Goal: Transaction & Acquisition: Purchase product/service

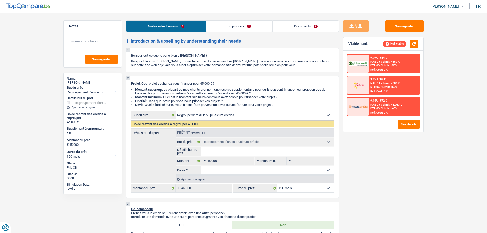
select select "refinancing"
select select "120"
select select "refinancing"
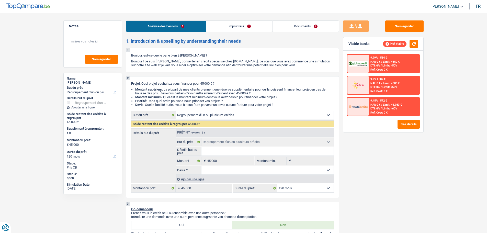
select select "120"
select select "invalid"
select select "disabilityPension"
select select "rents"
select select "refinancing"
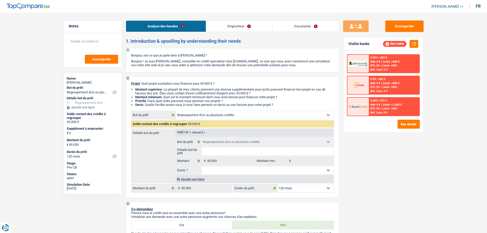
select select "refinancing"
select select "120"
select select "refinancing"
select select "120"
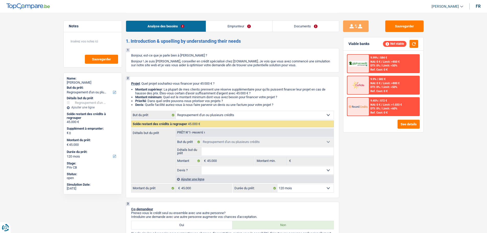
select select "refinancing"
select select "120"
select select "invalid"
select select "disabilityPension"
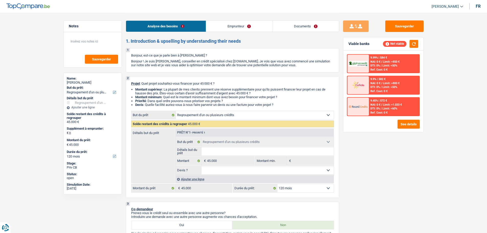
select select "rents"
select select "refinancing"
select select "120"
click at [245, 27] on link "Emprunteur" at bounding box center [239, 26] width 66 height 11
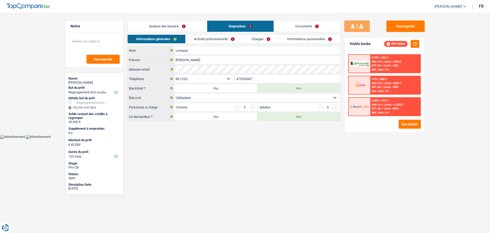
click at [229, 40] on link "Activité professionnelle" at bounding box center [214, 39] width 57 height 8
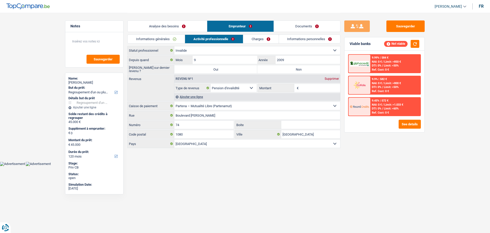
click at [259, 40] on link "Charges" at bounding box center [260, 39] width 35 height 8
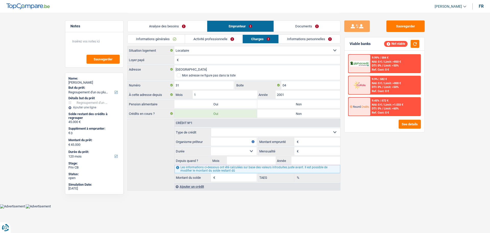
click at [221, 39] on link "Activité professionnelle" at bounding box center [213, 39] width 57 height 8
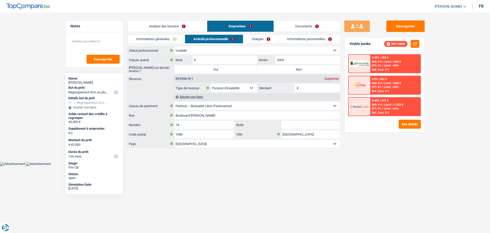
click at [257, 37] on link "Charges" at bounding box center [260, 39] width 35 height 8
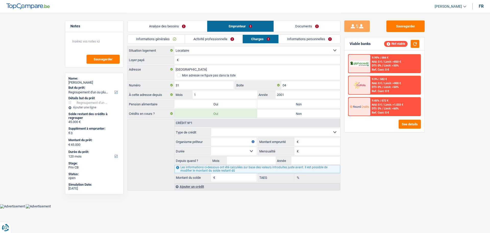
click at [198, 38] on link "Activité professionnelle" at bounding box center [213, 39] width 57 height 8
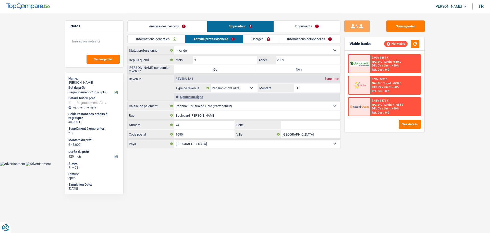
click at [179, 27] on link "Analyse des besoins" at bounding box center [167, 26] width 79 height 11
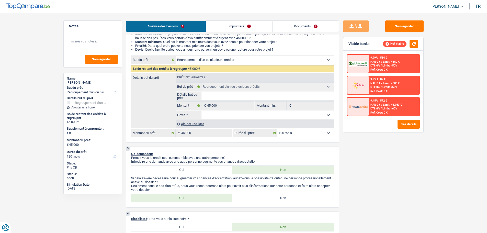
scroll to position [102, 0]
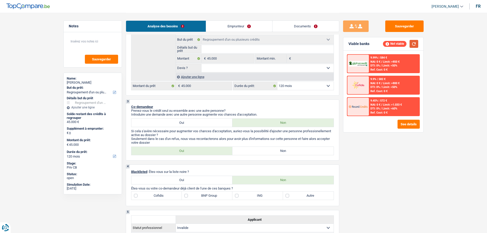
click at [411, 46] on button "button" at bounding box center [413, 44] width 9 height 8
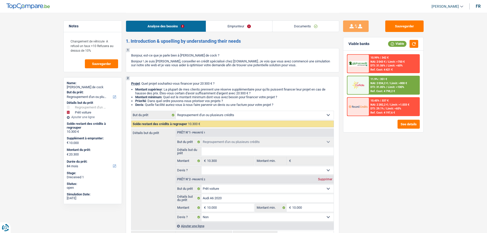
select select "refinancing"
select select "car"
select select "84"
select select "refinancing"
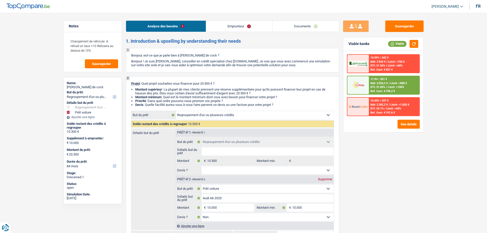
select select "refinancing"
select select "car"
select select "false"
select select "84"
select select "publicEmployee"
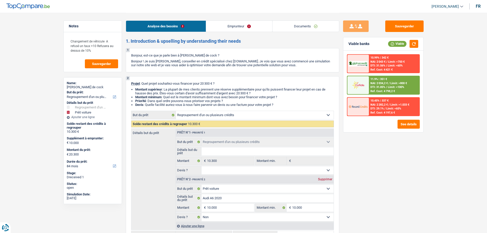
select select "netSalary"
select select "handicapAllowance"
select select "mealVouchers"
select select "rents"
select select "carLoan"
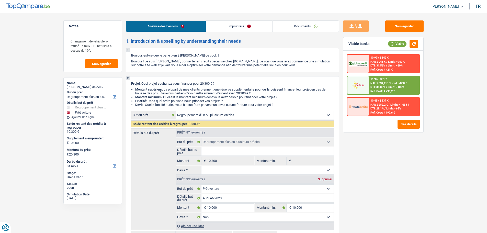
select select "48"
select select "refinancing"
select select "car"
select select "false"
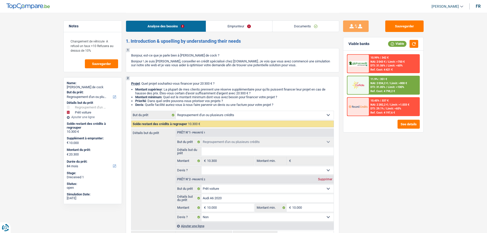
select select "84"
select select "publicEmployee"
select select "netSalary"
select select "handicapAllowance"
click at [221, 23] on link "Emprunteur" at bounding box center [239, 26] width 66 height 11
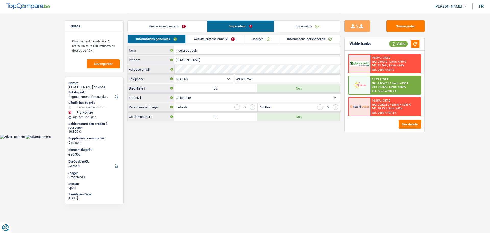
click at [207, 37] on link "Activité professionnelle" at bounding box center [214, 39] width 57 height 8
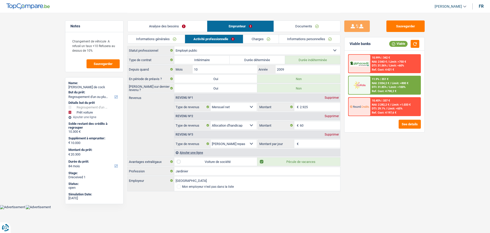
click at [326, 134] on div "Supprimer" at bounding box center [332, 134] width 17 height 3
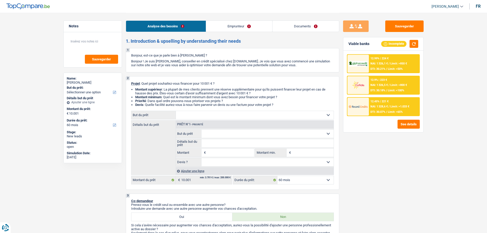
select select "60"
select select "worker"
select select "netSalary"
select select "rents"
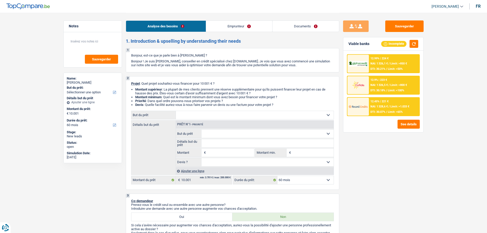
select select "60"
click at [222, 26] on link "Emprunteur" at bounding box center [239, 26] width 66 height 11
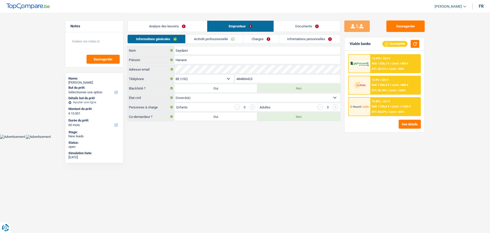
click at [162, 23] on link "Analyse des besoins" at bounding box center [167, 26] width 79 height 11
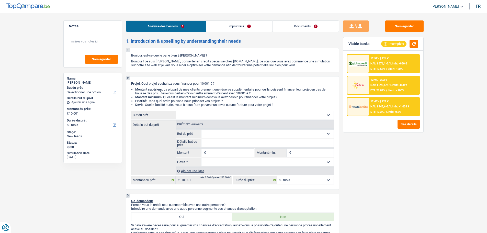
select select "60"
select select "publicEmployee"
select select "netSalary"
select select "mealVouchers"
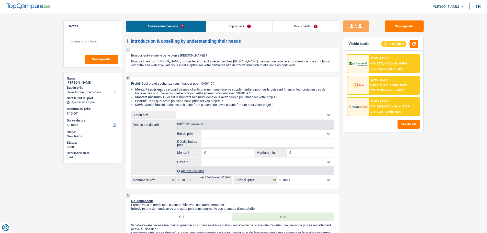
select select "liveWithParents"
select select "60"
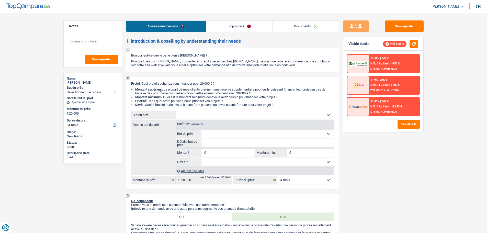
select select "84"
click at [308, 28] on link "Documents" at bounding box center [305, 26] width 66 height 11
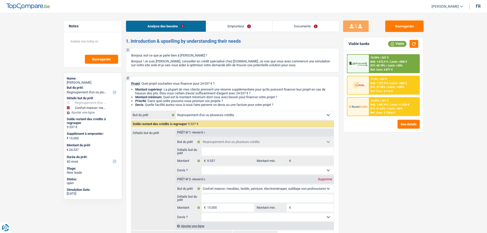
select select "refinancing"
select select "household"
select select "60"
select select "refinancing"
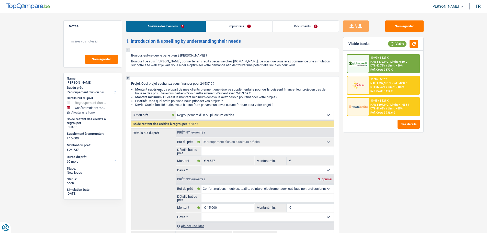
select select "refinancing"
select select "household"
select select "60"
select select "worker"
select select "familyAllowances"
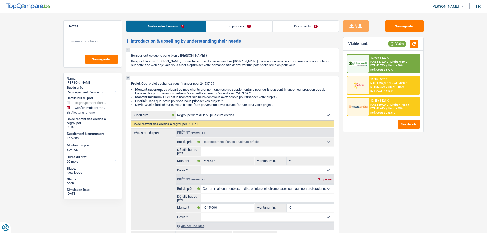
select select "netSalary"
select select "rents"
select select "carLoan"
select select "36"
select select "personalLoan"
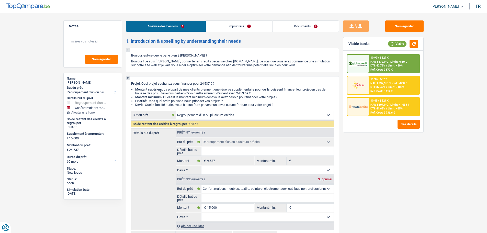
select select "homeFurnishingOrRelocation"
select select "30"
select select "personalLoan"
select select "homeFurnishingOrRelocation"
select select "36"
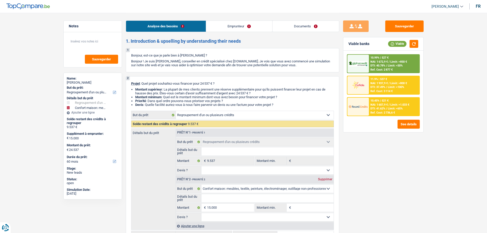
select select "refinancing"
select select "household"
select select "60"
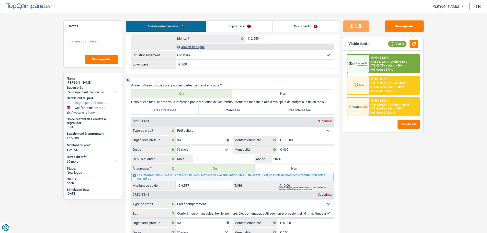
scroll to position [460, 0]
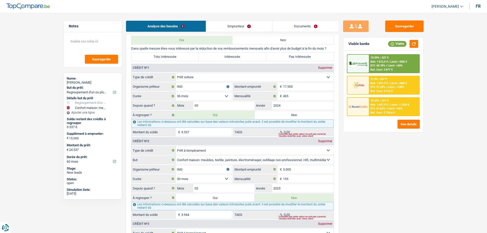
click at [229, 60] on label "Intéressée" at bounding box center [231, 57] width 67 height 8
click at [229, 60] on input "Intéressée" at bounding box center [231, 57] width 67 height 8
radio input "true"
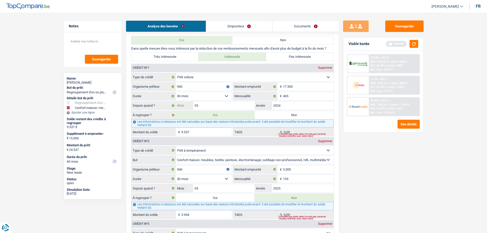
click at [209, 109] on input "05" at bounding box center [224, 105] width 62 height 8
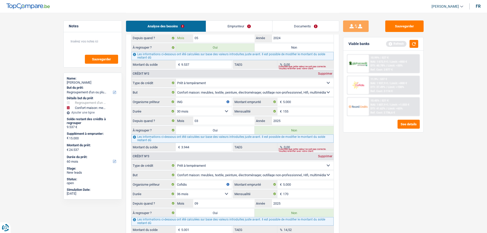
scroll to position [536, 0]
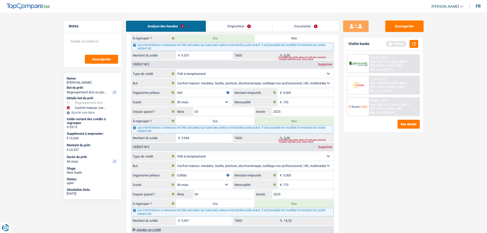
click at [198, 53] on input "9.537" at bounding box center [206, 55] width 51 height 8
type input "1"
type input "15.001"
select select "84"
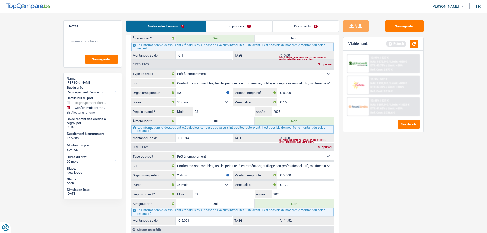
type input "1"
type input "15.001"
select select "84"
type input "1"
type input "15.001"
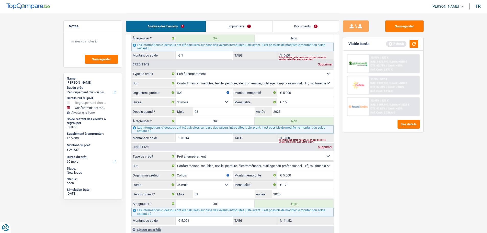
select select "84"
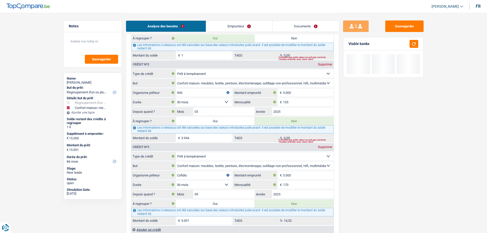
type input "11"
type input "15.011"
type input "11"
type input "15.011"
type input "11"
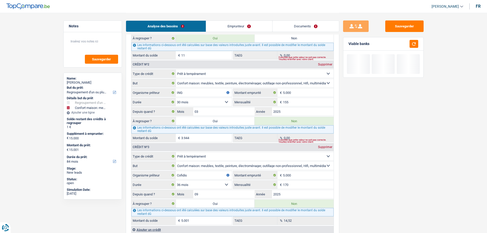
type input "15.011"
type input "112"
type input "15.112"
type input "112"
type input "15.112"
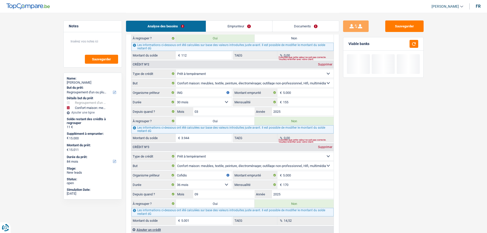
type input "112"
type input "15.112"
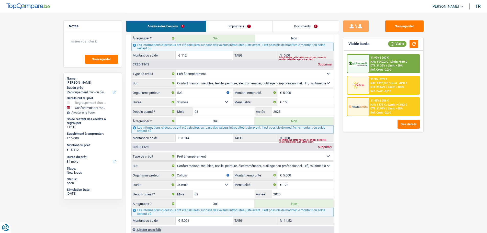
type input "16.120"
type input "1.120"
type input "16.120"
type input "1.120"
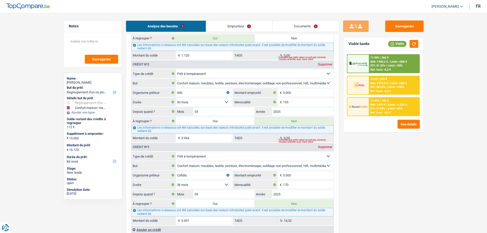
type input "16.120"
type input "11.200"
type input "26.200"
type input "11.200"
type input "26.200"
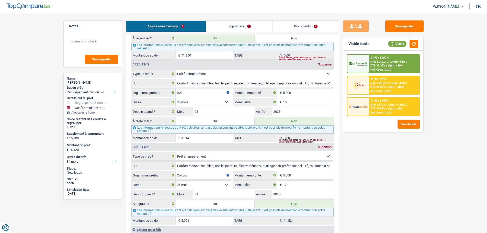
type input "11.200"
type input "26.200"
select select "120"
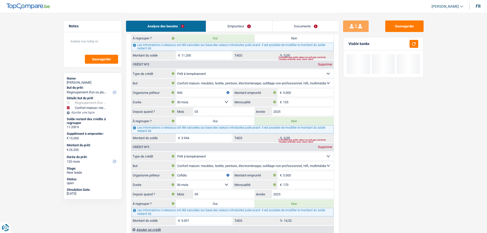
type input "11.200"
click at [376, 109] on div "Sauvegarder Viable banks" at bounding box center [383, 122] width 88 height 204
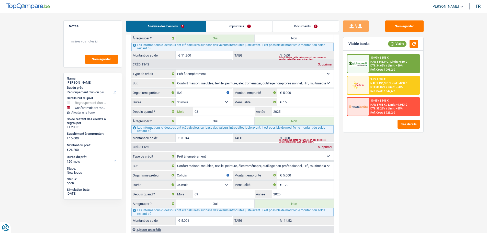
click at [205, 109] on input "03" at bounding box center [224, 111] width 62 height 8
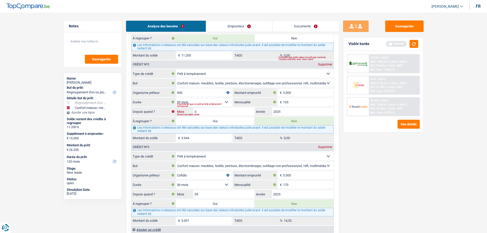
type input "02"
type input "3.771"
click at [404, 190] on div "Sauvegarder Viable banks Refresh 10.99% | 353 € NAI: 1 846,9 € / Limit: >850 € …" at bounding box center [383, 122] width 88 height 204
click at [416, 45] on button "button" at bounding box center [413, 44] width 9 height 8
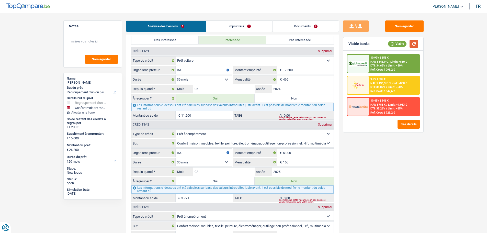
scroll to position [485, 0]
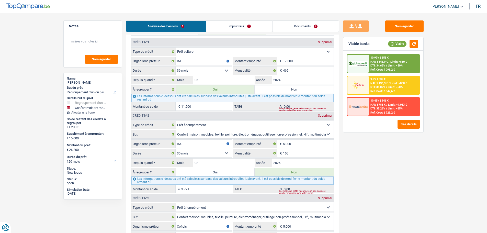
click at [231, 171] on label "Oui" at bounding box center [215, 172] width 79 height 8
click at [231, 171] on input "Oui" at bounding box center [215, 172] width 79 height 8
radio input "true"
type input "29.971"
type input "14.971"
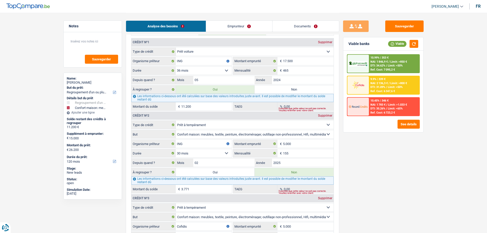
type input "29.971"
radio input "false"
type input "14.971"
type input "29.971"
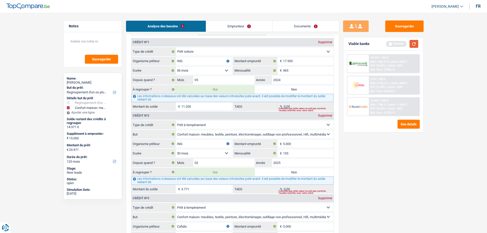
click at [417, 45] on button "button" at bounding box center [413, 44] width 9 height 8
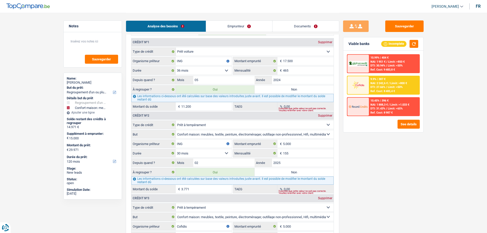
click at [289, 174] on label "Non" at bounding box center [293, 172] width 79 height 8
click at [289, 174] on input "Non" at bounding box center [293, 172] width 79 height 8
radio input "true"
type input "26.200"
type input "11.200"
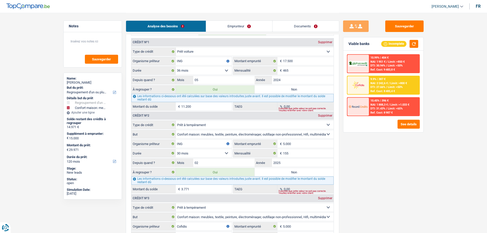
type input "26.200"
radio input "false"
type input "11.200"
type input "26.200"
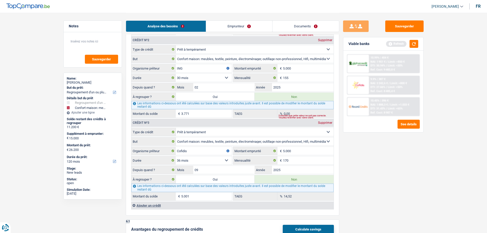
scroll to position [587, 0]
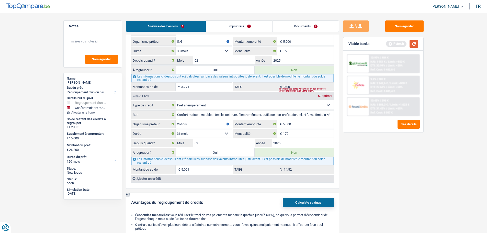
click at [413, 42] on button "button" at bounding box center [413, 44] width 9 height 8
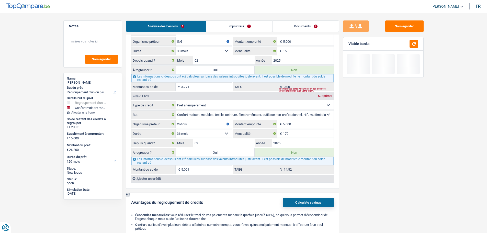
click at [208, 89] on input "3.771" at bounding box center [206, 86] width 51 height 8
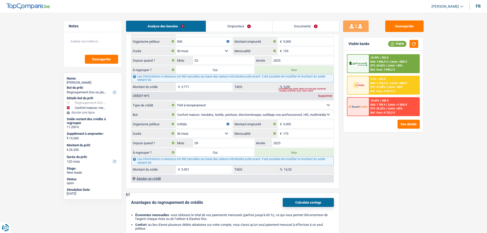
click at [208, 89] on input "3.771" at bounding box center [206, 86] width 51 height 8
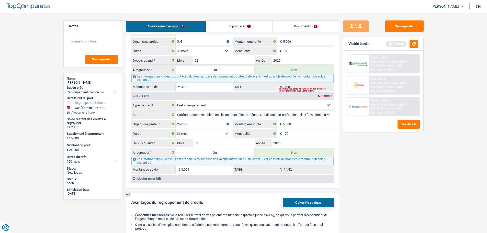
type input "4.100"
click at [411, 161] on div "Sauvegarder Viable banks Refresh 10.99% | 353 € NAI: 1 846,9 € / Limit: >850 € …" at bounding box center [383, 122] width 88 height 204
click at [413, 43] on button "button" at bounding box center [413, 44] width 9 height 8
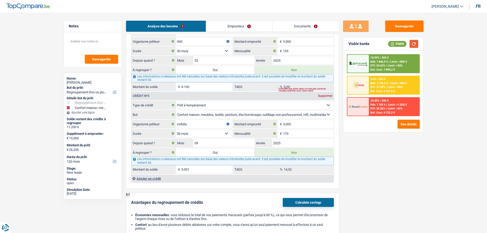
click at [414, 46] on button "button" at bounding box center [413, 44] width 9 height 8
click at [410, 45] on button "button" at bounding box center [413, 44] width 9 height 8
click at [210, 169] on input "5.001" at bounding box center [206, 169] width 51 height 8
click at [383, 167] on div "Sauvegarder Viable banks Viable 10.99% | 353 € NAI: 1 846,9 € / Limit: >850 € D…" at bounding box center [383, 122] width 88 height 204
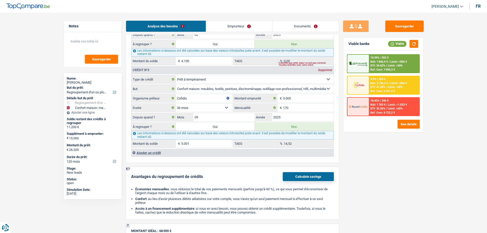
scroll to position [613, 0]
click at [211, 117] on input "09" at bounding box center [224, 117] width 62 height 8
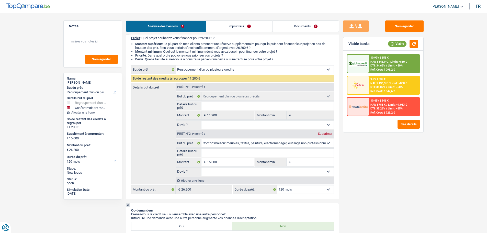
scroll to position [51, 0]
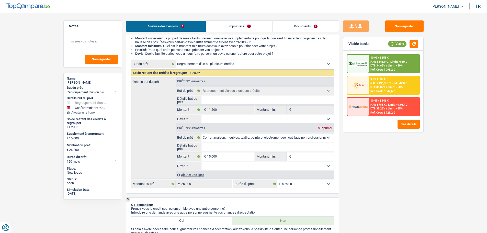
type input "5.000"
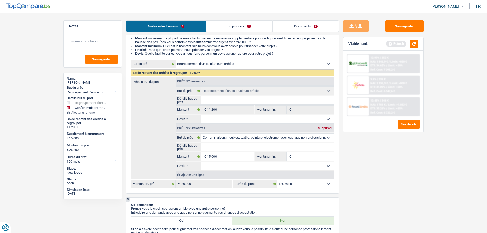
click at [244, 138] on select "Confort maison: meubles, textile, peinture, électroménager, outillage non-profe…" at bounding box center [267, 137] width 132 height 8
click at [382, 170] on div "Sauvegarder Viable banks Refresh 10.99% | 353 € NAI: 1 846,9 € / Limit: >850 € …" at bounding box center [383, 122] width 88 height 204
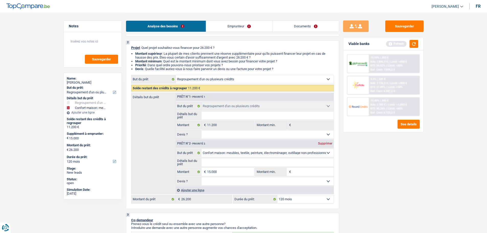
scroll to position [77, 0]
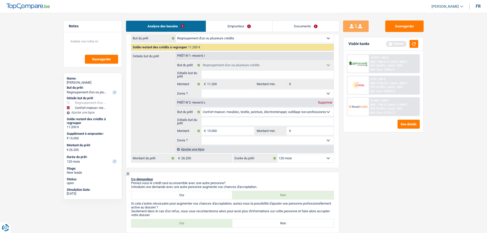
click at [216, 142] on select "Oui Non Non répondu Sélectionner une option" at bounding box center [267, 140] width 132 height 8
select select "false"
click at [201, 136] on select "Oui Non Non répondu Sélectionner une option" at bounding box center [267, 140] width 132 height 8
select select "false"
click at [216, 121] on input "Détails but du prêt" at bounding box center [267, 121] width 132 height 8
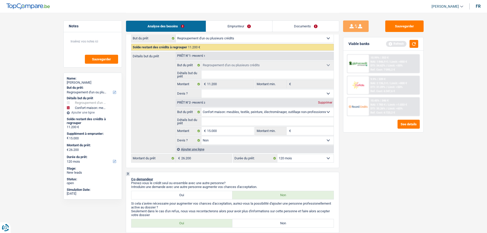
click at [216, 113] on select "Confort maison: meubles, textile, peinture, électroménager, outillage non-profe…" at bounding box center [267, 112] width 132 height 8
click at [211, 123] on input "Détails but du prêt" at bounding box center [267, 121] width 132 height 8
type input "M"
type input "Me"
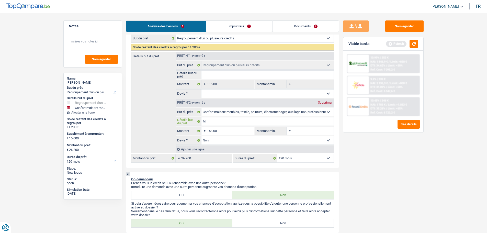
type input "Me"
type input "Meu"
type input "Meub"
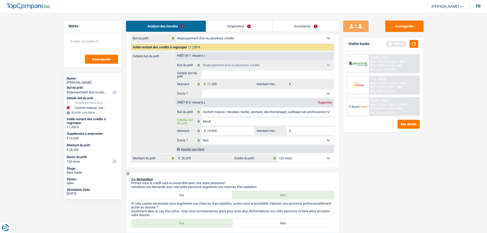
type input "Meubl"
type input "Meuble"
type input "Meubles"
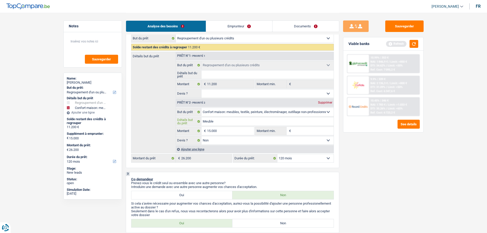
type input "Meubles"
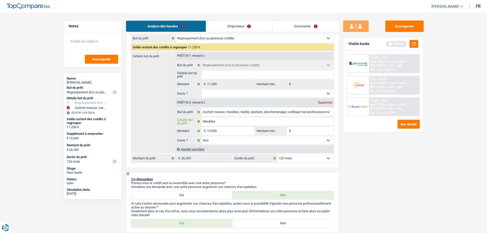
type input "Meubles,"
type input "Meubles, l"
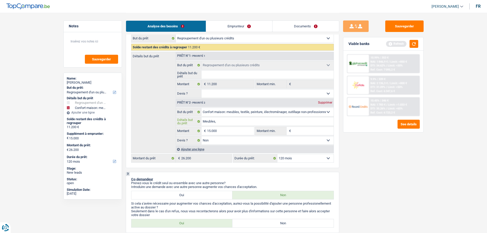
type input "Meubles, l"
type input "Meubles, le"
type input "Meubles, les"
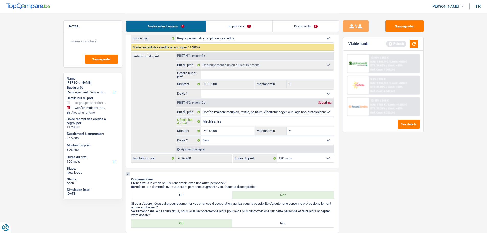
type input "Meubles, les"
type input "Meubles, les c"
type input "Meubles, les ca"
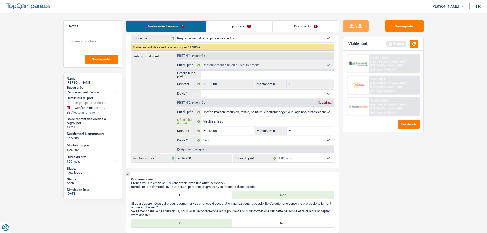
type input "Meubles, les ca"
type input "Meubles, les can"
type input "Meubles, les canp"
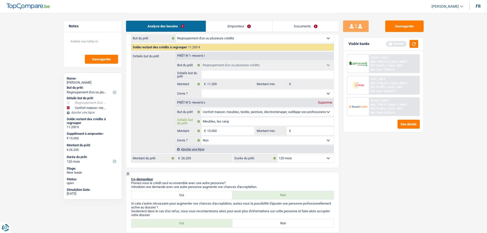
type input "Meubles, les canpa"
type input "Meubles, les canpaè"
type input "Meubles, les canpaès"
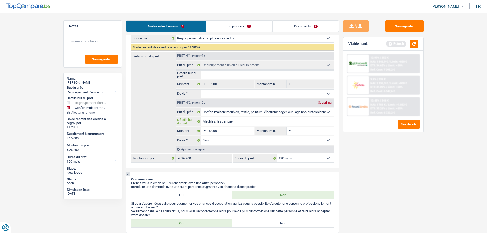
type input "Meubles, les canpaès"
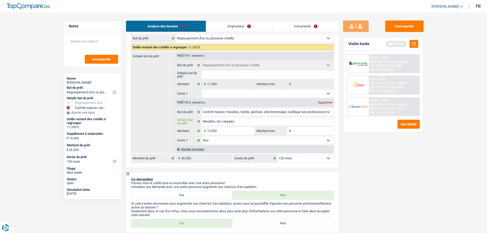
type input "Meubles, les canpaès,"
type input "Meubles, les canpaès, r"
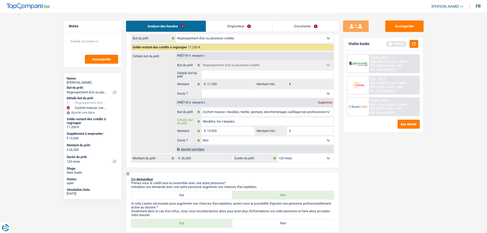
type input "Meubles, les canpaès, r"
type input "Meubles, les canpaès, ré"
type input "Meubles, les canpaès, réa"
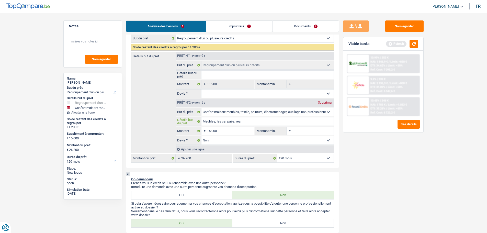
type input "Meubles, les canpaès, réam"
type input "Meubles, les canpaès, réame"
type input "Meubles, les canpaès, réamen"
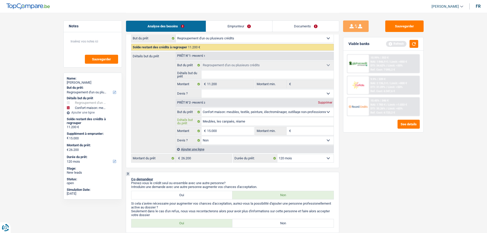
type input "Meubles, les canpaès, réamen"
type input "Meubles, les canpaès, réamena"
type input "Meubles, les canpaès, réamenag"
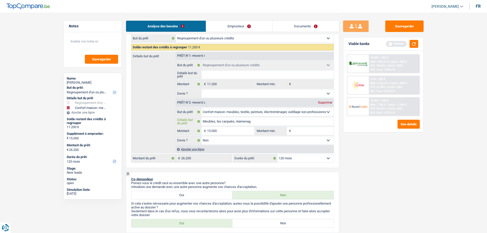
type input "Meubles, les canpaès, réamenage"
type input "Meubles, les canpaès, réamenager"
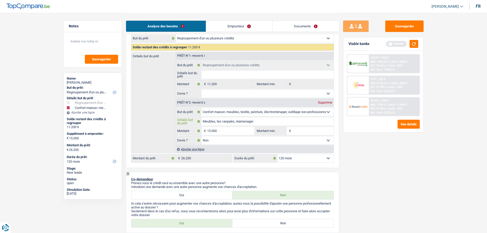
type input "Meubles, les canpaès, réamenager"
type input "Meubles, les canpaès, réamenager t"
type input "Meubles, les canpaès, réamenager to"
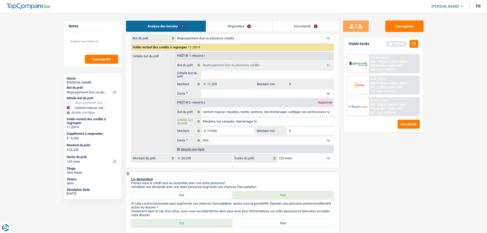
type input "Meubles, les canpaès, réamenager tou"
type input "Meubles, les canpaès, réamenager tout"
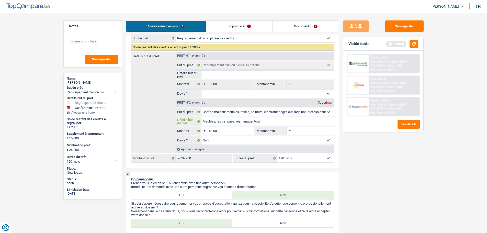
type input "Meubles, les canpaès, réamenager tout"
type input "Meubles, les canpaès, réamenager toute"
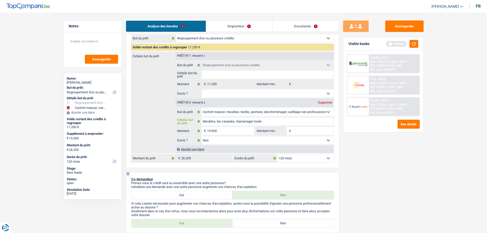
type input "Meubles, les canpaès, réamenager toute"
type input "Meubles, les canpaès, réamenager toute l"
type input "Meubles, les canpaès, réamenager toute le"
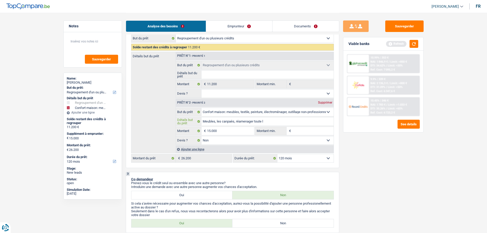
type input "Meubles, les canpaès, réamenager toute le"
type input "Meubles, les canpaès, réamenager toute les"
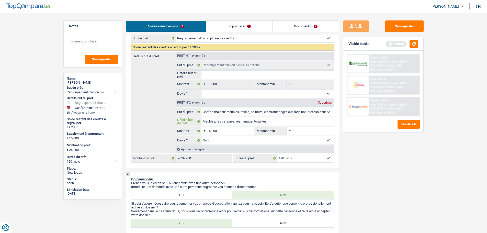
type input "Meubles, les canpaès, réamenager toute les i"
type input "Meubles, les canpaès, réamenager toute les"
type input "Meubles, les canpaès, réamenager toute les p"
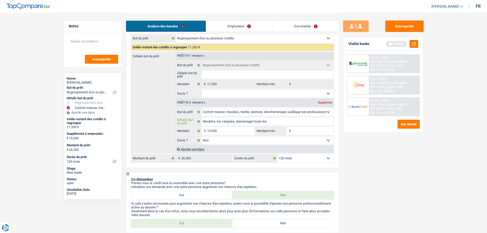
type input "Meubles, les canpaès, réamenager toute les p"
type input "Meubles, les canpaès, réamenager toute les pi"
type input "Meubles, les canpaès, réamenager toute les piè"
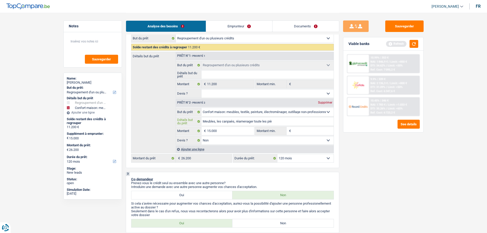
type input "Meubles, les canpaès, réamenager toute les pièc"
type input "Meubles, les canpaès, réamenager toute les pièce"
type input "Meubles, les canpaès, réamenager toute les pièces"
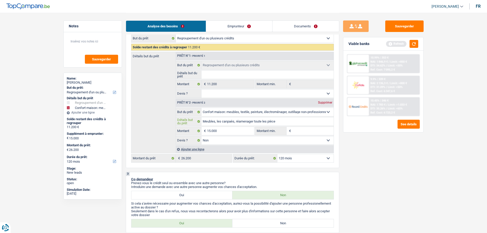
type input "Meubles, les canpaès, réamenager toute les pièces"
type input "Meubles, les canapés, réamenager toute les pièces"
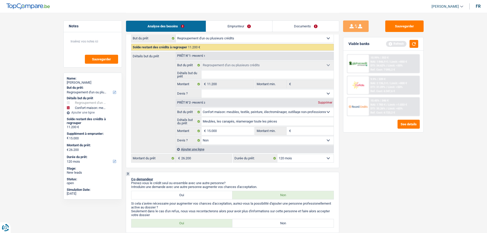
drag, startPoint x: 248, startPoint y: 122, endPoint x: 278, endPoint y: 11, distance: 114.8
click at [278, 11] on header "Samy Saber Se déconnecter fr" at bounding box center [243, 6] width 487 height 13
click at [287, 117] on input "Meubles, les canapés, réamenager toute les pièces" at bounding box center [267, 121] width 132 height 8
click at [310, 130] on input "Montant min." at bounding box center [312, 131] width 41 height 8
click at [416, 49] on div "Viable banks Refresh" at bounding box center [383, 43] width 80 height 13
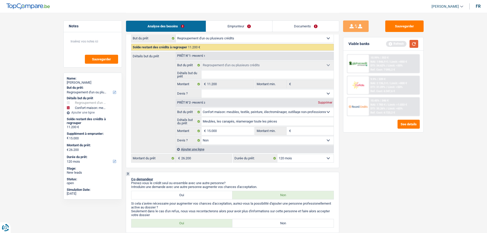
click at [416, 43] on button "button" at bounding box center [413, 44] width 9 height 8
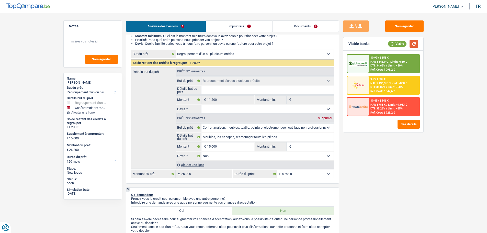
scroll to position [102, 0]
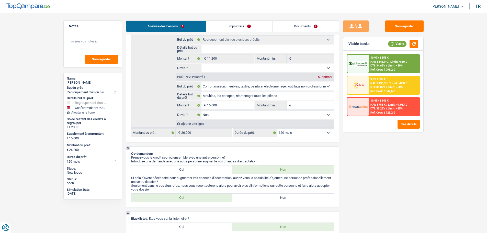
click at [304, 103] on input "Montant min." at bounding box center [312, 105] width 41 height 8
click at [305, 105] on input "Montant min." at bounding box center [312, 105] width 41 height 8
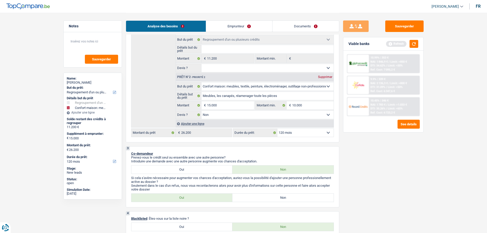
click at [388, 187] on div "Sauvegarder Viable banks Refresh 10.99% | 353 € NAI: 1 846,9 € / Limit: >850 € …" at bounding box center [383, 122] width 88 height 204
click at [413, 44] on button "button" at bounding box center [413, 44] width 9 height 8
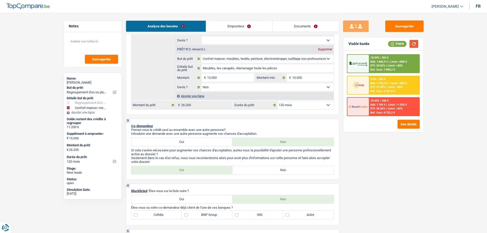
scroll to position [179, 0]
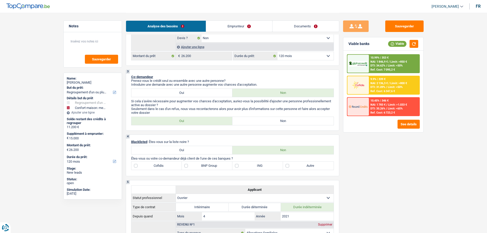
click at [268, 124] on label "Non" at bounding box center [282, 121] width 101 height 8
click at [268, 124] on input "Non" at bounding box center [282, 121] width 101 height 8
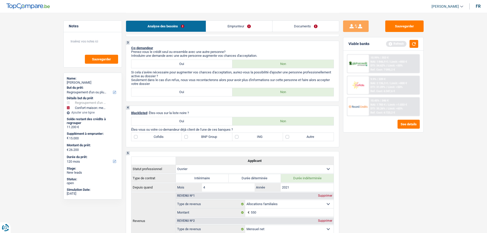
scroll to position [204, 0]
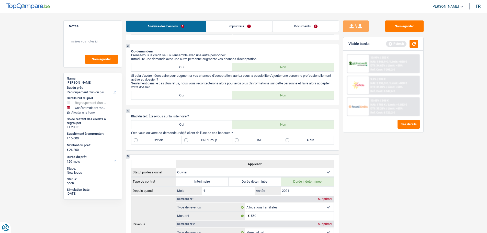
click at [163, 138] on label "Cofidis" at bounding box center [156, 140] width 51 height 8
click at [163, 138] on input "Cofidis" at bounding box center [156, 140] width 51 height 8
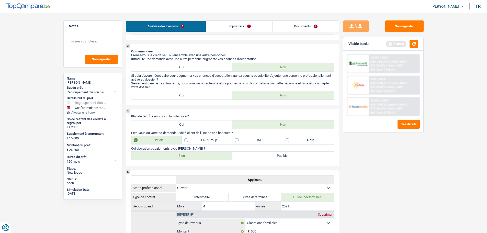
click at [257, 138] on label "ING" at bounding box center [257, 140] width 51 height 8
click at [257, 138] on input "ING" at bounding box center [257, 140] width 51 height 8
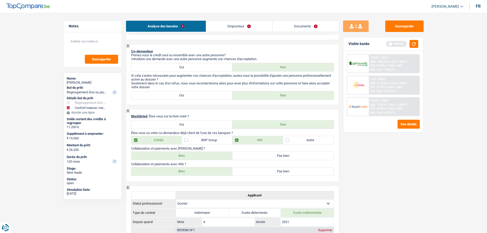
click at [209, 142] on label "BNP Group" at bounding box center [207, 140] width 51 height 8
click at [209, 142] on input "BNP Group" at bounding box center [207, 140] width 51 height 8
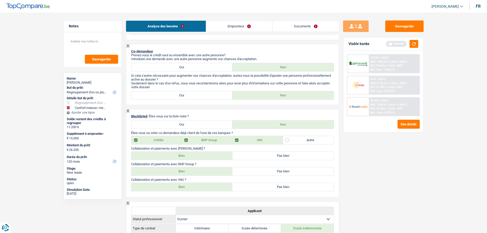
click at [211, 160] on div "4 Blacklisted : Êtes-vous sur la liste noire ? Oui Non Êtes-vous ou votre co-de…" at bounding box center [232, 153] width 213 height 88
click at [208, 172] on label "Bien" at bounding box center [181, 171] width 101 height 8
click at [208, 172] on input "Bien" at bounding box center [181, 171] width 101 height 8
click at [205, 190] on label "Bien" at bounding box center [181, 187] width 101 height 8
click at [205, 190] on input "Bien" at bounding box center [181, 187] width 101 height 8
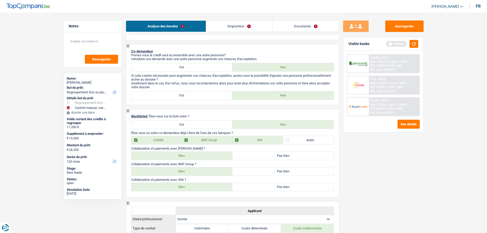
drag, startPoint x: 220, startPoint y: 153, endPoint x: 223, endPoint y: 157, distance: 4.6
click at [220, 153] on label "Bien" at bounding box center [181, 155] width 101 height 8
click at [220, 153] on input "Bien" at bounding box center [181, 155] width 101 height 8
click at [257, 174] on label "Pas bien" at bounding box center [282, 171] width 101 height 8
click at [257, 174] on input "Pas bien" at bounding box center [282, 171] width 101 height 8
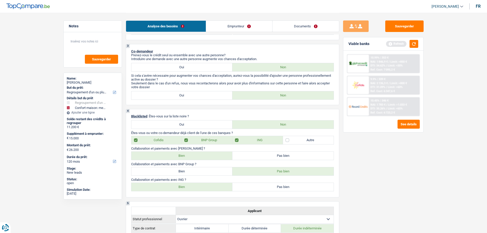
click at [194, 139] on label "BNP Group" at bounding box center [207, 140] width 51 height 8
click at [194, 139] on input "BNP Group" at bounding box center [207, 140] width 51 height 8
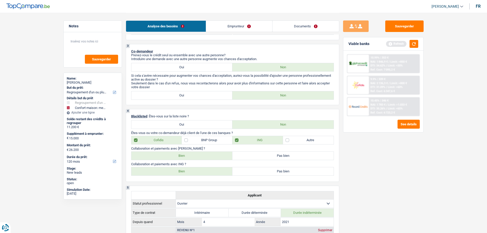
click at [299, 142] on label "Autre" at bounding box center [308, 140] width 51 height 8
click at [299, 142] on input "Autre" at bounding box center [308, 140] width 51 height 8
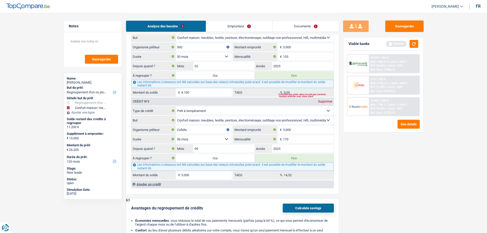
scroll to position [664, 0]
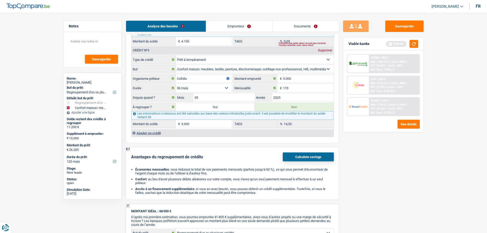
click at [301, 159] on button "Calculate savings" at bounding box center [307, 156] width 51 height 9
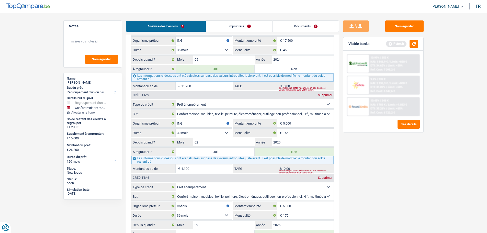
scroll to position [536, 0]
click at [411, 44] on button "button" at bounding box center [413, 44] width 9 height 8
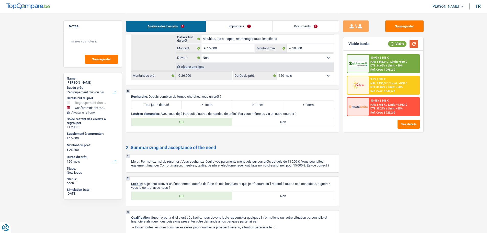
scroll to position [1010, 0]
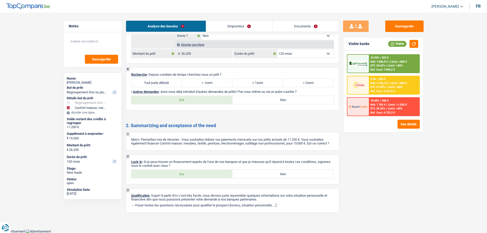
click at [173, 84] on label "Tout juste débuté" at bounding box center [156, 83] width 51 height 8
click at [173, 84] on input "Tout juste débuté" at bounding box center [156, 83] width 51 height 8
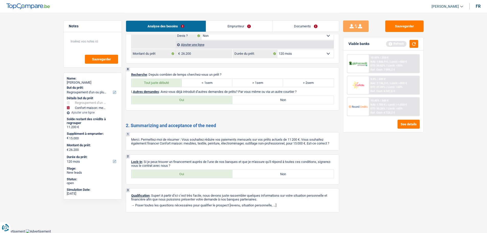
click at [264, 99] on label "Non" at bounding box center [282, 100] width 101 height 8
click at [264, 99] on input "Non" at bounding box center [282, 100] width 101 height 8
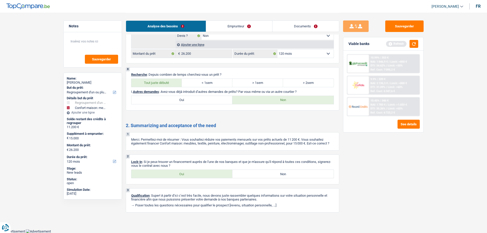
click at [231, 23] on link "Emprunteur" at bounding box center [239, 26] width 66 height 11
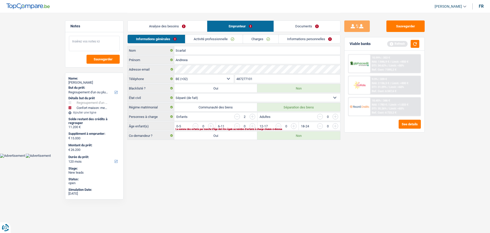
click at [93, 43] on textarea at bounding box center [94, 43] width 51 height 15
click at [157, 25] on link "Analyse des besoins" at bounding box center [167, 26] width 79 height 11
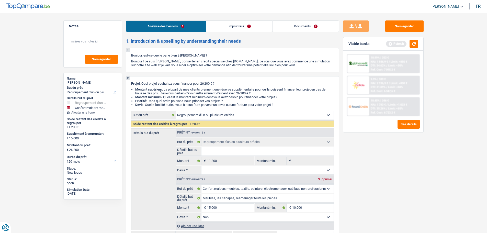
click at [242, 23] on link "Emprunteur" at bounding box center [239, 26] width 66 height 11
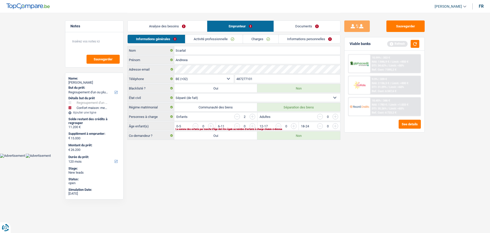
click at [199, 30] on link "Analyse des besoins" at bounding box center [167, 26] width 79 height 11
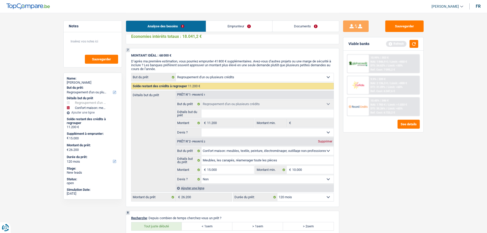
scroll to position [919, 0]
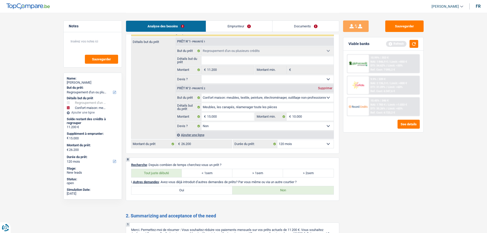
click at [215, 190] on label "Oui" at bounding box center [181, 190] width 101 height 8
click at [215, 190] on input "Oui" at bounding box center [181, 190] width 101 height 8
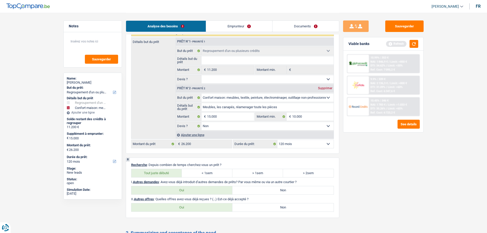
click at [250, 204] on label "Non" at bounding box center [282, 207] width 101 height 8
click at [250, 204] on input "Non" at bounding box center [282, 207] width 101 height 8
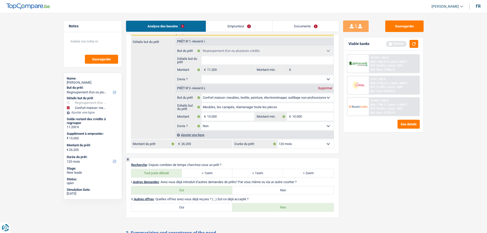
click at [249, 28] on link "Emprunteur" at bounding box center [239, 26] width 66 height 11
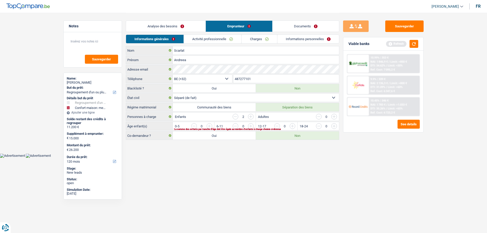
scroll to position [0, 0]
click at [112, 50] on textarea at bounding box center [94, 43] width 51 height 15
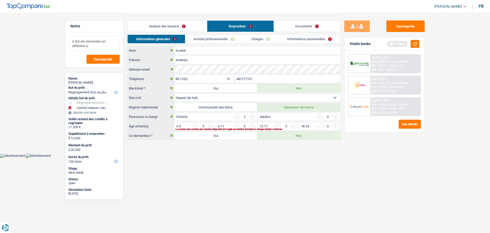
click at [111, 50] on textarea "A fait des demandes sur différents si" at bounding box center [94, 43] width 51 height 15
click at [209, 125] on input "button" at bounding box center [314, 127] width 213 height 8
click at [210, 42] on link "Activité professionnelle" at bounding box center [214, 39] width 57 height 8
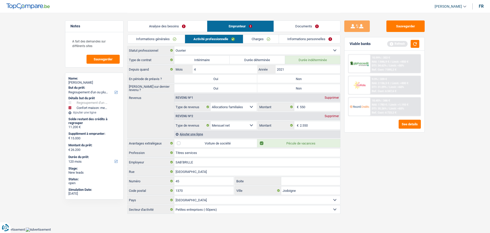
click at [284, 82] on label "Non" at bounding box center [298, 79] width 83 height 8
click at [284, 82] on input "Non" at bounding box center [298, 79] width 83 height 8
click at [284, 87] on label "Non" at bounding box center [298, 88] width 83 height 8
click at [284, 87] on input "Non" at bounding box center [298, 88] width 83 height 8
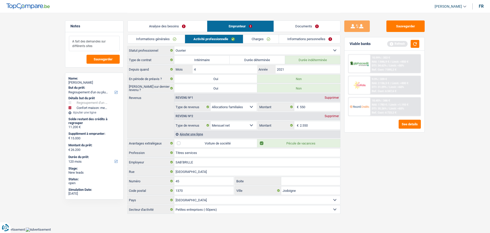
click at [108, 43] on textarea "A fait des demandes sur différents sites" at bounding box center [94, 43] width 51 height 15
click at [104, 37] on textarea "A fait des demandes sur différents sites" at bounding box center [94, 43] width 51 height 15
click at [100, 46] on textarea "A fait des demandes sur différents sites" at bounding box center [94, 43] width 51 height 15
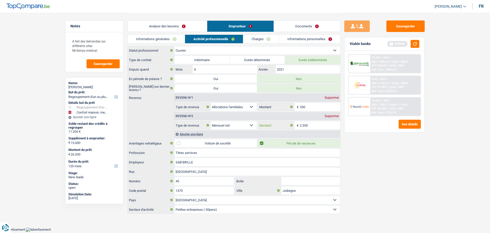
click at [321, 127] on input "2.550" at bounding box center [320, 125] width 41 height 8
click at [196, 135] on div "Ajouter une ligne" at bounding box center [257, 133] width 166 height 7
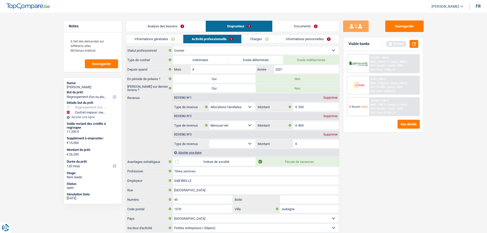
click at [233, 143] on select "Allocation d'handicap Allocations chômage Allocations familiales Chèques repas …" at bounding box center [232, 143] width 46 height 8
click at [209, 139] on select "Allocation d'handicap Allocations chômage Allocations familiales Chèques repas …" at bounding box center [232, 143] width 46 height 8
click at [306, 145] on input "Montant" at bounding box center [318, 143] width 41 height 8
click at [454, 157] on main "Notes A fait des demandes sur différents sites Mi/temps médical Sauvegarder Nam…" at bounding box center [243, 122] width 487 height 245
click at [414, 47] on button "button" at bounding box center [413, 44] width 9 height 8
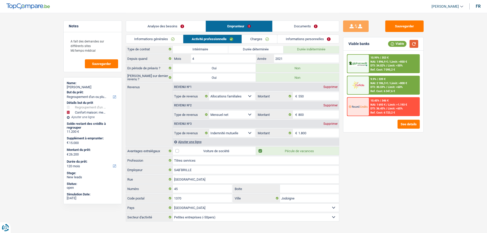
scroll to position [17, 0]
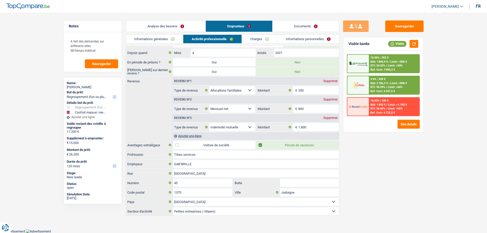
click at [263, 38] on link "Charges" at bounding box center [259, 39] width 35 height 8
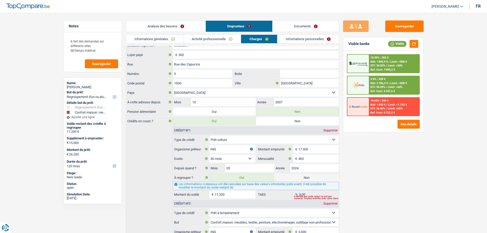
scroll to position [0, 0]
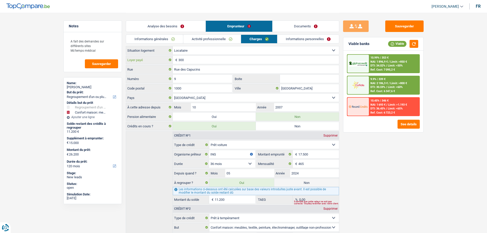
click at [215, 62] on input "300" at bounding box center [258, 60] width 160 height 8
click at [289, 42] on link "Informations personnelles" at bounding box center [308, 39] width 62 height 8
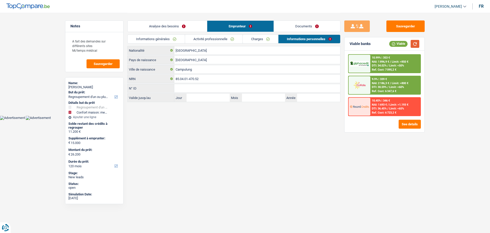
click at [415, 46] on button "button" at bounding box center [415, 44] width 9 height 8
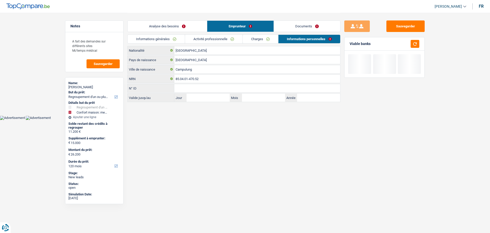
click at [195, 24] on link "Analyse des besoins" at bounding box center [167, 26] width 79 height 11
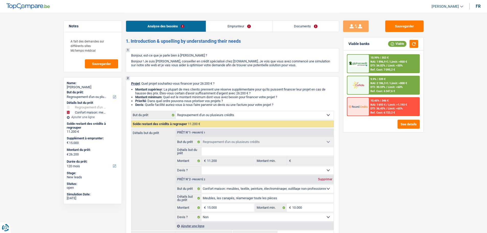
click at [393, 64] on span "Limit: <50%" at bounding box center [394, 65] width 15 height 3
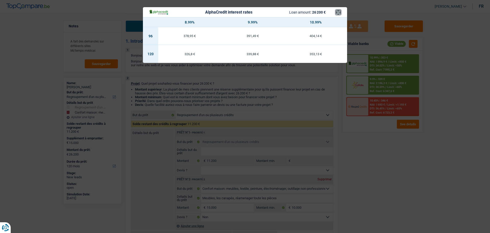
click at [341, 12] on button "×" at bounding box center [338, 12] width 5 height 5
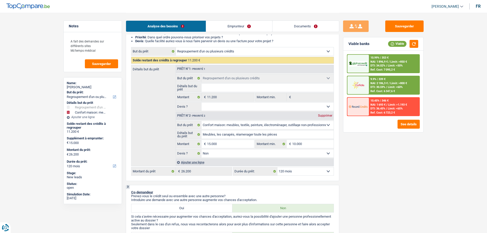
scroll to position [26, 0]
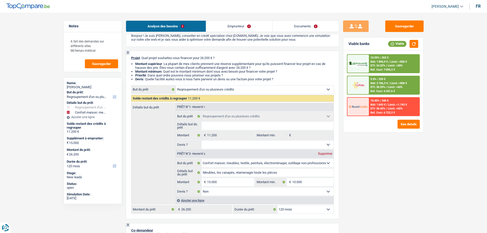
click at [378, 61] on span "NAI: 1 896,9 €" at bounding box center [378, 61] width 17 height 3
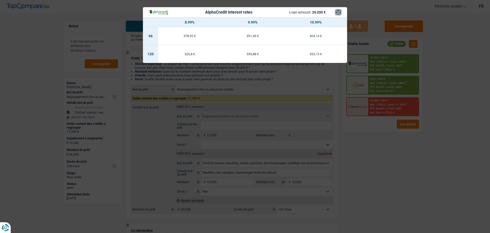
click at [339, 12] on button "×" at bounding box center [338, 12] width 5 height 5
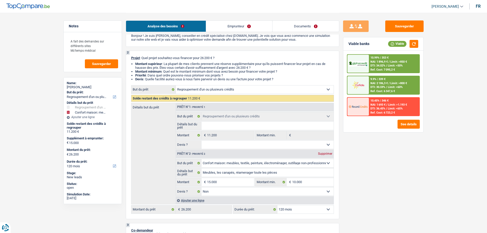
click at [384, 57] on div "10.99% | 353 €" at bounding box center [379, 57] width 18 height 3
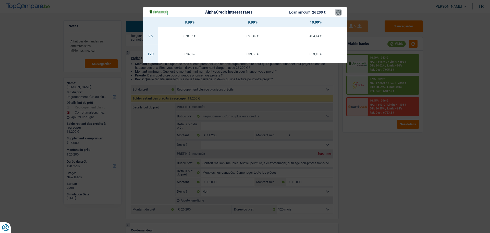
click at [337, 12] on button "×" at bounding box center [338, 12] width 5 height 5
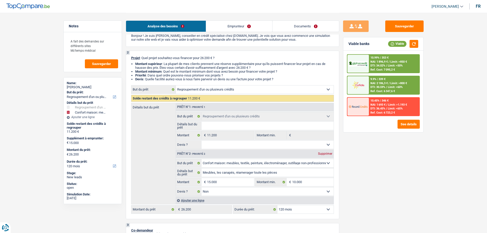
click at [301, 210] on select "12 mois 18 mois 24 mois 30 mois 36 mois 42 mois 48 mois 60 mois 72 mois 84 mois…" at bounding box center [305, 209] width 56 height 8
click at [277, 205] on select "12 mois 18 mois 24 mois 30 mois 36 mois 42 mois 48 mois 60 mois 72 mois 84 mois…" at bounding box center [305, 209] width 56 height 8
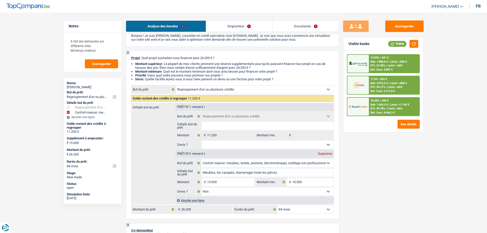
click at [322, 210] on select "12 mois 18 mois 24 mois 30 mois 36 mois 42 mois 48 mois 60 mois 72 mois 84 mois…" at bounding box center [305, 209] width 56 height 8
click at [277, 205] on select "12 mois 18 mois 24 mois 30 mois 36 mois 42 mois 48 mois 60 mois 72 mois 84 mois…" at bounding box center [305, 209] width 56 height 8
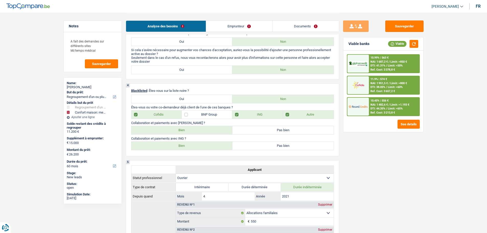
scroll to position [128, 0]
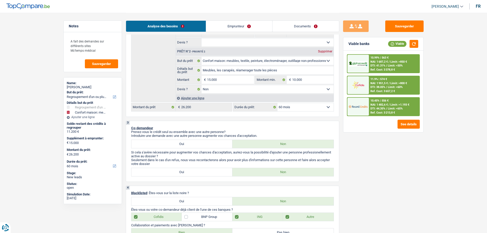
click at [375, 105] on span "NAI: 1 482,6 €" at bounding box center [378, 104] width 17 height 3
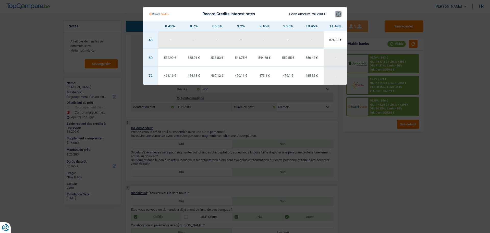
click at [338, 15] on button "×" at bounding box center [338, 13] width 5 height 5
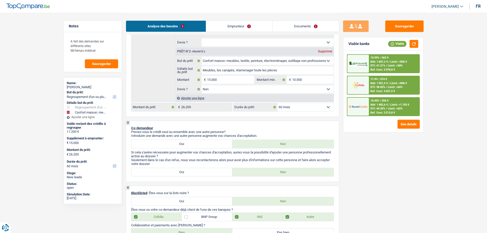
click at [383, 62] on span "NAI: 1 687,2 €" at bounding box center [378, 61] width 17 height 3
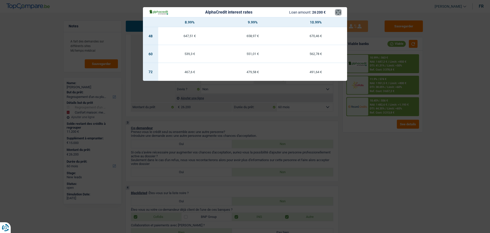
click at [338, 11] on button "×" at bounding box center [338, 12] width 5 height 5
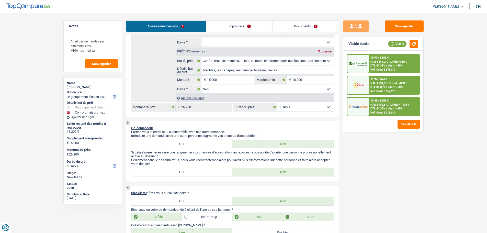
click at [378, 83] on span "NAI: 1 951,5 €" at bounding box center [378, 82] width 17 height 3
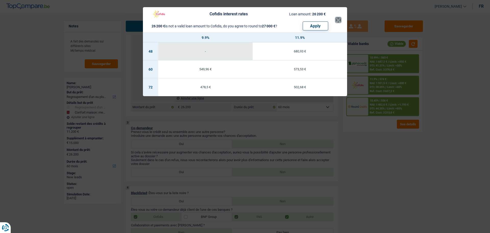
click at [338, 21] on button "×" at bounding box center [338, 19] width 5 height 5
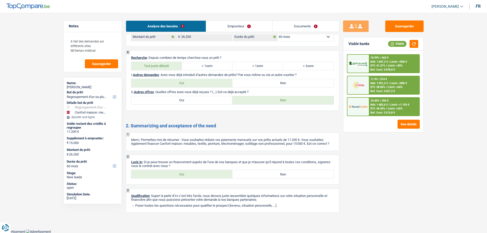
scroll to position [1052, 0]
click at [182, 175] on label "Oui" at bounding box center [181, 174] width 101 height 8
click at [182, 175] on input "Oui" at bounding box center [181, 174] width 101 height 8
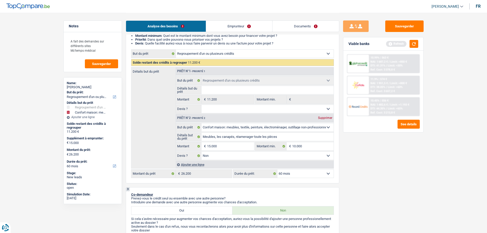
scroll to position [5, 0]
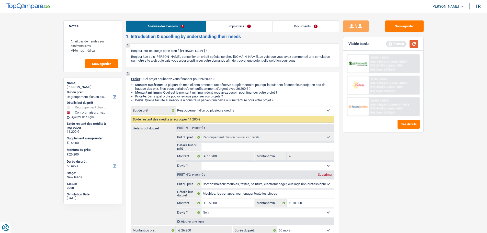
click at [412, 43] on button "button" at bounding box center [413, 44] width 9 height 8
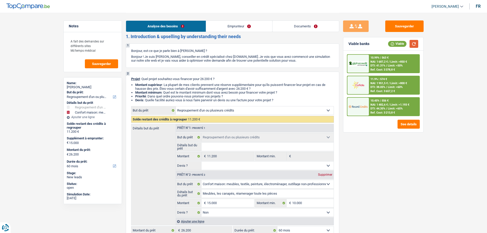
scroll to position [56, 0]
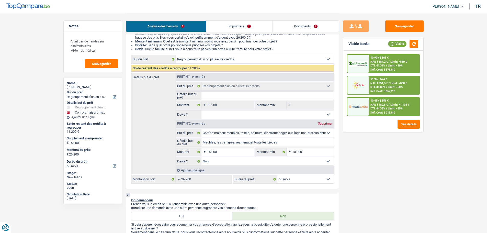
click at [218, 157] on select "Oui Non Non répondu Sélectionner une option" at bounding box center [267, 161] width 132 height 8
click at [222, 152] on input "15.000" at bounding box center [230, 152] width 47 height 8
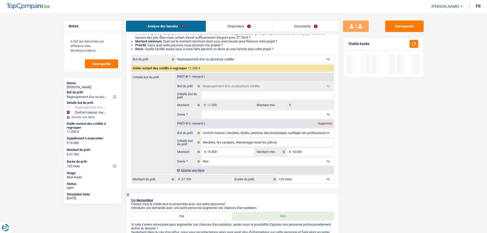
click at [421, 182] on div "Sauvegarder Viable banks" at bounding box center [383, 122] width 88 height 204
click at [307, 181] on select "12 mois 18 mois 24 mois 30 mois 36 mois 42 mois 48 mois 60 mois 72 mois 84 mois…" at bounding box center [305, 179] width 56 height 8
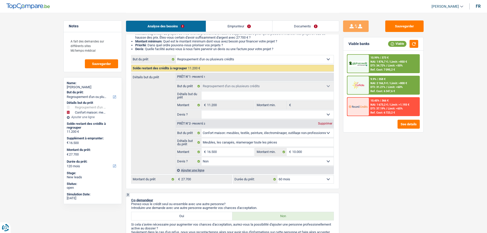
click at [277, 175] on select "12 mois 18 mois 24 mois 30 mois 36 mois 42 mois 48 mois 60 mois 72 mois 84 mois…" at bounding box center [305, 179] width 56 height 8
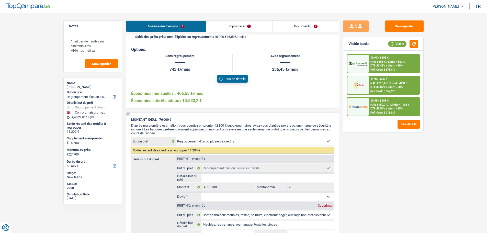
scroll to position [847, 0]
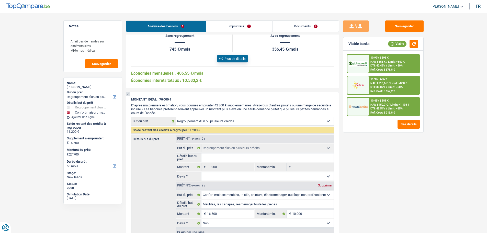
click at [285, 30] on link "Documents" at bounding box center [305, 26] width 66 height 11
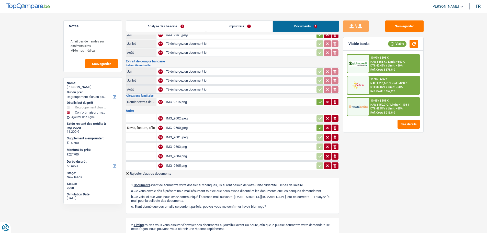
scroll to position [0, 0]
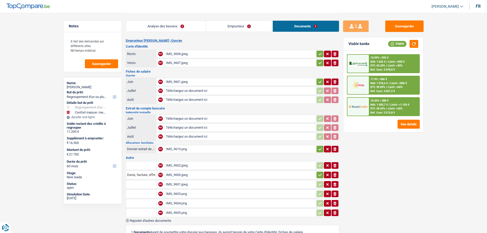
click at [182, 56] on div "IMG_9606.jpeg" at bounding box center [240, 54] width 149 height 8
click at [168, 63] on div "IMG_9607.jpeg" at bounding box center [240, 63] width 149 height 8
click at [172, 81] on div "IMG_9601.jpeg" at bounding box center [240, 82] width 149 height 8
click at [182, 149] on div "IMG_9615.png" at bounding box center [240, 149] width 149 height 8
click at [237, 23] on link "Emprunteur" at bounding box center [239, 26] width 66 height 11
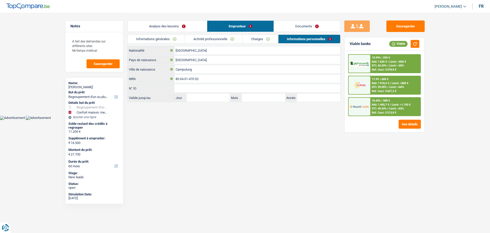
click at [230, 40] on link "Activité professionnelle" at bounding box center [213, 39] width 57 height 8
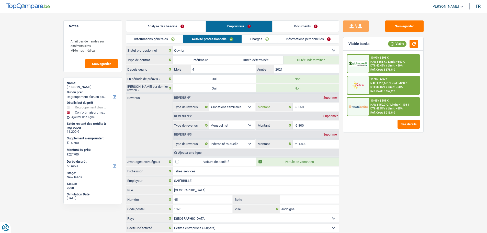
click at [316, 106] on input "550" at bounding box center [318, 107] width 41 height 8
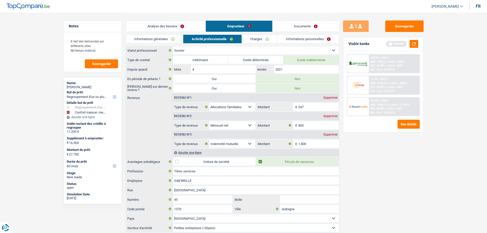
drag, startPoint x: 363, startPoint y: 179, endPoint x: 360, endPoint y: 171, distance: 8.3
click at [363, 179] on div "Sauvegarder Viable banks Refresh 10.99% | 595 € NAI: 1 655 € / Limit: >850 € DT…" at bounding box center [383, 122] width 88 height 204
click at [317, 29] on link "Documents" at bounding box center [305, 26] width 66 height 11
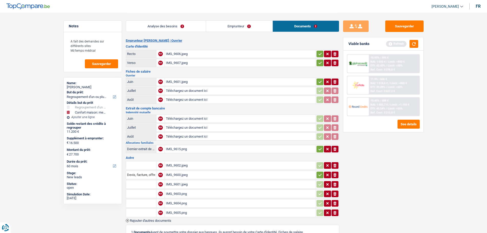
click at [180, 80] on div "IMG_9601.jpeg" at bounding box center [240, 82] width 149 height 8
click at [181, 165] on div "IMG_9602.jpeg" at bounding box center [240, 165] width 149 height 8
click at [185, 174] on div "IMG_9600.jpeg" at bounding box center [240, 175] width 149 height 8
click at [174, 185] on div "IMG_9601.jpeg" at bounding box center [240, 184] width 149 height 8
click at [177, 194] on div "IMG_9603.png" at bounding box center [240, 194] width 149 height 8
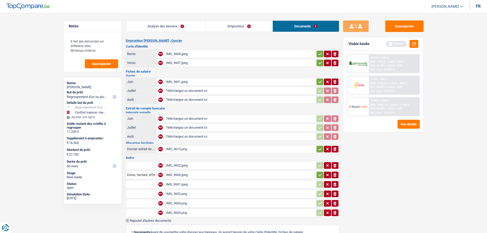
click at [173, 202] on div "IMG_9604.png" at bounding box center [240, 203] width 149 height 8
click at [173, 194] on div "IMG_9603.png" at bounding box center [240, 194] width 149 height 8
click at [183, 211] on div "IMG_9605.png" at bounding box center [240, 213] width 149 height 8
click at [180, 183] on div "IMG_9601.jpeg" at bounding box center [240, 184] width 149 height 8
click at [182, 174] on div "IMG_9600.jpeg" at bounding box center [240, 175] width 149 height 8
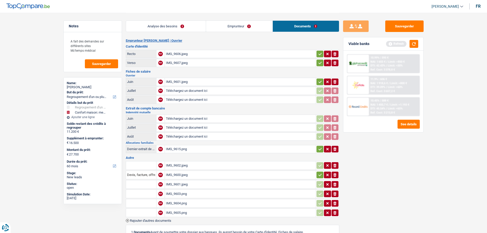
click at [174, 163] on div "IMG_9602.jpeg" at bounding box center [240, 165] width 149 height 8
click at [178, 81] on div "IMG_9601.jpeg" at bounding box center [240, 82] width 149 height 8
click at [232, 26] on link "Emprunteur" at bounding box center [239, 26] width 66 height 11
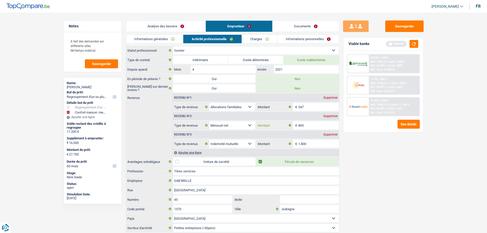
click at [311, 127] on input "800" at bounding box center [318, 125] width 41 height 8
click at [391, 160] on div "Sauvegarder Viable banks Refresh 10.99% | 595 € NAI: 1 655 € / Limit: >850 € DT…" at bounding box center [383, 122] width 88 height 204
click at [417, 43] on button "button" at bounding box center [413, 44] width 9 height 8
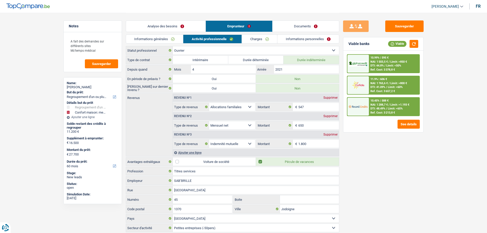
click at [311, 29] on link "Documents" at bounding box center [305, 26] width 66 height 11
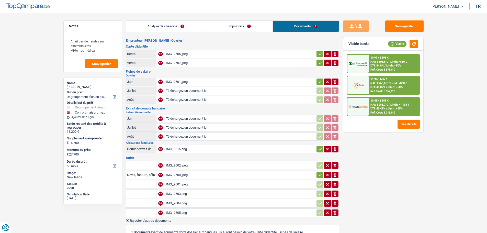
drag, startPoint x: 183, startPoint y: 183, endPoint x: 189, endPoint y: 181, distance: 6.8
click at [189, 181] on div "IMG_9601.jpeg" at bounding box center [240, 184] width 149 height 8
click at [173, 26] on link "Analyse des besoins" at bounding box center [166, 26] width 80 height 11
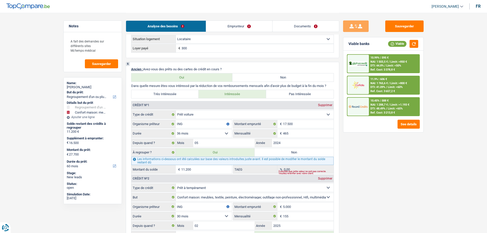
scroll to position [460, 0]
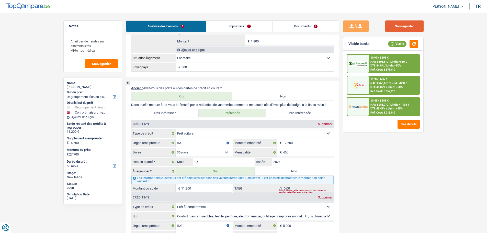
click at [409, 26] on button "Sauvegarder" at bounding box center [404, 25] width 38 height 11
click at [94, 64] on span "Sauvegarder" at bounding box center [101, 63] width 19 height 3
click at [240, 28] on link "Emprunteur" at bounding box center [239, 26] width 66 height 11
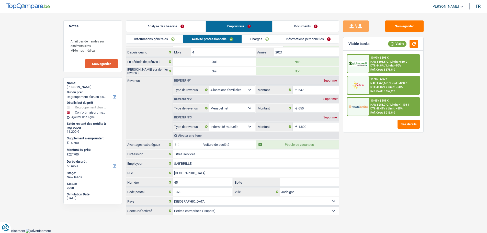
scroll to position [17, 0]
click at [250, 36] on link "Charges" at bounding box center [259, 39] width 35 height 8
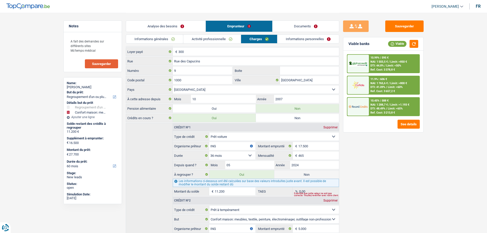
scroll to position [0, 0]
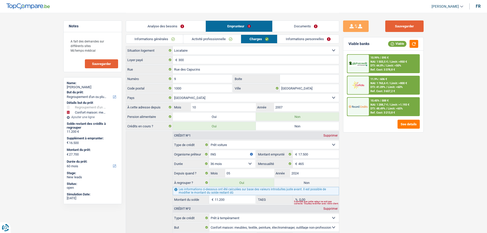
click at [404, 22] on button "Sauvegarder" at bounding box center [404, 25] width 38 height 11
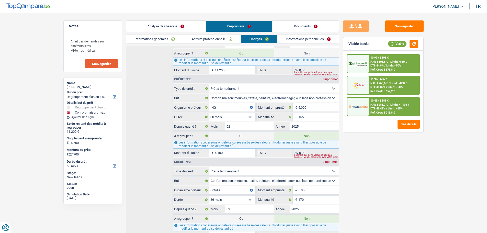
scroll to position [162, 0]
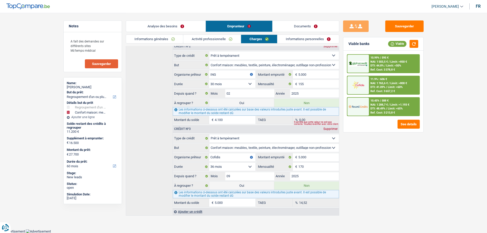
click at [102, 67] on button "Sauvegarder" at bounding box center [101, 63] width 33 height 9
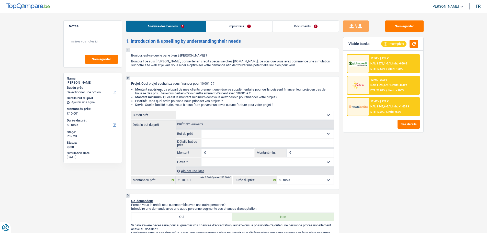
select select "60"
select select "publicEmployee"
select select "netSalary"
select select "mealVouchers"
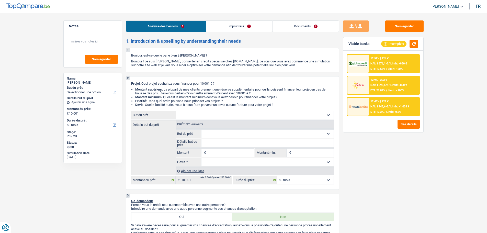
select select "liveWithParents"
select select "60"
click at [219, 115] on select "Confort maison: meubles, textile, peinture, électroménager, outillage non-profe…" at bounding box center [255, 115] width 158 height 8
select select "houseOrGarden"
click at [176, 111] on select "Confort maison: meubles, textile, peinture, électroménager, outillage non-profe…" at bounding box center [255, 115] width 158 height 8
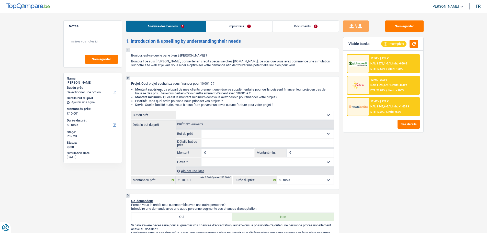
select select "houseOrGarden"
type input "10.001"
select select "houseOrGarden"
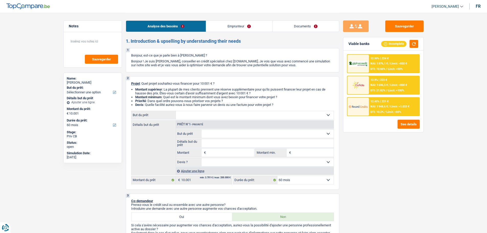
type input "10.001"
select select "houseOrGarden"
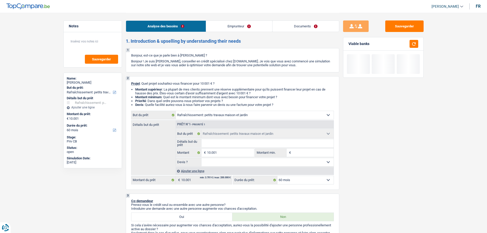
click at [200, 169] on div "Ajouter une ligne" at bounding box center [254, 170] width 158 height 7
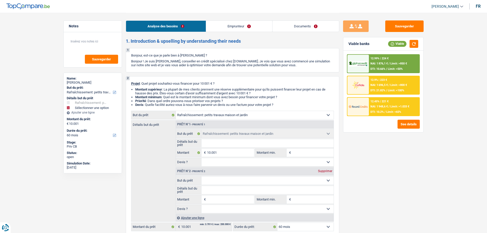
click at [221, 183] on select "Confort maison: meubles, textile, peinture, électroménager, outillage non-profe…" at bounding box center [267, 180] width 132 height 8
select select "hobbies"
click at [201, 176] on select "Confort maison: meubles, textile, peinture, électroménager, outillage non-profe…" at bounding box center [267, 180] width 132 height 8
select select "hobbies"
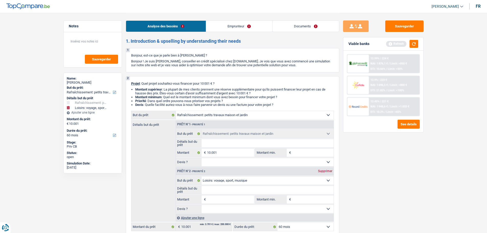
click at [222, 190] on input "Détails but du prêt" at bounding box center [267, 190] width 132 height 8
click at [238, 177] on select "Confort maison: meubles, textile, peinture, électroménager, outillage non-profe…" at bounding box center [267, 180] width 132 height 8
click at [400, 207] on div "Sauvegarder Viable banks Refresh 12.99% | 224 € NAI: 1 876,1 € / Limit: >850 € …" at bounding box center [383, 122] width 88 height 204
click at [327, 171] on div "Supprimer" at bounding box center [324, 170] width 17 height 3
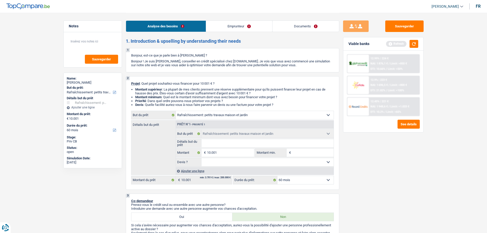
click at [249, 145] on input "Détails but du prêt" at bounding box center [267, 143] width 132 height 8
type input "q"
type input "qu"
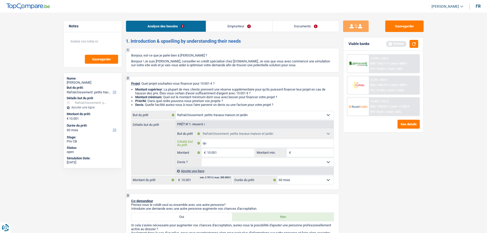
type input "qui"
type input "qui a"
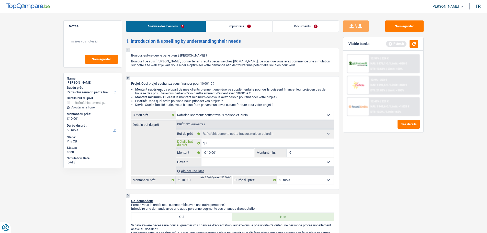
type input "qui a"
type input "qui a b"
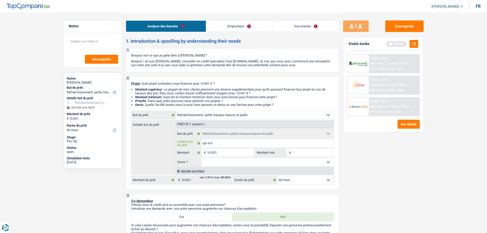
type input "qui a br"
type input "qui a bru"
type input "qui a brul"
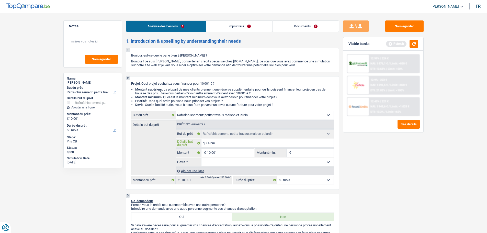
type input "qui a brul"
type input "qui a brulé"
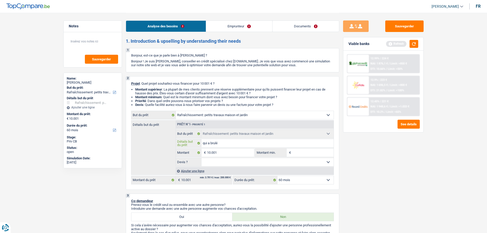
type input "qui a brulé"
type input "qui a brulé,"
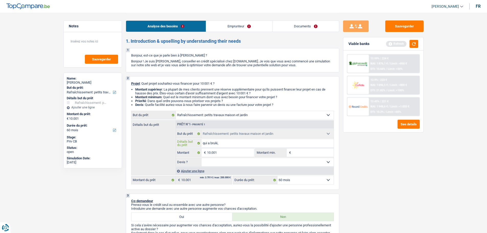
type input "qui a brulé,"
type input "qui a brulé, l"
type input "qui a brulé, la"
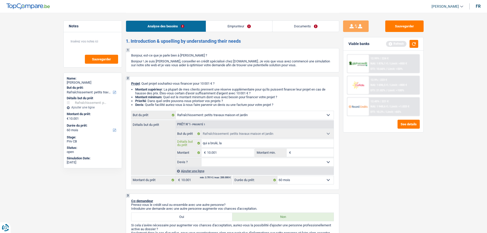
type input "qui a brulé, la"
type input "qui a brulé, la r"
type input "qui a brulé, la re"
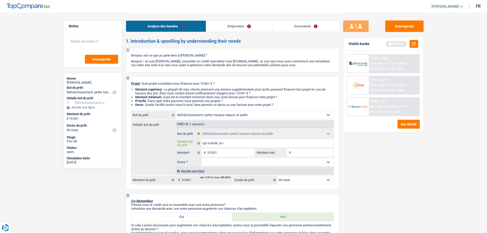
type input "qui a brulé, la re"
type input "qui a brulé, la ref"
type input "qui a brulé, la refa"
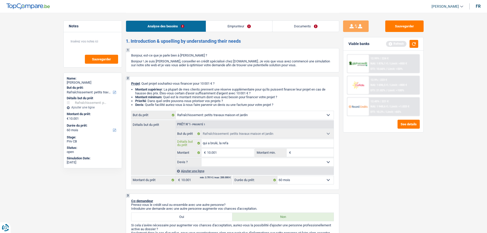
type input "qui a brulé, la refai"
type input "qui a brulé, la refair"
type input "qui a brulé, la refaire"
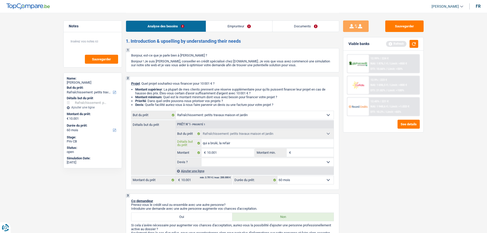
type input "qui a brulé, la refaire"
click at [204, 143] on input "qui a brulé, la refaire" at bounding box center [267, 143] width 132 height 8
click at [203, 143] on input "qui a brulé, la refaire" at bounding box center [267, 143] width 132 height 8
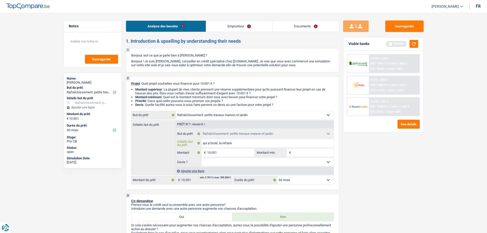
type input "Lqui a brulé, la refaire"
type input "Laqui a brulé, la refaire"
type input "La qui a brulé, la refaire"
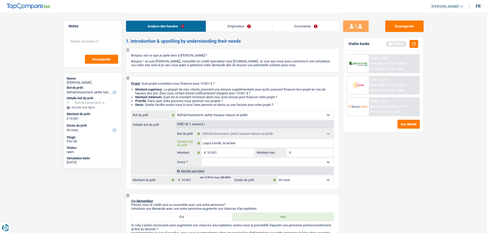
type input "La qui a brulé, la refaire"
type input "La cqui a brulé, la refaire"
type input "La chqui a brulé, la refaire"
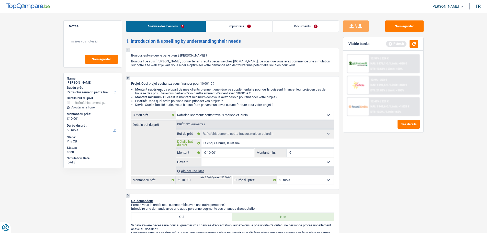
type input "La chaqui a brulé, la refaire"
type input "La chamqui a brulé, la refaire"
type input "La chambqui a brulé, la refaire"
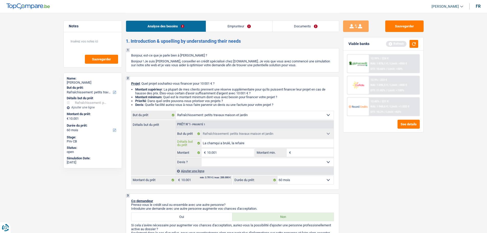
type input "La chambqui a brulé, la refaire"
type input "La chambrqui a brulé, la refaire"
type input "La chambrequi a brulé, la refaire"
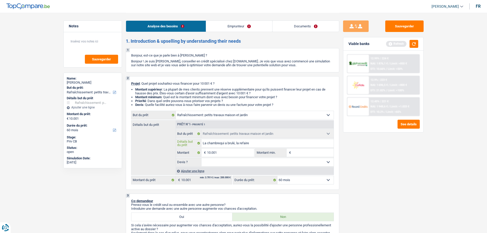
type input "La chambre qui a brulé, la refaire"
click at [269, 144] on input "La chambre qui a brulé, la refaire" at bounding box center [267, 143] width 132 height 8
type input "La chambre qui a brulé, la refaire"
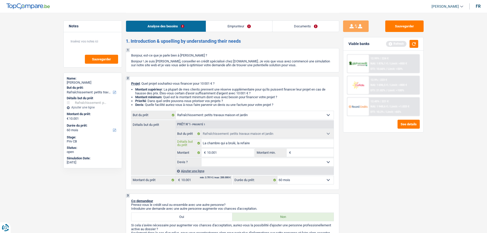
type input "La chambre qui a brulé, la refaire,"
type input "La chambre qui a brulé, la refaire, p"
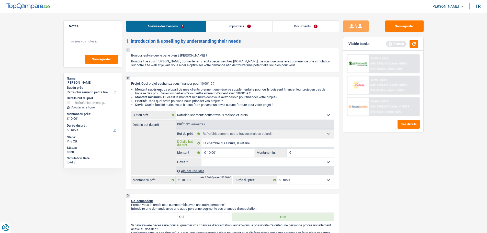
type input "La chambre qui a brulé, la refaire, p"
type input "La chambre qui a brulé, la refaire, pe"
type input "La chambre qui a brulé, la refaire, pei"
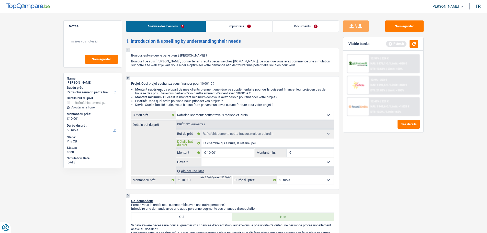
type input "La chambre qui a brulé, la refaire, pein"
type input "La chambre qui a brulé, la refaire, peint"
type input "La chambre qui a brulé, la refaire, peintu"
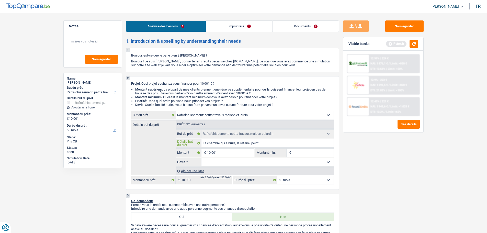
type input "La chambre qui a brulé, la refaire, peintu"
type input "La chambre qui a brulé, la refaire, peintur"
type input "La chambre qui a brulé, la refaire, peinture"
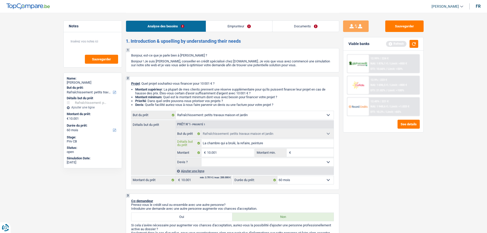
type input "La chambre qui a brulé, la refaire, peinture,"
type input "La chambre qui a brulé, la refaire, peinture, e"
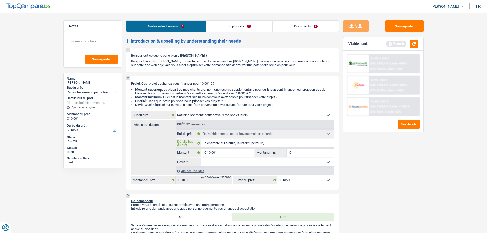
type input "La chambre qui a brulé, la refaire, peinture, e"
type input "La chambre qui a brulé, la refaire, peinture, et"
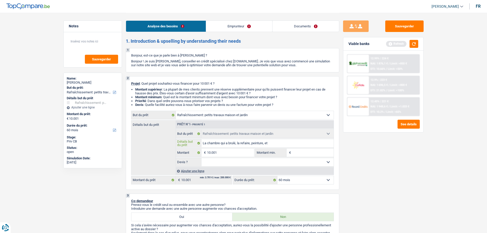
type input "La chambre qui a brulé, la refaire, peinture, et r"
type input "La chambre qui a brulé, la refaire, peinture, et ré"
type input "La chambre qui a brulé, la refaire, peinture, et rén"
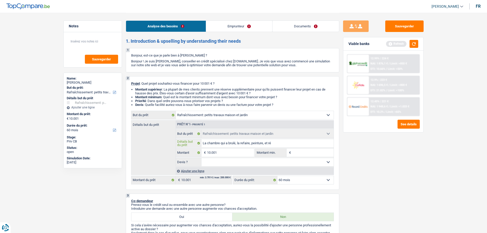
type input "La chambre qui a brulé, la refaire, peinture, et rén"
type input "La chambre qui a brulé, la refaire, peinture, et réno"
type input "La chambre qui a brulé, la refaire, peinture, et rénov"
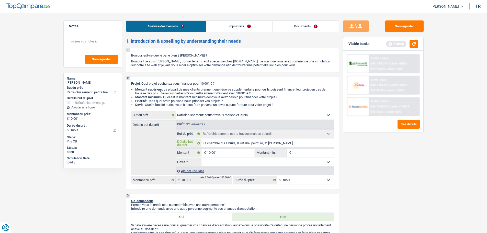
type input "La chambre qui a brulé, la refaire, peinture, et rénova"
type input "La chambre qui a brulé, la refaire, peinture, et rénovat"
type input "La chambre qui a brulé, la refaire, peinture, et rénovati"
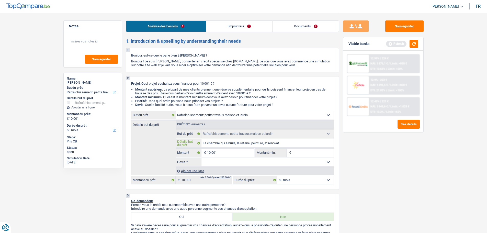
type input "La chambre qui a brulé, la refaire, peinture, et rénovati"
type input "La chambre qui a brulé, la refaire, peinture, et rénovatio"
type input "La chambre qui a brulé, la refaire, peinture, et rénovation"
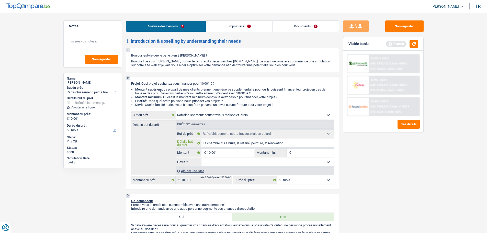
type input "La chambre qui a brulé, la refaire, peinture, et rénovation,"
type input "La chambre qui a brulé, la refaire, peinture, et rénovation, n"
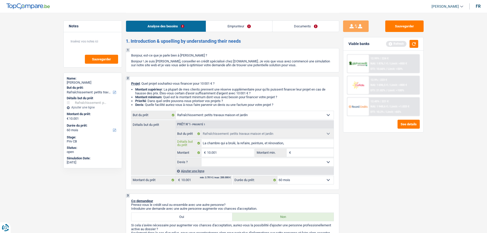
type input "La chambre qui a brulé, la refaire, peinture, et rénovation, n"
type input "La chambre qui a brulé, la refaire, peinture, et rénovation, no"
type input "La chambre qui a brulé, la refaire, peinture, et rénovation, nou"
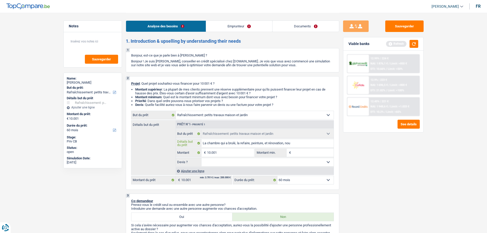
type input "La chambre qui a brulé, la refaire, peinture, et rénovation, nouv"
type input "La chambre qui a brulé, la refaire, peinture, et rénovation, nouve"
type input "La chambre qui a brulé, la refaire, peinture, et rénovation, nouvea"
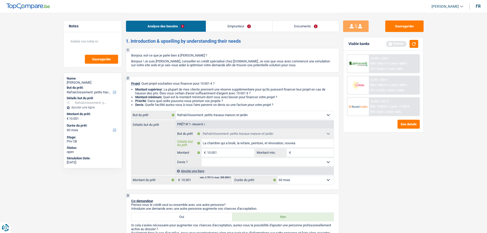
type input "La chambre qui a brulé, la refaire, peinture, et rénovation, nouvea"
type input "La chambre qui a brulé, la refaire, peinture, et rénovation, nouveau"
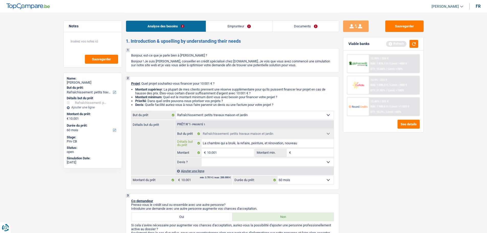
type input "La chambre qui a brulé, la refaire, peinture, et rénovation, nouveau l"
type input "La chambre qui a brulé, la refaire, peinture, et rénovation, nouveau li"
type input "La chambre qui a brulé, la refaire, peinture, et rénovation, nouveau lit"
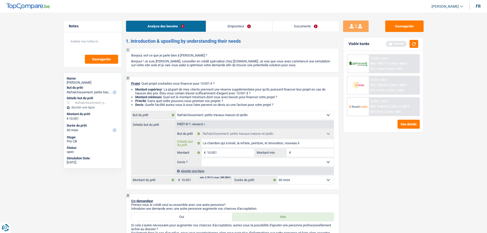
type input "La chambre qui a brulé, la refaire, peinture, et rénovation, nouveau lit"
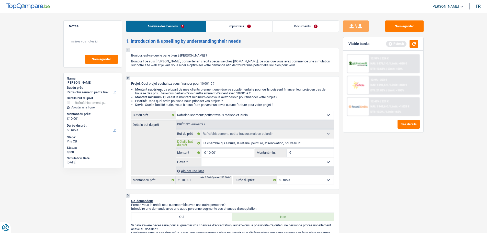
type input "La chambre qui a brulé, la refaire, peinture, et rénovation, nouveau lit,"
type input "La chambre qui a brulé, la refaire, peinture, et rénovation, nouveau lit, e"
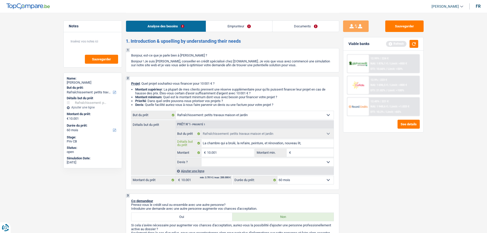
type input "La chambre qui a brulé, la refaire, peinture, et rénovation, nouveau lit, e"
type input "La chambre qui a brulé, la refaire, peinture, et rénovation, nouveau lit, et"
type input "La chambre qui a brulé, la refaire, peinture, et rénovation, nouveau lit, etc"
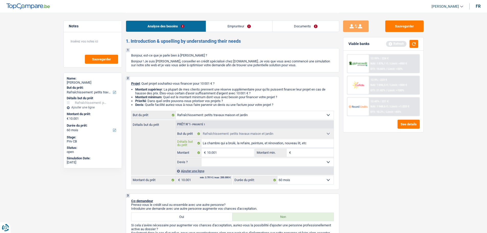
type input "La chambre qui a brulé, la refaire, peinture, et rénovation, nouveau lit, etc"
click at [234, 152] on input "10.001" at bounding box center [230, 152] width 47 height 8
drag, startPoint x: 237, startPoint y: 161, endPoint x: 234, endPoint y: 164, distance: 4.0
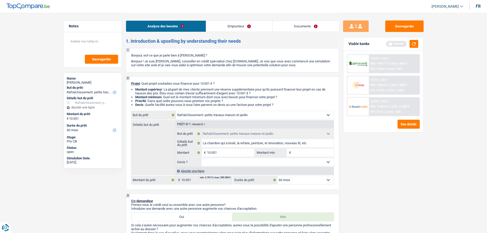
click at [237, 161] on select "Oui Non Non répondu Sélectionner une option" at bounding box center [267, 162] width 132 height 8
select select "false"
click at [201, 158] on select "Oui Non Non répondu Sélectionner une option" at bounding box center [267, 162] width 132 height 8
select select "false"
click at [321, 140] on input "La chambre qui a brulé, la refaire, peinture, et rénovation, nouveau lit, etc" at bounding box center [267, 143] width 132 height 8
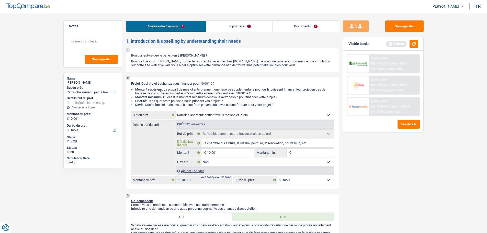
type input "La chambre qui a brulé, la refaire, peinture, et rénovation, nouveau lit, etc"
type input "La chambre qui a brulé, la refaire, peinture, et rénovation, nouveau lit, etc."
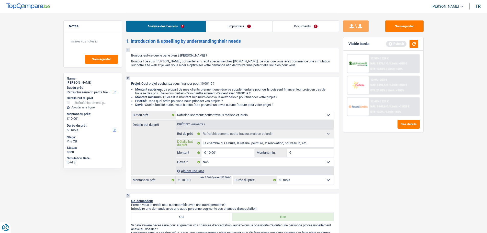
type input "La chambre qui a brulé, la refaire, peinture, et rénovation, nouveau lit, etc."
type input "La chambre qui a brulé, la refaire, peinture, et rénovation, nouveau lit, etc. T"
type input "La chambre qui a brulé, la refaire, peinture, et rénovation, nouveau lit, etc. …"
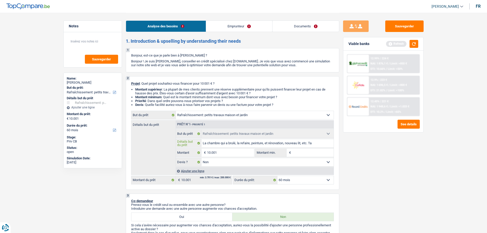
type input "La chambre qui a brulé, la refaire, peinture, et rénovation, nouveau lit, etc. …"
click at [251, 27] on link "Emprunteur" at bounding box center [239, 26] width 66 height 11
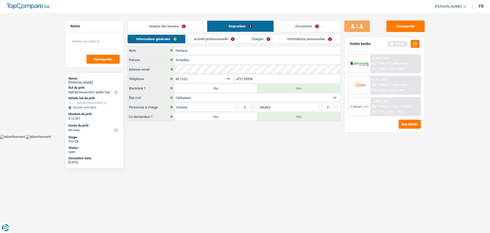
click at [227, 38] on link "Activité professionnelle" at bounding box center [214, 39] width 57 height 8
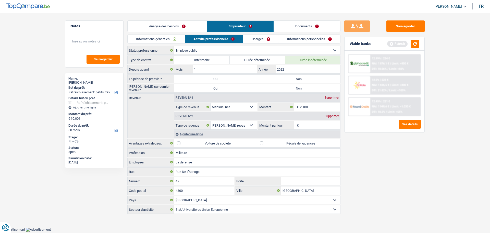
click at [261, 34] on div "Analyse des besoins Emprunteur Documents" at bounding box center [233, 24] width 213 height 22
click at [260, 38] on link "Charges" at bounding box center [260, 39] width 35 height 8
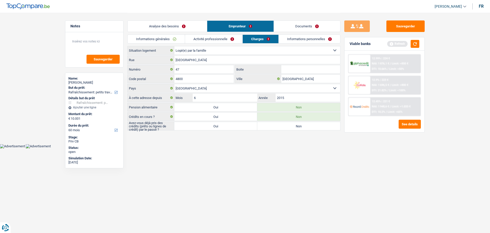
click at [183, 25] on link "Analyse des besoins" at bounding box center [167, 26] width 79 height 11
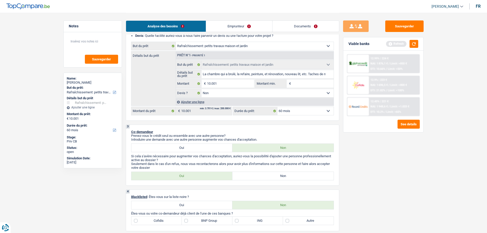
scroll to position [26, 0]
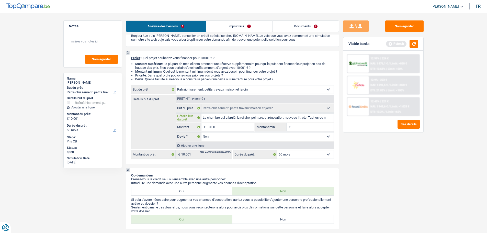
click at [328, 115] on input "La chambre qui a brulé, la refaire, peinture, et rénovation, nouveau lit, etc. …" at bounding box center [267, 117] width 132 height 8
click at [326, 120] on input "La chambre qui a brulé, la refaire, peinture, et rénovation, nouveau lit, etc. …" at bounding box center [267, 117] width 132 height 8
click at [327, 119] on input "La chambre qui a brulé, la refaire, peinture, et rénovation, nouveau lit, etc. …" at bounding box center [267, 117] width 132 height 8
click at [325, 117] on input "La chambre qui a brulé, la refaire, peinture, et rénovation, nouveau lit, etc. …" at bounding box center [267, 117] width 132 height 8
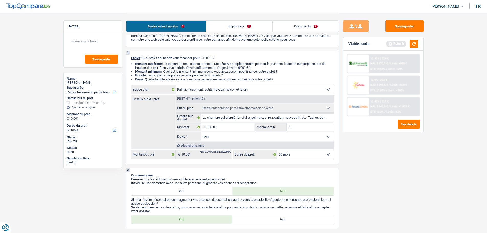
drag, startPoint x: 305, startPoint y: 127, endPoint x: 289, endPoint y: 134, distance: 17.3
click at [305, 127] on input "Montant min." at bounding box center [312, 127] width 41 height 8
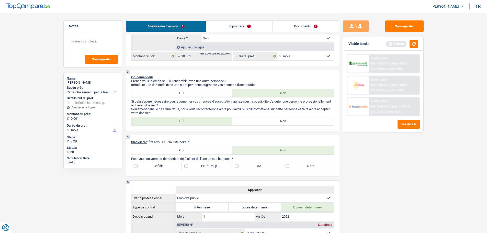
scroll to position [77, 0]
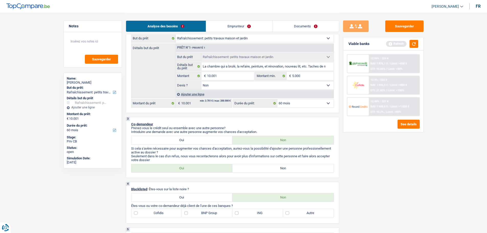
click at [247, 171] on label "Non" at bounding box center [282, 168] width 101 height 8
click at [247, 171] on input "Non" at bounding box center [282, 168] width 101 height 8
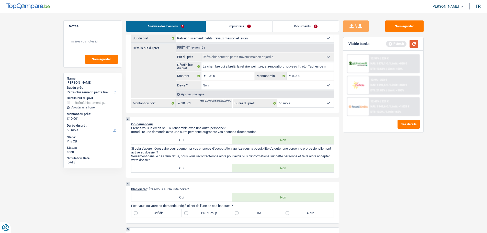
click at [411, 44] on button "button" at bounding box center [413, 44] width 9 height 8
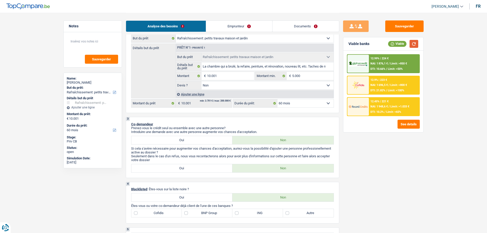
click at [410, 42] on button "button" at bounding box center [413, 44] width 9 height 8
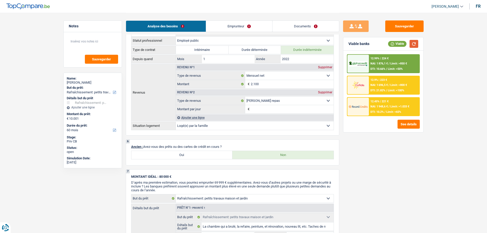
scroll to position [153, 0]
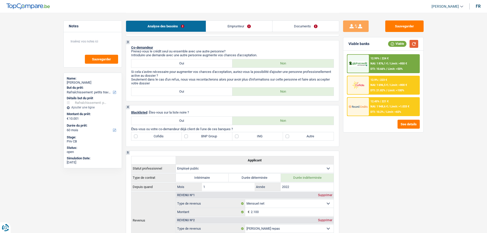
click at [412, 45] on button "button" at bounding box center [413, 44] width 9 height 8
click at [235, 28] on link "Emprunteur" at bounding box center [239, 26] width 66 height 11
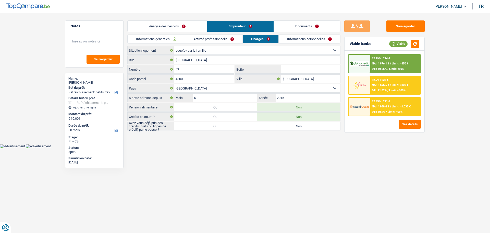
click at [195, 39] on link "Activité professionnelle" at bounding box center [213, 39] width 57 height 8
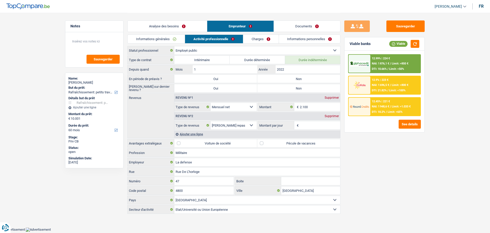
click at [173, 26] on link "Analyse des besoins" at bounding box center [167, 26] width 79 height 11
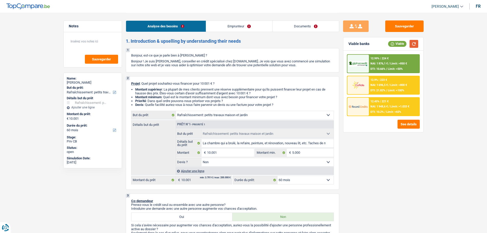
click at [412, 47] on button "button" at bounding box center [413, 44] width 9 height 8
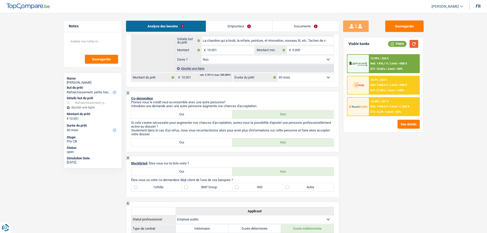
scroll to position [179, 0]
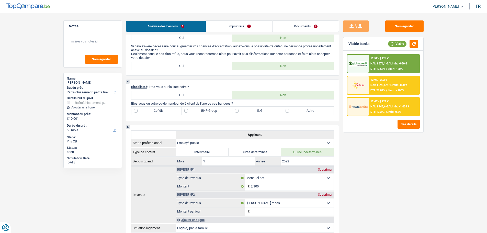
click at [189, 64] on label "Oui" at bounding box center [181, 66] width 101 height 8
click at [189, 64] on input "Oui" at bounding box center [181, 66] width 101 height 8
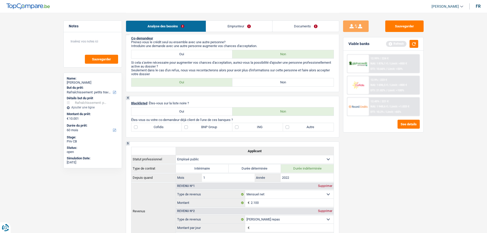
scroll to position [153, 0]
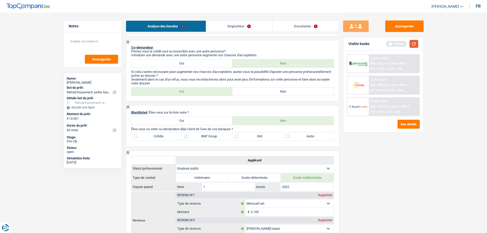
click at [414, 43] on button "button" at bounding box center [413, 44] width 9 height 8
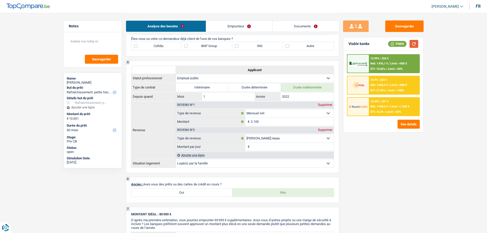
scroll to position [255, 0]
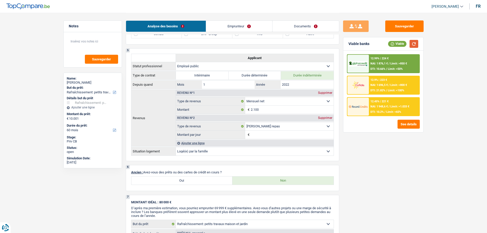
click at [415, 42] on button "button" at bounding box center [413, 44] width 9 height 8
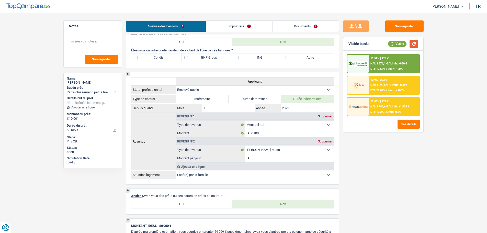
scroll to position [230, 0]
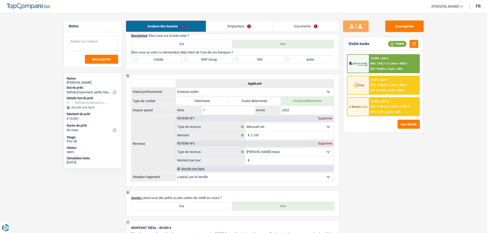
click at [98, 40] on textarea at bounding box center [92, 43] width 51 height 15
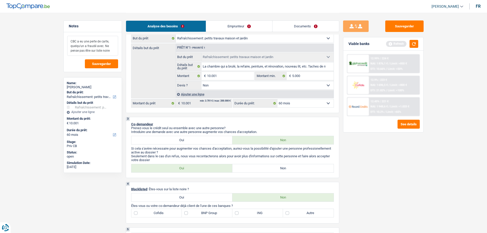
scroll to position [51, 0]
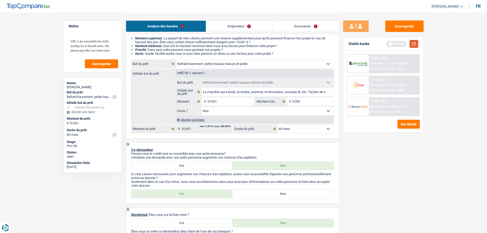
click at [415, 42] on button "button" at bounding box center [413, 44] width 9 height 8
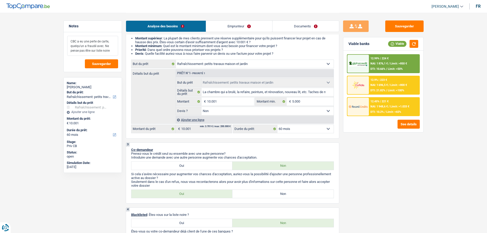
click at [116, 51] on textarea "CBC a eu une perte de carte, quelqu'un a fraudé avec. Ne pense pas être sur lis…" at bounding box center [92, 46] width 51 height 20
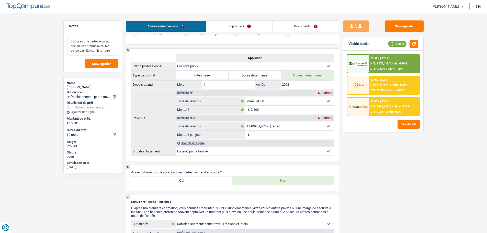
scroll to position [153, 0]
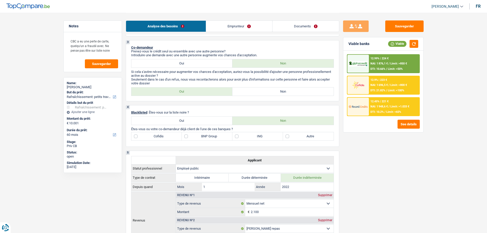
click at [313, 139] on label "Autre" at bounding box center [308, 136] width 51 height 8
click at [313, 139] on input "Autre" at bounding box center [308, 136] width 51 height 8
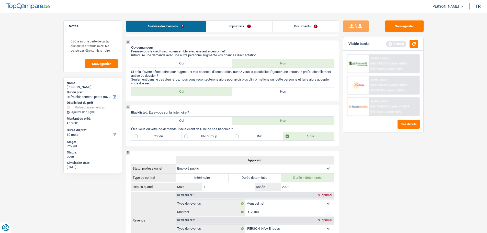
click at [201, 138] on label "BNP Group" at bounding box center [207, 136] width 51 height 8
click at [201, 138] on input "BNP Group" at bounding box center [207, 136] width 51 height 8
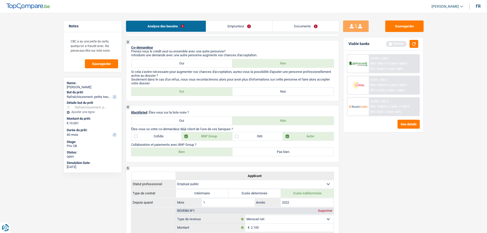
click at [181, 155] on label "Bien" at bounding box center [181, 152] width 101 height 8
click at [181, 155] on input "Bien" at bounding box center [181, 152] width 101 height 8
click at [158, 134] on label "Cofidis" at bounding box center [156, 136] width 51 height 8
click at [158, 134] on input "Cofidis" at bounding box center [156, 136] width 51 height 8
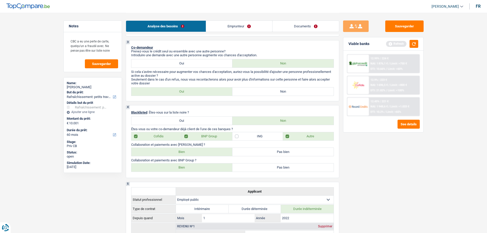
click at [158, 134] on label "Cofidis" at bounding box center [156, 136] width 51 height 8
click at [158, 134] on input "Cofidis" at bounding box center [156, 136] width 51 height 8
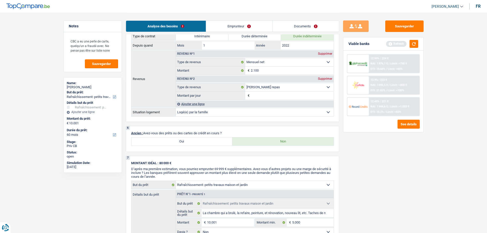
scroll to position [358, 0]
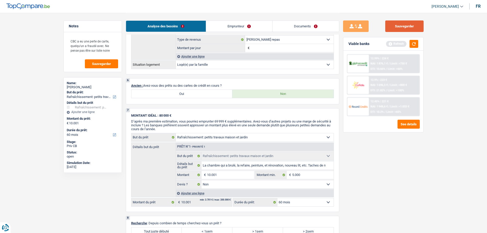
click at [418, 25] on button "Sauvegarder" at bounding box center [404, 25] width 38 height 11
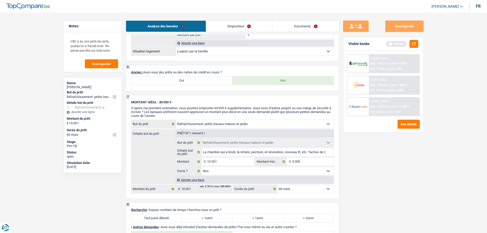
scroll to position [383, 0]
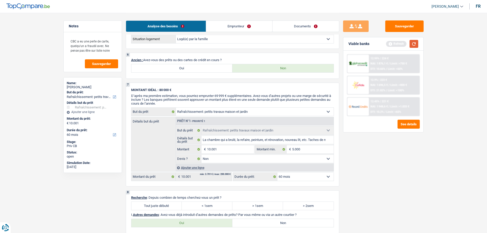
click at [412, 45] on button "button" at bounding box center [413, 44] width 9 height 8
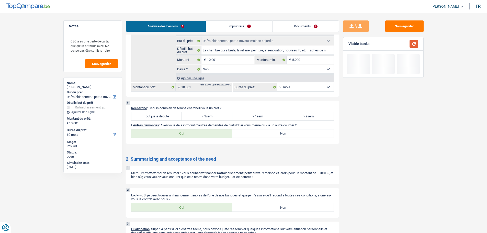
scroll to position [506, 0]
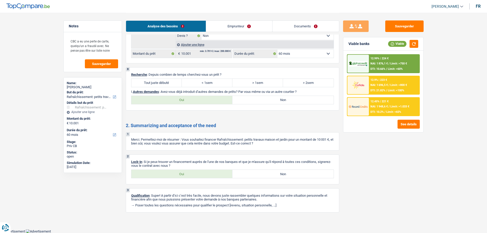
click at [151, 82] on label "Tout juste débuté" at bounding box center [156, 83] width 51 height 8
click at [151, 82] on input "Tout juste débuté" at bounding box center [156, 83] width 51 height 8
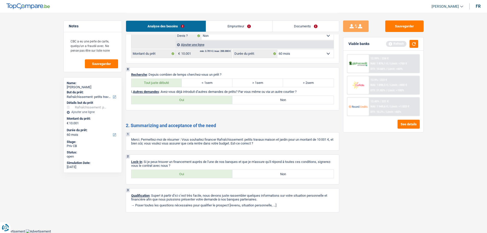
click at [245, 101] on label "Non" at bounding box center [282, 100] width 101 height 8
click at [245, 101] on input "Non" at bounding box center [282, 100] width 101 height 8
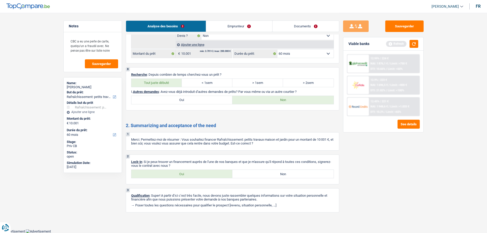
click at [225, 25] on link "Emprunteur" at bounding box center [239, 26] width 66 height 11
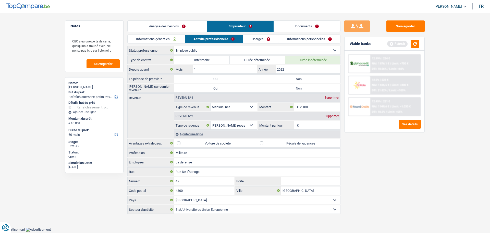
click at [167, 36] on link "Informations générales" at bounding box center [156, 39] width 57 height 8
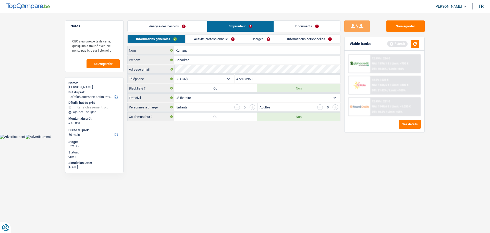
click at [176, 29] on link "Analyse des besoins" at bounding box center [167, 26] width 79 height 11
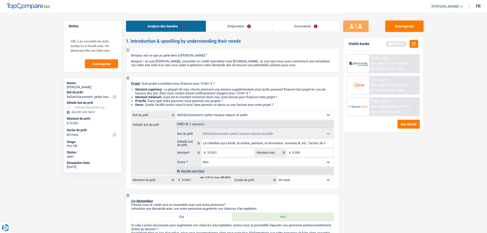
click at [236, 24] on link "Emprunteur" at bounding box center [239, 26] width 66 height 11
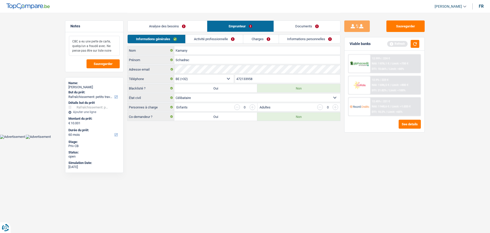
click at [117, 51] on textarea "CBC a eu une perte de carte, quelqu'un a fraudé avec. Ne pense pas être sur lis…" at bounding box center [94, 46] width 51 height 20
click at [403, 32] on button "Sauvegarder" at bounding box center [406, 25] width 38 height 11
click at [171, 26] on link "Analyse des besoins" at bounding box center [167, 26] width 79 height 11
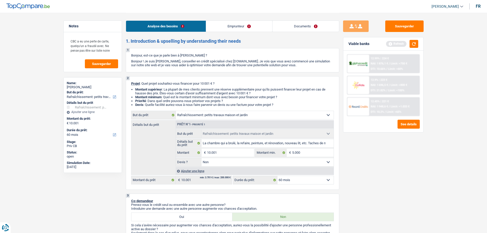
click at [234, 21] on link "Emprunteur" at bounding box center [239, 26] width 66 height 11
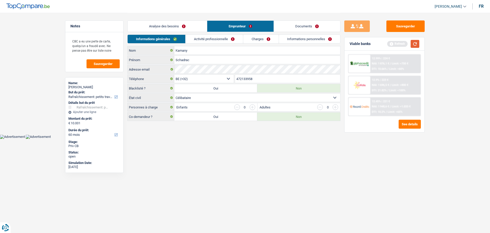
click at [413, 42] on button "button" at bounding box center [415, 44] width 9 height 8
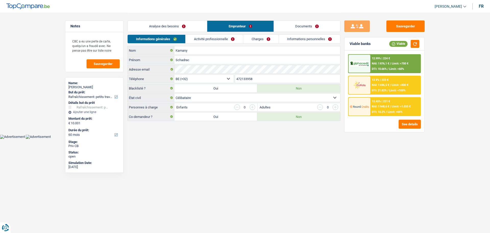
click at [211, 38] on link "Activité professionnelle" at bounding box center [214, 39] width 57 height 8
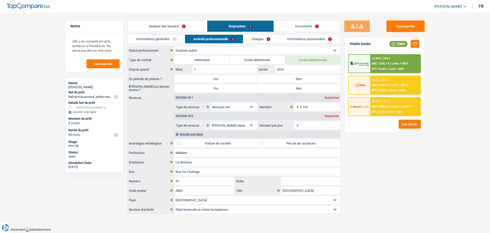
click at [296, 80] on label "Non" at bounding box center [298, 79] width 83 height 8
click at [296, 80] on input "Non" at bounding box center [298, 79] width 83 height 8
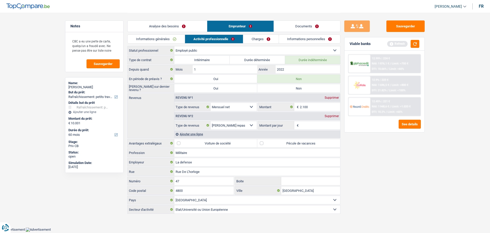
click at [277, 90] on label "Non" at bounding box center [298, 88] width 83 height 8
click at [277, 90] on input "Non" at bounding box center [298, 88] width 83 height 8
click at [168, 41] on link "Informations générales" at bounding box center [156, 39] width 57 height 8
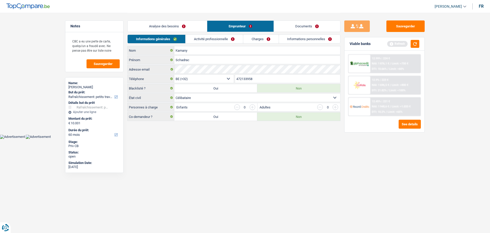
click at [236, 39] on link "Activité professionnelle" at bounding box center [214, 39] width 57 height 8
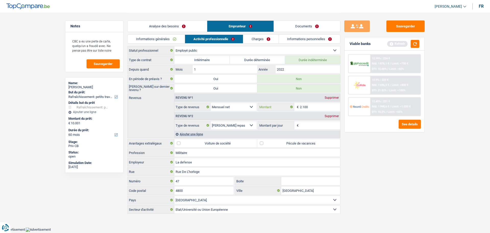
click at [318, 109] on input "2.100" at bounding box center [320, 107] width 41 height 8
click at [321, 127] on input "Montant par jour" at bounding box center [320, 125] width 41 height 8
click at [311, 125] on input "Montant par jour" at bounding box center [320, 125] width 41 height 8
click at [394, 193] on div "Sauvegarder Viable banks Refresh 12.99% | 224 € NAI: 1 876,1 € / Limit: >750 € …" at bounding box center [385, 122] width 88 height 204
click at [310, 125] on input "8,0" at bounding box center [320, 125] width 41 height 8
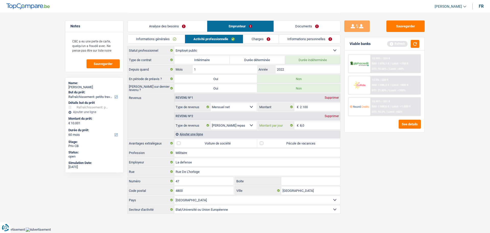
click at [310, 125] on input "8,0" at bounding box center [320, 125] width 41 height 8
click at [401, 197] on div "Sauvegarder Viable banks Refresh 12.99% | 224 € NAI: 1 876,1 € / Limit: >750 € …" at bounding box center [385, 122] width 88 height 204
click at [283, 145] on label "Pécule de vacances" at bounding box center [298, 143] width 83 height 8
click at [283, 145] on input "Pécule de vacances" at bounding box center [298, 143] width 83 height 8
click at [415, 46] on button "button" at bounding box center [415, 44] width 9 height 8
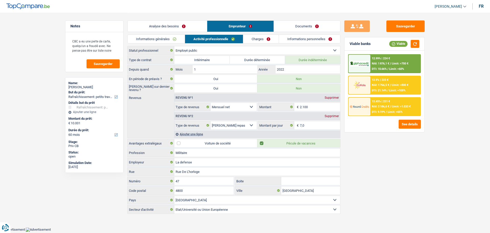
click at [255, 38] on link "Charges" at bounding box center [260, 39] width 35 height 8
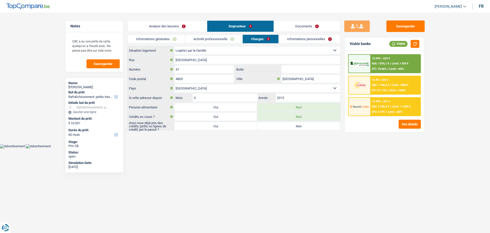
click at [225, 39] on link "Activité professionnelle" at bounding box center [213, 39] width 57 height 8
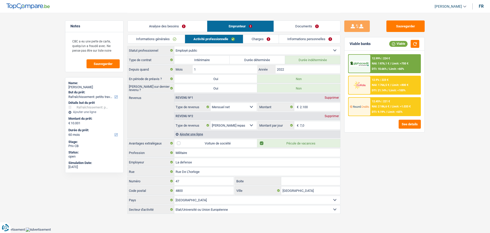
click at [420, 43] on div "Viable banks Viable" at bounding box center [385, 43] width 80 height 13
click at [416, 45] on button "button" at bounding box center [415, 44] width 9 height 8
click at [270, 40] on link "Charges" at bounding box center [260, 39] width 35 height 8
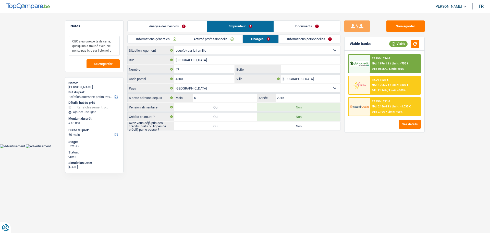
click at [113, 51] on textarea "CBC a eu une perte de carte, quelqu'un a fraudé avec. Ne pense pas être sur lis…" at bounding box center [94, 46] width 51 height 20
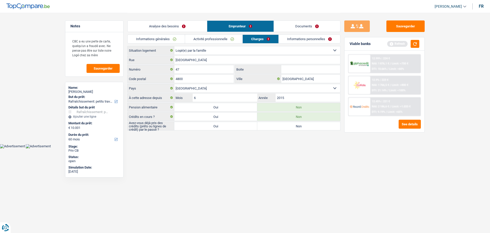
click at [302, 127] on label "Non" at bounding box center [298, 126] width 83 height 8
click at [302, 127] on input "Non" at bounding box center [298, 126] width 83 height 8
click at [418, 42] on button "button" at bounding box center [415, 44] width 9 height 8
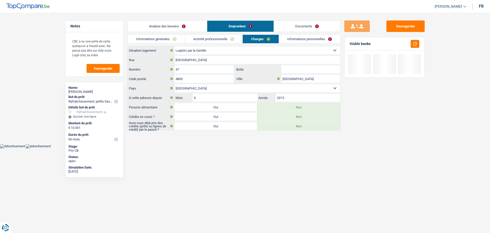
click at [238, 126] on label "Oui" at bounding box center [215, 126] width 83 height 8
click at [238, 126] on input "Oui" at bounding box center [215, 126] width 83 height 8
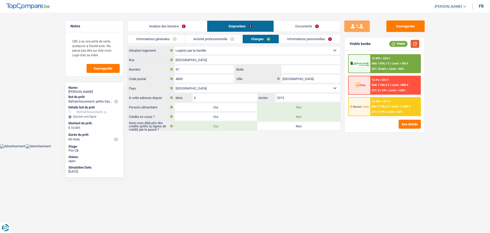
click at [415, 44] on button "button" at bounding box center [415, 44] width 9 height 8
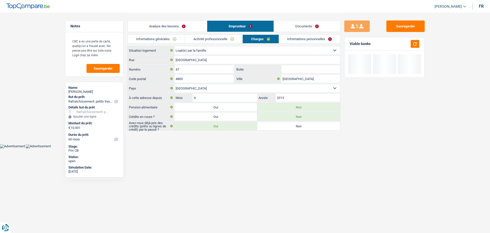
click at [307, 38] on link "Informations personnelles" at bounding box center [310, 39] width 62 height 8
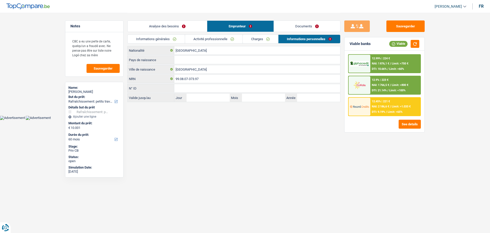
click at [275, 42] on link "Charges" at bounding box center [260, 39] width 35 height 8
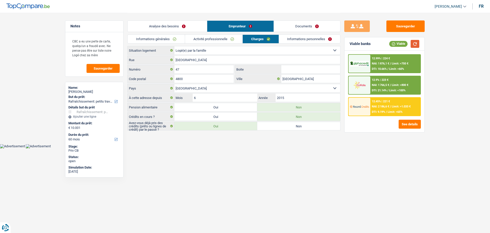
click at [413, 41] on button "button" at bounding box center [415, 44] width 9 height 8
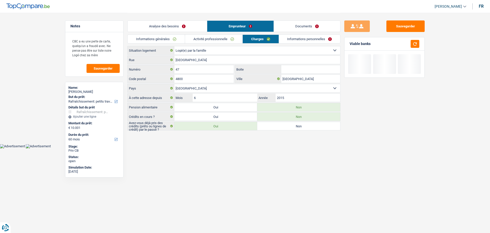
click at [288, 125] on label "Non" at bounding box center [298, 126] width 83 height 8
click at [288, 125] on input "Non" at bounding box center [298, 126] width 83 height 8
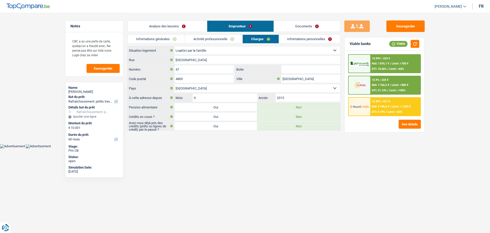
click at [227, 128] on label "Oui" at bounding box center [215, 126] width 83 height 8
click at [227, 128] on input "Oui" at bounding box center [215, 126] width 83 height 8
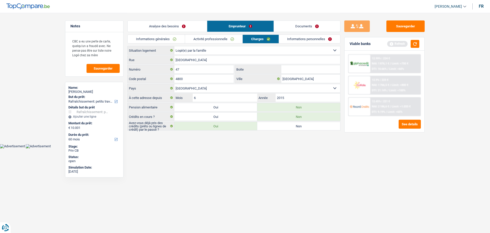
click at [410, 42] on div "Refresh" at bounding box center [403, 44] width 32 height 8
click at [414, 43] on button "button" at bounding box center [415, 44] width 9 height 8
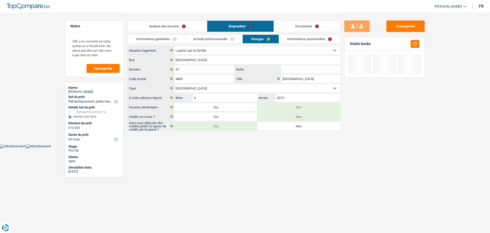
click at [301, 39] on link "Informations personnelles" at bounding box center [310, 39] width 62 height 8
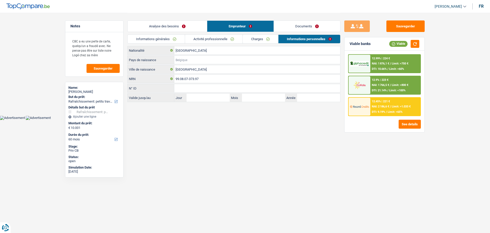
click at [203, 61] on input "Pays de naissance" at bounding box center [257, 60] width 166 height 8
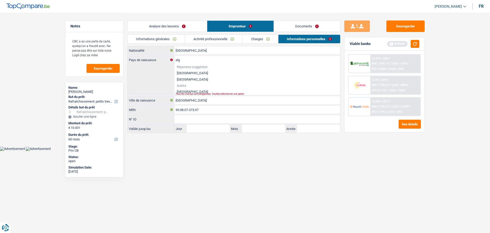
click at [188, 71] on li "[GEOGRAPHIC_DATA]" at bounding box center [257, 73] width 166 height 6
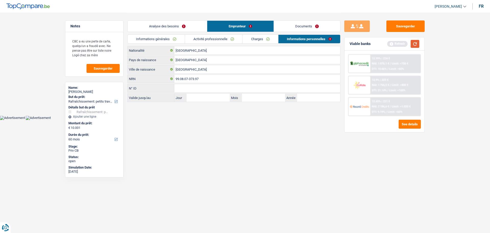
click at [412, 43] on button "button" at bounding box center [415, 44] width 9 height 8
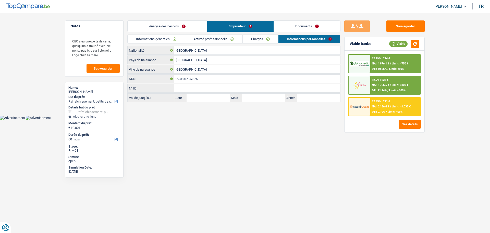
click at [165, 24] on link "Analyse des besoins" at bounding box center [167, 26] width 79 height 11
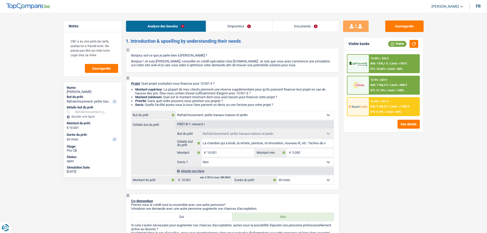
click at [281, 180] on select "12 mois 18 mois 24 mois 30 mois 36 mois 42 mois 48 mois 60 mois Sélectionner un…" at bounding box center [305, 180] width 56 height 8
click at [277, 176] on select "12 mois 18 mois 24 mois 30 mois 36 mois 42 mois 48 mois 60 mois Sélectionner un…" at bounding box center [305, 180] width 56 height 8
click at [394, 111] on span "Limit: <65%" at bounding box center [393, 111] width 15 height 3
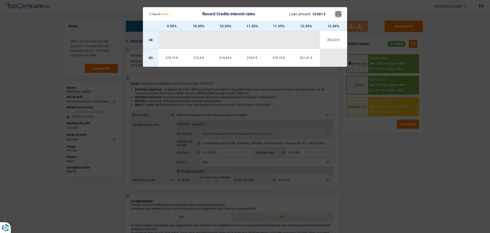
click at [341, 16] on button "×" at bounding box center [338, 13] width 5 height 5
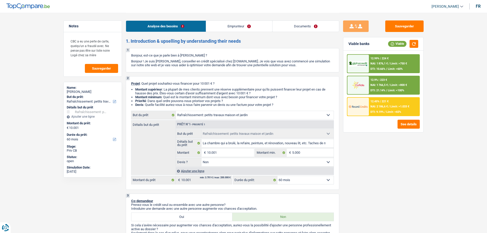
click at [380, 81] on div "12.9% | 223 €" at bounding box center [378, 79] width 17 height 3
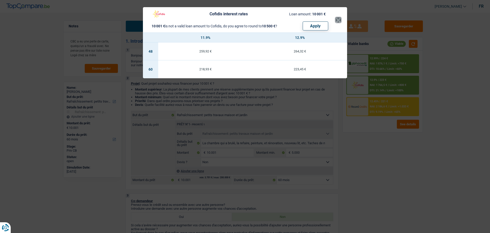
click at [336, 22] on button "×" at bounding box center [338, 19] width 5 height 5
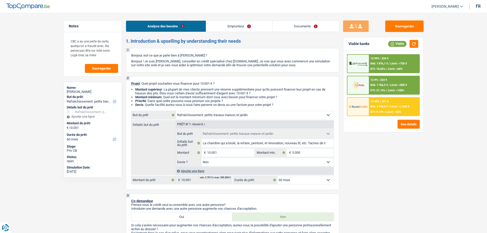
click at [375, 57] on div "12.99% | 224 €" at bounding box center [379, 58] width 18 height 3
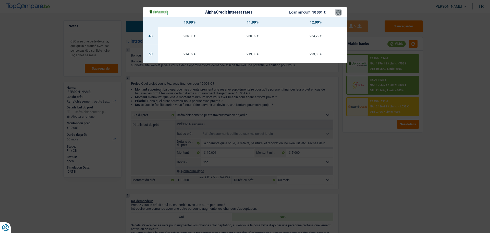
click at [336, 14] on button "×" at bounding box center [338, 12] width 5 height 5
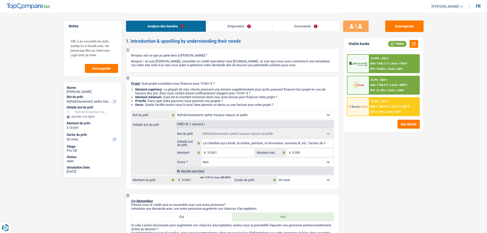
click at [381, 108] on span "NAI: 2 186,6 €" at bounding box center [378, 106] width 17 height 3
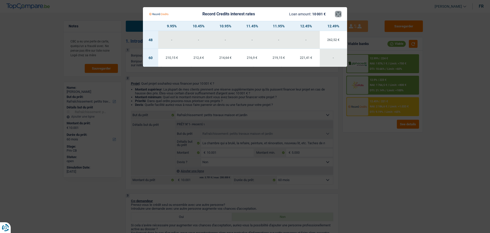
click at [341, 14] on button "×" at bounding box center [338, 13] width 5 height 5
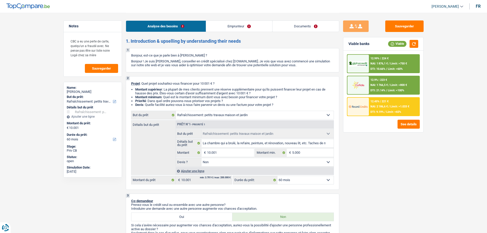
click at [386, 79] on div "12.9% | 223 €" at bounding box center [378, 79] width 17 height 3
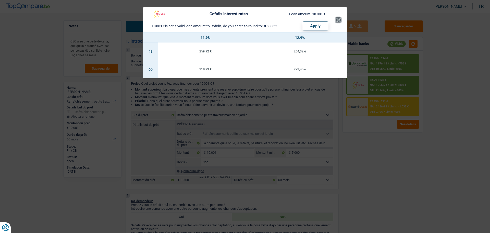
click at [336, 17] on button "×" at bounding box center [338, 19] width 5 height 5
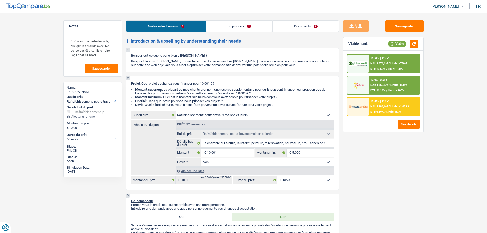
click at [381, 66] on div "12.99% | 224 € NAI: 1 876,1 € / Limit: >750 € DTI: 10.66% / Limit: <60%" at bounding box center [394, 64] width 50 height 18
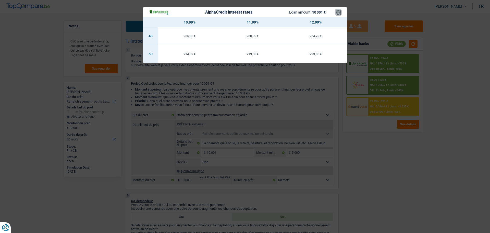
click at [339, 11] on button "×" at bounding box center [338, 12] width 5 height 5
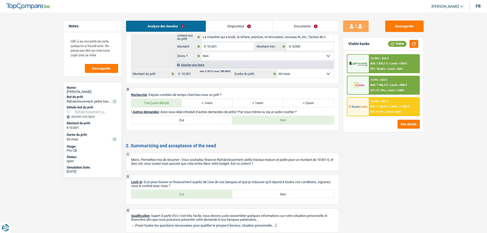
scroll to position [506, 0]
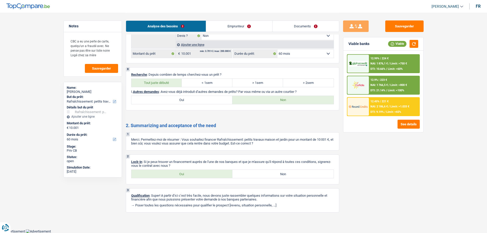
click at [182, 175] on label "Oui" at bounding box center [181, 174] width 101 height 8
click at [182, 175] on input "Oui" at bounding box center [181, 174] width 101 height 8
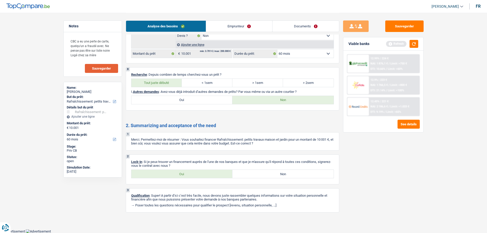
click at [109, 72] on button "Sauvegarder" at bounding box center [101, 68] width 33 height 9
click at [416, 22] on button "Sauvegarder" at bounding box center [404, 25] width 38 height 11
click at [296, 22] on link "Documents" at bounding box center [305, 26] width 66 height 11
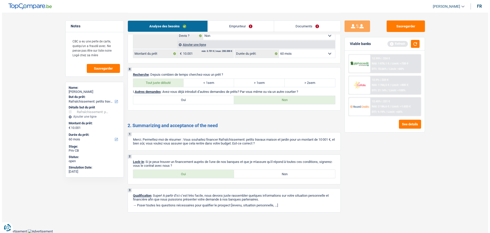
scroll to position [0, 0]
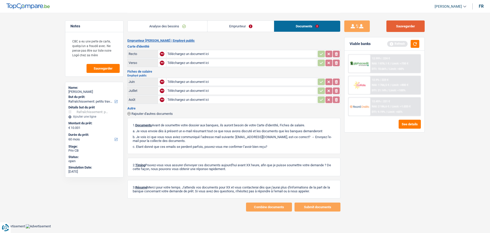
click at [406, 26] on button "Sauvegarder" at bounding box center [406, 25] width 38 height 11
click at [116, 68] on button "Sauvegarder" at bounding box center [103, 68] width 33 height 9
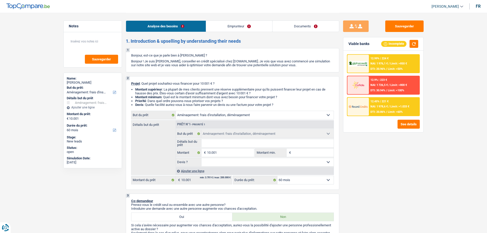
select select "movingOrInstallation"
select select "60"
select select "movingOrInstallation"
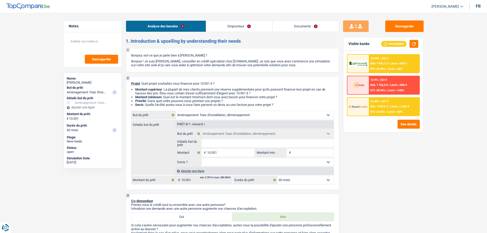
select select "60"
select select "independent"
select select "netSalary"
select select "liveWithParents"
select select "movingOrInstallation"
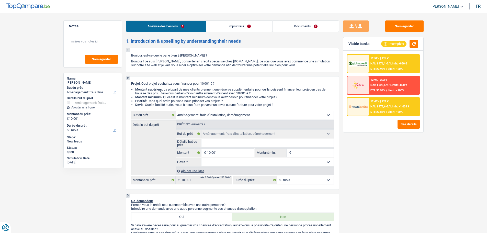
select select "movingOrInstallation"
select select "60"
click at [228, 167] on div "Ajouter une ligne" at bounding box center [254, 170] width 158 height 7
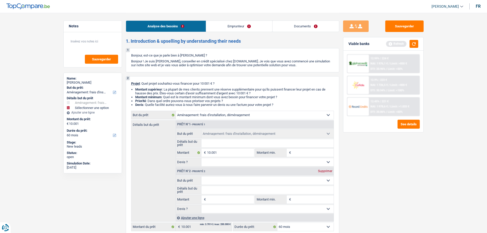
click at [322, 171] on div "Supprimer" at bounding box center [324, 170] width 17 height 3
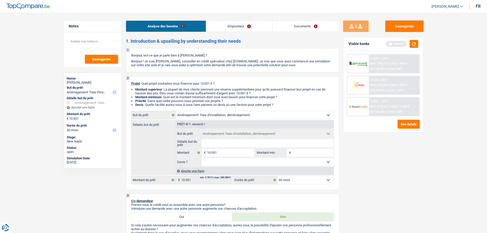
click at [232, 161] on select "Oui Non Non répondu Sélectionner une option" at bounding box center [267, 162] width 132 height 8
select select "false"
click at [201, 158] on select "Oui Non Non répondu Sélectionner une option" at bounding box center [267, 162] width 132 height 8
select select "false"
click at [218, 141] on input "Détails but du prêt" at bounding box center [267, 143] width 132 height 8
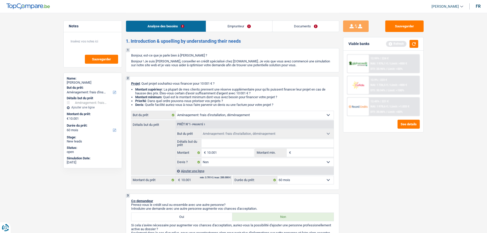
click at [207, 141] on input "Détails but du prêt" at bounding box center [267, 143] width 132 height 8
click at [208, 145] on input "Détails but du prêt" at bounding box center [267, 143] width 132 height 8
click at [208, 112] on select "Confort maison: meubles, textile, peinture, électroménager, outillage non-profe…" at bounding box center [255, 115] width 158 height 8
select select "judicial"
click at [176, 111] on select "Confort maison: meubles, textile, peinture, électroménager, outillage non-profe…" at bounding box center [255, 115] width 158 height 8
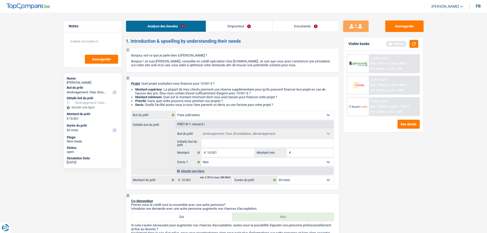
select select "judicial"
select select
select select "judicial"
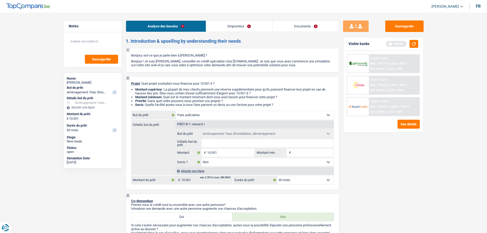
select select "judicial"
select select
select select "movingOrInstallation"
select select "false"
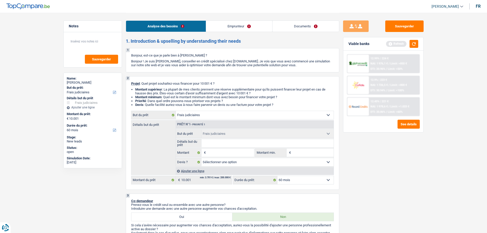
select select "movingOrInstallation"
select select "false"
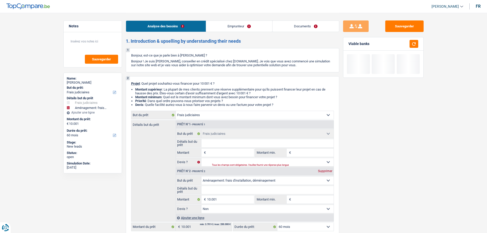
click at [318, 170] on div "Supprimer" at bounding box center [324, 170] width 17 height 3
type input "0"
select select
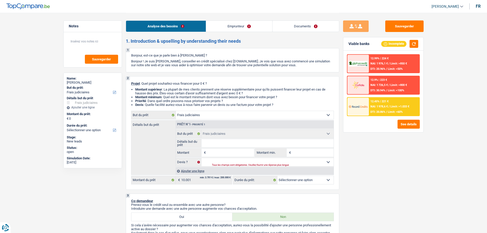
click at [216, 149] on input "Montant" at bounding box center [230, 152] width 47 height 8
type input "1"
type input "10"
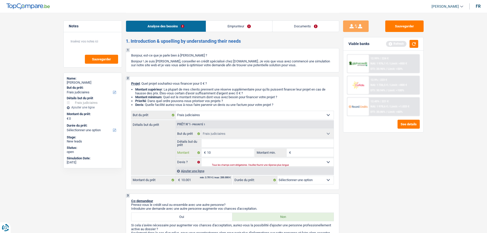
type input "100"
type input "1.000"
type input "10.000"
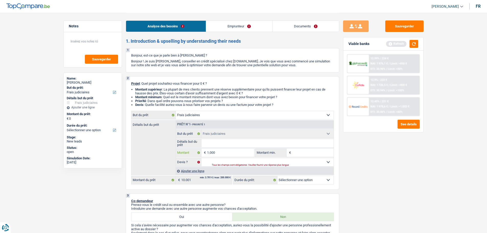
type input "10.000"
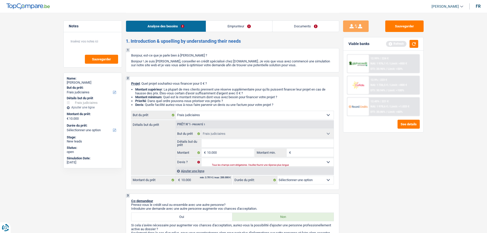
select select "48"
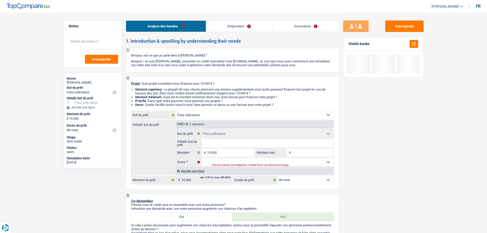
drag, startPoint x: 202, startPoint y: 115, endPoint x: 211, endPoint y: 118, distance: 10.1
click at [202, 115] on select "Confort maison: meubles, textile, peinture, électroménager, outillage non-profe…" at bounding box center [255, 115] width 158 height 8
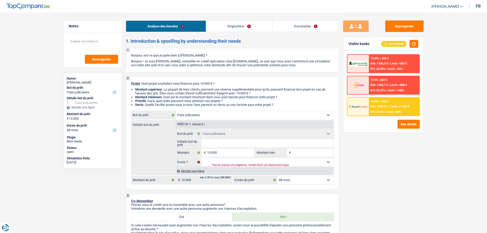
select select "movingOrInstallation"
click at [176, 111] on select "Confort maison: meubles, textile, peinture, électroménager, outillage non-profe…" at bounding box center [255, 115] width 158 height 8
select select "movingOrInstallation"
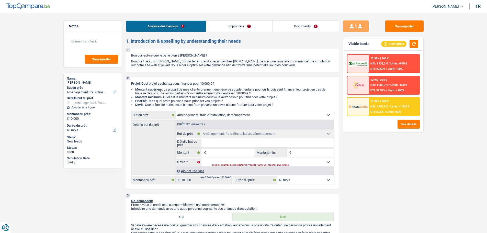
select select "movingOrInstallation"
select select "judicial"
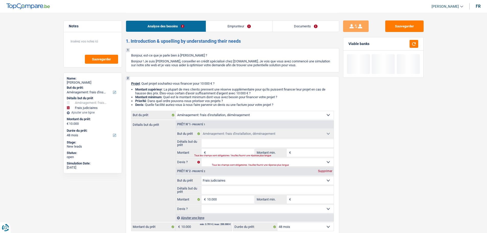
click at [327, 170] on div "Supprimer" at bounding box center [324, 170] width 17 height 3
type input "0"
select select
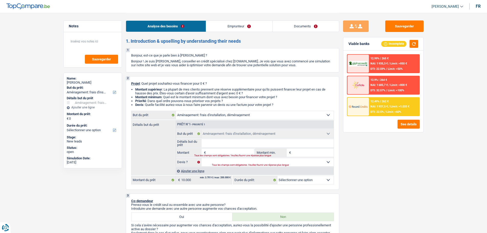
click at [223, 145] on input "Détails but du prêt" at bounding box center [267, 143] width 132 height 8
type input "F"
type input "Fa"
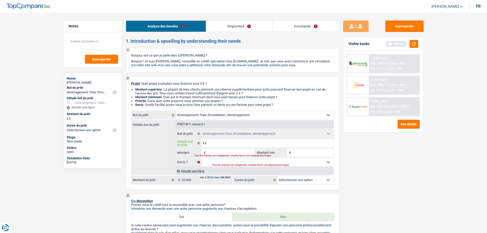
type input "Far"
type input "Fara"
type input "Faran"
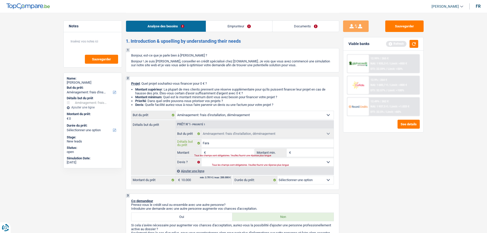
type input "Faran"
type input "Farant"
type input "Faranti"
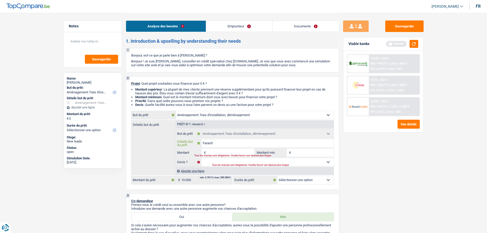
type input "Farantie"
type input "Farantie l"
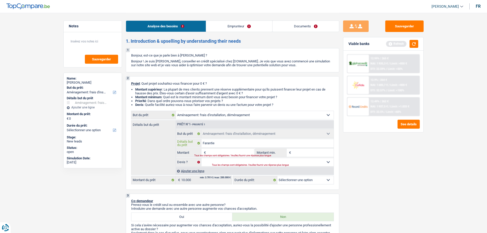
type input "Farantie l"
type input "Farantie lo"
type input "Farantie loc"
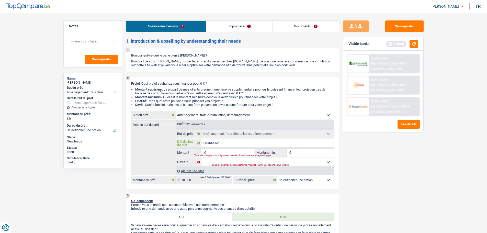
type input "Farantie loca"
type input "Farantie locat"
type input "Farantie locati"
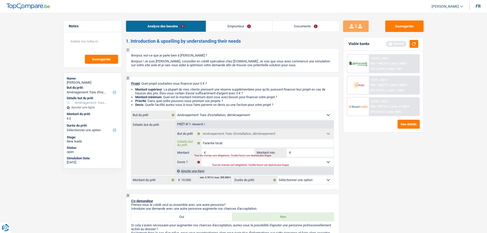
type input "Farantie locati"
type input "Farantie locativ"
type input "Farantie locative"
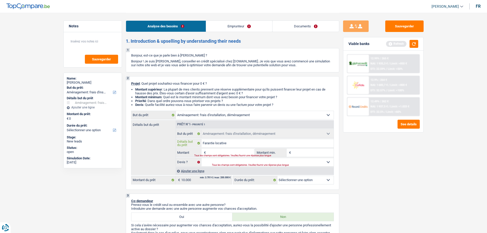
type input "Farantie locative"
type input "Farantie locative,"
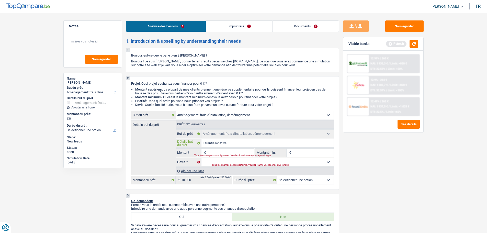
type input "Farantie locative,"
type input "Farantie locative, l"
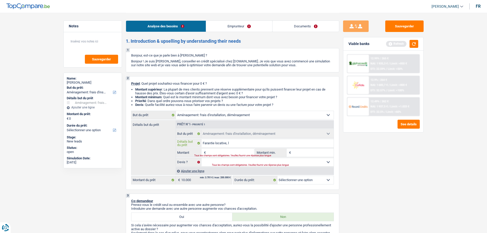
type input "Farantie locative, lo"
type input "Farantie locative, loy"
type input "Farantie locative, loye"
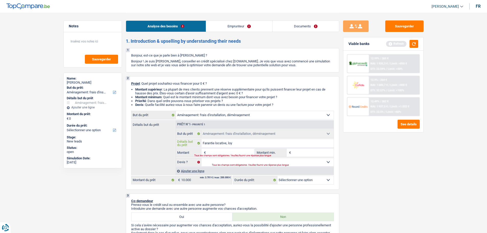
type input "Farantie locative, loye"
type input "Farantie locative, loyer"
type input "Farantie locative, loyers"
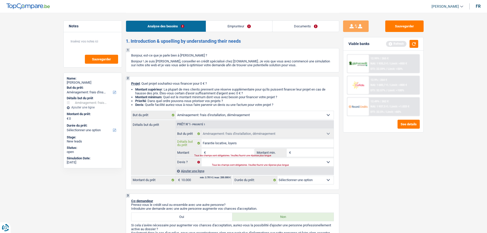
type input "Farantie locative, loyers"
type input "Farantie locative, loyers d"
type input "Farantie locative, loyers d'"
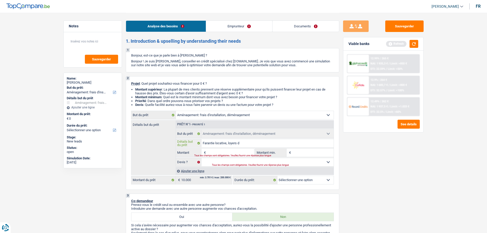
type input "Farantie locative, loyers d'"
type input "Farantie locative, loyers d'a"
type input "Farantie locative, loyers d'av"
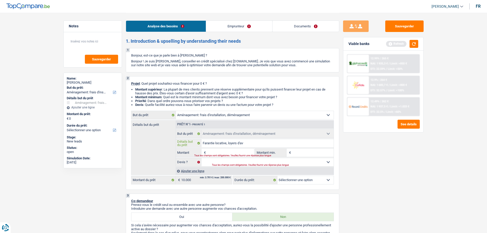
type input "Farantie locative, loyers d'ava"
type input "Farantie locative, loyers d'avan"
type input "Farantie locative, loyers d'avanc"
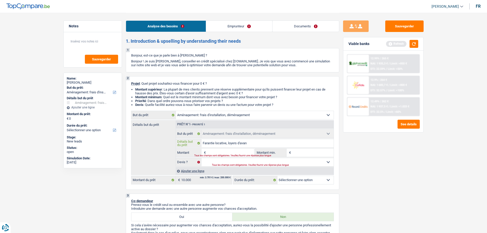
type input "Farantie locative, loyers d'avanc"
type input "Farantie locative, loyers d'avance"
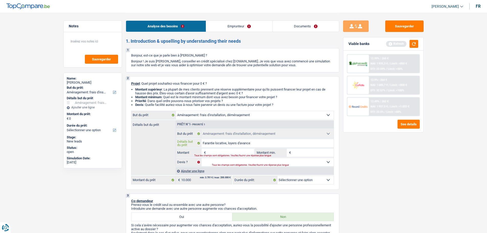
type input "Garantie locative, loyers d'avance"
click at [219, 149] on input "Montant" at bounding box center [230, 152] width 47 height 8
type input "1"
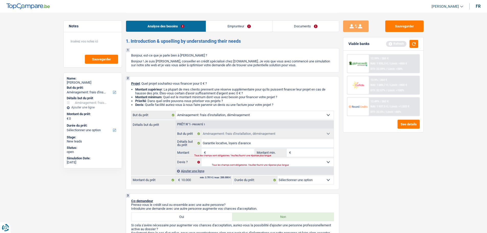
type input "1"
type input "10"
type input "100"
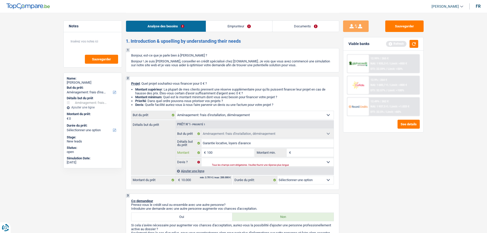
type input "1.000"
type input "10.000"
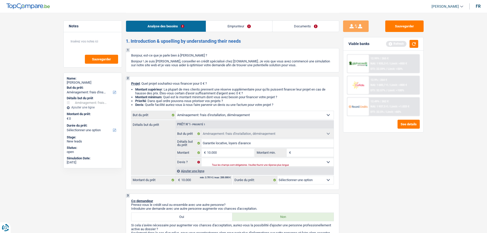
type input "10.000"
select select "48"
click at [291, 184] on div "12 mois 18 mois 24 mois 30 mois 36 mois 42 mois 48 mois Sélectionner une option…" at bounding box center [283, 179] width 101 height 9
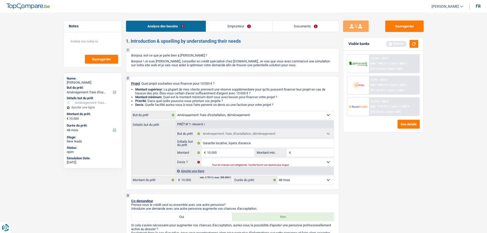
click at [290, 181] on select "12 mois 18 mois 24 mois 30 mois 36 mois 42 mois 48 mois Sélectionner une option" at bounding box center [305, 180] width 56 height 8
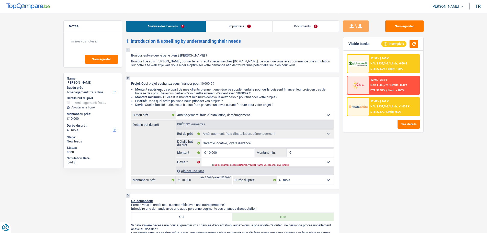
click at [277, 176] on select "12 mois 18 mois 24 mois 30 mois 36 mois 42 mois 48 mois Sélectionner une option" at bounding box center [305, 180] width 56 height 8
click at [307, 154] on input "Montant min." at bounding box center [312, 152] width 41 height 8
click at [274, 164] on div "Tous les champs sont obligatoires. Veuillez fournir une réponse plus longue" at bounding box center [266, 165] width 109 height 2
click at [263, 159] on select "Oui Non Non répondu Sélectionner une option" at bounding box center [267, 162] width 132 height 8
select select "false"
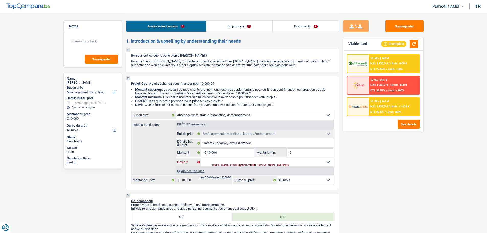
click at [201, 158] on select "Oui Non Non répondu Sélectionner une option" at bounding box center [267, 162] width 132 height 8
select select "false"
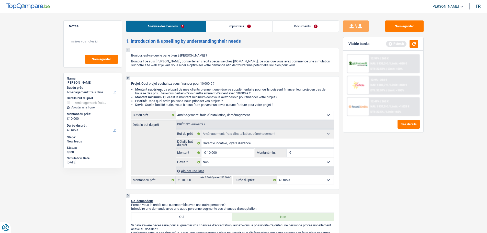
click at [323, 153] on input "Montant min." at bounding box center [312, 152] width 41 height 8
click at [411, 43] on button "button" at bounding box center [413, 44] width 9 height 8
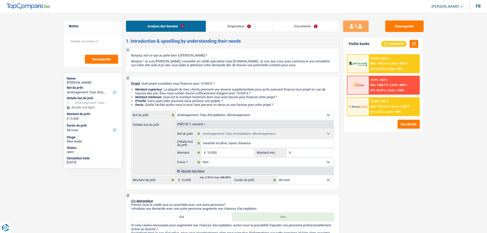
click at [299, 155] on input "Montant min." at bounding box center [312, 152] width 41 height 8
type input "6"
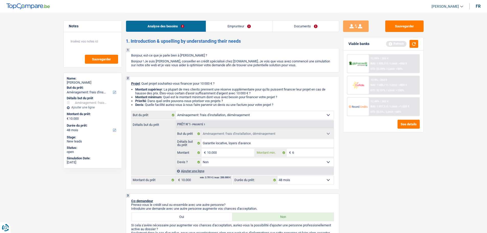
type input "60"
type input "600"
type input "6.000"
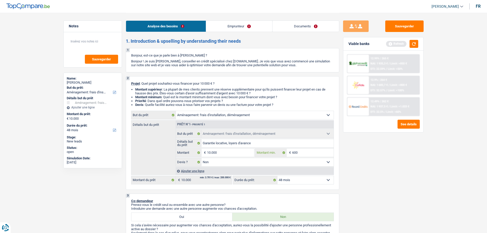
type input "6.000"
click at [387, 176] on div "Sauvegarder Viable banks Refresh 12.99% | 265 € NAI: 1 935,3 € / Limit: >850 € …" at bounding box center [383, 122] width 88 height 204
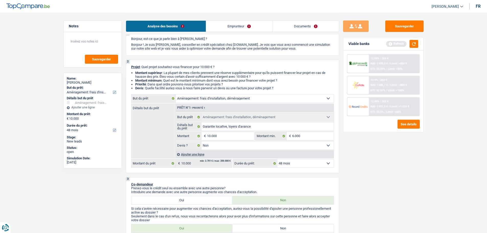
scroll to position [51, 0]
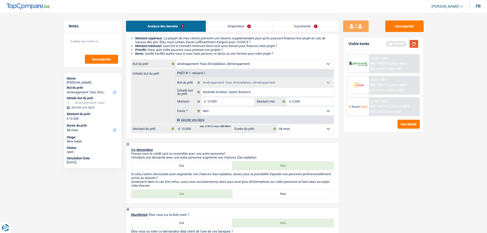
click at [417, 41] on button "button" at bounding box center [413, 44] width 9 height 8
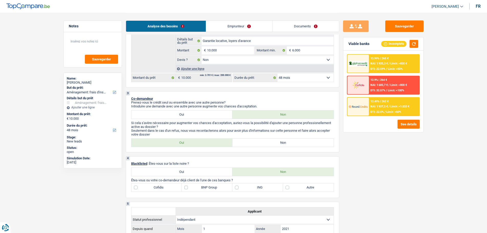
click at [255, 143] on label "Non" at bounding box center [282, 142] width 101 height 8
click at [255, 143] on input "Non" at bounding box center [282, 142] width 101 height 8
radio input "true"
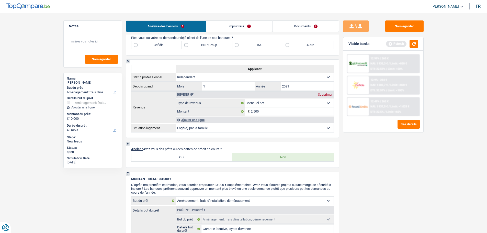
scroll to position [179, 0]
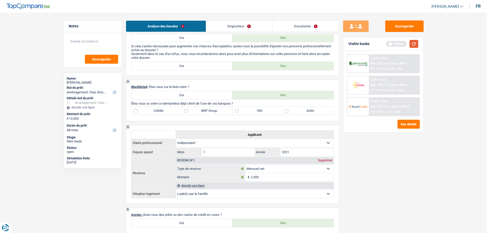
click at [413, 44] on button "button" at bounding box center [413, 44] width 9 height 8
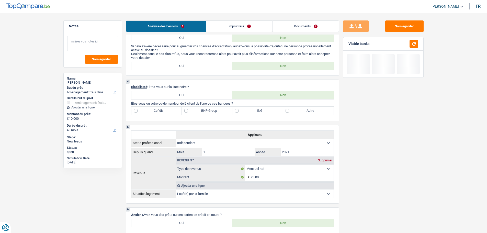
click at [104, 39] on textarea at bounding box center [92, 43] width 51 height 15
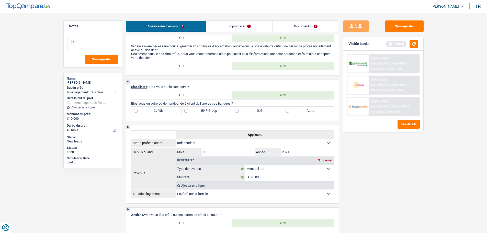
type textarea "C"
type textarea "A eu un soucis avec buyway"
click at [238, 25] on link "Emprunteur" at bounding box center [239, 26] width 66 height 11
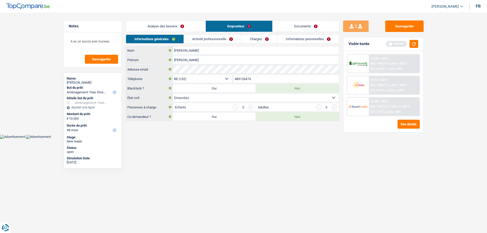
scroll to position [0, 0]
click at [187, 25] on link "Analyse des besoins" at bounding box center [167, 26] width 79 height 11
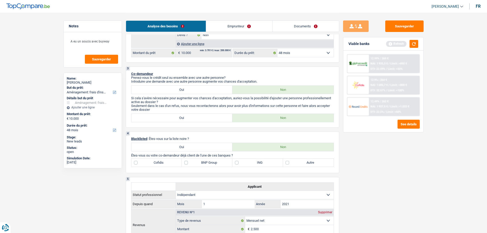
scroll to position [179, 0]
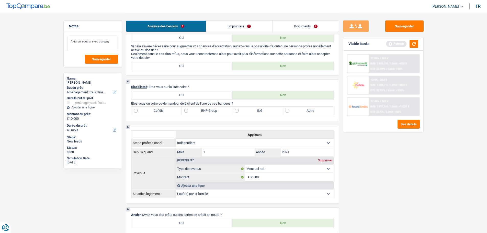
click at [114, 41] on textarea "A eu un soucis avec buyway" at bounding box center [92, 43] width 51 height 15
click at [102, 42] on textarea "A eu un soucis avec buyway" at bounding box center [92, 43] width 51 height 15
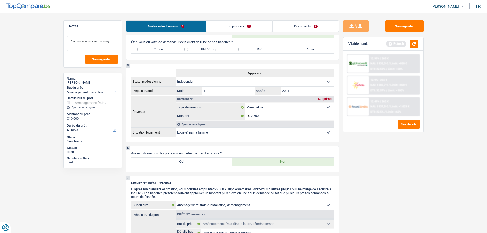
scroll to position [281, 0]
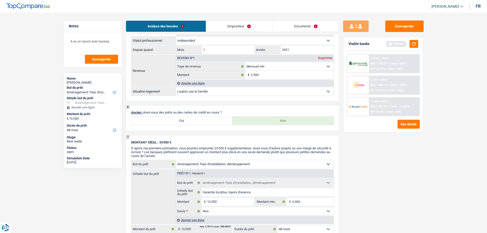
click at [191, 120] on label "Oui" at bounding box center [181, 120] width 101 height 8
click at [191, 120] on input "Oui" at bounding box center [181, 120] width 101 height 8
radio input "true"
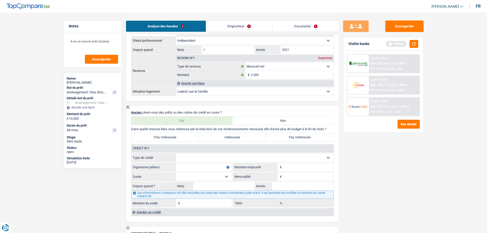
click at [298, 137] on label "Pas Intéressée" at bounding box center [299, 137] width 67 height 8
click at [298, 137] on input "Pas Intéressée" at bounding box center [299, 137] width 67 height 8
radio input "true"
click at [223, 155] on select "Carte ou ouverture de crédit Prêt hypothécaire Vente à tempérament Prêt à tempé…" at bounding box center [255, 157] width 158 height 8
select select "cardOrCredit"
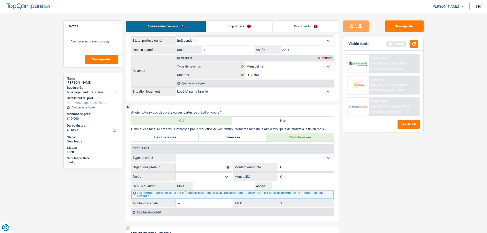
type input "0"
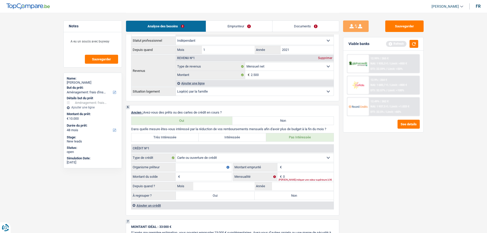
click at [196, 166] on input "Organisme prêteur" at bounding box center [203, 167] width 56 height 8
type input "ING"
click at [289, 165] on input "Montant" at bounding box center [308, 167] width 51 height 8
type input "3.750"
click at [192, 176] on input "Montant du solde" at bounding box center [206, 176] width 51 height 8
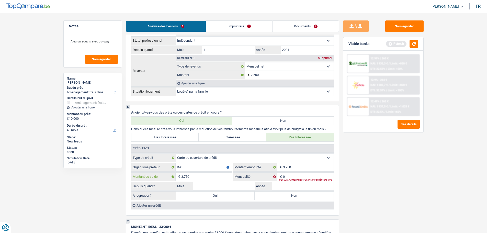
type input "3.750"
click at [297, 178] on input "0" at bounding box center [308, 176] width 51 height 8
type input "150"
click at [375, 146] on div "Sauvegarder Viable banks Refresh 12.99% | 265 € NAI: 1 935,3 € / Limit: >850 € …" at bounding box center [383, 122] width 88 height 204
click at [411, 43] on button "button" at bounding box center [413, 44] width 9 height 8
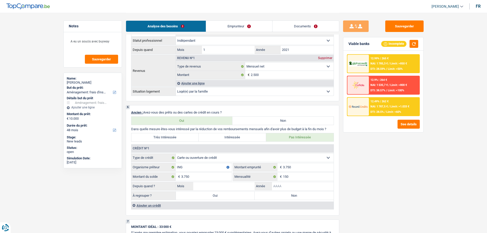
click at [280, 188] on input "Année" at bounding box center [303, 186] width 62 height 8
type input "8"
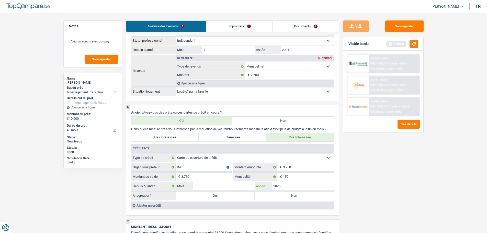
type input "2025"
click at [237, 189] on input "Mois" at bounding box center [224, 186] width 62 height 8
type input "8"
click at [268, 196] on label "Non" at bounding box center [293, 195] width 79 height 8
click at [268, 196] on input "Non" at bounding box center [293, 195] width 79 height 8
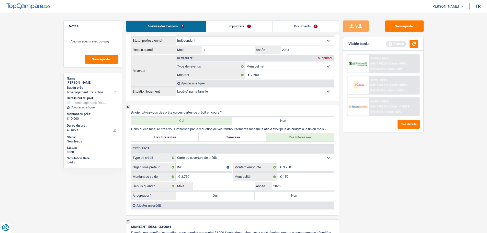
radio input "true"
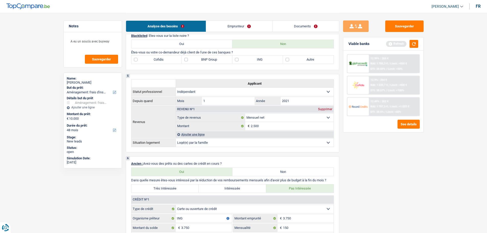
scroll to position [306, 0]
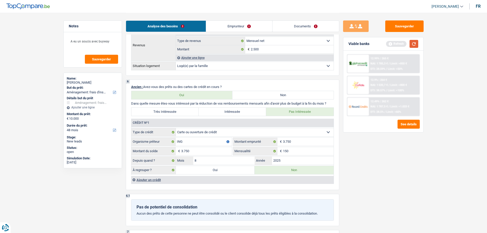
click at [418, 45] on button "button" at bounding box center [413, 44] width 9 height 8
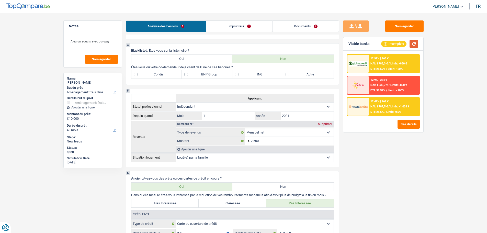
scroll to position [255, 0]
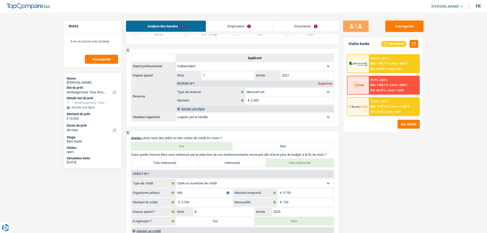
click at [185, 165] on label "Très Intéressée" at bounding box center [164, 163] width 67 height 8
click at [185, 165] on input "Très Intéressée" at bounding box center [164, 163] width 67 height 8
radio input "true"
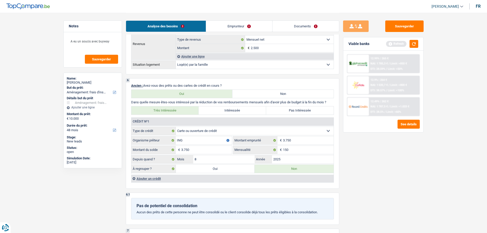
scroll to position [358, 0]
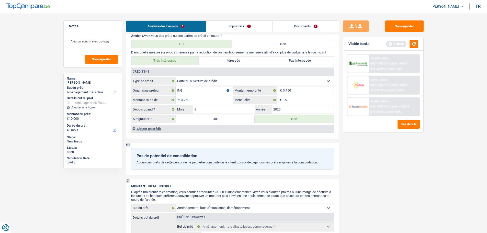
drag, startPoint x: 224, startPoint y: 119, endPoint x: 204, endPoint y: 123, distance: 20.5
click at [222, 119] on label "Oui" at bounding box center [215, 119] width 79 height 8
click at [222, 119] on input "Oui" at bounding box center [215, 119] width 79 height 8
radio input "true"
type input "13.750"
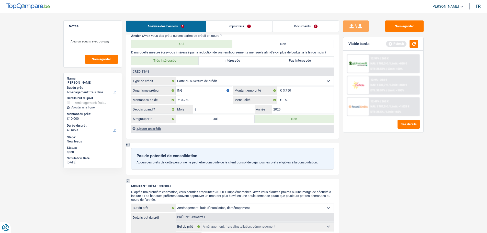
type input "3.750"
select select
type input "3.750"
select select
radio input "false"
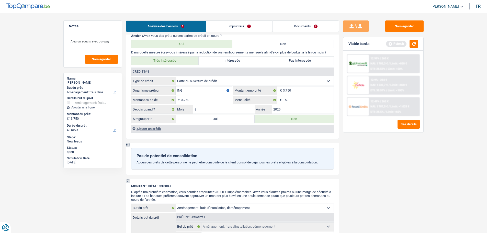
select select "refinancing"
select select "60"
select select "refinancing"
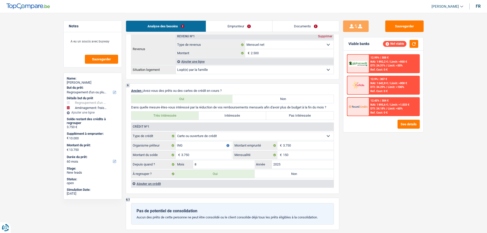
click at [265, 172] on label "Non" at bounding box center [293, 174] width 79 height 8
click at [265, 172] on input "Non" at bounding box center [293, 174] width 79 height 8
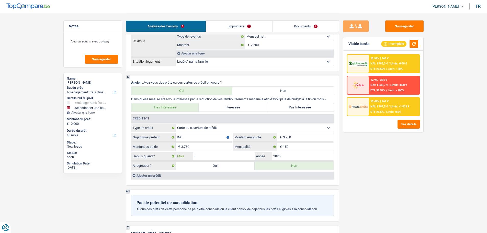
click at [211, 154] on input "8" at bounding box center [224, 156] width 62 height 8
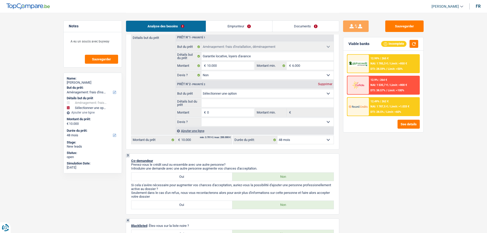
scroll to position [215, 0]
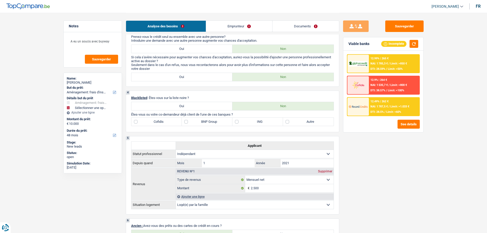
click at [256, 119] on label "ING" at bounding box center [257, 121] width 51 height 8
click at [256, 119] on input "ING" at bounding box center [257, 121] width 51 height 8
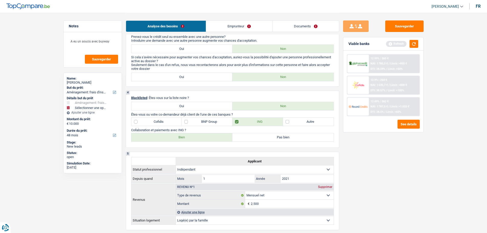
click at [201, 134] on label "Bien" at bounding box center [181, 137] width 101 height 8
click at [201, 134] on input "Bien" at bounding box center [181, 137] width 101 height 8
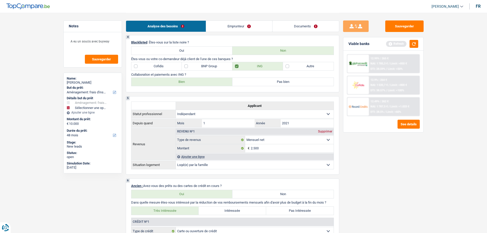
scroll to position [189, 0]
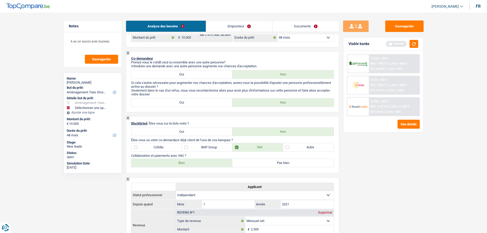
click at [194, 148] on label "BNP Group" at bounding box center [207, 147] width 51 height 8
click at [194, 148] on input "BNP Group" at bounding box center [207, 147] width 51 height 8
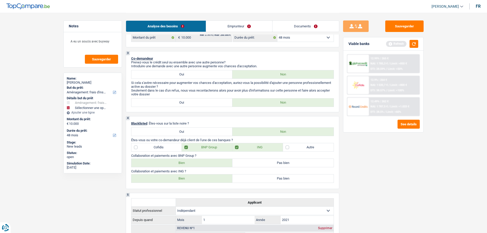
click at [194, 148] on label "BNP Group" at bounding box center [207, 147] width 51 height 8
click at [194, 148] on input "BNP Group" at bounding box center [207, 147] width 51 height 8
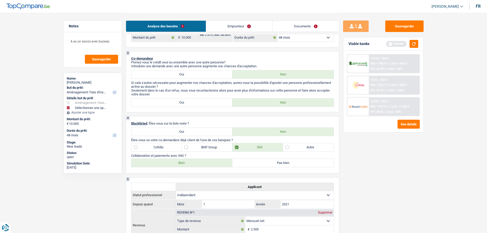
click at [194, 148] on label "BNP Group" at bounding box center [207, 147] width 51 height 8
click at [194, 148] on input "BNP Group" at bounding box center [207, 147] width 51 height 8
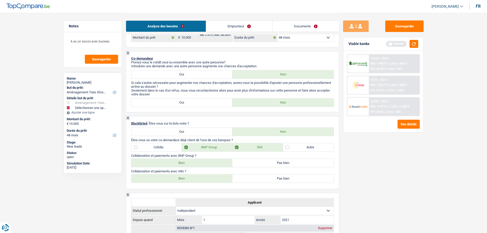
click at [196, 161] on label "Bien" at bounding box center [181, 163] width 101 height 8
click at [196, 161] on input "Bien" at bounding box center [181, 163] width 101 height 8
click at [289, 144] on label "Autre" at bounding box center [308, 147] width 51 height 8
click at [289, 144] on input "Autre" at bounding box center [308, 147] width 51 height 8
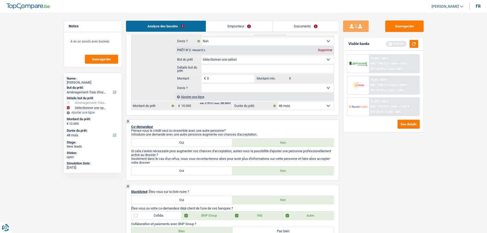
scroll to position [204, 0]
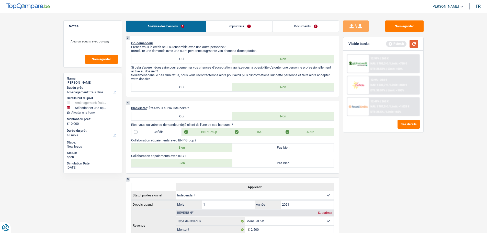
click at [411, 44] on button "button" at bounding box center [413, 44] width 9 height 8
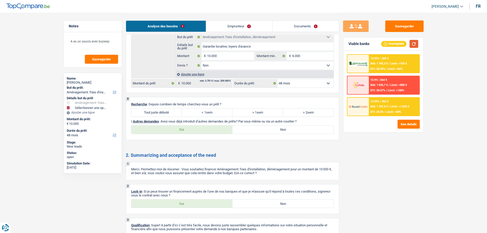
scroll to position [578, 0]
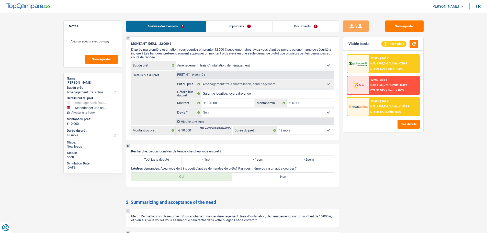
click at [169, 161] on label "Tout juste débuté" at bounding box center [156, 159] width 51 height 8
click at [169, 161] on input "Tout juste débuté" at bounding box center [156, 159] width 51 height 8
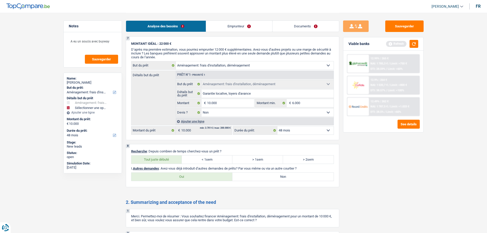
click at [248, 174] on label "Non" at bounding box center [282, 176] width 101 height 8
click at [248, 174] on input "Non" at bounding box center [282, 176] width 101 height 8
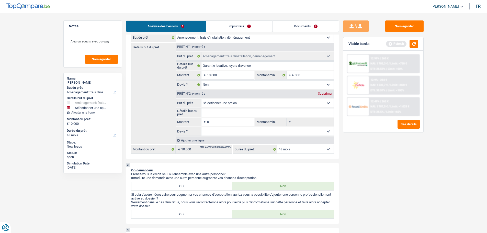
scroll to position [77, 0]
click at [323, 93] on div "Supprimer" at bounding box center [324, 94] width 17 height 3
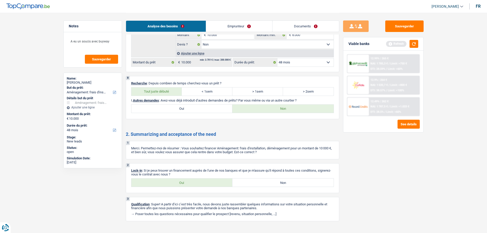
scroll to position [608, 0]
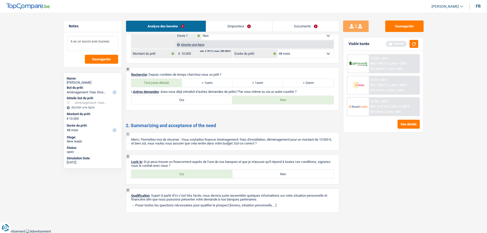
click at [110, 42] on textarea "A eu un soucis avec buyway" at bounding box center [92, 43] width 51 height 15
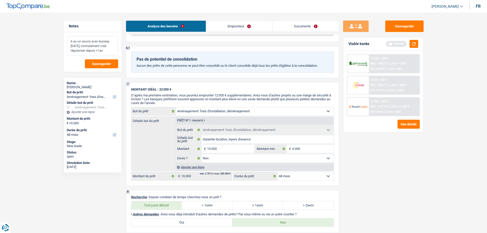
scroll to position [332, 0]
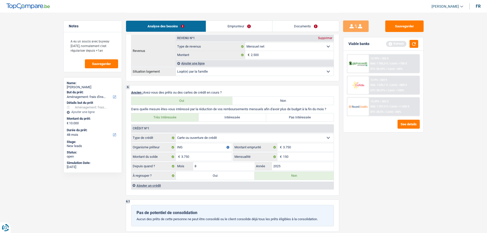
click at [283, 117] on label "Pas Intéressée" at bounding box center [299, 117] width 67 height 8
click at [283, 117] on input "Pas Intéressée" at bounding box center [299, 117] width 67 height 8
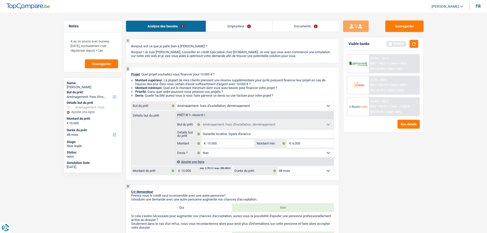
scroll to position [0, 0]
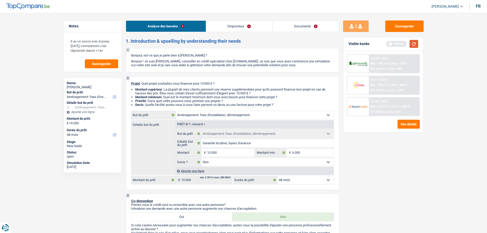
click at [416, 41] on button "button" at bounding box center [413, 44] width 9 height 8
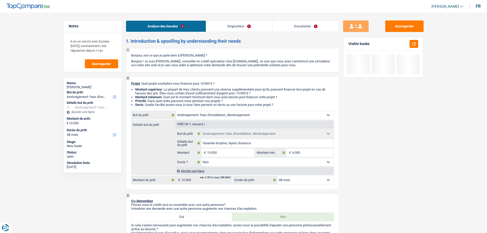
click at [310, 32] on li "Documents" at bounding box center [305, 25] width 67 height 11
click at [298, 29] on link "Documents" at bounding box center [305, 26] width 66 height 11
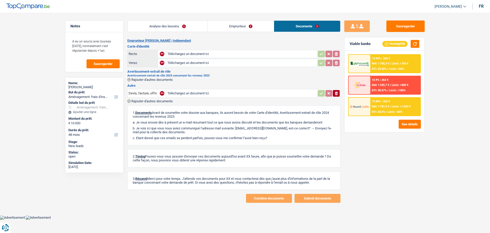
click at [249, 27] on link "Emprunteur" at bounding box center [241, 26] width 66 height 11
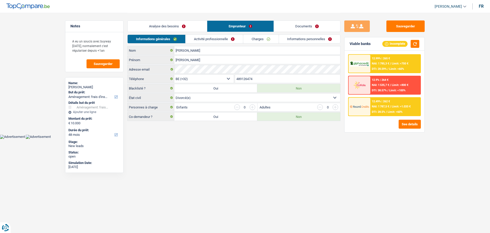
click at [228, 38] on link "Activité professionnelle" at bounding box center [214, 39] width 57 height 8
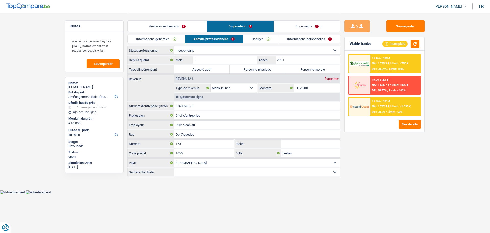
click at [169, 40] on link "Informations générales" at bounding box center [156, 39] width 57 height 8
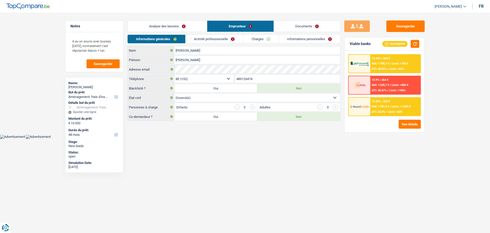
drag, startPoint x: 136, startPoint y: 110, endPoint x: 28, endPoint y: 207, distance: 145.6
drag, startPoint x: 28, startPoint y: 207, endPoint x: 179, endPoint y: 170, distance: 155.4
click at [179, 139] on html "Vous avez le contrôle de vos données Nous utilisons des cookies, tout comme nos…" at bounding box center [245, 69] width 490 height 139
click at [228, 41] on link "Activité professionnelle" at bounding box center [214, 39] width 57 height 8
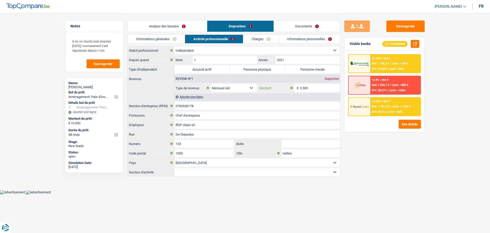
click at [319, 89] on input "2.500" at bounding box center [320, 88] width 41 height 8
click at [376, 173] on div "Sauvegarder Viable banks Incomplete 12.99% | 265 € NAI: 1 785,3 € / Limit: >750…" at bounding box center [385, 122] width 88 height 204
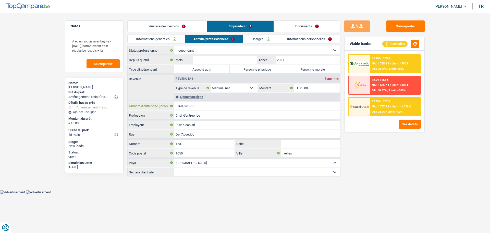
click at [203, 106] on input "0760928178" at bounding box center [257, 106] width 166 height 8
click at [207, 106] on input "0760928178" at bounding box center [257, 106] width 166 height 8
click at [320, 71] on label "Personne morale" at bounding box center [312, 69] width 55 height 8
click at [320, 71] on input "Personne morale" at bounding box center [312, 69] width 55 height 8
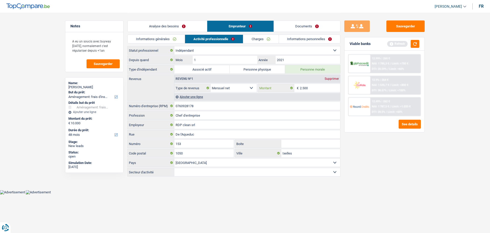
click at [323, 89] on input "2.500" at bounding box center [320, 88] width 41 height 8
click at [413, 42] on button "button" at bounding box center [415, 44] width 9 height 8
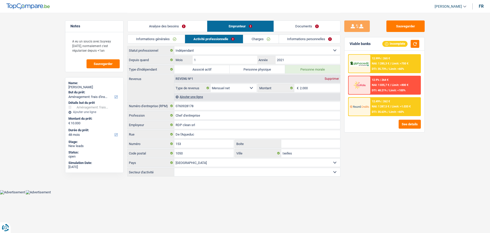
click at [265, 39] on link "Charges" at bounding box center [260, 39] width 35 height 8
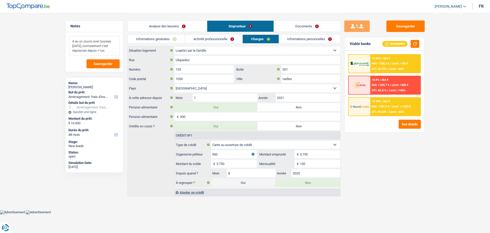
click at [108, 49] on textarea "A eu un soucis avec buyway il y a 2 ans, normalement c'est régulariser depuis +…" at bounding box center [94, 46] width 51 height 20
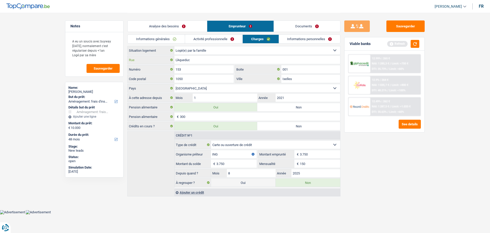
click at [200, 62] on input "L'Aqueduc" at bounding box center [257, 60] width 166 height 8
click at [413, 41] on button "button" at bounding box center [415, 44] width 9 height 8
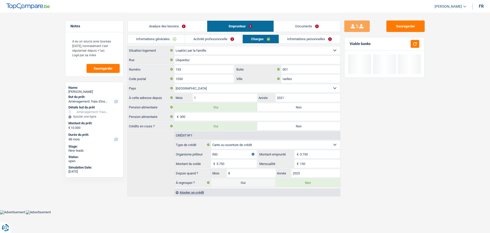
click at [293, 35] on link "Informations personnelles" at bounding box center [310, 39] width 62 height 8
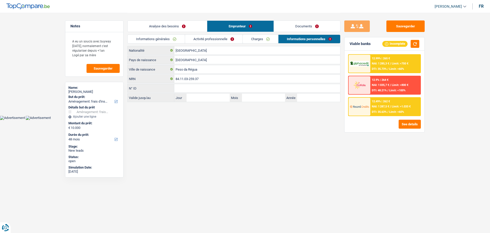
click at [218, 40] on link "Activité professionnelle" at bounding box center [213, 39] width 57 height 8
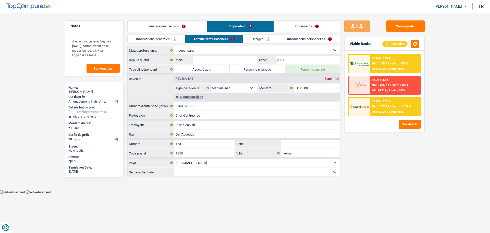
click at [259, 39] on link "Charges" at bounding box center [260, 39] width 35 height 8
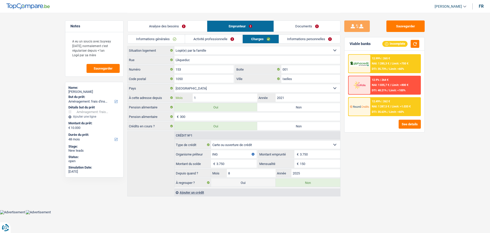
click at [251, 93] on input "1" at bounding box center [225, 97] width 65 height 8
click at [294, 40] on link "Informations personnelles" at bounding box center [310, 39] width 62 height 8
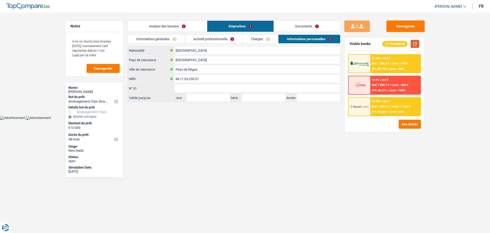
click at [415, 46] on button "button" at bounding box center [415, 44] width 9 height 8
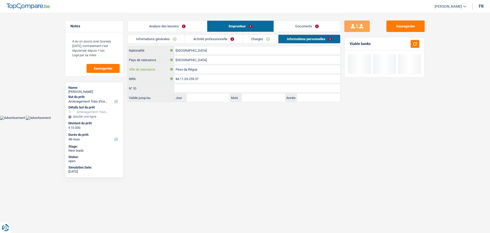
click at [215, 73] on input "Peso da Régua" at bounding box center [257, 69] width 166 height 8
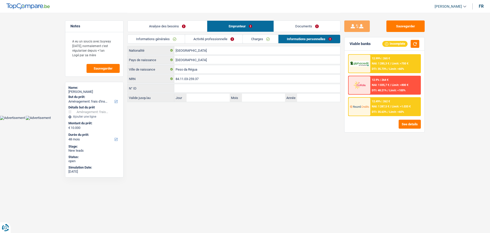
click at [227, 37] on link "Activité professionnelle" at bounding box center [213, 39] width 57 height 8
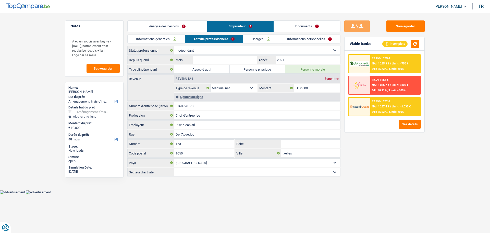
click at [189, 29] on link "Analyse des besoins" at bounding box center [167, 26] width 79 height 11
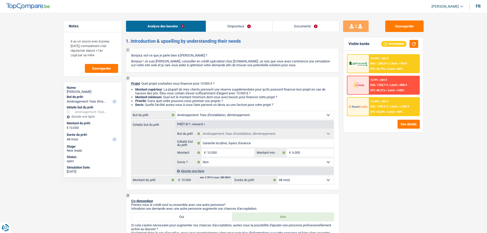
click at [321, 25] on link "Documents" at bounding box center [305, 26] width 66 height 11
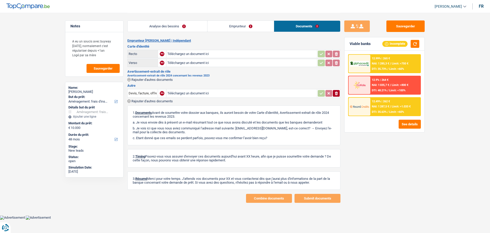
click at [172, 29] on link "Analyse des besoins" at bounding box center [168, 26] width 80 height 11
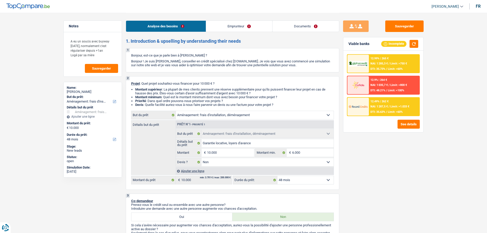
click at [371, 96] on div "12.99% | 265 € NAI: 1 285,3 € / Limit: >750 € DTI: 35.73% / Limit: <60% 12.9% |…" at bounding box center [383, 85] width 73 height 62
click at [368, 110] on div at bounding box center [357, 107] width 21 height 18
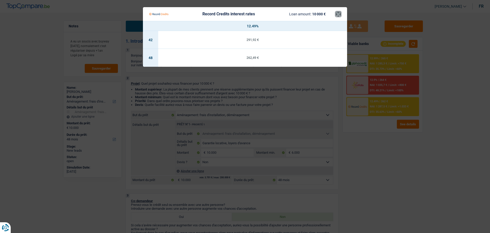
click at [337, 14] on button "×" at bounding box center [338, 13] width 5 height 5
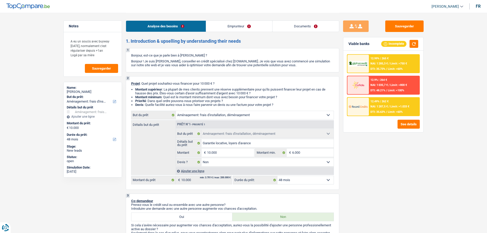
click at [390, 69] on span "Limit: <60%" at bounding box center [394, 68] width 15 height 3
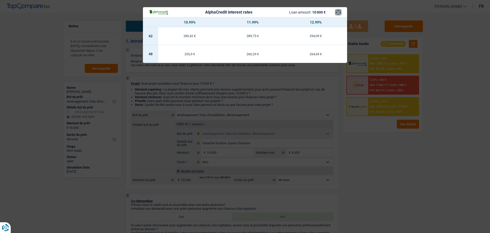
click at [338, 12] on button "×" at bounding box center [338, 12] width 5 height 5
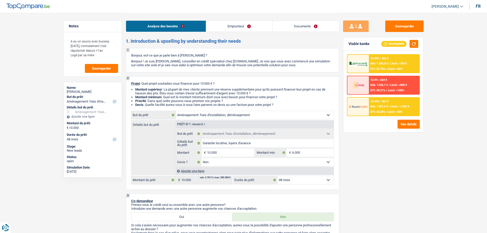
click at [373, 109] on div "12.49% | 262 € NAI: 1 287,5 € / Limit: >1.033 € DTI: 35.63% / Limit: <60%" at bounding box center [394, 107] width 50 height 18
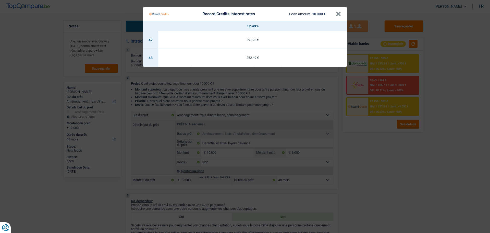
click at [342, 14] on Credits___BV_modal_header_ "Record Credits interest rates Loan amount: 10 000 € ×" at bounding box center [245, 14] width 204 height 14
click at [335, 17] on div "Record Credits interest rates Loan amount: 10 000 €" at bounding box center [242, 14] width 187 height 10
click at [337, 15] on button "×" at bounding box center [338, 13] width 5 height 5
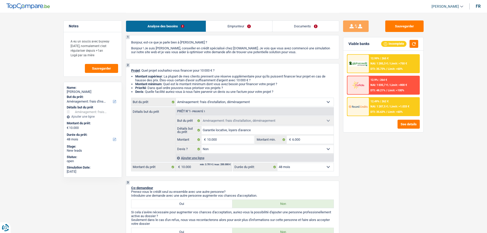
scroll to position [77, 0]
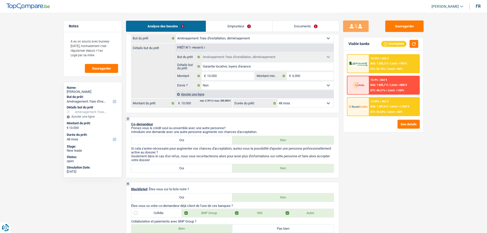
click at [227, 72] on fieldset "10.000 € Montant Tous les champs sont obligatoires. Veuillez fournir une répons…" at bounding box center [215, 76] width 78 height 9
click at [226, 72] on fieldset "10.000 € Montant Tous les champs sont obligatoires. Veuillez fournir une répons…" at bounding box center [215, 76] width 78 height 9
click at [226, 73] on input "10.000" at bounding box center [230, 76] width 47 height 8
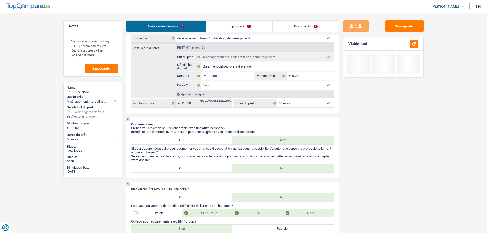
click at [293, 105] on select "12 mois 18 mois 24 mois 30 mois 36 mois 42 mois 48 mois 60 mois Sélectionner un…" at bounding box center [305, 103] width 56 height 8
click at [277, 99] on select "12 mois 18 mois 24 mois 30 mois 36 mois 42 mois 48 mois 60 mois Sélectionner un…" at bounding box center [305, 103] width 56 height 8
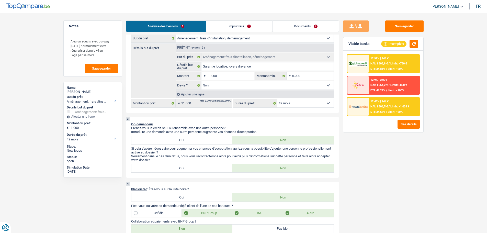
click at [295, 102] on select "12 mois 18 mois 24 mois 30 mois 36 mois 42 mois 48 mois 60 mois Sélectionner un…" at bounding box center [305, 103] width 56 height 8
click at [277, 99] on select "12 mois 18 mois 24 mois 30 mois 36 mois 42 mois 48 mois 60 mois Sélectionner un…" at bounding box center [305, 103] width 56 height 8
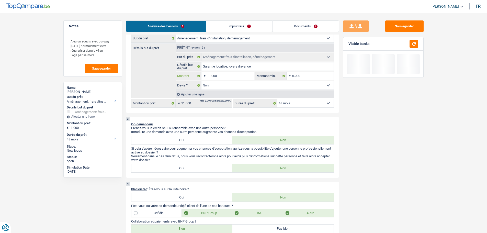
click at [233, 77] on input "11.000" at bounding box center [230, 76] width 47 height 8
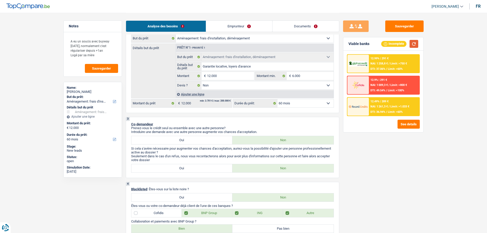
click at [415, 41] on button "button" at bounding box center [413, 44] width 9 height 8
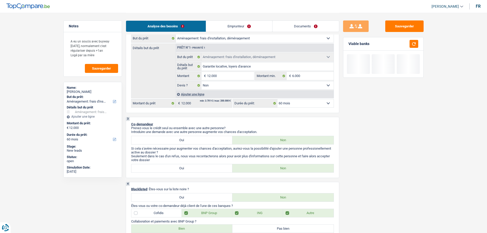
click at [303, 101] on select "12 mois 18 mois 24 mois 30 mois 36 mois 42 mois 48 mois 60 mois Sélectionner un…" at bounding box center [305, 103] width 56 height 8
click at [277, 99] on select "12 mois 18 mois 24 mois 30 mois 36 mois 42 mois 48 mois 60 mois Sélectionner un…" at bounding box center [305, 103] width 56 height 8
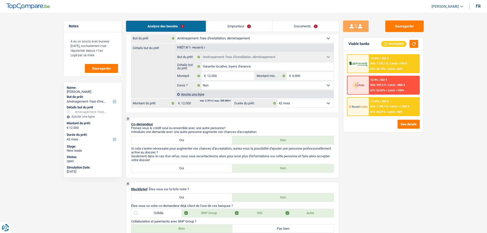
click at [375, 110] on span "DTI: 40.01%" at bounding box center [377, 111] width 15 height 3
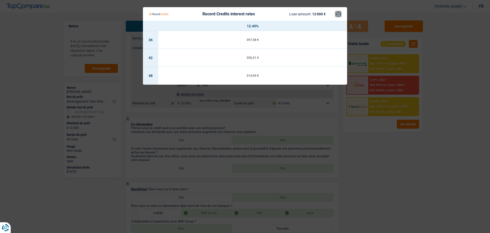
click at [340, 13] on button "×" at bounding box center [338, 13] width 5 height 5
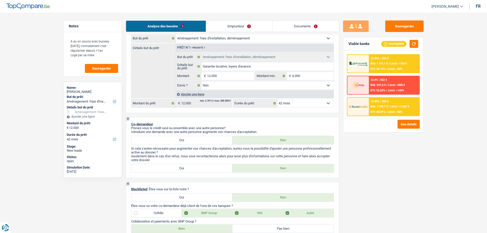
click at [382, 62] on span "NAI: 1 197,1 €" at bounding box center [378, 63] width 17 height 3
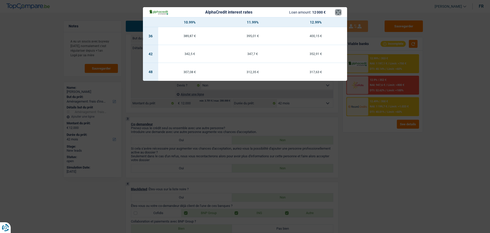
click at [338, 13] on button "×" at bounding box center [338, 12] width 5 height 5
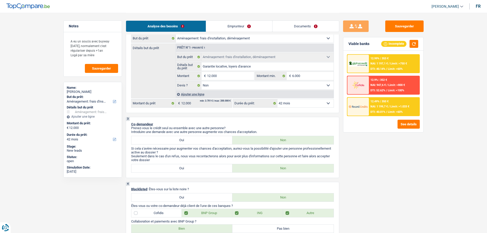
click at [295, 103] on select "12 mois 18 mois 24 mois 30 mois 36 mois 42 mois 48 mois 60 mois Sélectionner un…" at bounding box center [305, 103] width 56 height 8
click at [277, 99] on select "12 mois 18 mois 24 mois 30 mois 36 mois 42 mois 48 mois 60 mois Sélectionner un…" at bounding box center [305, 103] width 56 height 8
click at [386, 103] on div "12.49% | 315 €" at bounding box center [379, 101] width 18 height 3
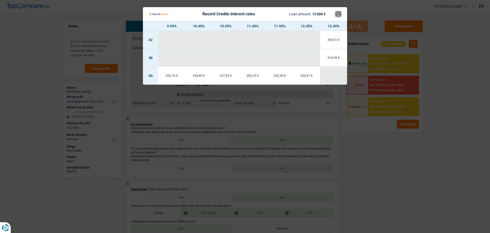
click at [339, 16] on button "×" at bounding box center [338, 13] width 5 height 5
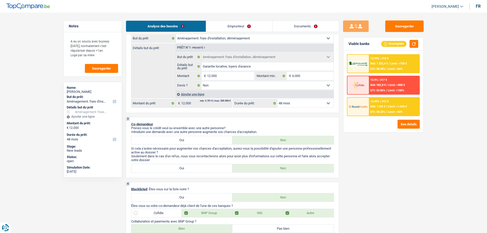
click at [375, 65] on div "12.99% | 318 € NAI: 1 232,4 € / Limit: >750 € DTI: 38.38% / Limit: <60%" at bounding box center [394, 64] width 50 height 18
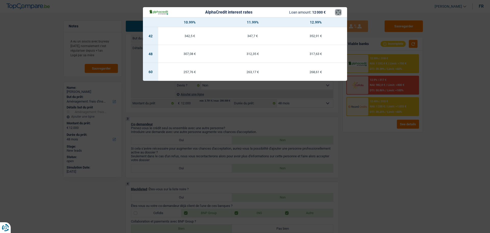
click at [341, 14] on button "×" at bounding box center [338, 12] width 5 height 5
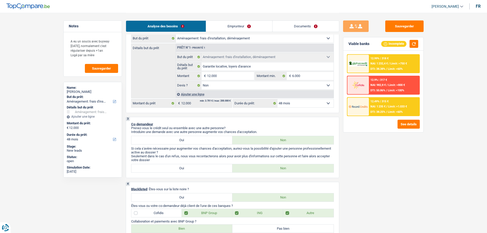
click at [385, 108] on div "12.49% | 315 € NAI: 1 235 € / Limit: >1.033 € DTI: 38.25% / Limit: <60%" at bounding box center [394, 107] width 50 height 18
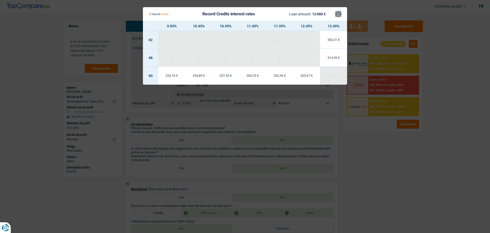
click at [337, 17] on button "×" at bounding box center [338, 13] width 5 height 5
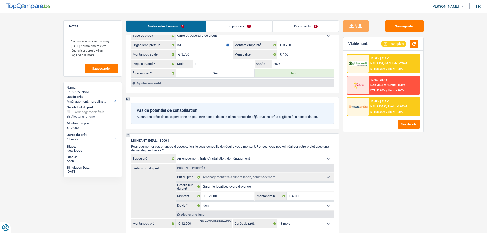
scroll to position [604, 0]
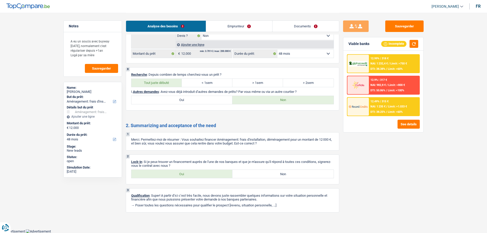
click at [193, 170] on label "Oui" at bounding box center [181, 174] width 101 height 8
click at [193, 170] on input "Oui" at bounding box center [181, 174] width 101 height 8
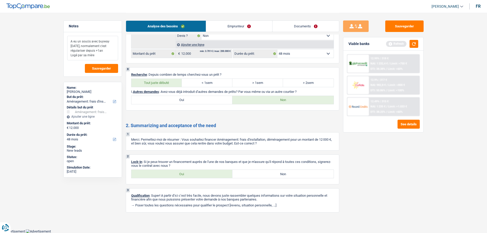
click at [96, 52] on textarea "A eu un soucis avec buyway il y a 2 ans, normalement c'est régulariser depuis +…" at bounding box center [92, 48] width 51 height 25
click at [96, 57] on textarea "A eu un soucis avec buyway il y a 2 ans, normalement c'est régulariser depuis +…" at bounding box center [92, 48] width 51 height 25
drag, startPoint x: 400, startPoint y: 26, endPoint x: 322, endPoint y: 40, distance: 78.9
click at [400, 26] on button "Sauvegarder" at bounding box center [404, 25] width 38 height 11
click at [100, 65] on button "Sauvegarder" at bounding box center [101, 68] width 33 height 9
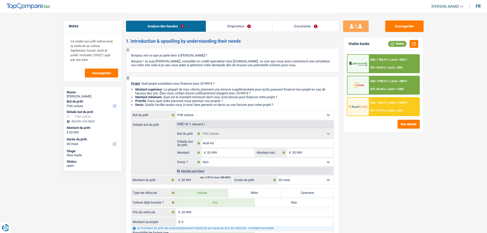
select select "car"
select select "60"
select select "car"
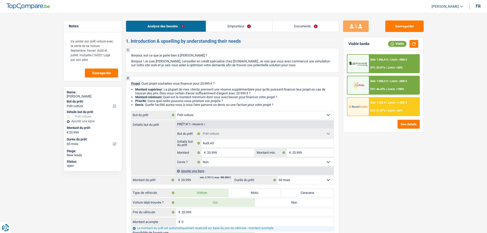
select select "false"
select select "60"
select select "worker"
select select "netSalary"
select select "liveWithParents"
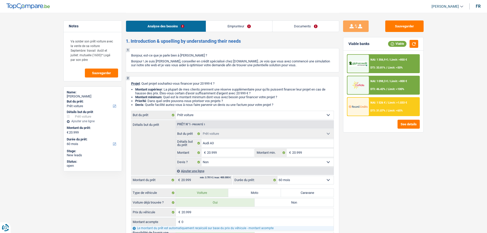
select select "carLoan"
select select "48"
select select "car"
select select "false"
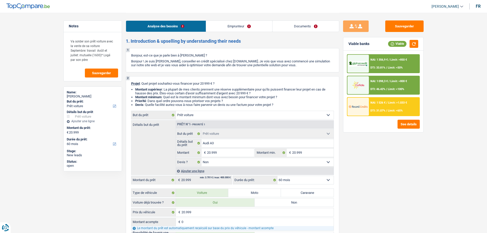
select select "60"
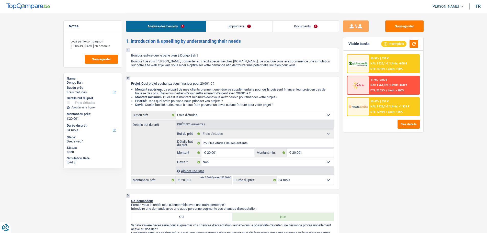
select select "study"
select select "84"
select select "study"
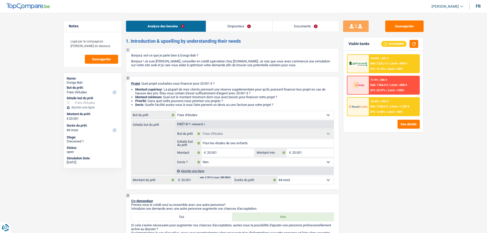
select select "false"
select select "84"
select select "independent"
select select "netSalary"
select select "familyAllowances"
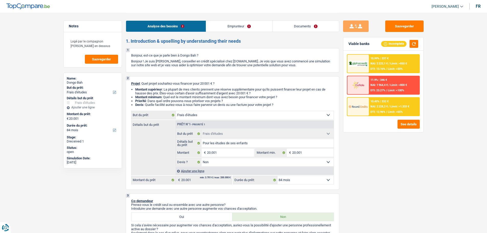
select select "liveWithParents"
select select "study"
select select "false"
select select "84"
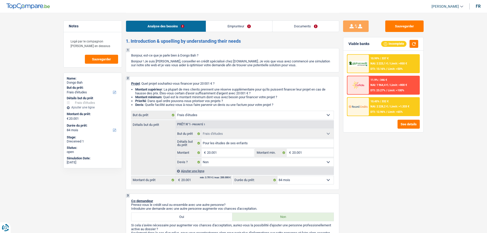
select select "32"
select select "single"
click at [234, 25] on link "Emprunteur" at bounding box center [239, 26] width 66 height 11
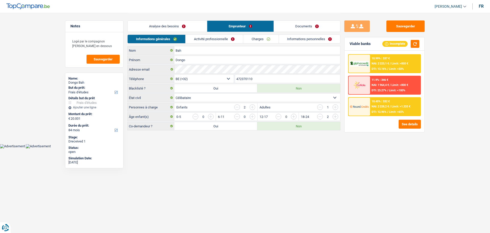
click at [303, 23] on link "Documents" at bounding box center [307, 26] width 66 height 11
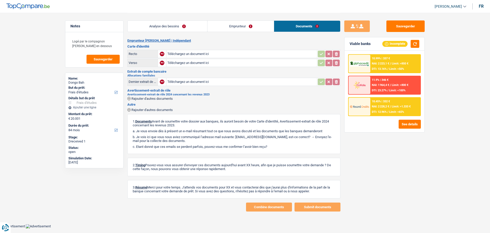
click at [233, 27] on link "Emprunteur" at bounding box center [241, 26] width 66 height 11
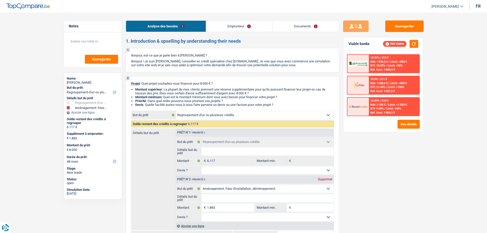
select select "refinancing"
select select "movingOrInstallation"
select select "48"
select select "refinancing"
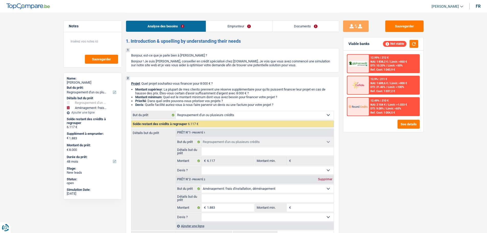
select select "refinancing"
select select "movingOrInstallation"
select select "48"
select select "publicEmployee"
select select "netSalary"
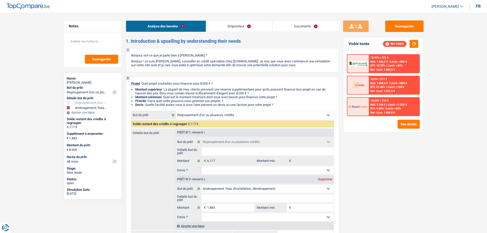
select select "mealVouchers"
select select "liveWithParents"
select select "cardOrCredit"
select select "personalLoan"
select select "miscellaneousCosts"
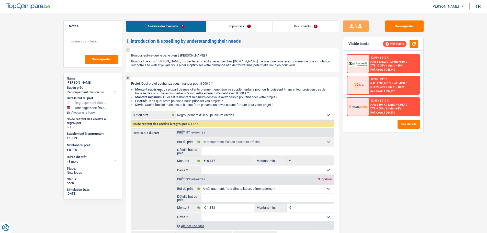
select select "24"
select select "personalLoan"
select select "carRestore"
select select "30"
select select "cardOrCredit"
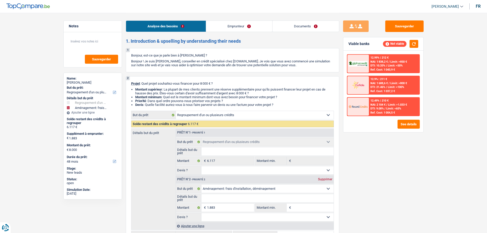
select select "refinancing"
select select "movingOrInstallation"
select select "48"
click at [233, 28] on link "Emprunteur" at bounding box center [239, 26] width 66 height 11
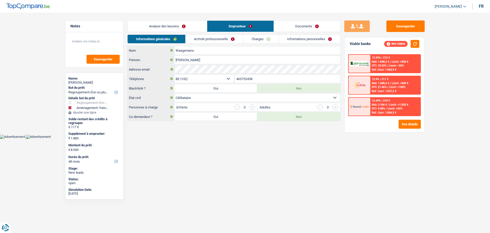
click at [228, 38] on link "Activité professionnelle" at bounding box center [214, 39] width 57 height 8
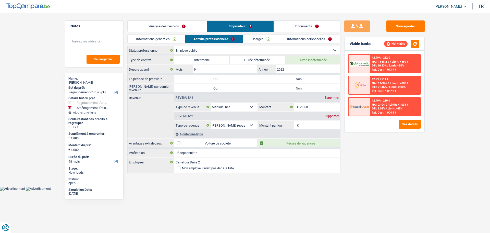
click at [252, 39] on link "Charges" at bounding box center [260, 39] width 35 height 8
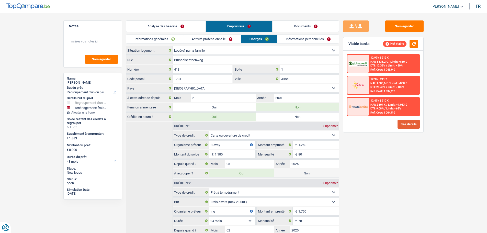
click at [414, 125] on button "See details" at bounding box center [408, 124] width 22 height 9
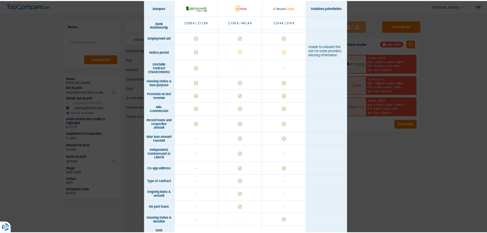
scroll to position [281, 0]
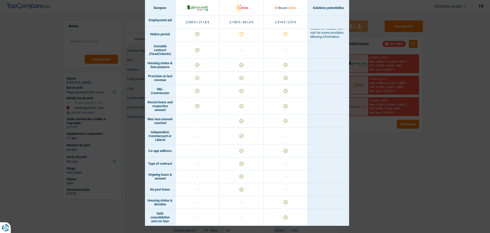
click at [422, 203] on div "Banks conditions × Banques Solutions potentielles Revenus / Charges 2.050 € / 2…" at bounding box center [245, 116] width 490 height 233
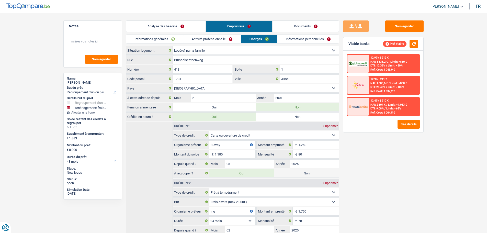
click at [170, 28] on link "Analyse des besoins" at bounding box center [165, 26] width 79 height 11
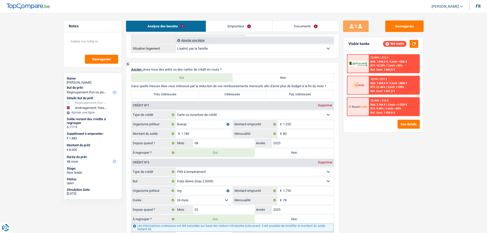
scroll to position [460, 0]
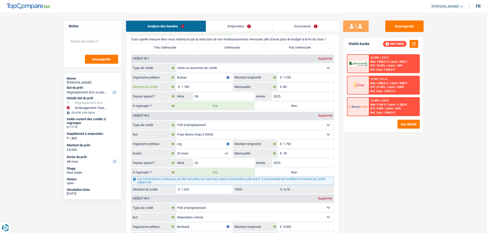
click at [206, 86] on input "1.180" at bounding box center [206, 87] width 51 height 8
type input "118"
type input "6.938"
select select "42"
type input "5.055"
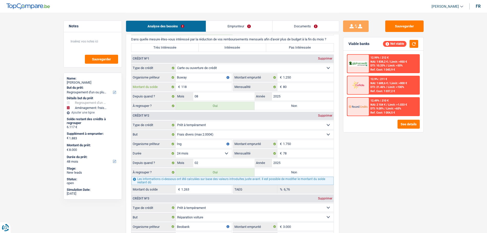
type input "6.938"
select select "42"
type input "5.055"
type input "6.938"
select select "42"
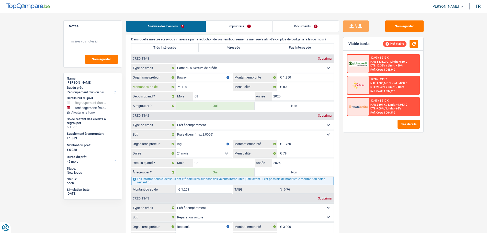
type input "11"
type input "6.831"
type input "4.948"
type input "6.831"
type input "4.948"
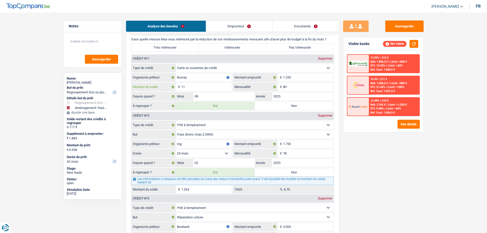
type input "6.831"
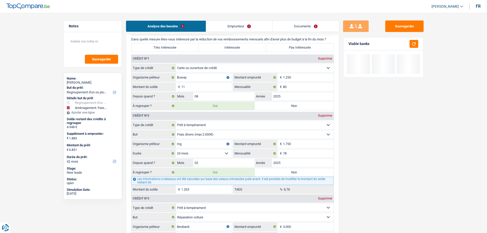
type input "1"
type input "6.821"
type input "4.938"
type input "6.821"
type input "4.938"
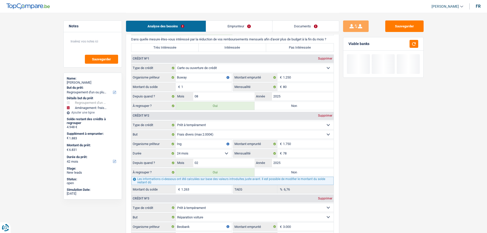
type input "6.821"
type input "12"
type input "6.832"
type input "4.949"
type input "6.832"
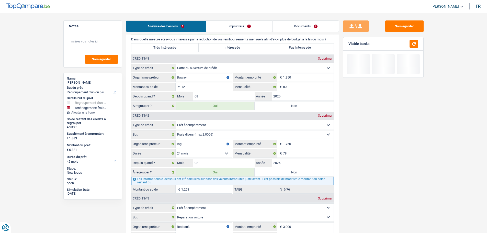
type input "4.949"
type input "6.832"
type input "125"
type input "6.945"
type input "5.062"
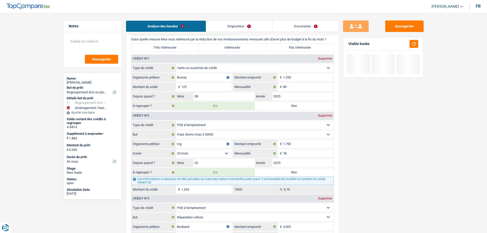
type input "6.945"
type input "5.062"
type input "6.945"
type input "1.250"
type input "8.070"
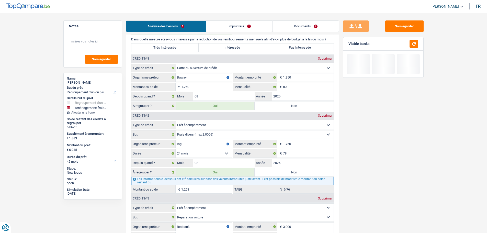
type input "6.187"
type input "8.070"
type input "6.187"
type input "8.070"
select select "48"
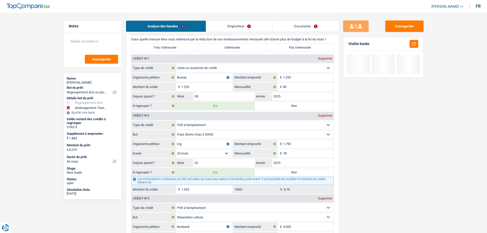
select select "48"
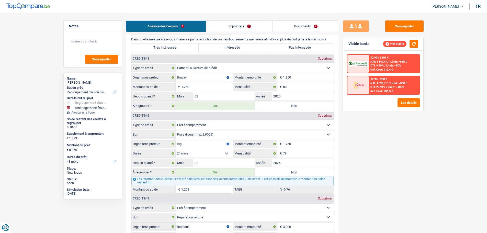
type input "1.250"
click at [311, 87] on input "80" at bounding box center [308, 87] width 51 height 8
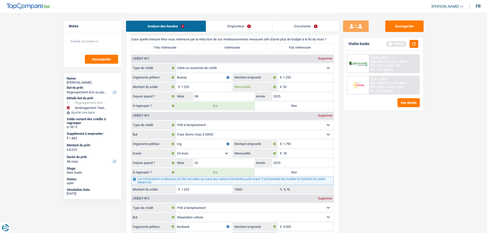
type input "50"
click at [407, 132] on div "Sauvegarder Viable banks Refresh 12.99% | 201 € NAI: 1 849,4 € / Limit: >850 € …" at bounding box center [383, 122] width 88 height 204
click at [312, 106] on label "Non" at bounding box center [293, 106] width 79 height 8
click at [312, 106] on input "Non" at bounding box center [293, 106] width 79 height 8
radio input "true"
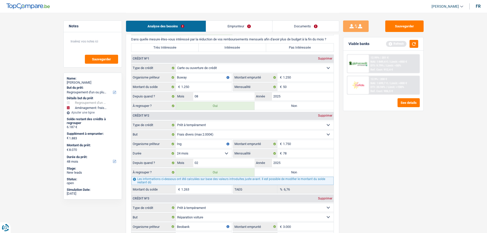
type input "6.820"
select select "42"
type input "4.937"
type input "6.820"
select select "42"
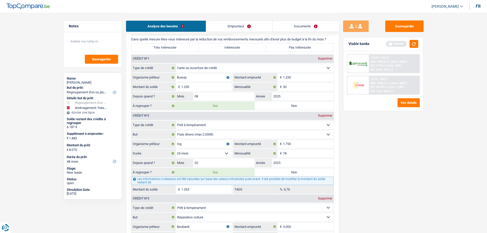
radio input "false"
type input "4.937"
type input "6.820"
select select "42"
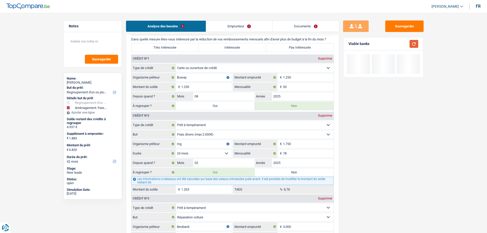
click at [413, 43] on button "button" at bounding box center [413, 44] width 9 height 8
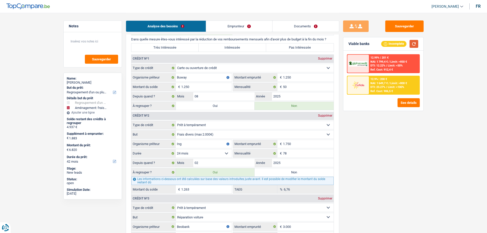
click at [411, 41] on button "button" at bounding box center [413, 44] width 9 height 8
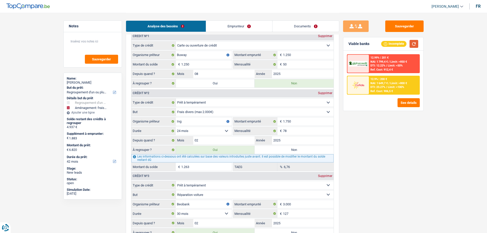
scroll to position [511, 0]
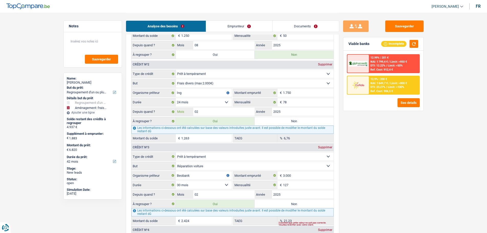
click at [233, 113] on input "02" at bounding box center [224, 112] width 62 height 8
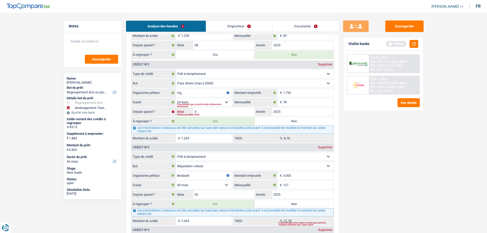
type input "01"
type input "6.749"
type input "4.866"
type input "6.749"
type input "1.192"
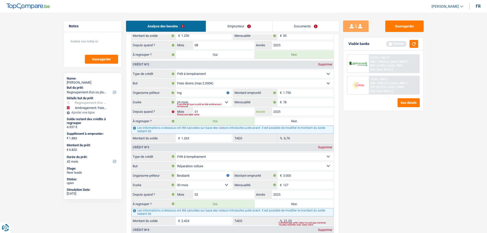
type input "4.866"
type input "6.749"
click at [370, 130] on div "Sauvegarder Viable banks Refresh 12.99% | 201 € NAI: 1 799,4 € / Limit: >850 € …" at bounding box center [383, 122] width 88 height 204
click at [414, 44] on button "button" at bounding box center [413, 44] width 9 height 8
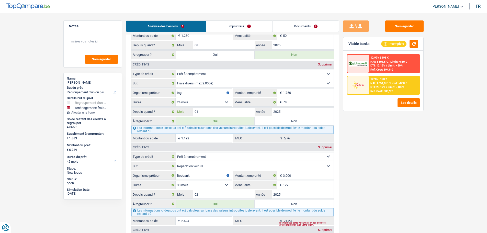
click at [216, 109] on input "01" at bounding box center [224, 112] width 62 height 8
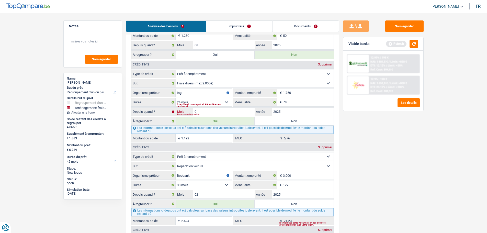
type input "02"
type input "6.820"
type input "4.937"
type input "6.820"
type input "1.263"
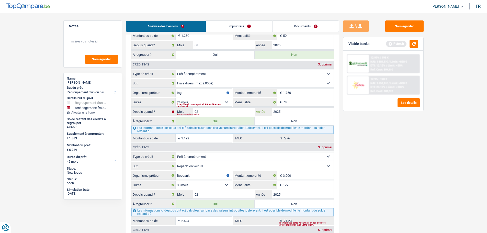
type input "4.937"
type input "6.820"
click at [377, 172] on div "Sauvegarder Viable banks Refresh 12.99% | 198 € NAI: 1 801,5 € / Limit: >850 € …" at bounding box center [383, 122] width 88 height 204
click at [410, 41] on button "button" at bounding box center [413, 44] width 9 height 8
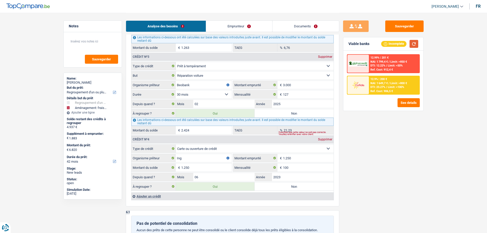
scroll to position [613, 0]
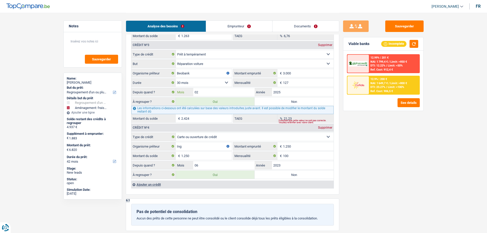
click at [220, 95] on input "02" at bounding box center [224, 92] width 62 height 8
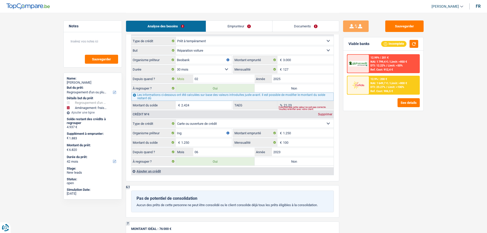
scroll to position [638, 0]
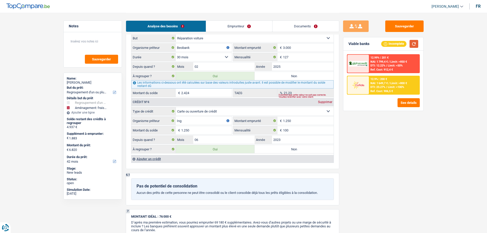
click at [416, 46] on button "button" at bounding box center [413, 44] width 9 height 8
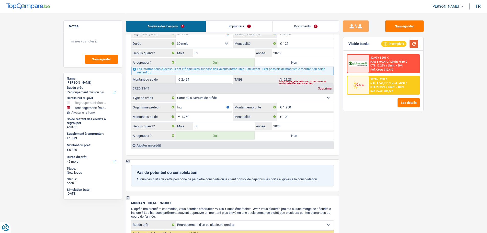
scroll to position [690, 0]
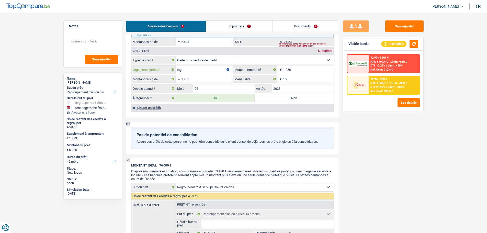
click at [182, 68] on input "Ing" at bounding box center [203, 69] width 56 height 8
click at [107, 41] on textarea at bounding box center [92, 43] width 51 height 15
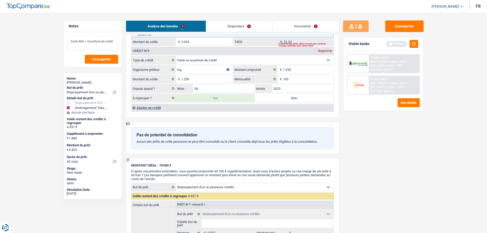
type textarea "Carte ING = Ouverture de crédit"
click at [290, 77] on input "100" at bounding box center [308, 79] width 51 height 8
type input "50"
click at [360, 125] on div "Sauvegarder Viable banks Refresh 12.99% | 201 € NAI: 1 799,4 € / Limit: >850 € …" at bounding box center [383, 122] width 88 height 204
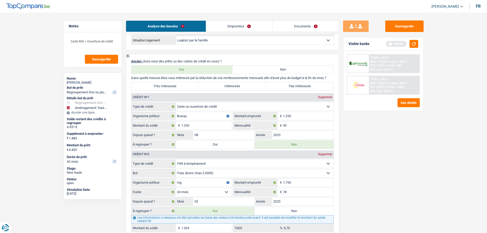
scroll to position [460, 0]
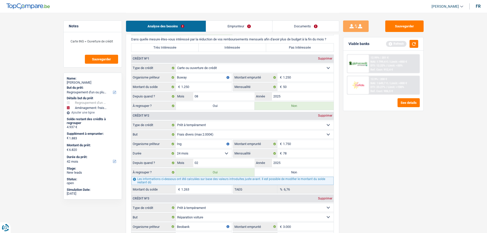
click at [177, 53] on div "6 Ancien : Avez-vous des prêts ou des cartes de crédit en cours ? Oui Non Dans …" at bounding box center [232, 181] width 213 height 333
click at [177, 47] on label "Très Intéressée" at bounding box center [164, 47] width 67 height 8
click at [177, 47] on input "Très Intéressée" at bounding box center [164, 47] width 67 height 8
radio input "true"
click at [416, 44] on button "button" at bounding box center [413, 44] width 9 height 8
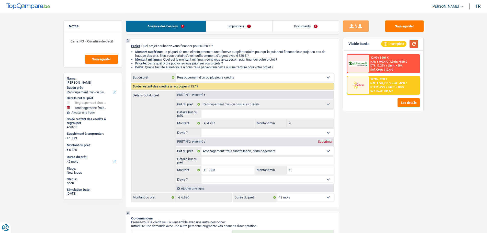
scroll to position [26, 0]
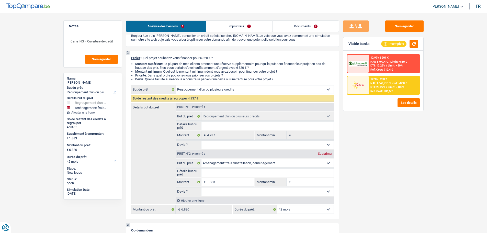
click at [238, 173] on input "Détails but du prêt" at bounding box center [267, 172] width 132 height 8
type input "G"
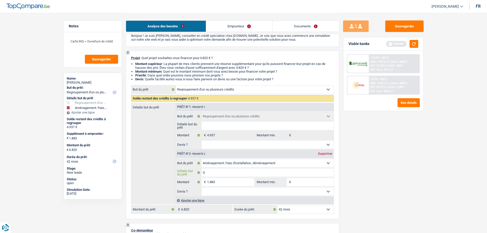
type input "Ga"
type input "Gar"
type input "Gara"
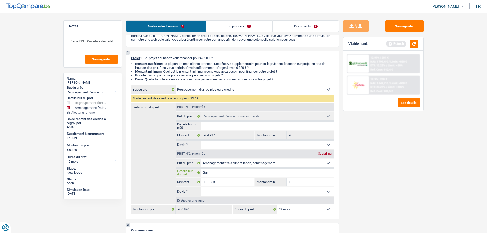
type input "Gara"
type input "Garan"
type input "Garant"
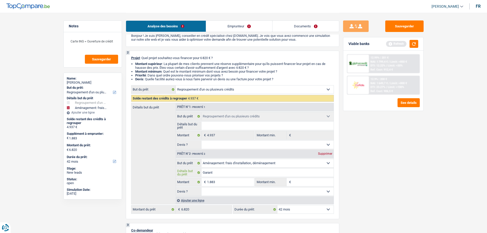
type input "Garanti"
type input "Garantie"
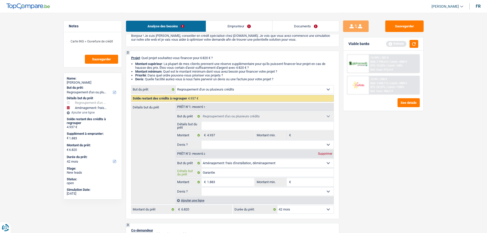
type input "Garantie"
type input "Garantie l"
type input "Garantie lo"
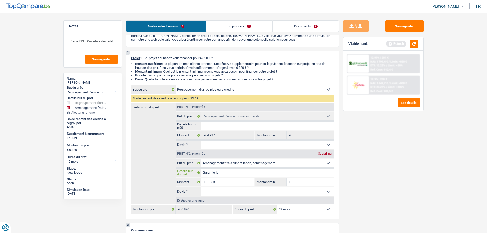
type input "Garantie loc"
type input "Garantie loct"
type input "Garantie locta"
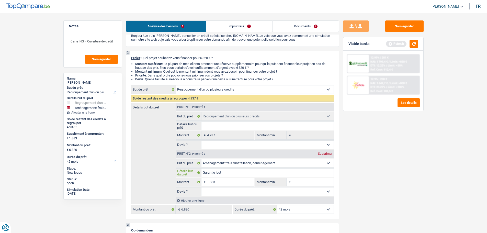
type input "Garantie locta"
type input "Garantie loctav"
type input "Garantie loctavi"
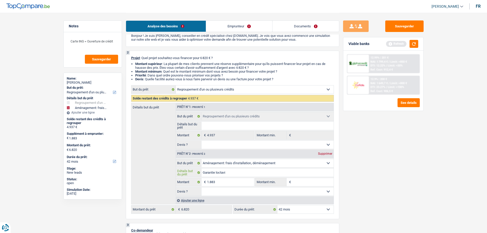
type input "Garantie loctavie"
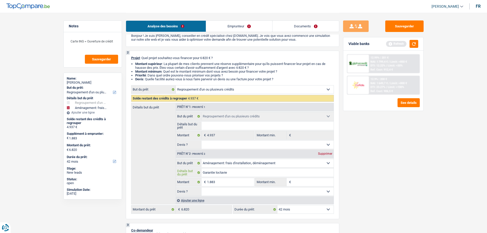
type input "Garantie loctavie"
type input "Garantie loctavi"
type input "Garantie loctav"
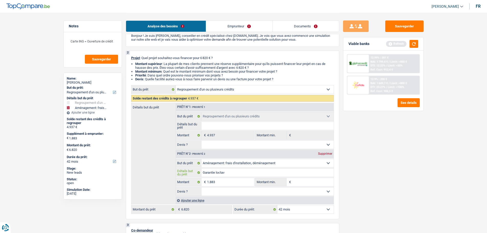
type input "Garantie locta"
type input "Garantie loct"
type input "Garantie loc"
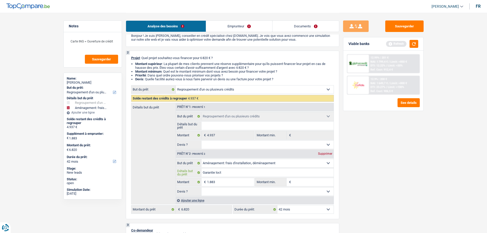
type input "Garantie loc"
type input "Garantie loca"
type input "Garantie locat"
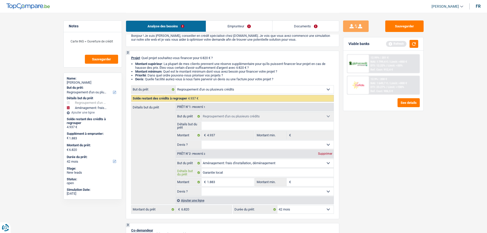
type input "Garantie locati"
type input "Garantie locativ"
type input "Garantie locative"
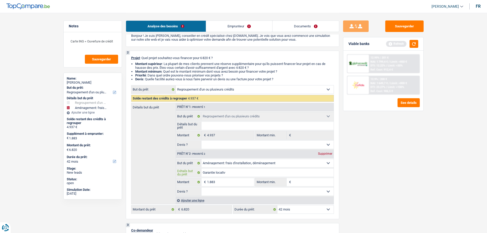
type input "Garantie locative"
type input "Garantie locative,"
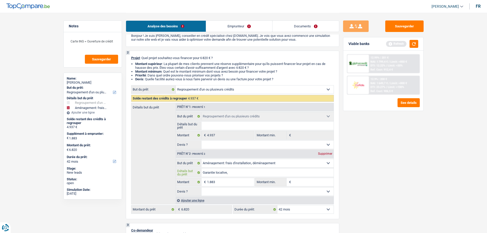
type input "Garantie locative, v"
type input "Garantie locative,"
type input "Garantie locative, c"
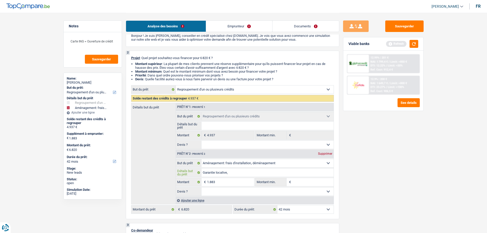
type input "Garantie locative, c"
type input "Garantie locative, ca"
type input "Garantie locative, cam"
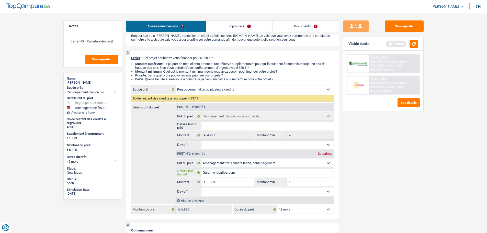
click at [238, 173] on input "Garantie locative, cam" at bounding box center [267, 172] width 132 height 8
type input "Garantie locative, cami"
type input "Garantie locative, camio"
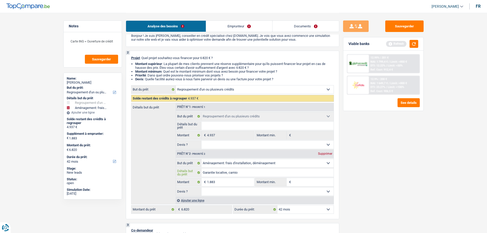
type input "Garantie locative, camion"
type input "Garantie locative, camion d"
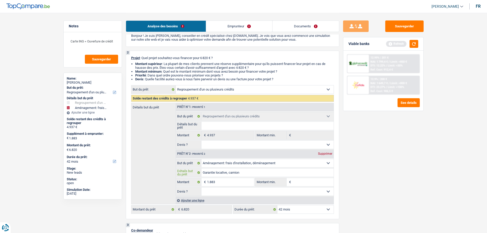
type input "Garantie locative, camion d"
type input "Garantie locative, camion de"
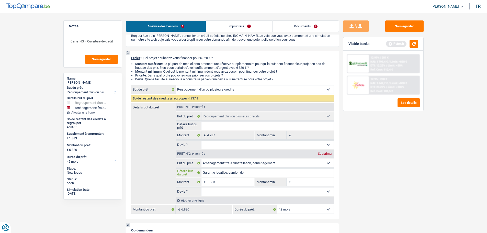
type input "Garantie locative, camion de d"
type input "Garantie locative, camion de dé"
type input "Garantie locative, camion de dém"
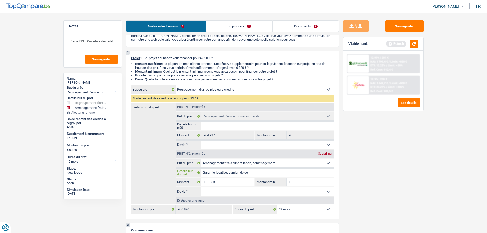
type input "Garantie locative, camion de dém"
type input "Garantie locative, camion de démé"
type input "Garantie locative, camion de démén"
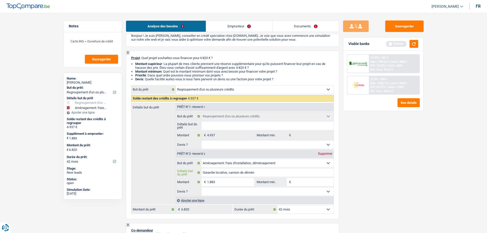
type input "Garantie locative, camion de déména"
type input "Garantie locative, camion de déménag"
type input "Garantie locative, camion de déménagm"
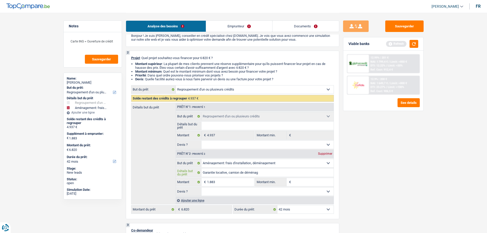
type input "Garantie locative, camion de déménagm"
type input "Garantie locative, camion de déménagme"
type input "Garantie locative, camion de déménagmen"
click at [286, 171] on input "Garantie locative, camion de déménagement" at bounding box center [267, 172] width 132 height 8
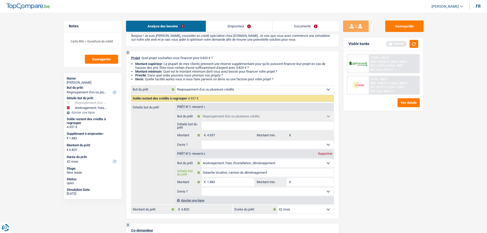
click at [283, 173] on input "Garantie locative, camion de déménagement" at bounding box center [267, 172] width 132 height 8
click at [282, 173] on input "Garantie locative, camion de déménagement, les avacnces sur loyer" at bounding box center [267, 172] width 132 height 8
click at [361, 185] on div "Sauvegarder Viable banks Refresh 12.99% | 201 € NAI: 1 799,4 € / Limit: >850 € …" at bounding box center [383, 122] width 88 height 204
click at [220, 180] on input "1.883" at bounding box center [230, 182] width 47 height 8
click at [236, 186] on fieldset "1.883 € Montant Tous les champs sont obligatoires. Veuillez fournir une réponse…" at bounding box center [215, 181] width 78 height 9
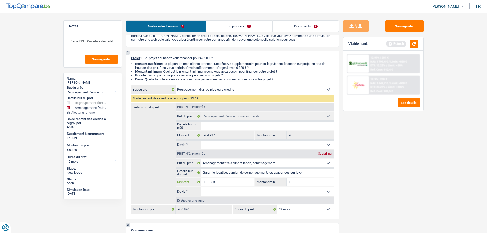
click at [235, 183] on input "1.883" at bounding box center [230, 182] width 47 height 8
click at [229, 179] on input "1.883" at bounding box center [230, 182] width 47 height 8
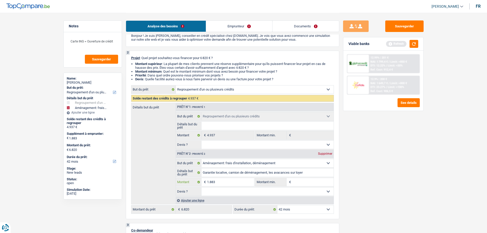
click at [229, 179] on input "1.883" at bounding box center [230, 182] width 47 height 8
click at [230, 183] on input "1.883" at bounding box center [230, 182] width 47 height 8
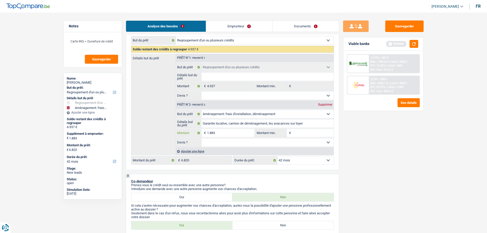
scroll to position [77, 0]
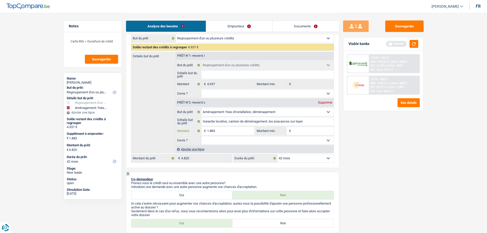
click at [224, 131] on input "1.883" at bounding box center [230, 131] width 47 height 8
click at [224, 135] on input "1.883" at bounding box center [230, 131] width 47 height 8
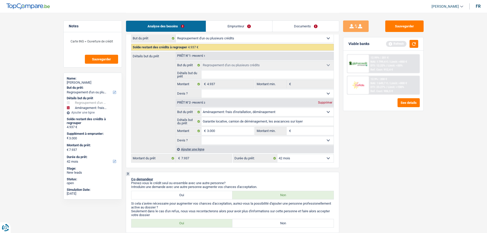
click at [369, 146] on div "Sauvegarder Viable banks Refresh 12.99% | 201 € NAI: 1 799,4 € / Limit: >850 € …" at bounding box center [383, 122] width 88 height 204
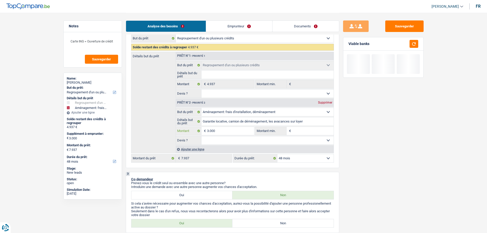
click at [234, 132] on input "3.000" at bounding box center [230, 131] width 47 height 8
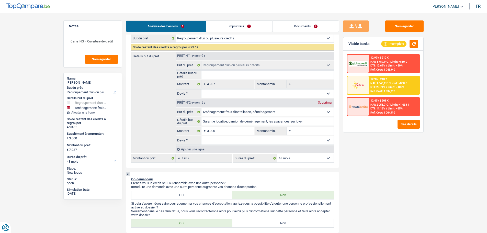
click at [413, 36] on div "Sauvegarder Viable banks Incomplete 12.99% | 210 € NAI: 1 789,9 € / Limit: >850…" at bounding box center [383, 122] width 88 height 204
click at [413, 39] on div "Viable banks Incomplete" at bounding box center [383, 43] width 80 height 13
click at [216, 128] on input "3.000" at bounding box center [230, 131] width 47 height 8
drag, startPoint x: 425, startPoint y: 196, endPoint x: 429, endPoint y: 193, distance: 4.5
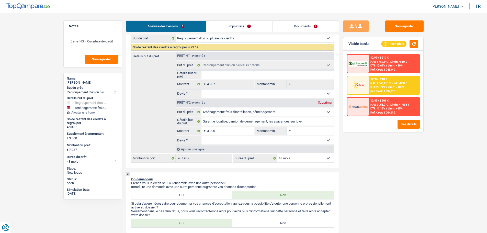
click at [425, 196] on div "Sauvegarder Viable banks Incomplete 12.99% | 210 € NAI: 1 789,9 € / Limit: >850…" at bounding box center [383, 122] width 88 height 204
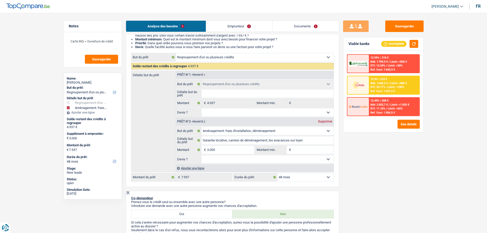
scroll to position [128, 0]
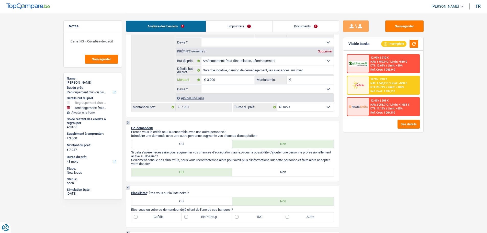
click at [234, 80] on input "3.000" at bounding box center [230, 80] width 47 height 8
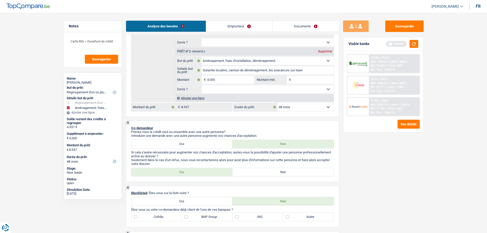
click at [237, 94] on div "Prêt n°1 - Priorité 1 Confort maison: meubles, textile, peinture, électroménage…" at bounding box center [254, 51] width 158 height 101
click at [222, 86] on select "Oui Non Non répondu Sélectionner une option" at bounding box center [267, 89] width 132 height 8
click at [201, 85] on select "Oui Non Non répondu Sélectionner une option" at bounding box center [267, 89] width 132 height 8
click at [413, 45] on button "button" at bounding box center [413, 44] width 9 height 8
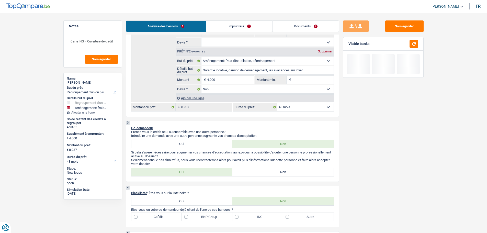
click at [307, 78] on input "Montant min." at bounding box center [312, 80] width 41 height 8
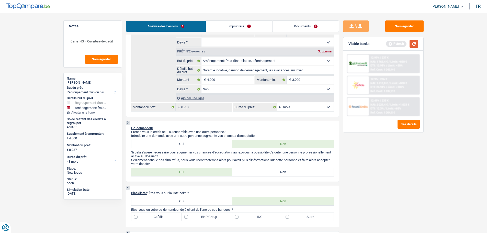
click at [412, 45] on button "button" at bounding box center [413, 44] width 9 height 8
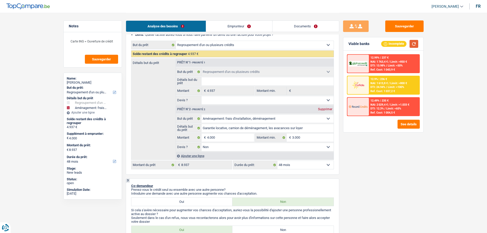
scroll to position [102, 0]
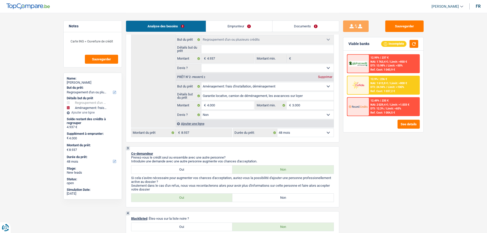
drag, startPoint x: 247, startPoint y: 196, endPoint x: 229, endPoint y: 194, distance: 18.3
click at [247, 196] on label "Non" at bounding box center [282, 197] width 101 height 8
click at [247, 196] on input "Non" at bounding box center [282, 197] width 101 height 8
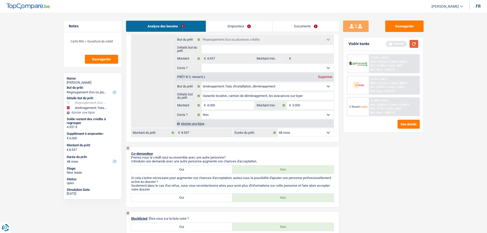
click at [413, 43] on button "button" at bounding box center [413, 44] width 9 height 8
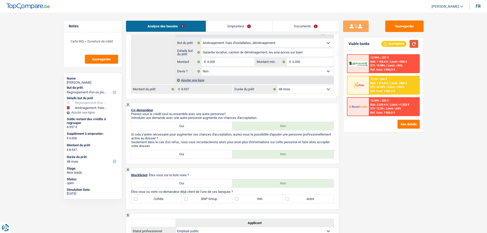
scroll to position [204, 0]
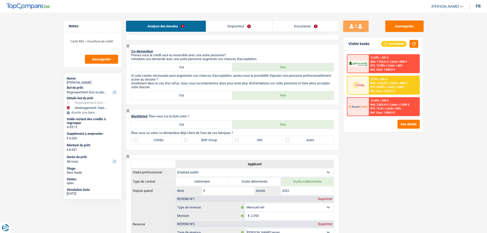
click at [195, 96] on label "Oui" at bounding box center [181, 95] width 101 height 8
click at [195, 96] on input "Oui" at bounding box center [181, 95] width 101 height 8
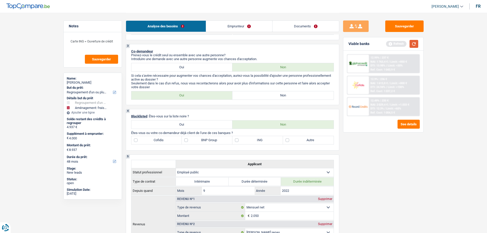
click at [415, 47] on button "button" at bounding box center [413, 44] width 9 height 8
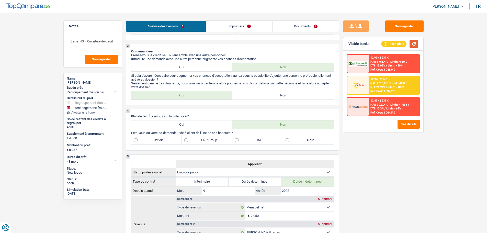
click at [413, 42] on button "button" at bounding box center [413, 44] width 9 height 8
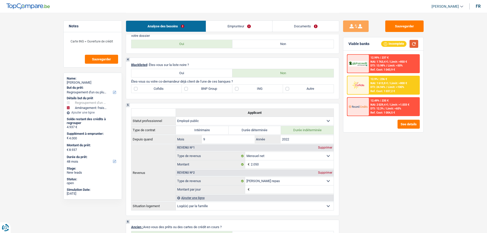
scroll to position [255, 0]
click at [173, 91] on label "Cofidis" at bounding box center [156, 89] width 51 height 8
click at [173, 91] on input "Cofidis" at bounding box center [156, 89] width 51 height 8
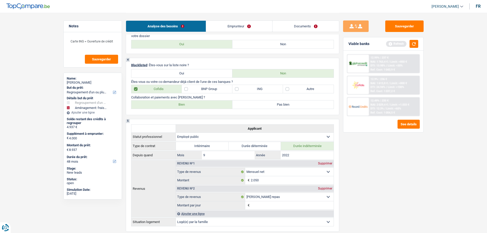
click at [169, 105] on label "Bien" at bounding box center [181, 104] width 101 height 8
click at [169, 105] on input "Bien" at bounding box center [181, 104] width 101 height 8
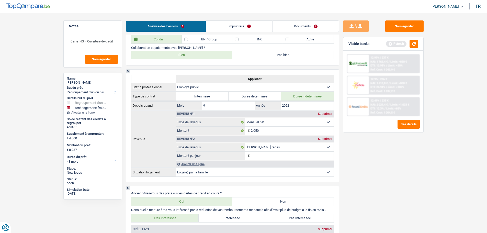
scroll to position [230, 0]
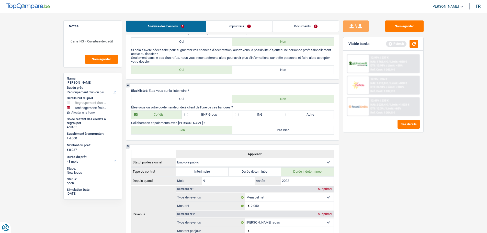
click at [263, 115] on label "ING" at bounding box center [257, 114] width 51 height 8
click at [263, 115] on input "ING" at bounding box center [257, 114] width 51 height 8
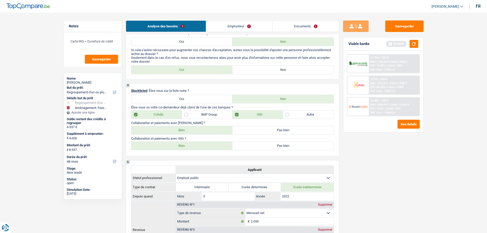
click at [183, 147] on label "Bien" at bounding box center [181, 145] width 101 height 8
click at [183, 147] on input "Bien" at bounding box center [181, 145] width 101 height 8
click at [163, 117] on label "Cofidis" at bounding box center [156, 114] width 51 height 8
click at [163, 117] on input "Cofidis" at bounding box center [156, 114] width 51 height 8
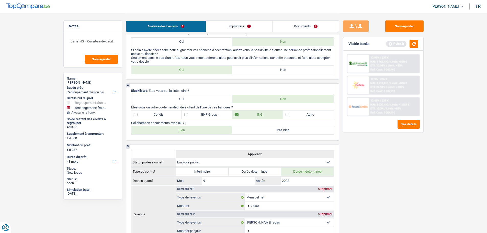
click at [174, 115] on label "Cofidis" at bounding box center [156, 114] width 51 height 8
click at [174, 115] on input "Cofidis" at bounding box center [156, 114] width 51 height 8
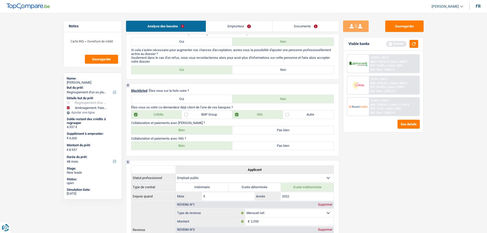
click at [205, 130] on label "Bien" at bounding box center [181, 130] width 101 height 8
click at [205, 130] on input "Bien" at bounding box center [181, 130] width 101 height 8
click at [413, 41] on button "button" at bounding box center [413, 44] width 9 height 8
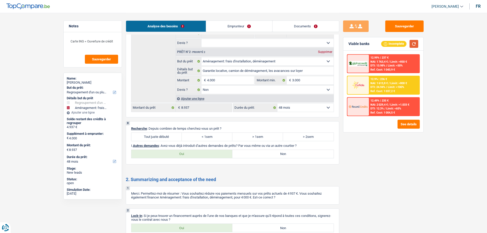
scroll to position [974, 0]
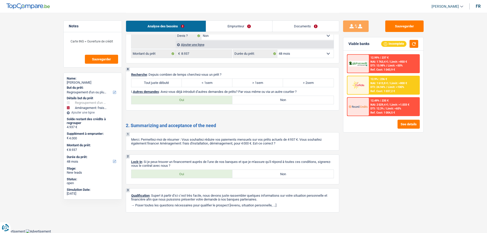
click at [171, 83] on label "Tout juste débuté" at bounding box center [156, 83] width 51 height 8
click at [171, 83] on input "Tout juste débuté" at bounding box center [156, 83] width 51 height 8
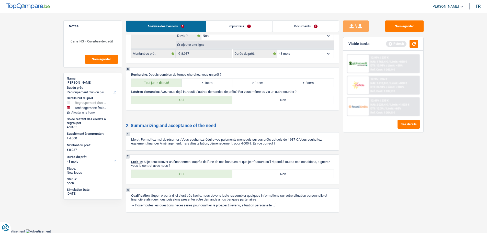
click at [286, 99] on label "Non" at bounding box center [282, 100] width 101 height 8
click at [286, 99] on input "Non" at bounding box center [282, 100] width 101 height 8
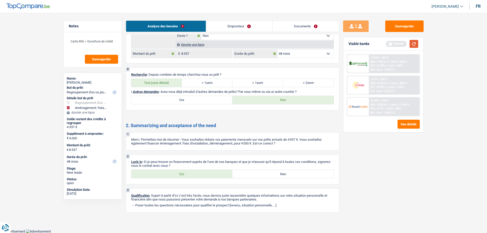
click at [410, 46] on button "button" at bounding box center [413, 44] width 9 height 8
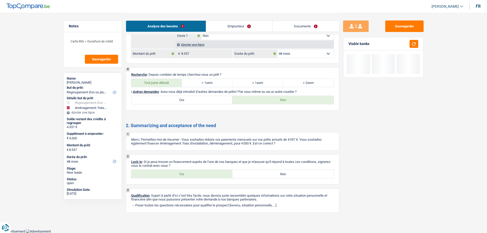
click at [228, 25] on link "Emprunteur" at bounding box center [239, 26] width 66 height 11
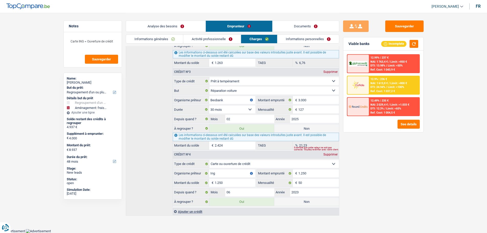
click at [151, 38] on link "Informations générales" at bounding box center [154, 39] width 57 height 8
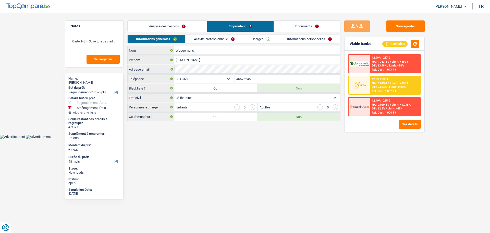
drag, startPoint x: 229, startPoint y: 41, endPoint x: 212, endPoint y: 44, distance: 16.8
click at [228, 41] on link "Activité professionnelle" at bounding box center [214, 39] width 57 height 8
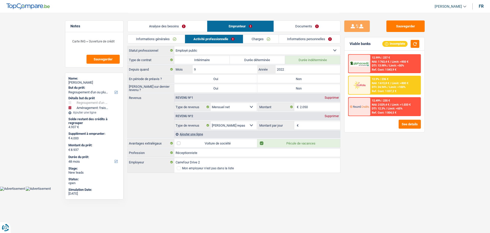
click at [303, 82] on label "Non" at bounding box center [298, 79] width 83 height 8
click at [303, 82] on input "Non" at bounding box center [298, 79] width 83 height 8
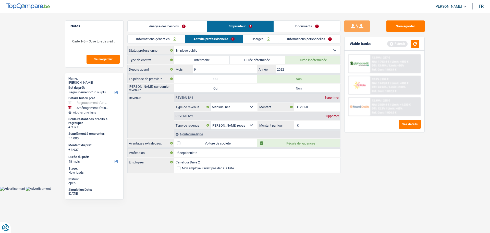
click at [283, 89] on label "Non" at bounding box center [298, 88] width 83 height 8
click at [283, 89] on input "Non" at bounding box center [298, 88] width 83 height 8
click at [312, 108] on input "2.050" at bounding box center [320, 107] width 41 height 8
click at [402, 181] on div "Sauvegarder Viable banks Refresh 12.99% | 237 € NAI: 1 763,4 € / Limit: >850 € …" at bounding box center [385, 122] width 88 height 204
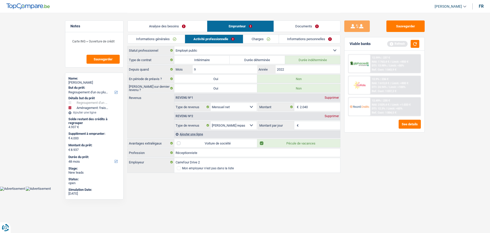
click at [304, 126] on input "Montant par jour" at bounding box center [320, 125] width 41 height 8
click at [391, 158] on div "Sauvegarder Viable banks Refresh 12.99% | 237 € NAI: 1 763,4 € / Limit: >850 € …" at bounding box center [385, 122] width 88 height 204
click at [417, 42] on button "button" at bounding box center [415, 44] width 9 height 8
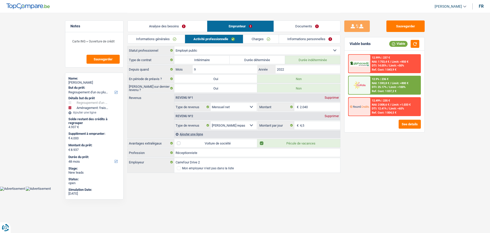
click at [250, 39] on link "Charges" at bounding box center [260, 39] width 35 height 8
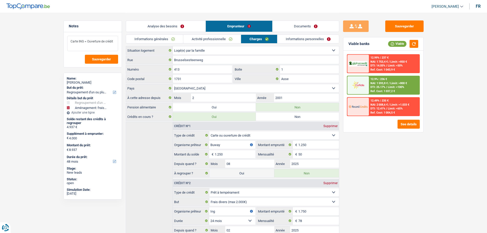
click at [114, 42] on textarea "Carte ING = Ouverture de crédit" at bounding box center [92, 43] width 51 height 15
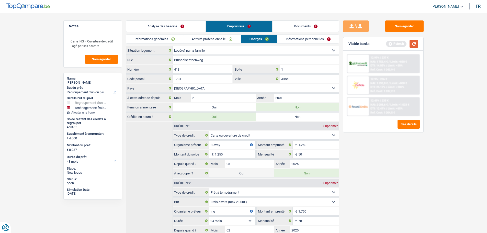
click at [410, 45] on button "button" at bounding box center [413, 44] width 9 height 8
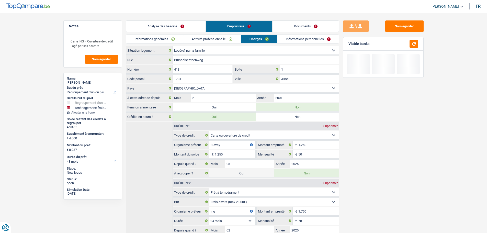
click at [314, 41] on link "Informations personnelles" at bounding box center [308, 39] width 62 height 8
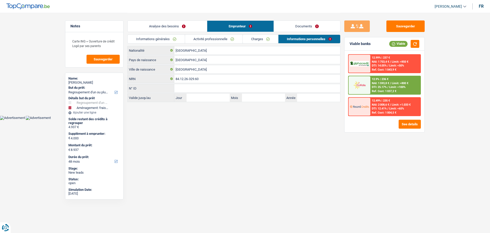
click at [303, 29] on link "Documents" at bounding box center [307, 26] width 66 height 11
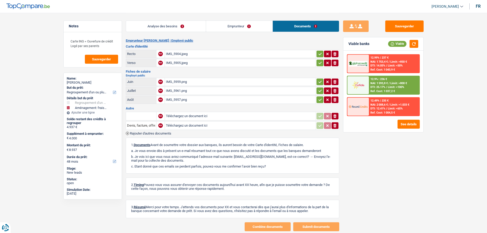
click at [182, 56] on div "IMG_5904.jpeg" at bounding box center [240, 54] width 149 height 8
click at [173, 61] on div "IMG_5905.jpeg" at bounding box center [240, 63] width 149 height 8
click at [174, 81] on div "IMG_5959.png" at bounding box center [240, 82] width 149 height 8
click at [186, 91] on div "IMG_5961.png" at bounding box center [240, 91] width 149 height 8
click at [177, 100] on div "IMG_5957.png" at bounding box center [240, 100] width 149 height 8
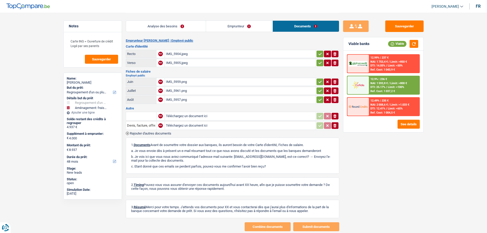
click at [175, 91] on div "IMG_5961.png" at bounding box center [240, 91] width 149 height 8
click at [196, 81] on div "IMG_5959.png" at bounding box center [240, 82] width 149 height 8
click at [184, 90] on div "IMG_5961.png" at bounding box center [240, 91] width 149 height 8
click at [418, 24] on button "Sauvegarder" at bounding box center [404, 25] width 38 height 11
click at [104, 60] on span "Sauvegarder" at bounding box center [101, 58] width 19 height 3
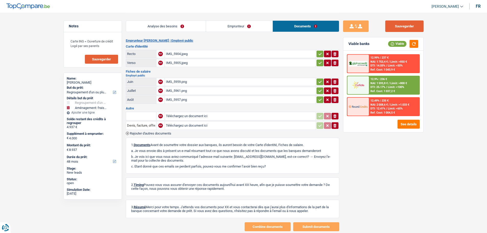
click at [392, 27] on button "Sauvegarder" at bounding box center [404, 25] width 38 height 11
click at [406, 28] on button "Sauvegarder" at bounding box center [404, 25] width 38 height 11
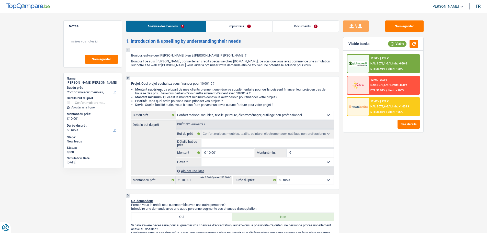
select select "household"
select select "60"
select select "household"
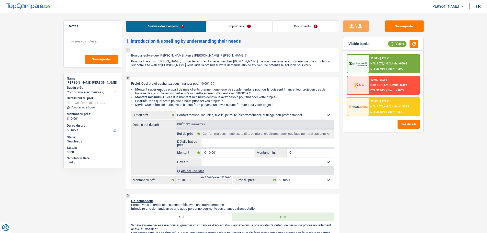
select select "60"
select select "privateEmployee"
select select "netSalary"
select select "mealVouchers"
select select "rents"
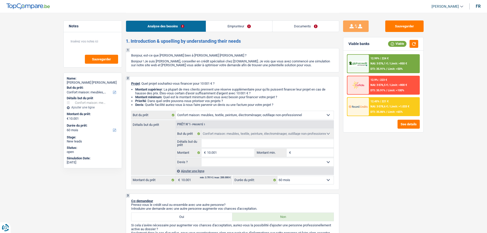
select select "household"
select select "60"
click at [204, 142] on input "Détails but du prêt" at bounding box center [267, 143] width 132 height 8
type input "C"
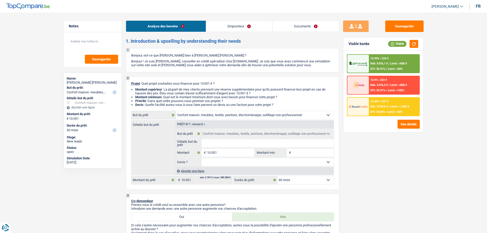
type input "C"
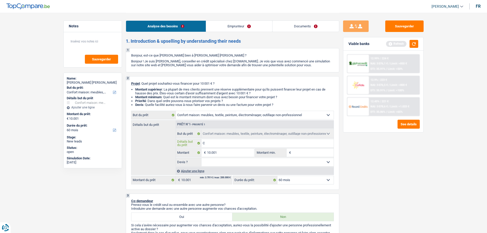
type input "Ch"
type input "Cha"
type input "[PERSON_NAME]"
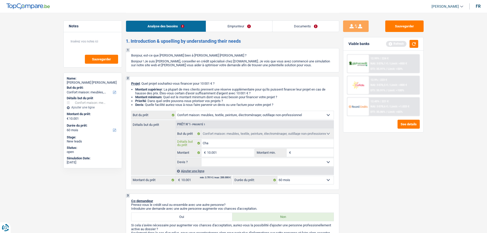
type input "[PERSON_NAME]"
type input "Change"
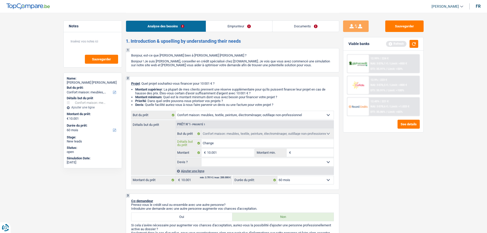
type input "Change"
type input "Change d"
type input "Change d'"
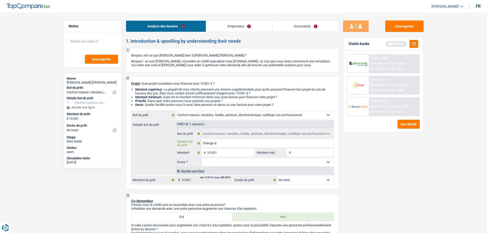
type input "Change d'"
type input "Change d'a"
type input "Change d'ap"
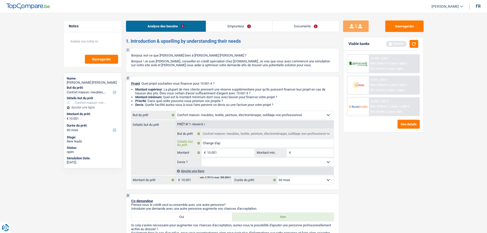
type input "Change d'app"
type input "Change d'appa"
type input "Change d'appar"
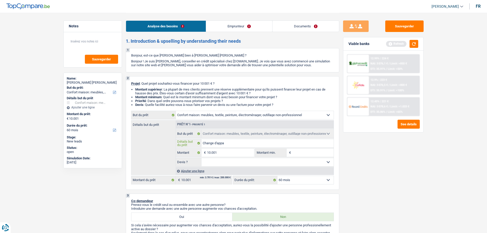
type input "Change d'appar"
type input "Change d'appart"
type input "Change d'appart,"
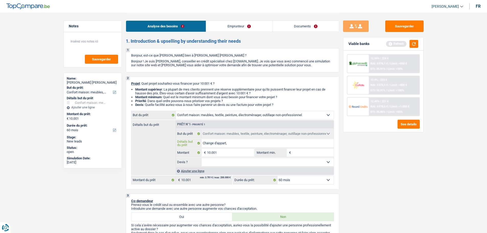
type input "Change d'appart,"
type input "Change d'appart, d"
type input "Change d'appart, do"
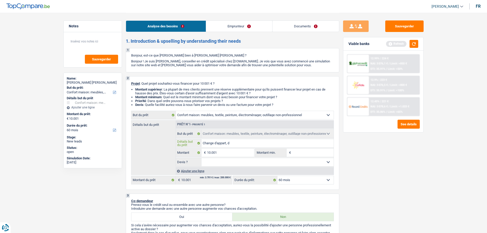
type input "Change d'appart, do"
type input "Change d'appart, don"
type input "Change d'appart, donc"
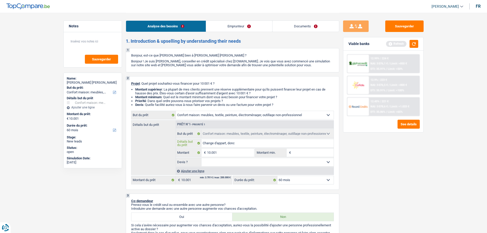
type input "Change d'appart, donc"
type input "Change d'appart, donc b"
type input "Change d'appart, donc be"
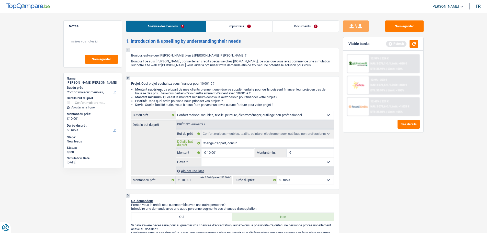
type input "Change d'appart, donc be"
type input "Change d'appart, donc bes"
type input "Change d'appart, donc beso"
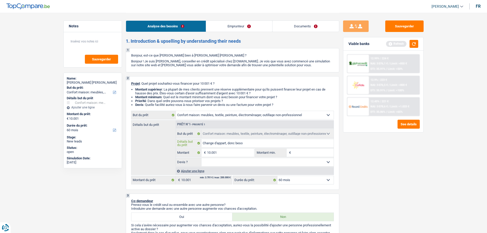
type input "Change d'appart, donc besoi"
type input "Change d'appart, donc besoin"
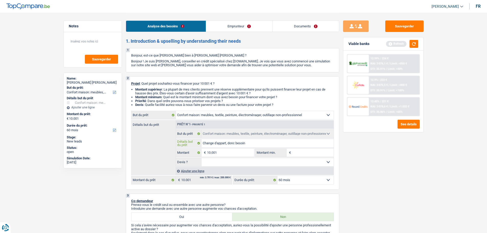
type input "Change d'appart, donc besoin"
type input "Change d'appart, donc besoin d"
type input "Change d'appart, donc besoin de"
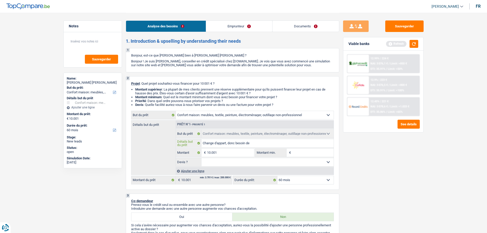
type input "Change d'appart, donc besoin de"
type input "Change d'appart, donc besoin de n"
type input "Change d'appart, donc besoin de no"
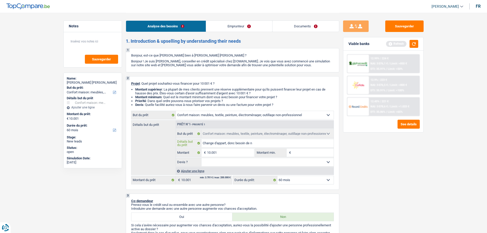
type input "Change d'appart, donc besoin de no"
type input "Change d'appart, donc besoin de nou"
type input "Change d'appart, donc besoin de nouv"
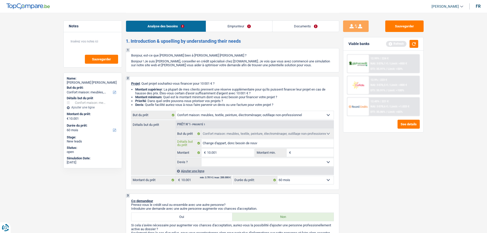
type input "Change d'appart, donc besoin de nouve"
type input "Change d'appart, donc besoin de nouvea"
type input "Change d'appart, donc besoin de nouveau"
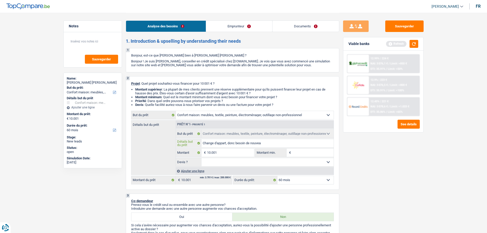
type input "Change d'appart, donc besoin de nouveau"
type input "Change d'appart, donc besoin de nouveaux"
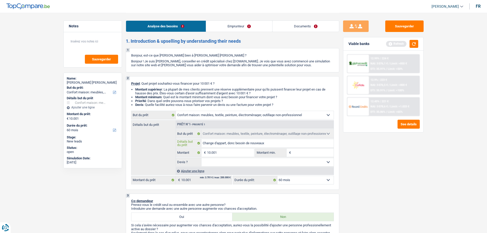
type input "Change d'appart, donc besoin de nouveaux m"
type input "Change d'appart, donc besoin de nouveaux me"
type input "Change d'appart, donc besoin de nouveaux meu"
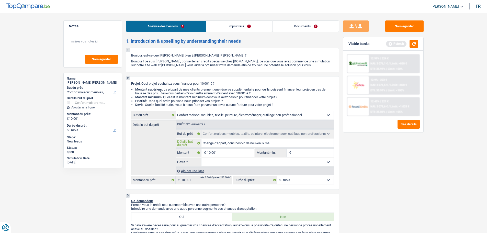
type input "Change d'appart, donc besoin de nouveaux meu"
type input "Change d'appart, donc besoin de nouveaux meub"
type input "Change d'appart, donc besoin de nouveaux meubl"
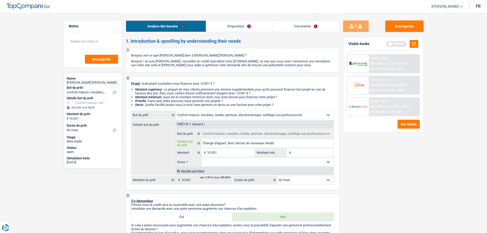
type input "Change d'appart, donc besoin de nouveaux meuble"
type input "Change d'appart, donc besoin de nouveaux meubles"
type input "Change d'appart, donc besoin de nouveaux meubles,"
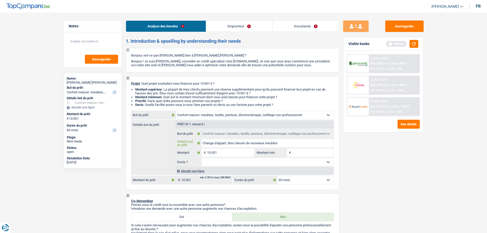
type input "Change d'appart, donc besoin de nouveaux meubles,"
type input "Change d'appart, donc besoin de nouveaux meubles, é"
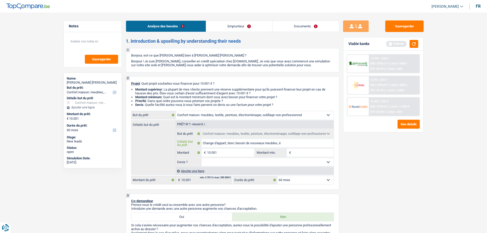
type input "Change d'appart, donc besoin de nouveaux meubles, él"
type input "Change d'appart, donc besoin de nouveaux meubles, éle"
type input "Change d'appart, donc besoin de nouveaux meubles, élec"
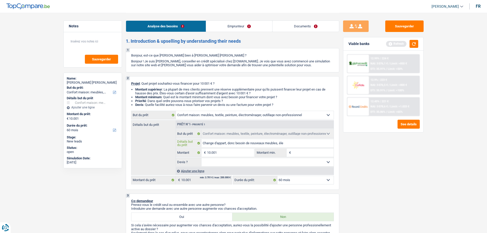
type input "Change d'appart, donc besoin de nouveaux meubles, élec"
type input "Change d'appart, donc besoin de nouveaux meubles, élect"
type input "Change d'appart, donc besoin de nouveaux meubles, électr"
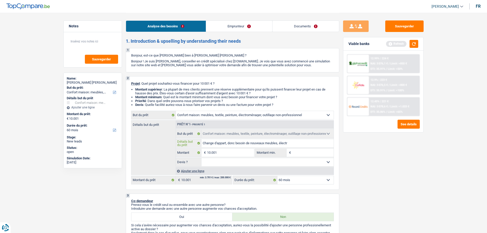
type input "Change d'appart, donc besoin de nouveaux meubles, électro"
type input "Change d'appart, donc besoin de nouveaux meubles, électrom"
type input "Change d'appart, donc besoin de nouveaux meubles, électrome"
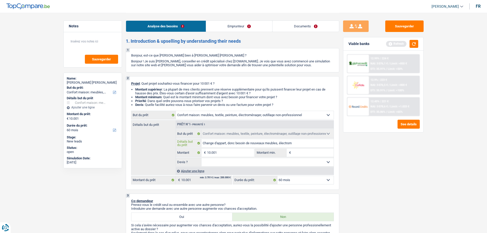
type input "Change d'appart, donc besoin de nouveaux meubles, électrome"
type input "Change d'appart, donc besoin de nouveaux meubles, électromen"
type input "Change d'appart, donc besoin de nouveaux meubles, électromena"
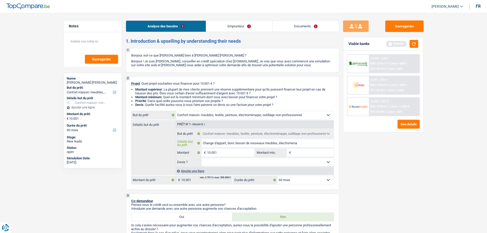
type input "Change d'appart, donc besoin de nouveaux meubles, électromenag"
type input "Change d'appart, donc besoin de nouveaux meubles, électromenage"
type input "Change d'appart, donc besoin de nouveaux meubles, électromenager"
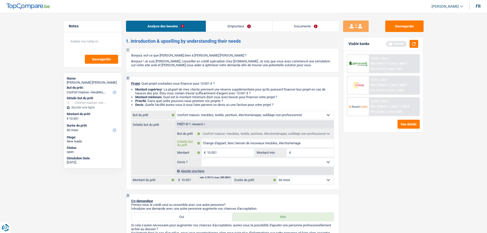
type input "Change d'appart, donc besoin de nouveaux meubles, électromenager"
type input "Change d'appart, donc besoin de nouveaux meubles, électromenagerb"
type input "Change d'appart, donc besoin de nouveaux meubles, électromenager"
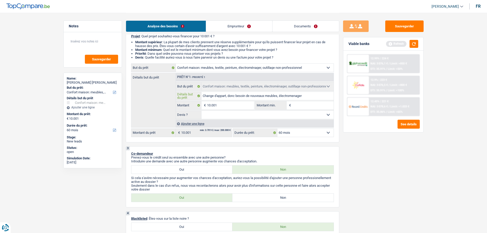
scroll to position [51, 0]
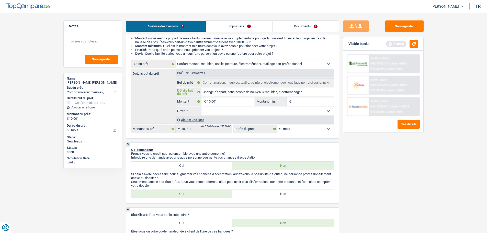
type input "Change d'appart, donc besoin de nouveaux meubles, électromenager"
click at [300, 101] on input "Montant min." at bounding box center [312, 101] width 41 height 8
click at [229, 114] on select "Oui Non Non répondu Sélectionner une option" at bounding box center [267, 111] width 132 height 8
select select "false"
click at [201, 107] on select "Oui Non Non répondu Sélectionner une option" at bounding box center [267, 111] width 132 height 8
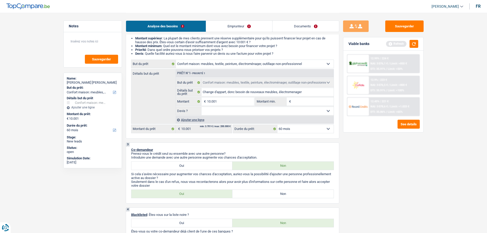
select select "false"
click at [307, 103] on input "Montant min." at bounding box center [312, 101] width 41 height 8
click at [302, 102] on input "Montant min." at bounding box center [312, 101] width 41 height 8
click at [409, 41] on button "button" at bounding box center [413, 44] width 9 height 8
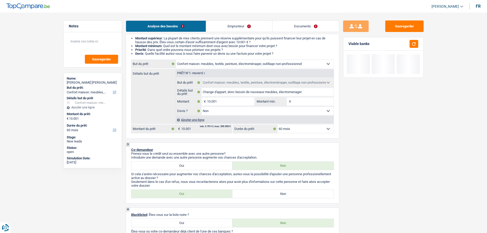
click at [305, 103] on input "Montant min." at bounding box center [312, 101] width 41 height 8
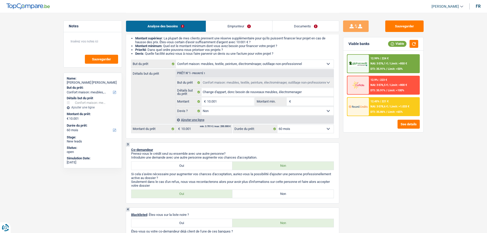
type input "5"
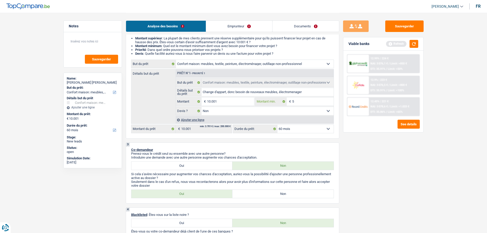
type input "50"
type input "500"
type input "5.000"
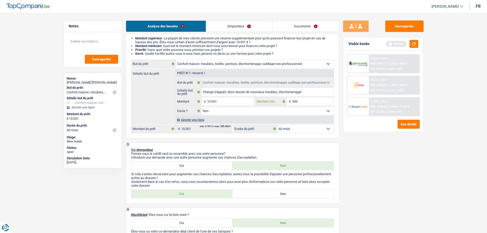
type input "5.000"
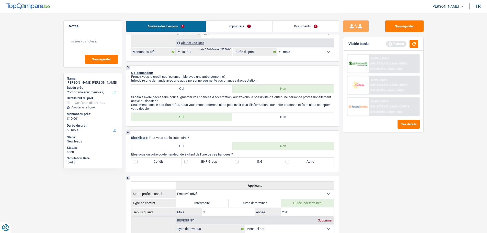
scroll to position [128, 0]
type input "5.000"
click at [249, 117] on label "Non" at bounding box center [282, 117] width 101 height 8
click at [249, 117] on input "Non" at bounding box center [282, 117] width 101 height 8
radio input "true"
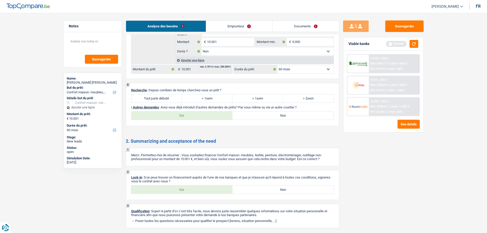
scroll to position [485, 0]
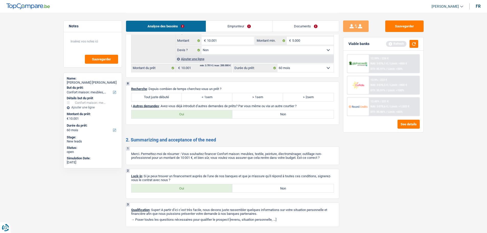
drag, startPoint x: 172, startPoint y: 94, endPoint x: 181, endPoint y: 94, distance: 8.2
click at [172, 94] on label "Tout juste débuté" at bounding box center [156, 97] width 51 height 8
click at [172, 94] on input "Tout juste débuté" at bounding box center [156, 97] width 51 height 8
radio input "true"
click at [275, 109] on div "8 Recherche : Depuis combien de temps cherchez-vous un prêt ? Tout juste débuté…" at bounding box center [232, 102] width 213 height 43
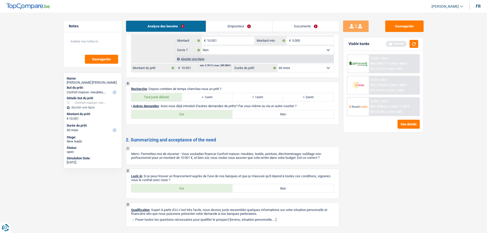
click at [268, 117] on label "Non" at bounding box center [282, 114] width 101 height 8
click at [268, 117] on input "Non" at bounding box center [282, 114] width 101 height 8
radio input "true"
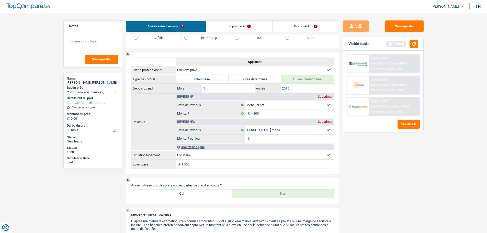
scroll to position [204, 0]
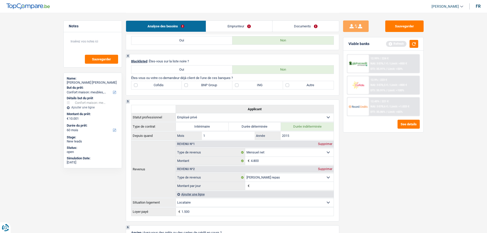
click at [300, 84] on label "Autre" at bounding box center [308, 85] width 51 height 8
click at [300, 84] on input "Autre" at bounding box center [308, 85] width 51 height 8
checkbox input "true"
click at [226, 28] on link "Emprunteur" at bounding box center [239, 26] width 66 height 11
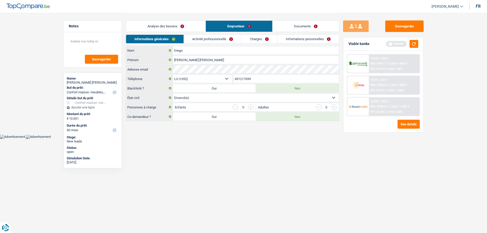
scroll to position [0, 0]
click at [217, 39] on link "Activité professionnelle" at bounding box center [214, 39] width 57 height 8
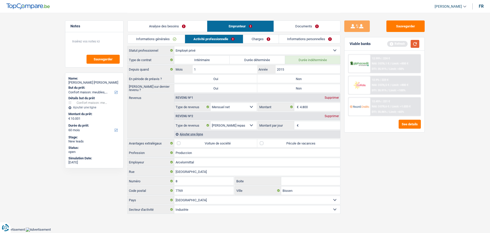
click at [416, 41] on button "button" at bounding box center [415, 44] width 9 height 8
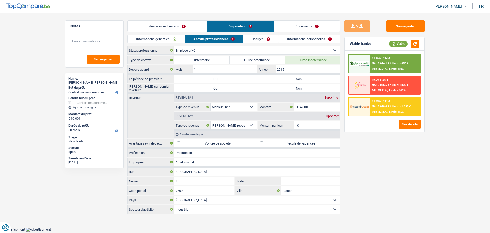
click at [261, 38] on link "Charges" at bounding box center [260, 39] width 35 height 8
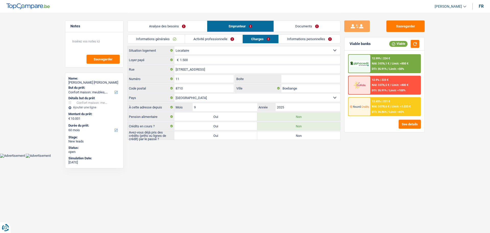
click at [156, 39] on link "Informations générales" at bounding box center [156, 39] width 57 height 8
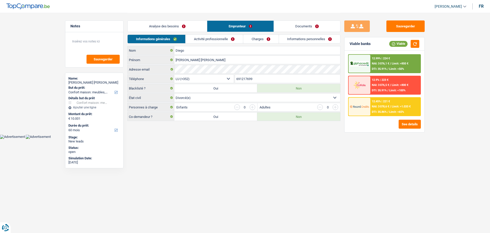
click at [259, 40] on link "Charges" at bounding box center [260, 39] width 35 height 8
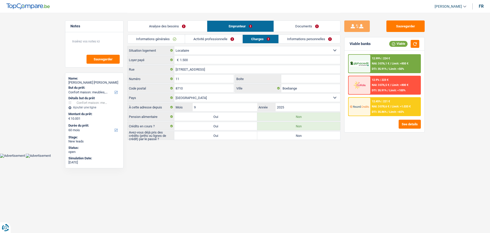
click at [173, 41] on link "Informations générales" at bounding box center [156, 39] width 57 height 8
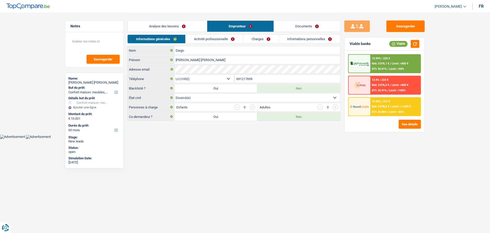
click at [216, 37] on link "Activité professionnelle" at bounding box center [214, 39] width 57 height 8
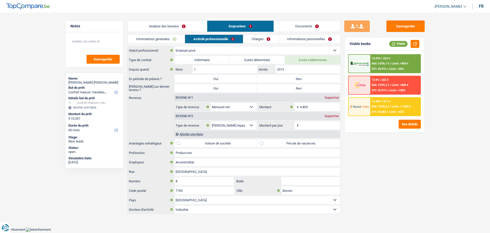
click at [327, 79] on label "Non" at bounding box center [298, 79] width 83 height 8
click at [327, 79] on input "Non" at bounding box center [298, 79] width 83 height 8
radio input "true"
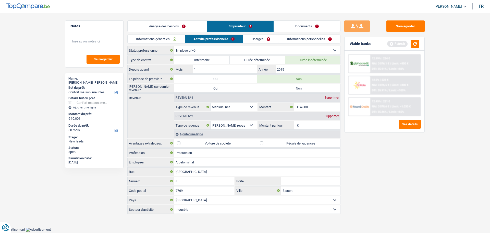
click at [321, 85] on label "Non" at bounding box center [298, 88] width 83 height 8
click at [321, 85] on input "Non" at bounding box center [298, 88] width 83 height 8
radio input "true"
click at [309, 123] on input "Montant par jour" at bounding box center [320, 125] width 41 height 8
click at [326, 105] on input "4.800" at bounding box center [320, 107] width 41 height 8
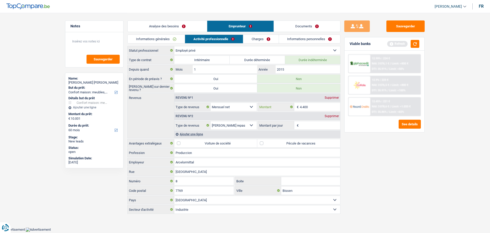
type input "4.400"
click at [309, 124] on input "Montant par jour" at bounding box center [320, 125] width 41 height 8
click at [294, 141] on label "Pécule de vacances" at bounding box center [298, 143] width 83 height 8
click at [294, 141] on input "Pécule de vacances" at bounding box center [298, 143] width 83 height 8
checkbox input "true"
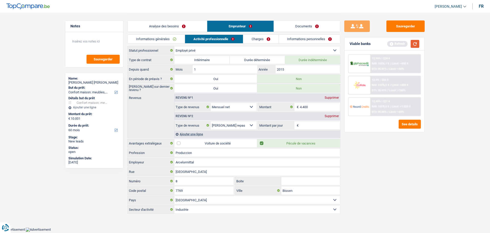
click at [414, 47] on button "button" at bounding box center [415, 44] width 9 height 8
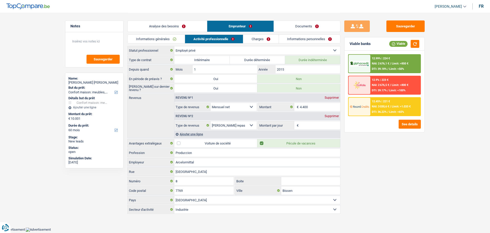
click at [313, 126] on input "Montant par jour" at bounding box center [320, 125] width 41 height 8
click at [332, 117] on div "Supprimer" at bounding box center [332, 115] width 17 height 3
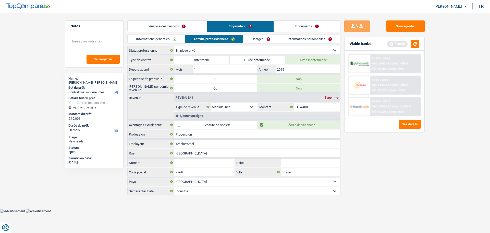
click at [254, 40] on link "Charges" at bounding box center [260, 39] width 35 height 8
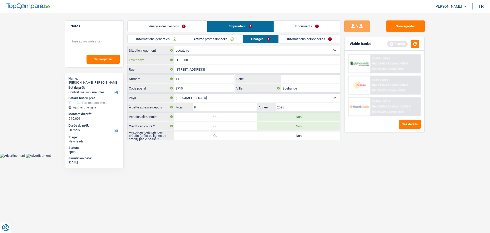
click at [207, 57] on input "1.500" at bounding box center [260, 60] width 160 height 8
type input "1.300"
click at [270, 138] on label "Non" at bounding box center [298, 135] width 83 height 8
click at [270, 138] on input "Non" at bounding box center [298, 135] width 83 height 8
radio input "true"
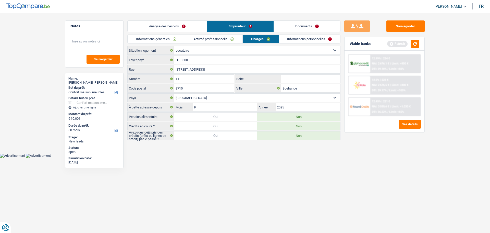
click at [291, 36] on link "Informations personnelles" at bounding box center [310, 39] width 62 height 8
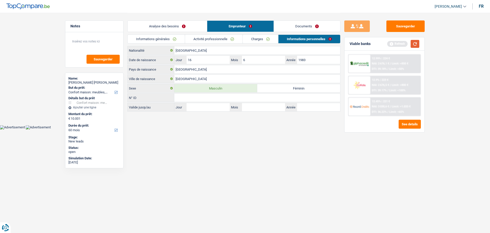
click at [418, 43] on button "button" at bounding box center [415, 44] width 9 height 8
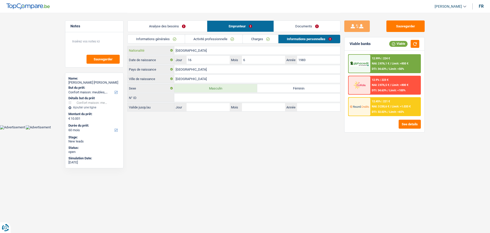
click at [203, 52] on input "[GEOGRAPHIC_DATA]" at bounding box center [257, 50] width 166 height 8
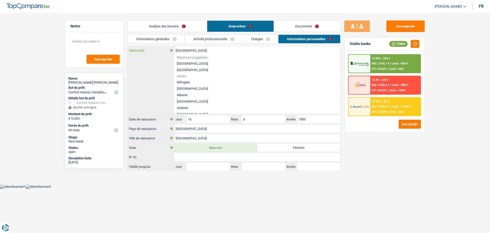
click at [203, 52] on input "[GEOGRAPHIC_DATA]" at bounding box center [257, 50] width 166 height 8
type input "e"
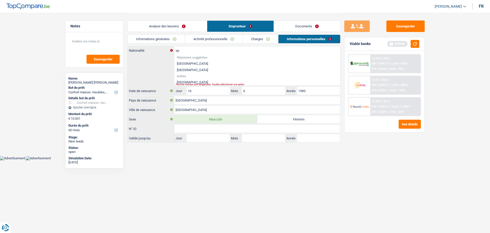
click at [185, 82] on li "[GEOGRAPHIC_DATA]" at bounding box center [257, 82] width 166 height 6
type input "[GEOGRAPHIC_DATA]"
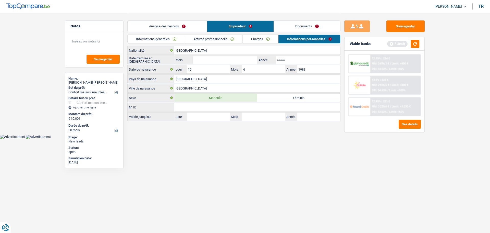
click at [290, 56] on input "Année" at bounding box center [308, 60] width 65 height 8
type input "2009"
click at [245, 63] on input "Mois" at bounding box center [225, 60] width 65 height 8
type input "9"
click at [250, 82] on input "Espagne" at bounding box center [257, 79] width 166 height 8
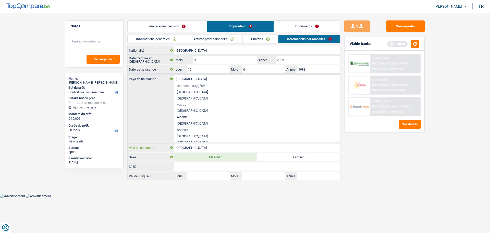
click at [231, 147] on input "Espagne" at bounding box center [257, 147] width 166 height 8
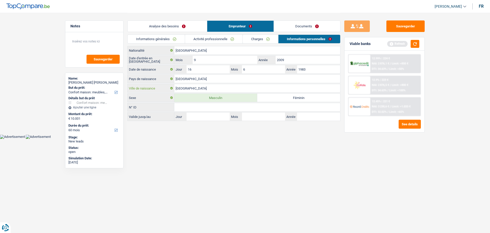
drag, startPoint x: 201, startPoint y: 90, endPoint x: 167, endPoint y: 88, distance: 34.0
click at [167, 88] on div "Espagne Ville de naissance" at bounding box center [234, 88] width 213 height 8
type input "Murcia"
click at [409, 45] on div "Refresh" at bounding box center [403, 44] width 32 height 8
click at [415, 48] on button "button" at bounding box center [415, 44] width 9 height 8
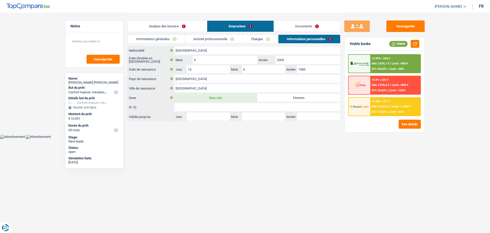
click at [317, 27] on link "Documents" at bounding box center [307, 26] width 66 height 11
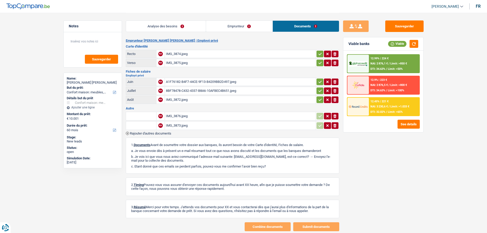
click at [176, 52] on div "IMG_3874.jpeg" at bounding box center [240, 54] width 149 height 8
click at [181, 63] on div "IMG_3875.jpeg" at bounding box center [240, 63] width 149 height 8
click at [185, 80] on div "A1F76182-B4F7-44CE-9F13-B4209BB2D497.jpeg" at bounding box center [240, 82] width 149 height 8
click at [196, 87] on div "8BF78478-C432-4337-B8A6-10AFBEC4B651.jpeg" at bounding box center [240, 91] width 149 height 8
click at [196, 102] on div "IMG_3872.jpeg" at bounding box center [240, 100] width 149 height 8
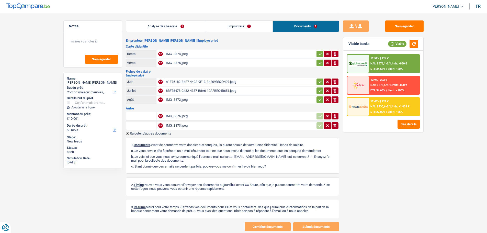
click at [182, 114] on div "IMG_3876.jpeg" at bounding box center [240, 116] width 149 height 8
click at [181, 125] on div "IMG_3873.jpeg" at bounding box center [240, 126] width 149 height 8
click at [238, 30] on link "Emprunteur" at bounding box center [239, 26] width 66 height 11
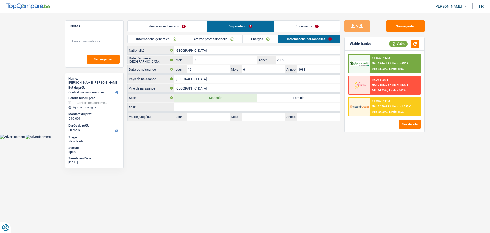
click at [173, 28] on link "Analyse des besoins" at bounding box center [167, 26] width 79 height 11
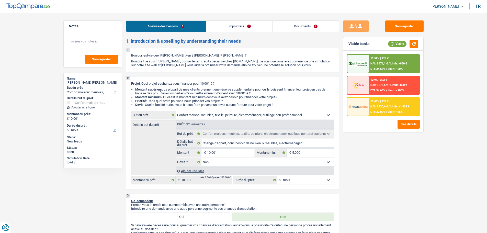
click at [298, 30] on link "Documents" at bounding box center [305, 26] width 66 height 11
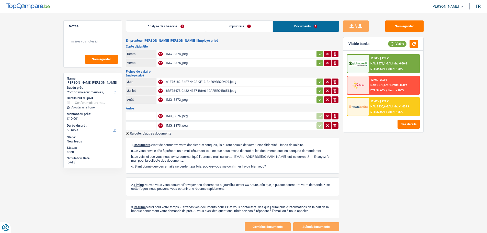
click at [196, 26] on link "Analyse des besoins" at bounding box center [166, 26] width 80 height 11
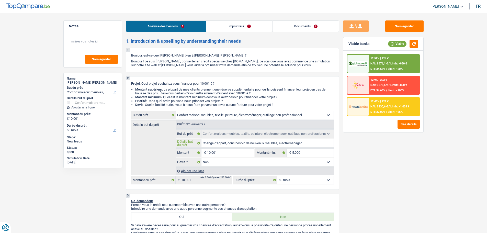
click at [247, 146] on input "Change d'appart, donc besoin de nouveaux meubles, électromenager" at bounding box center [267, 143] width 132 height 8
click at [242, 150] on input "10.001" at bounding box center [230, 152] width 47 height 8
type input "1"
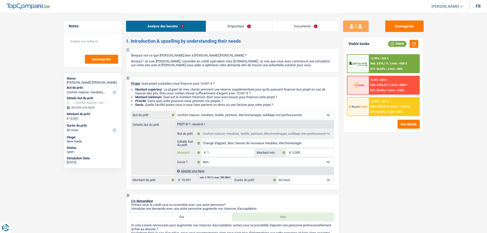
type input "12"
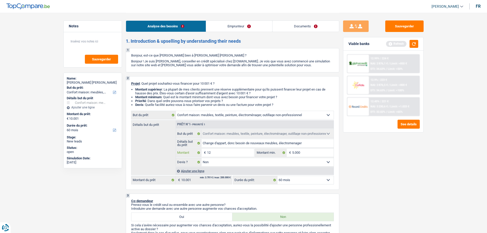
type input "120"
type input "1.200"
type input "12.000"
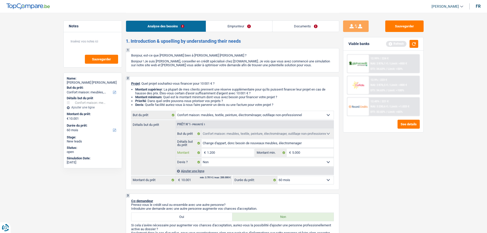
type input "12.000"
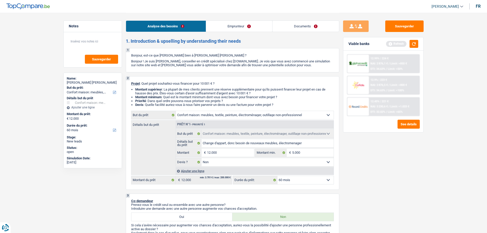
click at [389, 159] on div "Sauvegarder Viable banks Refresh 12.99% | 224 € NAI: 2 876,1 € / Limit: >850 € …" at bounding box center [383, 122] width 88 height 204
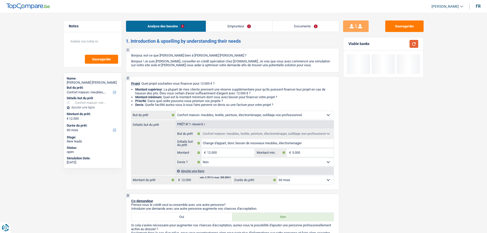
click at [415, 42] on button "button" at bounding box center [413, 44] width 9 height 8
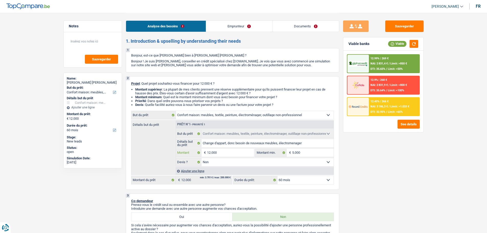
click at [230, 154] on input "12.000" at bounding box center [230, 152] width 47 height 8
type input "1"
type input "15"
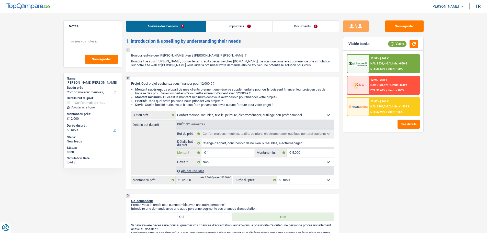
type input "15"
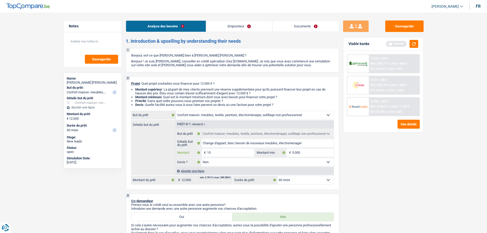
type input "150"
type input "1.500"
type input "15.000"
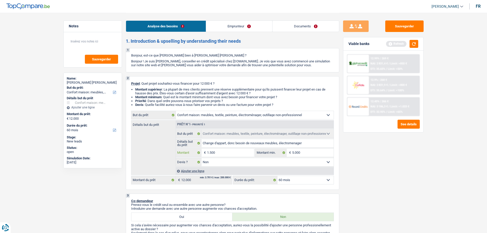
type input "15.000"
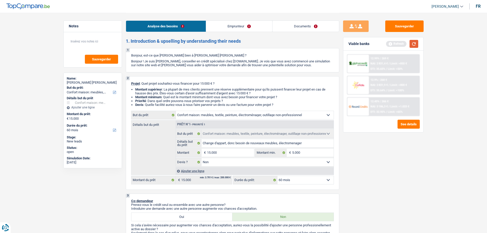
click at [409, 41] on button "button" at bounding box center [413, 44] width 9 height 8
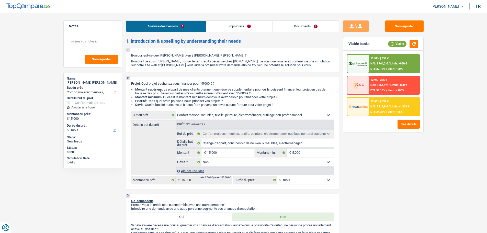
click at [388, 102] on div "12.45% | 332 €" at bounding box center [379, 101] width 18 height 3
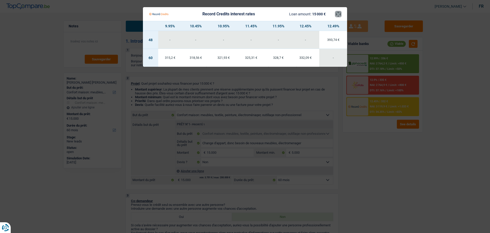
click at [339, 17] on button "×" at bounding box center [338, 13] width 5 height 5
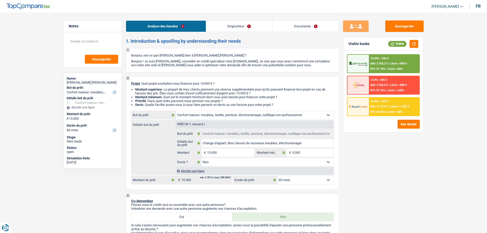
click at [376, 61] on div "12.99% | 336 € NAI: 2 764,2 € / Limit: >850 € DTI: 37.18% / Limit: <50%" at bounding box center [394, 64] width 50 height 18
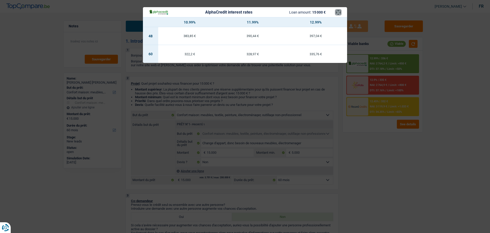
click at [341, 15] on button "×" at bounding box center [338, 12] width 5 height 5
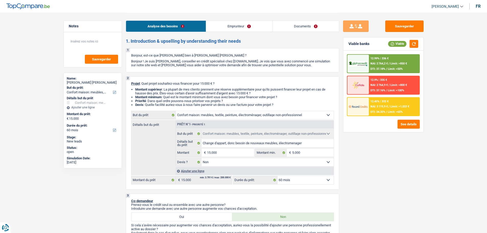
click at [402, 104] on div "12.45% | 332 € NAI: 3 119,9 € / Limit: >1.033 € DTI: 34.35% / Limit: <65%" at bounding box center [394, 107] width 50 height 18
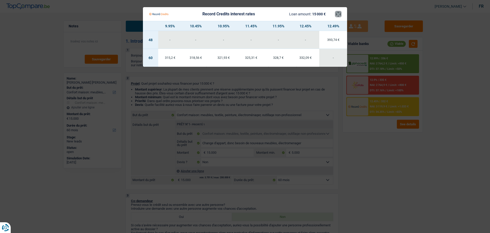
click at [337, 11] on button "×" at bounding box center [338, 13] width 5 height 5
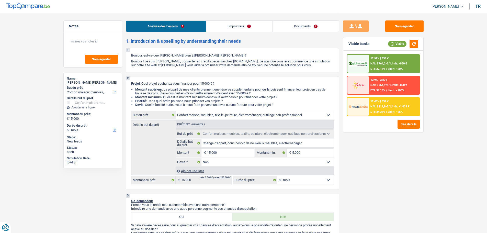
click at [381, 58] on div "12.99% | 336 €" at bounding box center [379, 58] width 18 height 3
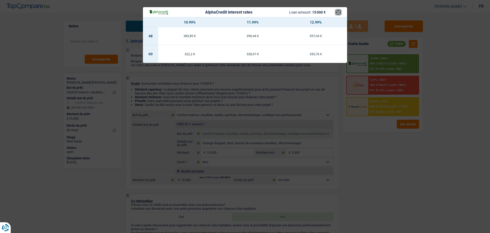
click at [337, 13] on button "×" at bounding box center [338, 12] width 5 height 5
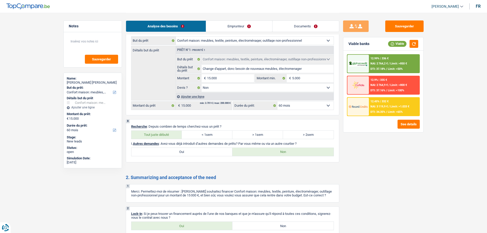
scroll to position [475, 0]
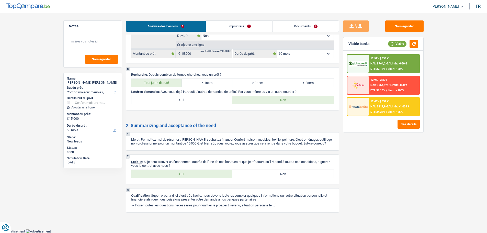
click at [184, 171] on label "Oui" at bounding box center [181, 174] width 101 height 8
click at [184, 171] on input "Oui" at bounding box center [181, 174] width 101 height 8
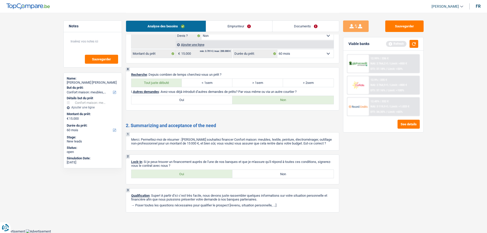
drag, startPoint x: 291, startPoint y: 27, endPoint x: 287, endPoint y: 32, distance: 7.3
click at [291, 27] on link "Documents" at bounding box center [305, 26] width 66 height 11
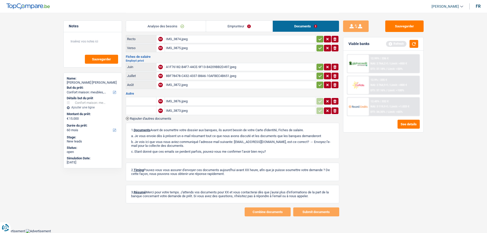
click at [173, 112] on div "IMG_3873.jpeg" at bounding box center [240, 111] width 149 height 8
click at [412, 29] on button "Sauvegarder" at bounding box center [404, 25] width 38 height 11
click at [102, 60] on span "Sauvegarder" at bounding box center [101, 58] width 19 height 3
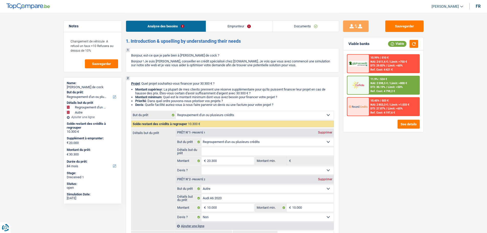
select select "refinancing"
select select "other"
select select "84"
select select "refinancing"
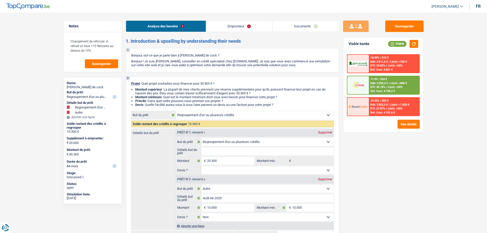
select select "refinancing"
select select "other"
select select "false"
select select "84"
select select "publicEmployee"
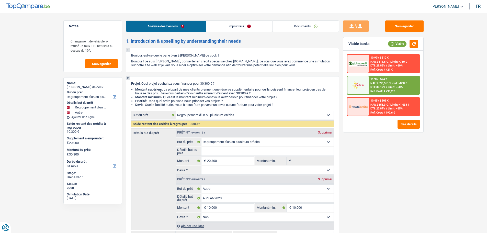
select select "netSalary"
select select "handicapAllowance"
select select "mealVouchers"
select select "rents"
select select "carLoan"
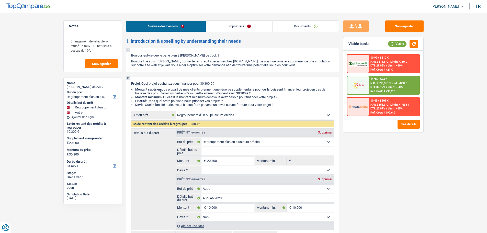
select select "48"
select select "refinancing"
select select "other"
select select "false"
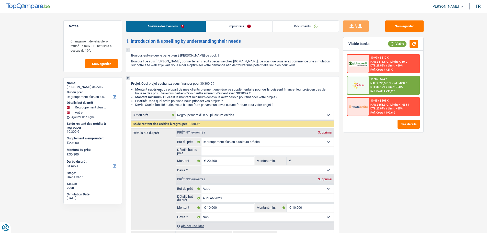
select select "84"
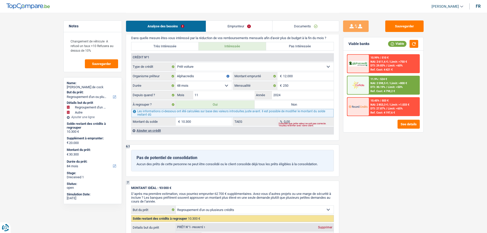
scroll to position [460, 0]
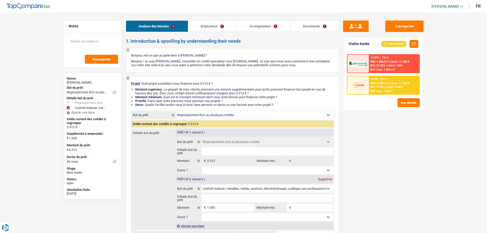
select select "refinancing"
select select "household"
select select "42"
select select "refinancing"
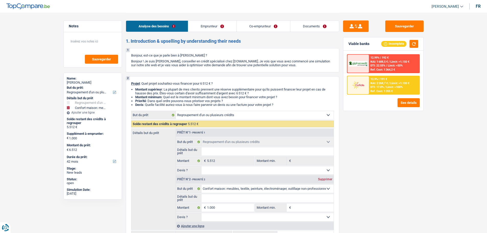
select select "refinancing"
select select "household"
select select "42"
select select "worker"
select select "housewife"
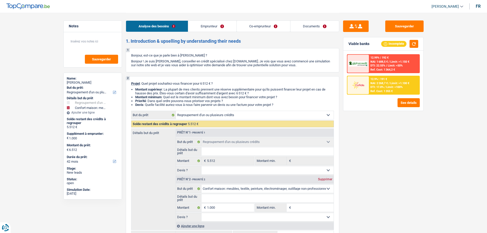
select select "familyAllowances"
select select "netSalary"
select select "familyAllowances"
select select "rents"
select select "personalLoan"
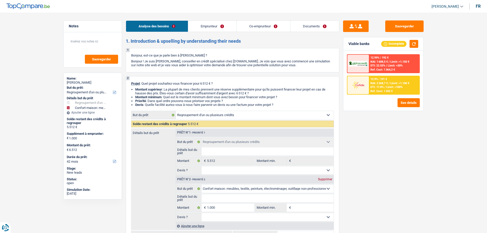
select select "other"
select select "42"
select select "refinancing"
select select "household"
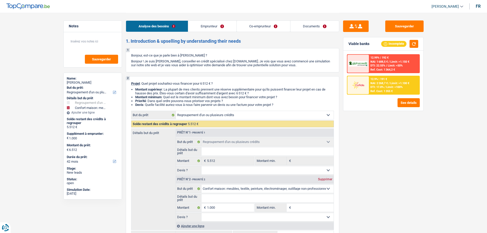
select select "42"
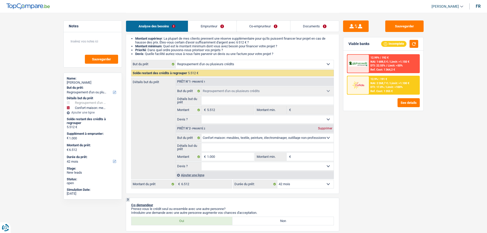
scroll to position [51, 0]
click at [222, 118] on select "Oui Non Non répondu Sélectionner une option" at bounding box center [267, 119] width 132 height 8
select select "false"
click at [201, 115] on select "Oui Non Non répondu Sélectionner une option" at bounding box center [267, 119] width 132 height 8
select select "false"
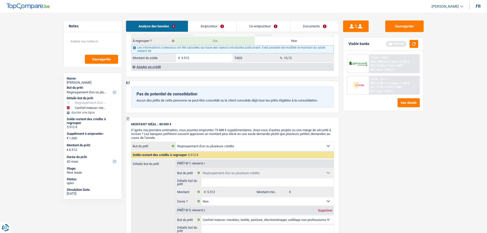
scroll to position [460, 0]
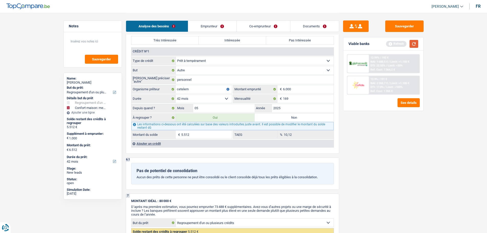
click at [415, 44] on button "button" at bounding box center [413, 44] width 9 height 8
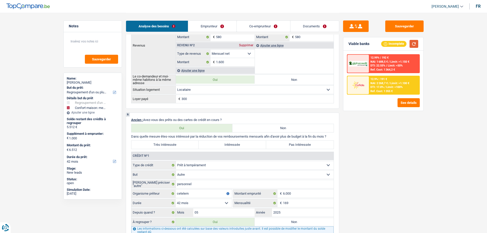
scroll to position [434, 0]
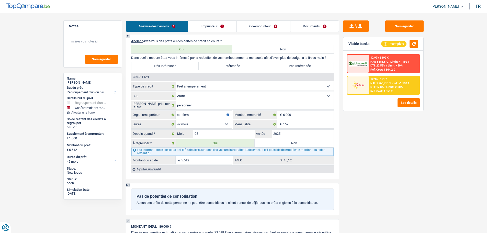
click at [148, 169] on div "Ajouter un crédit" at bounding box center [232, 169] width 202 height 8
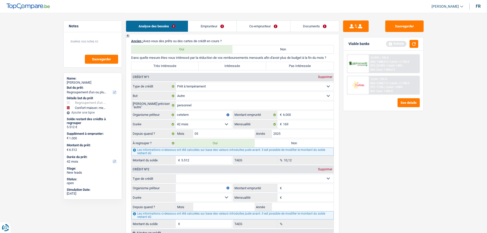
click at [214, 182] on select "Carte ou ouverture de crédit Prêt hypothécaire Vente à tempérament Prêt à tempé…" at bounding box center [255, 178] width 158 height 8
select select "cardOrCredit"
type input "0"
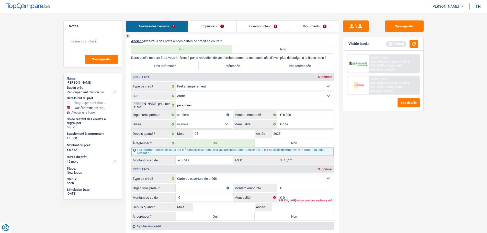
click at [205, 185] on input "Organisme prêteur" at bounding box center [203, 188] width 56 height 8
type input "ING"
click at [287, 189] on input "Montant" at bounding box center [308, 188] width 51 height 8
type input "5.000"
click at [215, 198] on input "Montant du solde" at bounding box center [206, 197] width 51 height 8
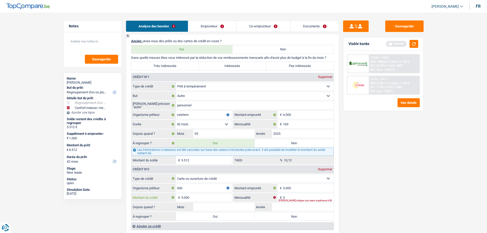
type input "5.000"
click at [295, 199] on div "[PERSON_NAME] indiquer une valeur supérieure à 0€" at bounding box center [305, 200] width 55 height 2
click at [295, 197] on input "0" at bounding box center [308, 197] width 51 height 8
type input "200"
click at [287, 205] on input "Année" at bounding box center [303, 207] width 62 height 8
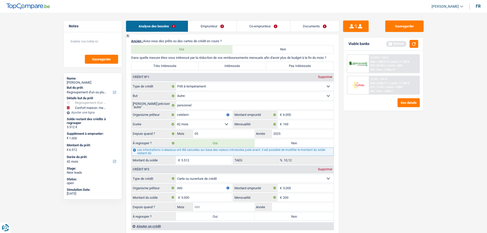
click at [237, 208] on input "Mois" at bounding box center [224, 207] width 62 height 8
type input "5"
click at [297, 207] on input "Année" at bounding box center [303, 207] width 62 height 8
type input "2025"
click at [373, 171] on div "Sauvegarder Viable banks Refresh 12.99% | 192 € NAI: 1 688,5 € / Limit: >1.150 …" at bounding box center [383, 122] width 88 height 204
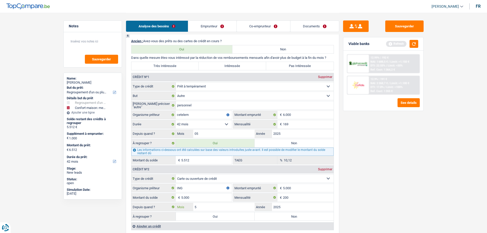
click at [213, 205] on input "5" at bounding box center [224, 207] width 62 height 8
type input "6"
click at [274, 217] on label "Non" at bounding box center [293, 216] width 79 height 8
click at [274, 217] on input "Non" at bounding box center [293, 216] width 79 height 8
radio input "true"
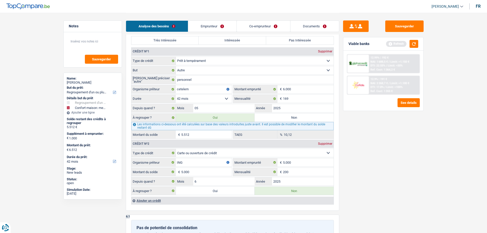
scroll to position [485, 0]
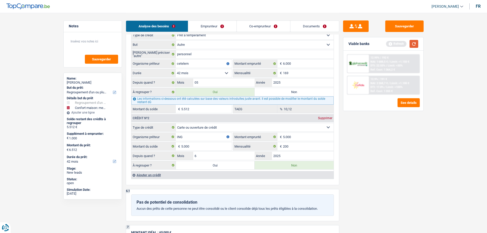
click at [414, 45] on button "button" at bounding box center [413, 44] width 9 height 8
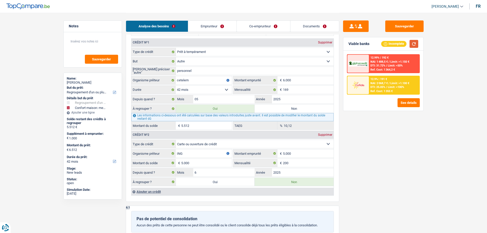
scroll to position [511, 0]
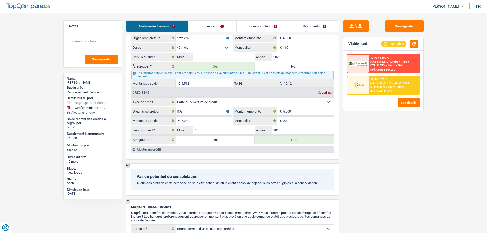
drag, startPoint x: 236, startPoint y: 143, endPoint x: 275, endPoint y: 138, distance: 39.1
click at [236, 143] on label "Oui" at bounding box center [215, 139] width 79 height 8
click at [236, 143] on input "Oui" at bounding box center [215, 139] width 79 height 8
radio input "true"
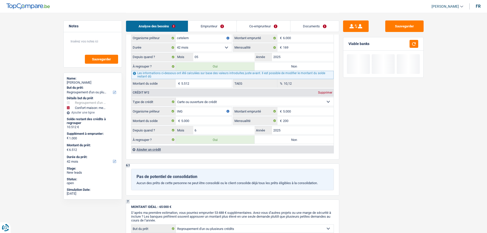
type input "11.512"
select select "60"
type input "10.512"
type input "11.512"
select select "60"
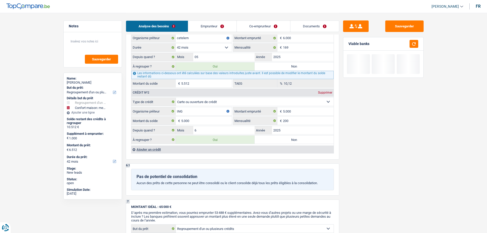
type input "10.512"
type input "11.512"
select select "60"
radio input "false"
click at [412, 45] on button "button" at bounding box center [413, 44] width 9 height 8
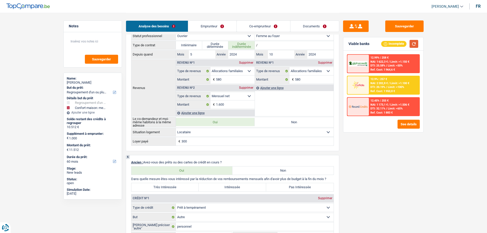
scroll to position [383, 0]
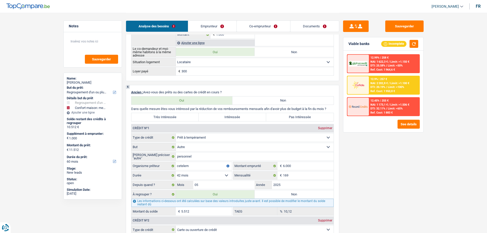
click at [164, 114] on label "Très Intéressée" at bounding box center [164, 117] width 67 height 8
click at [164, 114] on input "Très Intéressée" at bounding box center [164, 117] width 67 height 8
radio input "true"
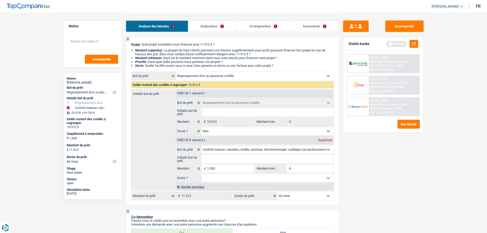
scroll to position [51, 0]
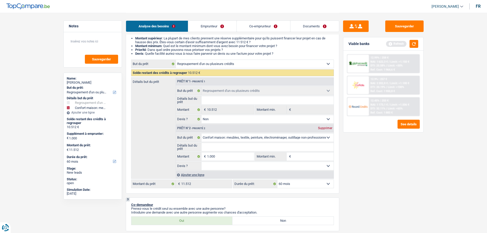
click at [215, 170] on fieldset "Oui Non Non répondu Sélectionner une option Devis ? Tous les champs sont obliga…" at bounding box center [255, 165] width 158 height 9
click at [207, 169] on select "Oui Non Non répondu Sélectionner une option" at bounding box center [267, 166] width 132 height 8
select select "false"
click at [201, 162] on select "Oui Non Non répondu Sélectionner une option" at bounding box center [267, 166] width 132 height 8
select select "false"
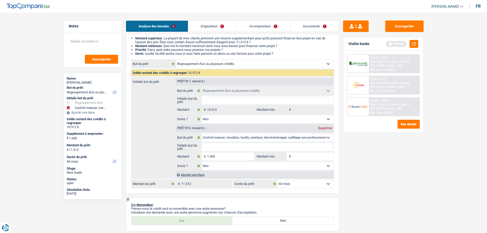
click at [231, 146] on input "Détails but du prêt" at bounding box center [267, 147] width 132 height 8
type input "M"
type input "Me"
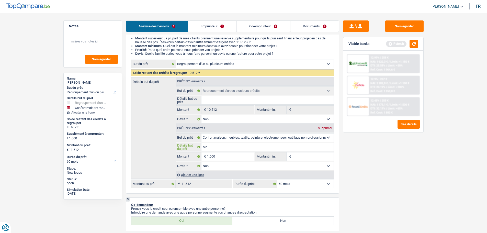
type input "Meu"
type input "Meub"
type input "Meubl"
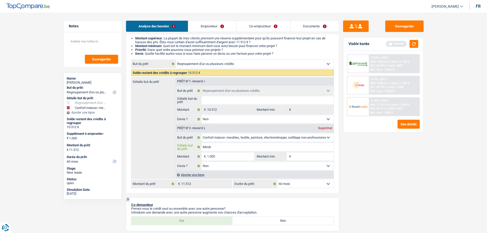
type input "Meubl"
type input "Meuble"
type input "Meubles"
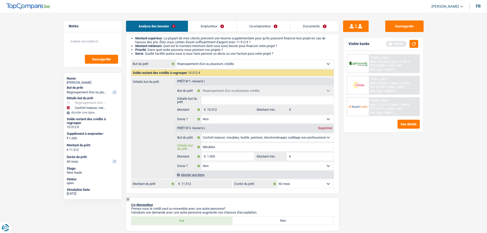
type input "Meuble"
type input "Meubl"
type input "Meub"
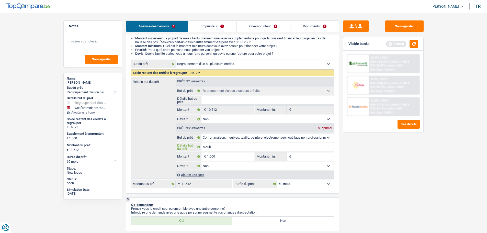
type input "Meub"
type input "Meu"
type input "Me"
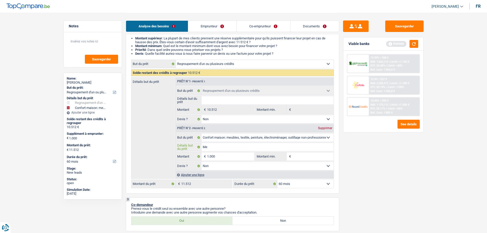
type input "M"
type input "U"
type input "Un"
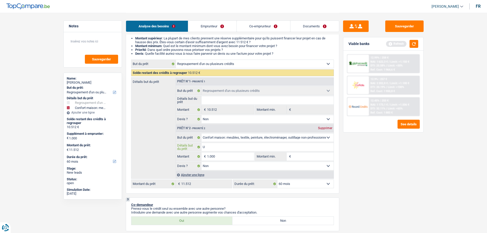
type input "Un"
type input "Un f"
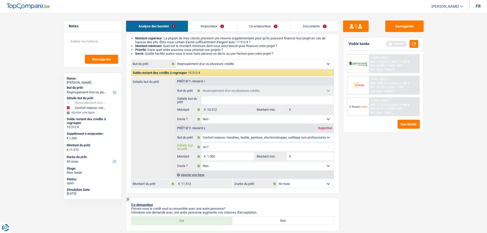
type input "Un fr"
type input "Un fri"
type input "Un frig"
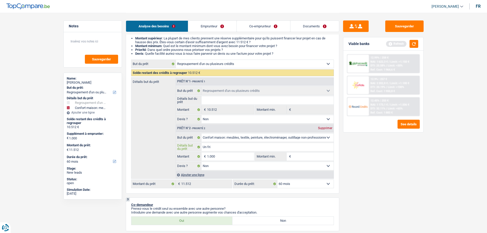
type input "Un frig"
type input "Un frigo"
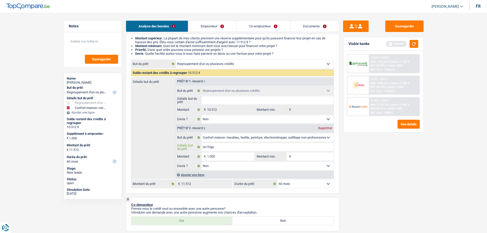
type input "Un frigo e"
type input "Un frigo et"
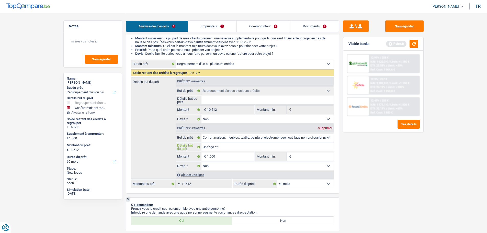
type input "Un frigo et"
type input "Un frigo et m"
type input "Un frigo et ma"
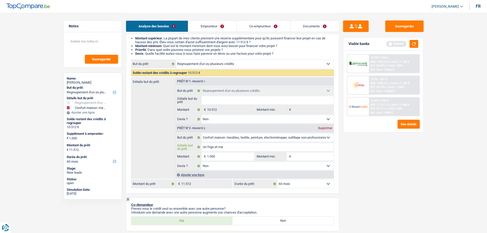
type input "Un frigo et mac"
type input "Un frigo et mach"
type input "Un frigo et machi"
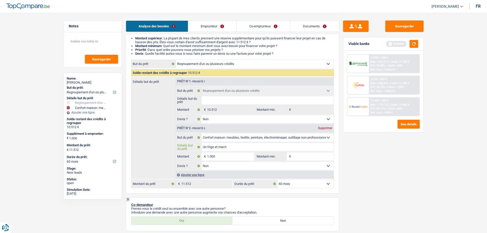
type input "Un frigo et machi"
type input "Un frigo et machin"
type input "Un frigo et machine"
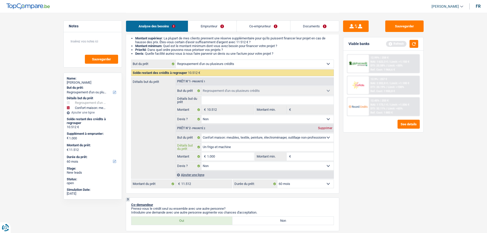
type input "Un frigo et machine"
type input "Un frigo et machine à"
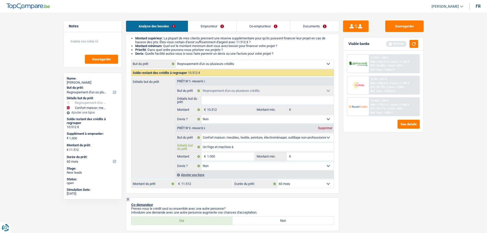
type input "Un frigo et machine à"
type input "Un frigo et machine à l"
type input "Un frigo et machine à la"
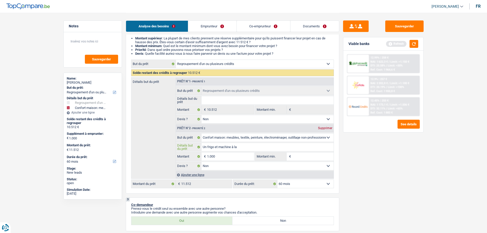
type input "Un frigo et machine à lav"
type input "Un frigo et machine à lave"
type input "Un frigo et machine à laver"
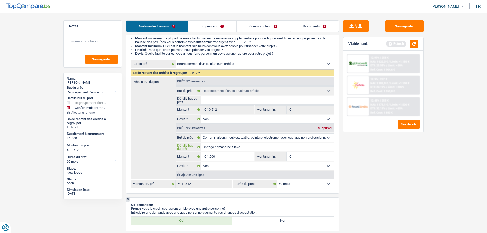
type input "Un frigo et machine à laver"
type input "Un frigo et machine à laver e"
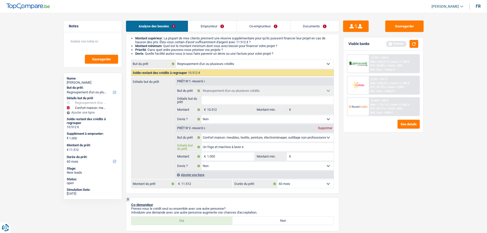
type input "Un frigo et machine à laver et"
type input "Un frigo et machine à laver et q"
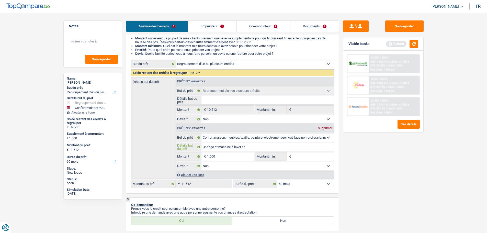
type input "Un frigo et machine à laver et q"
type input "Un frigo et machine à laver et qu"
type input "Un frigo et machine à laver et que"
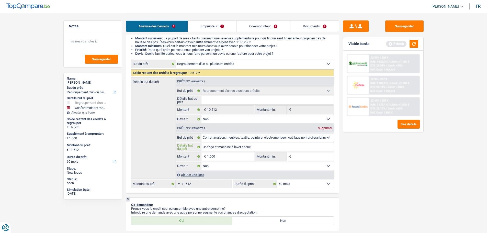
type input "Un frigo et machine à laver et quel"
type input "Un frigo et machine à laver et quelq"
type input "Un frigo et machine à laver et quelqu"
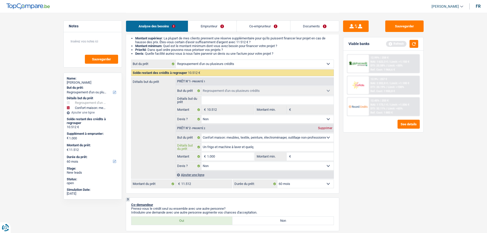
type input "Un frigo et machine à laver et quelqu"
type input "Un frigo et machine à laver et quelque"
type input "Un frigo et machine à laver et quelques"
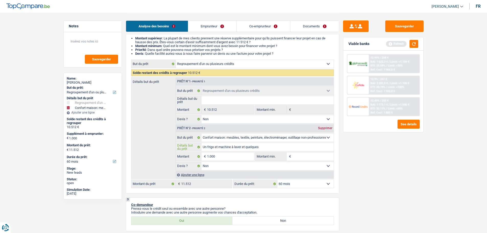
type input "Un frigo et machine à laver et quelques"
type input "Un frigo et machine à laver et quelques m"
type input "Un frigo et machine à laver et quelques me"
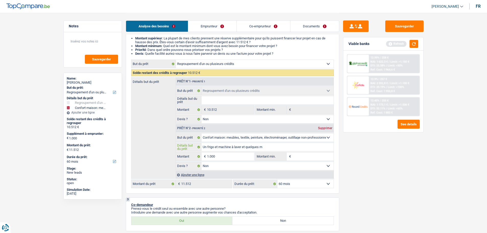
type input "Un frigo et machine à laver et quelques me"
type input "Un frigo et machine à laver et quelques meu"
type input "Un frigo et machine à laver et quelques meub"
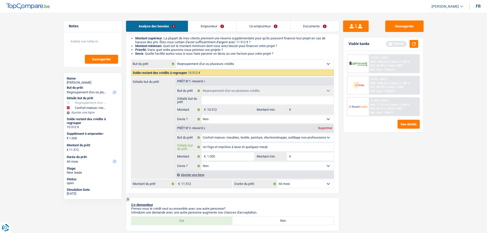
type input "Un frigo et machine à laver et quelques meubl"
type input "Un frigo et machine à laver et quelques meuble"
type input "Un frigo et machine à laver et quelques meubles"
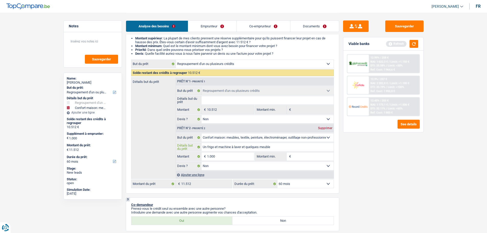
type input "Un frigo et machine à laver et quelques meubles"
click at [292, 156] on input "Montant min." at bounding box center [312, 156] width 41 height 8
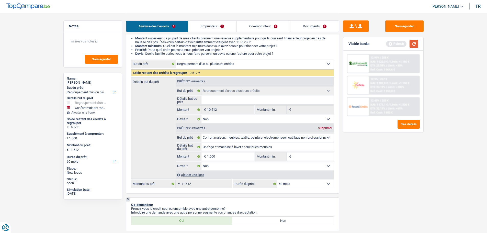
click at [414, 43] on button "button" at bounding box center [413, 44] width 9 height 8
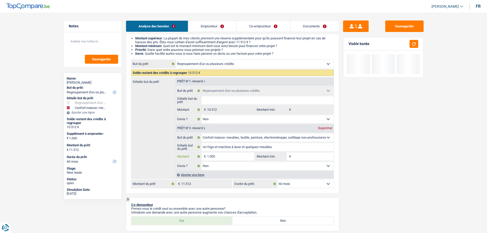
click at [243, 156] on input "1.000" at bounding box center [230, 156] width 47 height 8
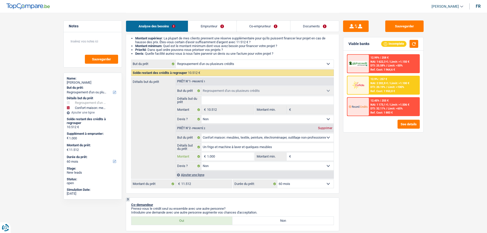
click at [243, 156] on input "1.000" at bounding box center [230, 156] width 47 height 8
type input "5"
type input "50"
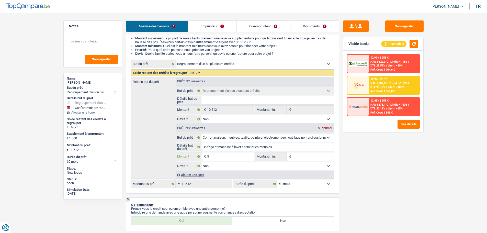
type input "50"
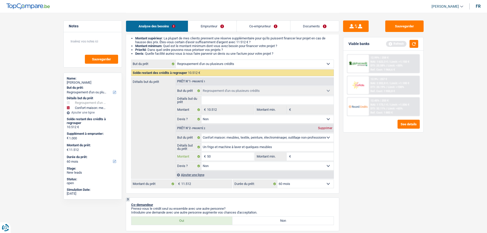
type input "500"
type input "5.000"
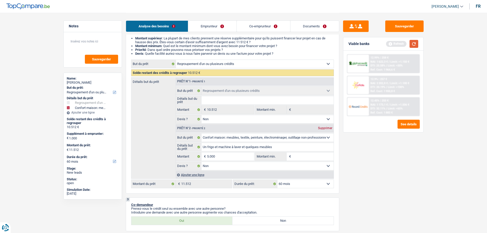
type input "5.000"
type input "15.512"
click at [413, 44] on button "button" at bounding box center [413, 44] width 9 height 8
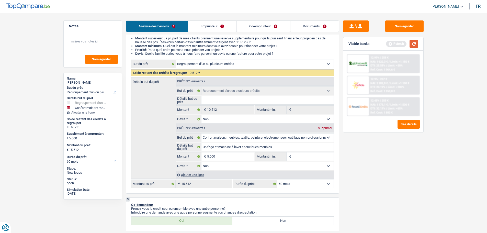
select select "84"
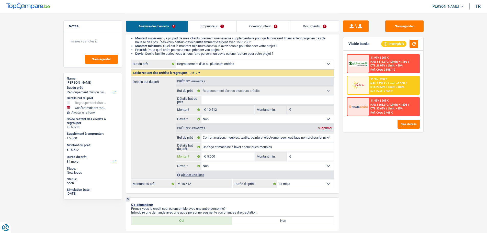
click at [213, 158] on input "5.000" at bounding box center [230, 156] width 47 height 8
click at [224, 156] on input "5.000" at bounding box center [230, 156] width 47 height 8
click at [294, 156] on input "Montant min." at bounding box center [312, 156] width 41 height 8
type input "5"
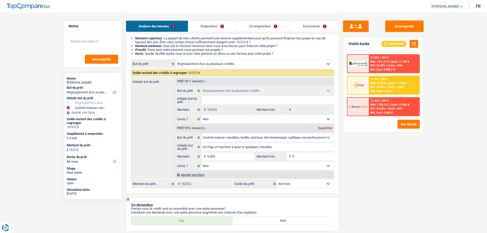
type input "50"
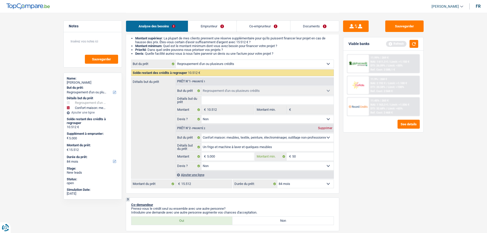
type input "500"
type input "5.000"
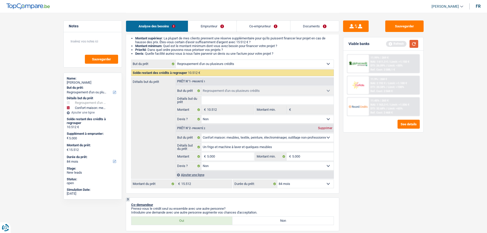
click at [413, 40] on button "button" at bounding box center [413, 44] width 9 height 8
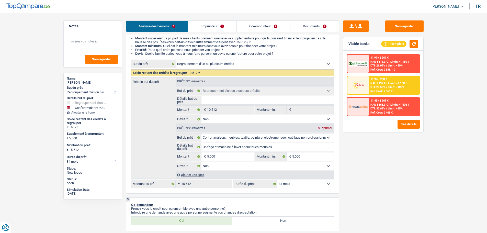
click at [406, 88] on div "11.9% | 268 € NAI: 2 192 € / Limit: >1.100 € DTI: 20.58% / Limit: <100% Ref. Co…" at bounding box center [394, 85] width 50 height 18
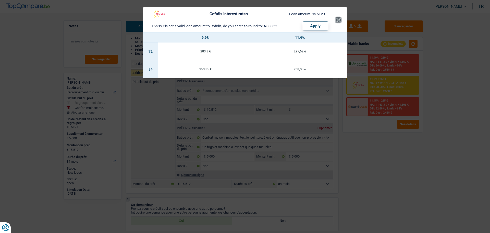
click at [337, 21] on button "×" at bounding box center [338, 19] width 5 height 5
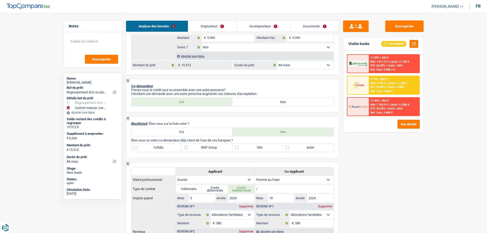
scroll to position [179, 0]
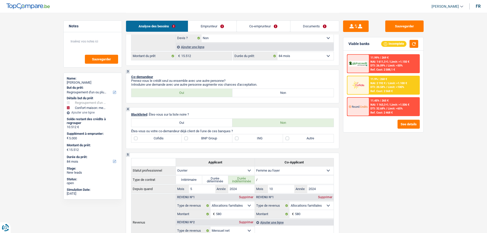
click at [198, 26] on link "Emprunteur" at bounding box center [212, 26] width 48 height 11
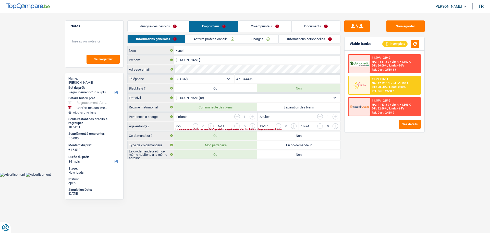
click at [164, 32] on div "Analyse des besoins Emprunteur Co-emprunteur Documents" at bounding box center [233, 24] width 213 height 22
click at [164, 27] on link "Analyse des besoins" at bounding box center [159, 26] width 62 height 11
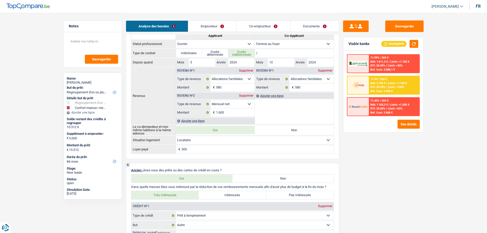
scroll to position [153, 0]
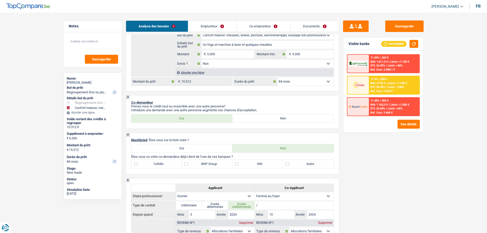
click at [261, 164] on label "ING" at bounding box center [257, 164] width 51 height 8
click at [261, 164] on input "ING" at bounding box center [257, 164] width 51 height 8
checkbox input "true"
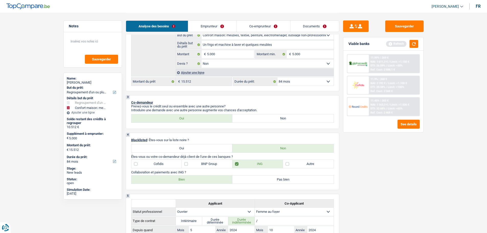
click at [300, 163] on label "Autre" at bounding box center [308, 164] width 51 height 8
click at [300, 163] on input "Autre" at bounding box center [308, 164] width 51 height 8
checkbox input "true"
click at [189, 180] on label "Bien" at bounding box center [181, 179] width 101 height 8
click at [189, 180] on input "Bien" at bounding box center [181, 179] width 101 height 8
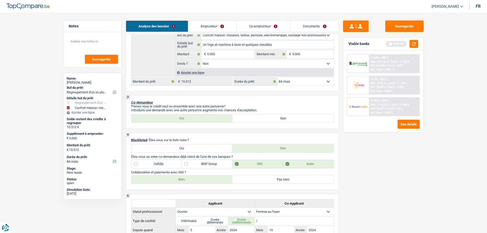
radio input "true"
click at [412, 40] on button "button" at bounding box center [413, 44] width 9 height 8
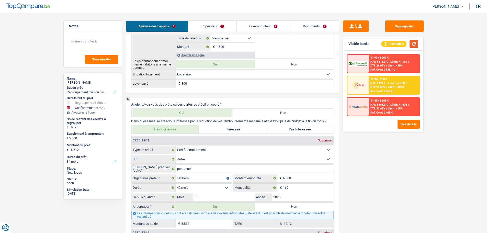
scroll to position [361, 0]
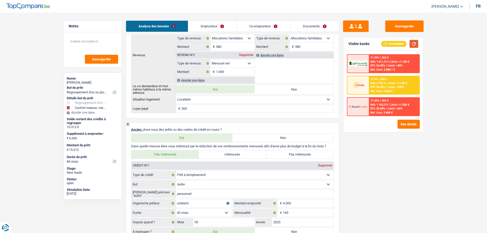
click at [415, 44] on button "button" at bounding box center [413, 44] width 9 height 8
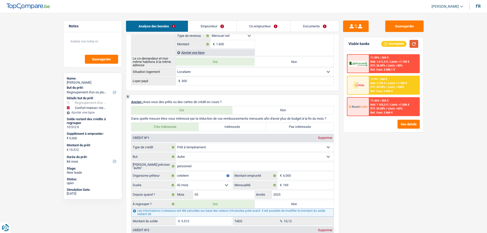
scroll to position [540, 0]
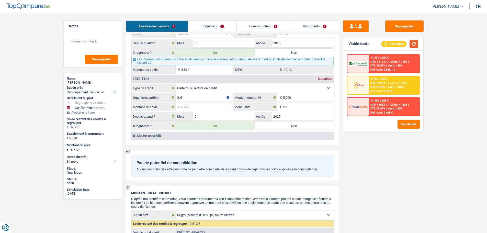
click at [414, 45] on button "button" at bounding box center [413, 44] width 9 height 8
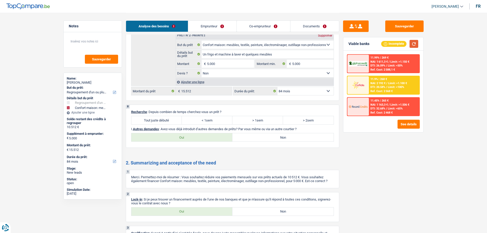
scroll to position [821, 0]
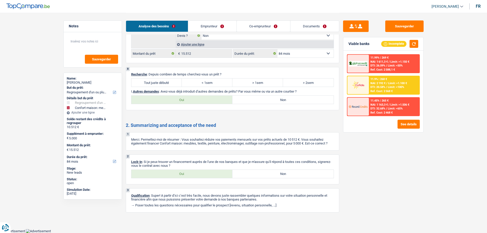
click at [171, 81] on label "Tout juste débuté" at bounding box center [156, 82] width 51 height 8
click at [171, 81] on input "Tout juste débuté" at bounding box center [156, 82] width 51 height 8
radio input "true"
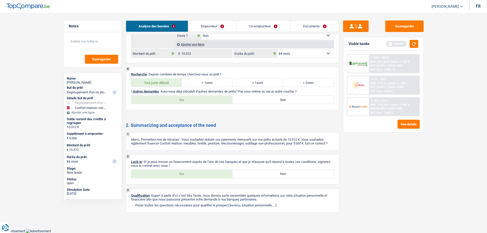
click at [271, 102] on label "Non" at bounding box center [282, 100] width 101 height 8
click at [271, 102] on input "Non" at bounding box center [282, 100] width 101 height 8
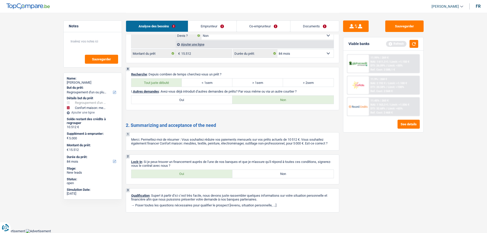
click at [219, 25] on link "Emprunteur" at bounding box center [212, 26] width 48 height 11
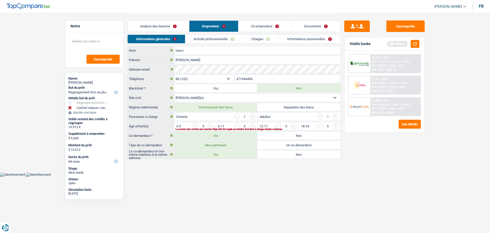
click at [172, 26] on link "Analyse des besoins" at bounding box center [159, 26] width 62 height 11
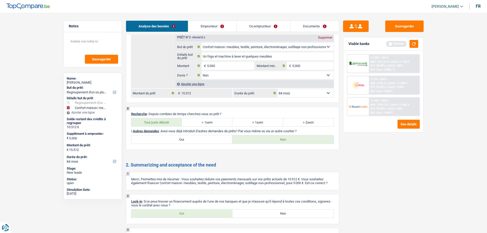
scroll to position [821, 0]
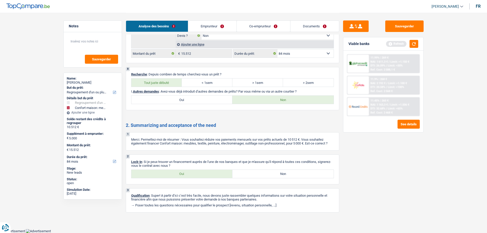
click at [211, 26] on link "Emprunteur" at bounding box center [212, 26] width 48 height 11
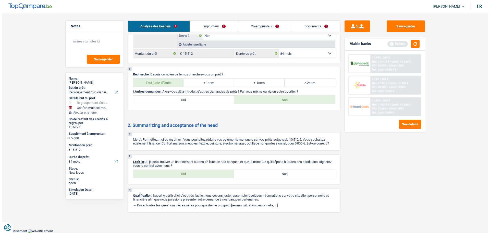
scroll to position [0, 0]
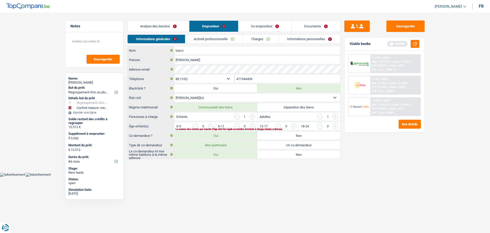
click at [213, 127] on input "button" at bounding box center [314, 127] width 213 height 8
click at [257, 25] on link "Co-emprunteur" at bounding box center [265, 26] width 53 height 11
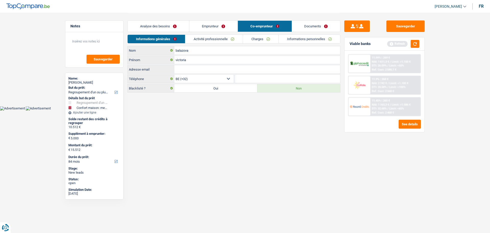
click at [219, 38] on link "Activité professionnelle" at bounding box center [213, 39] width 57 height 8
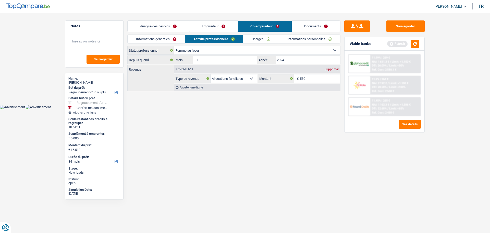
click at [207, 28] on link "Emprunteur" at bounding box center [214, 26] width 48 height 11
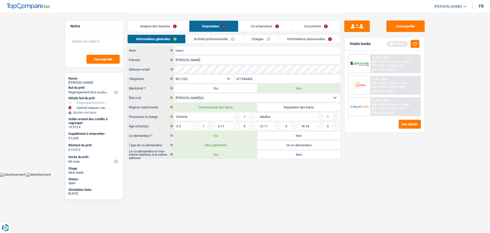
click at [318, 116] on input "button" at bounding box center [320, 117] width 6 height 6
click at [218, 35] on link "Activité professionnelle" at bounding box center [214, 39] width 57 height 8
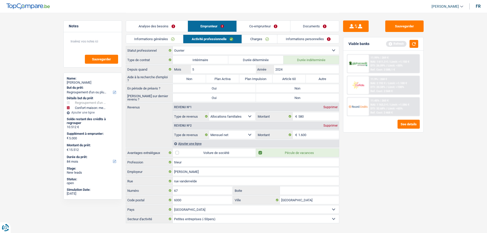
click at [286, 92] on div "Type de contrat Intérimaire Durée déterminée Durée indéterminée Depuis quand 5 …" at bounding box center [232, 139] width 213 height 168
click at [290, 98] on label "Non" at bounding box center [297, 97] width 83 height 8
click at [290, 98] on input "Non" at bounding box center [297, 97] width 83 height 8
click at [290, 87] on label "Non" at bounding box center [297, 88] width 83 height 8
click at [290, 87] on input "Non" at bounding box center [297, 88] width 83 height 8
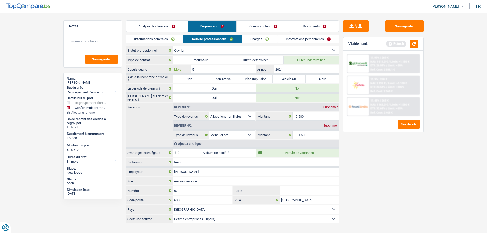
click at [191, 73] on input "5" at bounding box center [223, 69] width 65 height 8
click at [193, 79] on label "Non" at bounding box center [189, 79] width 33 height 8
click at [193, 79] on input "Non" at bounding box center [189, 79] width 33 height 8
click at [415, 45] on button "button" at bounding box center [413, 44] width 9 height 8
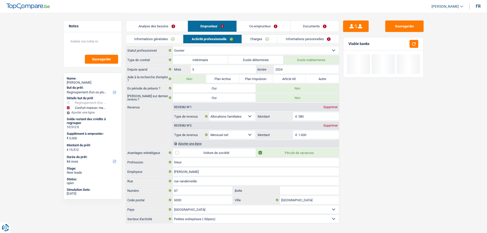
click at [317, 133] on input "1.600" at bounding box center [318, 135] width 41 height 8
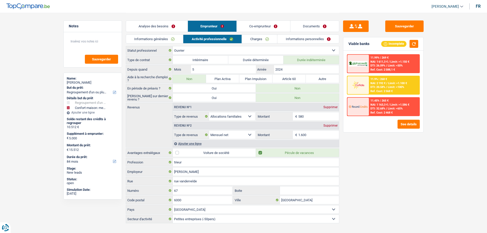
click at [314, 28] on link "Documents" at bounding box center [314, 26] width 49 height 11
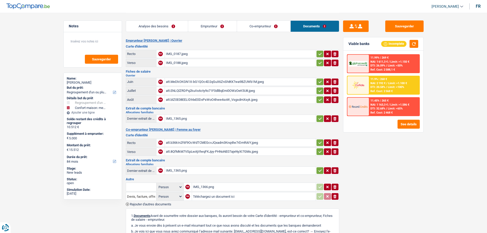
click at [188, 82] on div "att.MeDkOKGN1X-bG1QOc4D2qGuX6ZnSh8tX7wa9BZUWb1M.jpeg" at bounding box center [240, 82] width 149 height 8
click at [210, 88] on div "att.ENLQlZRDPq2kuIIs6cty9o71F0dlBqEmi0OWzOeK5U8.jpeg" at bounding box center [240, 91] width 149 height 8
click at [194, 99] on div "att.blZ0E08EELIDt4xE0DxPsWoO4hwe4sxW_VsgsdmXsyk.jpeg" at bounding box center [240, 100] width 149 height 8
click at [214, 26] on link "Emprunteur" at bounding box center [212, 26] width 49 height 11
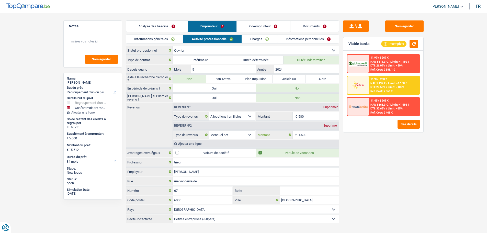
click at [318, 134] on input "1.600" at bounding box center [318, 135] width 41 height 8
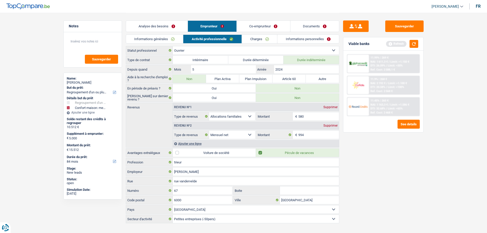
click at [369, 166] on div "Sauvegarder Viable banks Refresh 11.99% | 269 € NAI: 1 611,3 € / Limit: >1.150 …" at bounding box center [383, 122] width 88 height 204
click at [417, 42] on button "button" at bounding box center [413, 44] width 9 height 8
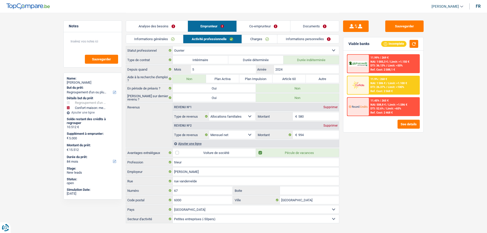
click at [249, 38] on link "Charges" at bounding box center [259, 39] width 35 height 8
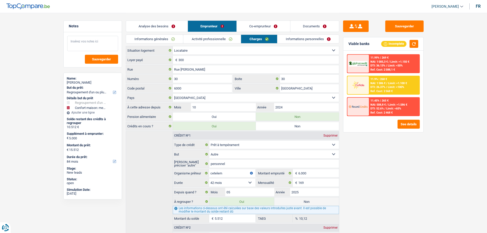
click at [83, 41] on textarea at bounding box center [92, 43] width 51 height 15
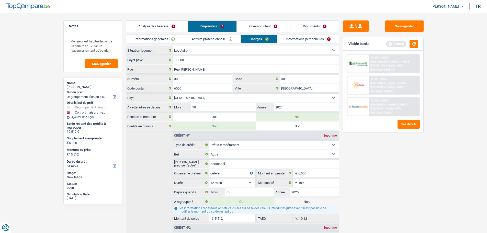
click at [206, 37] on link "Activité professionnelle" at bounding box center [211, 39] width 57 height 8
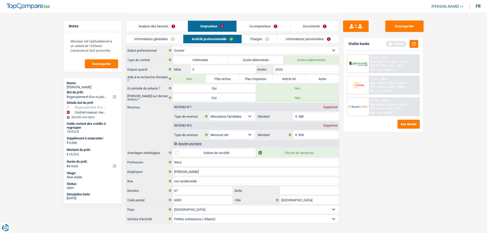
click at [273, 28] on link "Co-emprunteur" at bounding box center [262, 26] width 53 height 11
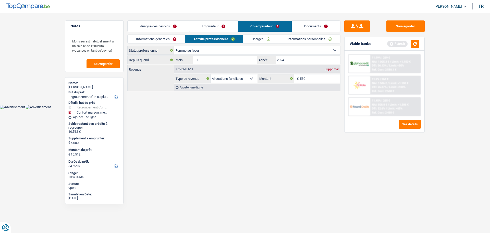
click at [306, 23] on link "Documents" at bounding box center [316, 26] width 49 height 11
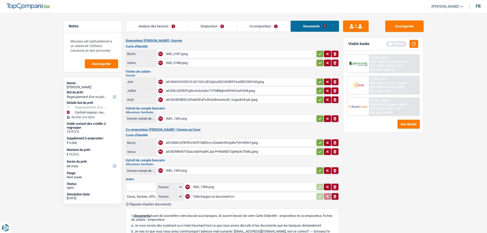
click at [179, 117] on div "IMG_1365.png" at bounding box center [240, 119] width 149 height 8
click at [180, 119] on div "IMG_1365.png" at bounding box center [240, 119] width 149 height 8
click at [174, 171] on div "IMG_1365.png" at bounding box center [240, 171] width 149 height 8
drag, startPoint x: 229, startPoint y: 23, endPoint x: 229, endPoint y: 27, distance: 3.6
click at [229, 23] on link "Emprunteur" at bounding box center [212, 26] width 49 height 11
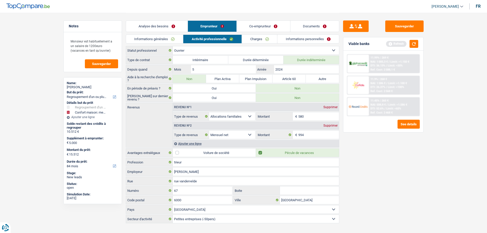
click at [316, 116] on input "580" at bounding box center [318, 116] width 41 height 8
click at [362, 166] on div "Sauvegarder Viable banks Refresh 11.99% | 269 € NAI: 1 005,3 € / Limit: >1.150 …" at bounding box center [383, 122] width 88 height 204
click at [410, 48] on div "Viable banks Refresh" at bounding box center [383, 43] width 80 height 13
click at [412, 45] on button "button" at bounding box center [413, 44] width 9 height 8
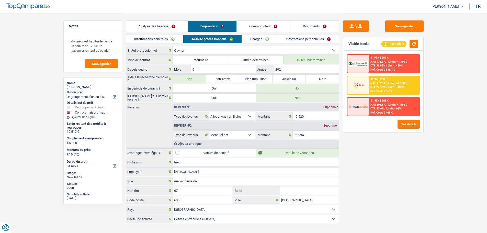
click at [265, 42] on link "Charges" at bounding box center [259, 39] width 35 height 8
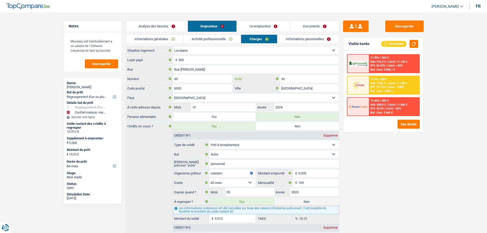
click at [300, 75] on input "30" at bounding box center [309, 79] width 59 height 8
click at [389, 174] on div "Sauvegarder Viable banks Incomplete 11.99% | 269 € NAI: 975,3 € / Limit: >1.150…" at bounding box center [383, 122] width 88 height 204
click at [294, 45] on div "Informations générales Activité professionnelle Charges Informations personnell…" at bounding box center [232, 39] width 213 height 11
click at [294, 41] on link "Informations personnelles" at bounding box center [308, 39] width 62 height 8
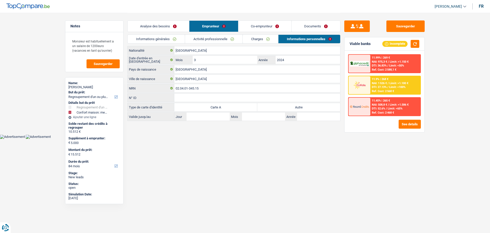
click at [296, 108] on label "Autre" at bounding box center [298, 107] width 83 height 8
click at [296, 108] on input "Autre" at bounding box center [298, 107] width 83 height 8
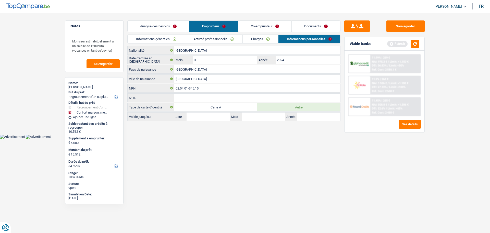
click at [254, 26] on link "Co-emprunteur" at bounding box center [265, 26] width 53 height 11
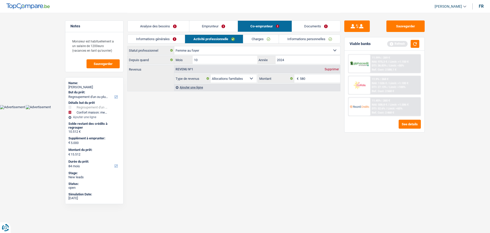
click at [160, 38] on link "Informations générales" at bounding box center [156, 39] width 57 height 8
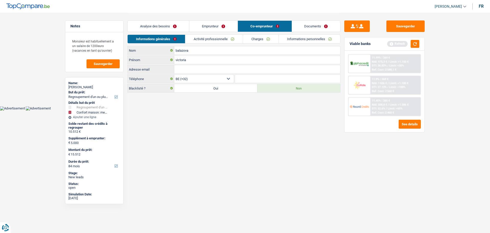
click at [216, 39] on link "Activité professionnelle" at bounding box center [213, 39] width 57 height 8
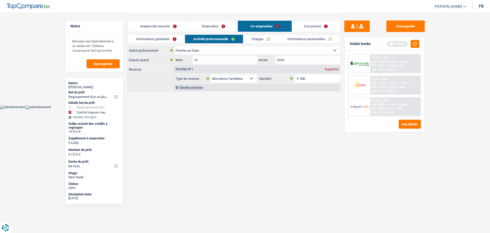
click at [215, 27] on link "Emprunteur" at bounding box center [214, 26] width 48 height 11
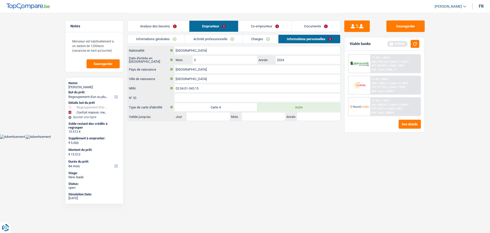
click at [224, 38] on link "Activité professionnelle" at bounding box center [213, 39] width 57 height 8
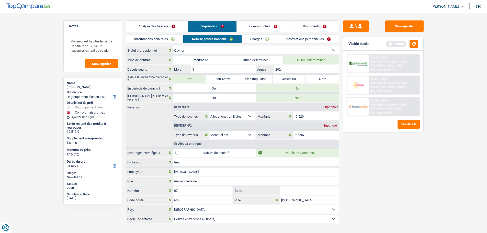
click at [327, 108] on div "Supprimer" at bounding box center [330, 106] width 17 height 3
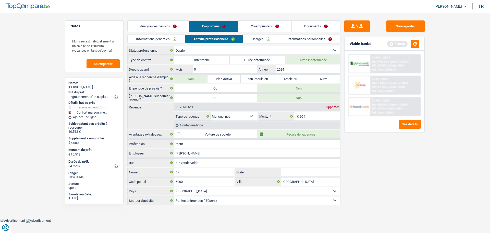
click at [250, 21] on link "Co-emprunteur" at bounding box center [265, 26] width 53 height 11
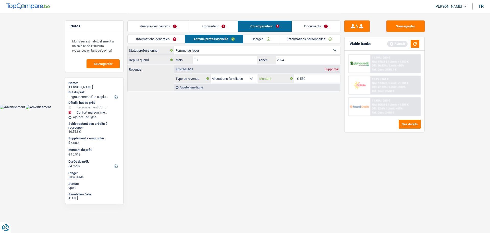
click at [308, 77] on input "580" at bounding box center [320, 78] width 41 height 8
click at [274, 109] on html "Vous avez le contrôle de vos données Nous utilisons des cookies, tout comme nos…" at bounding box center [245, 54] width 490 height 109
click at [415, 43] on button "button" at bounding box center [415, 44] width 9 height 8
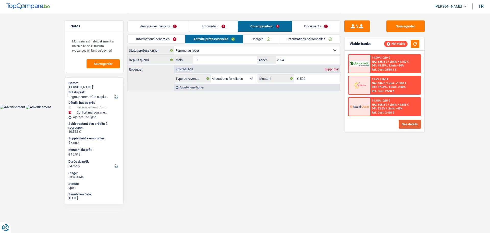
click at [408, 123] on button "See details" at bounding box center [410, 124] width 22 height 9
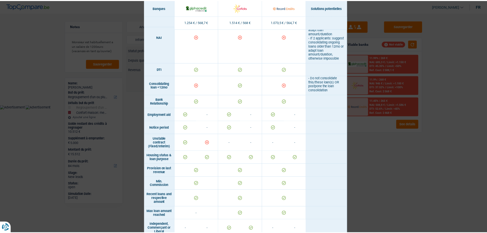
scroll to position [281, 0]
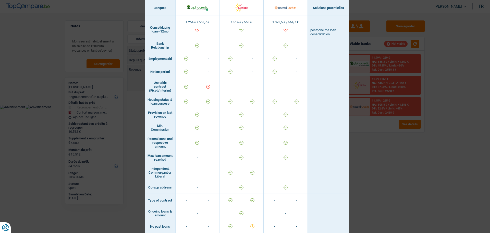
click at [413, 178] on div "Banks conditions × Banques Solutions potentielles Revenus / Charges 1.254 € / 5…" at bounding box center [245, 116] width 490 height 233
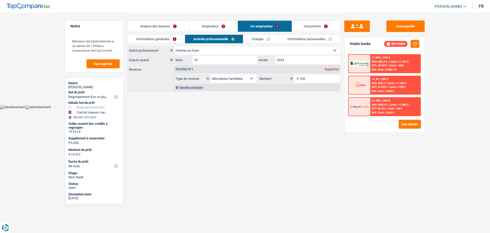
click at [224, 27] on link "Emprunteur" at bounding box center [214, 26] width 48 height 11
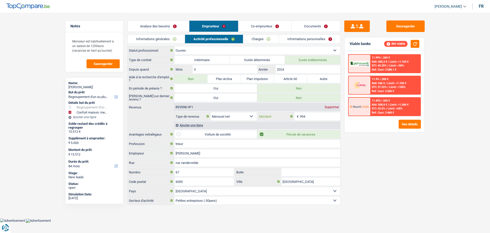
click at [322, 117] on input "994" at bounding box center [320, 116] width 41 height 8
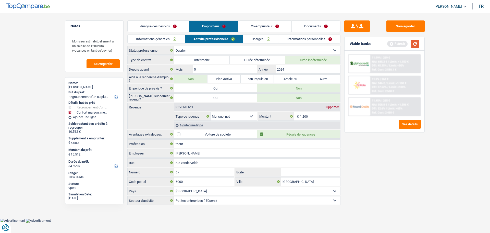
click at [415, 44] on button "button" at bounding box center [415, 44] width 9 height 8
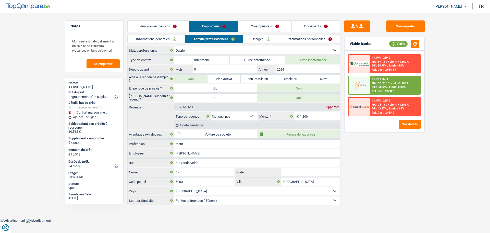
click at [182, 30] on link "Analyse des besoins" at bounding box center [159, 26] width 62 height 11
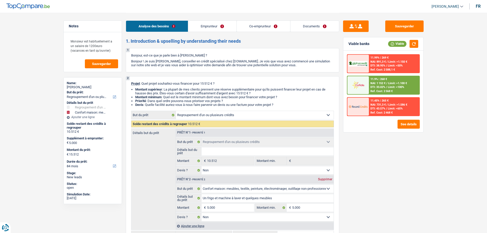
click at [221, 26] on link "Emprunteur" at bounding box center [212, 26] width 48 height 11
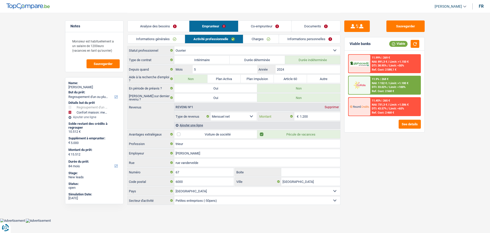
click at [314, 116] on input "1.200" at bounding box center [320, 116] width 41 height 8
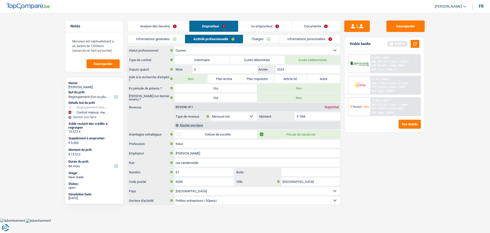
click at [385, 150] on div "Sauvegarder Viable banks Refresh 11.99% | 269 € NAI: 891,3 € / Limit: >1.150 € …" at bounding box center [385, 122] width 88 height 204
click at [415, 43] on button "button" at bounding box center [415, 44] width 9 height 8
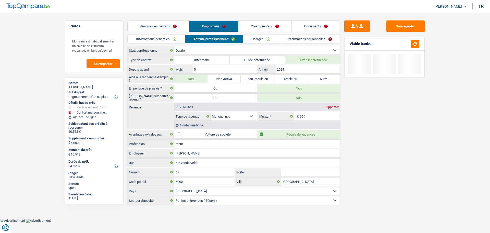
click at [164, 27] on link "Analyse des besoins" at bounding box center [159, 26] width 62 height 11
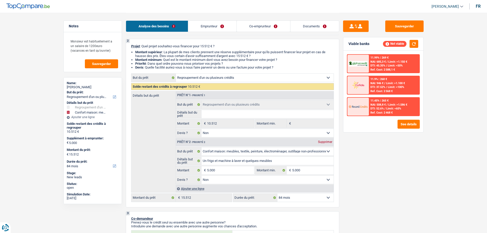
scroll to position [77, 0]
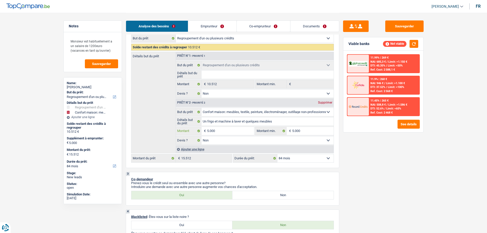
click at [234, 129] on input "5.000" at bounding box center [230, 131] width 47 height 8
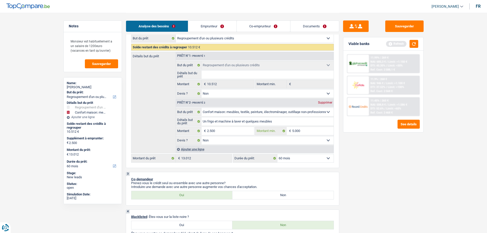
click at [311, 129] on input "5.000" at bounding box center [312, 131] width 41 height 8
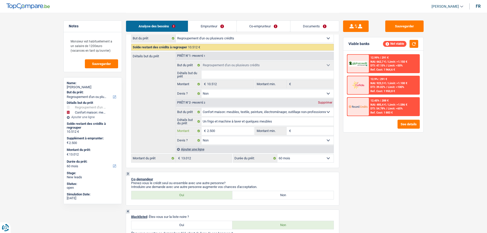
click at [223, 131] on input "2.500" at bounding box center [230, 131] width 47 height 8
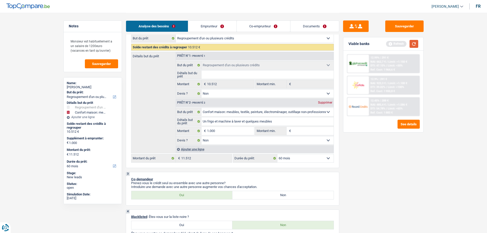
click at [415, 45] on button "button" at bounding box center [413, 44] width 9 height 8
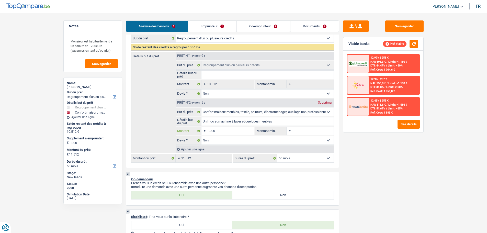
click at [221, 129] on input "1.000" at bounding box center [230, 131] width 47 height 8
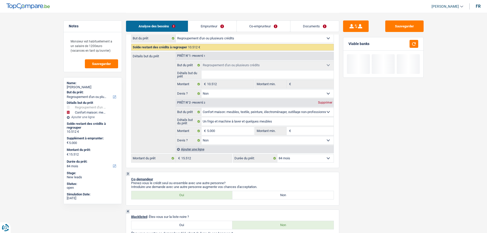
click at [293, 128] on input "Montant min." at bounding box center [312, 131] width 41 height 8
click at [414, 144] on div "Sauvegarder Viable banks" at bounding box center [383, 122] width 88 height 204
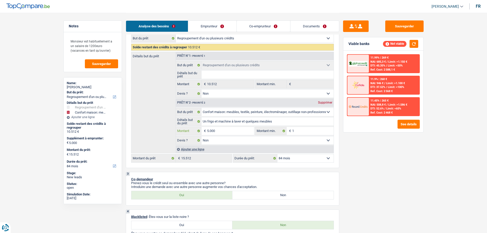
click at [226, 132] on input "5.000" at bounding box center [230, 131] width 47 height 8
click at [230, 132] on input "5.000" at bounding box center [230, 131] width 47 height 8
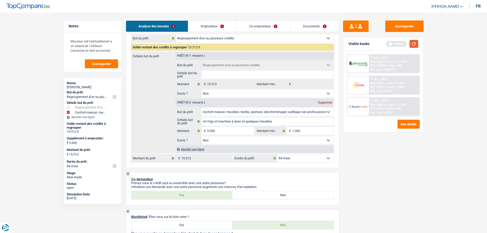
click at [417, 43] on button "button" at bounding box center [413, 44] width 9 height 8
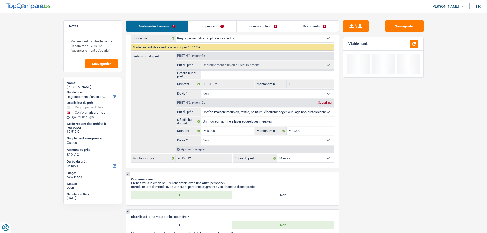
click at [212, 29] on link "Emprunteur" at bounding box center [212, 26] width 48 height 11
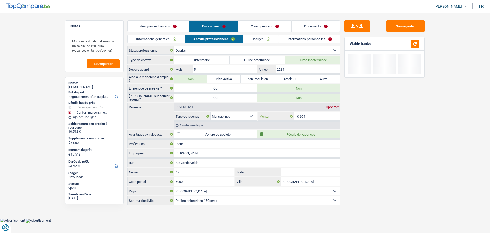
click at [313, 116] on input "994" at bounding box center [320, 116] width 41 height 8
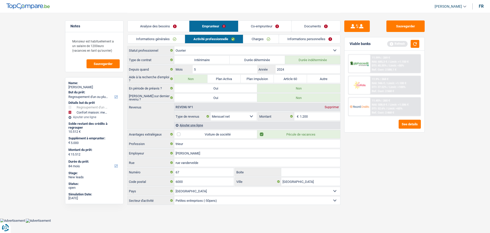
click at [377, 146] on div "Sauvegarder Viable banks Refresh 11.99% | 269 € NAI: 685,3 € / Limit: >1.150 € …" at bounding box center [385, 122] width 88 height 204
click at [413, 44] on button "button" at bounding box center [415, 44] width 9 height 8
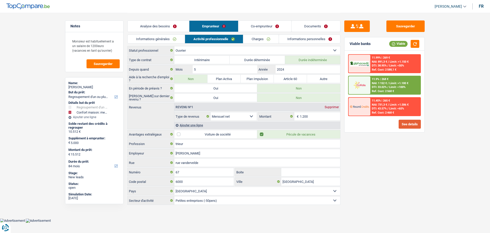
click at [409, 125] on button "See details" at bounding box center [410, 124] width 22 height 9
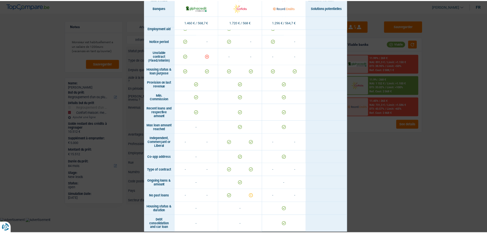
scroll to position [330, 0]
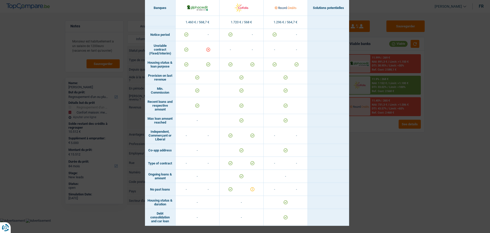
click at [407, 193] on div "Banks conditions × Banques Solutions potentielles Revenus / Charges 1.460 € / 5…" at bounding box center [245, 116] width 490 height 233
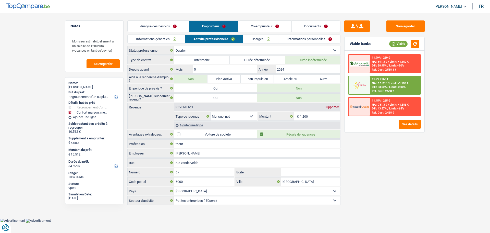
click at [259, 38] on link "Charges" at bounding box center [260, 39] width 35 height 8
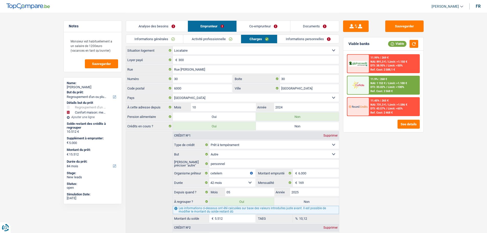
click at [297, 41] on link "Informations personnelles" at bounding box center [308, 39] width 62 height 8
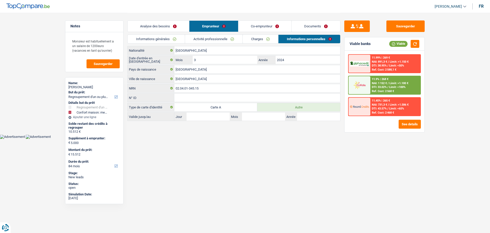
click at [266, 27] on link "Co-emprunteur" at bounding box center [265, 26] width 53 height 11
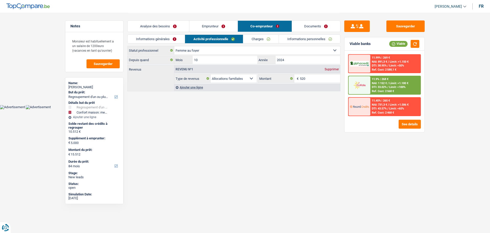
click at [263, 39] on link "Charges" at bounding box center [260, 39] width 35 height 8
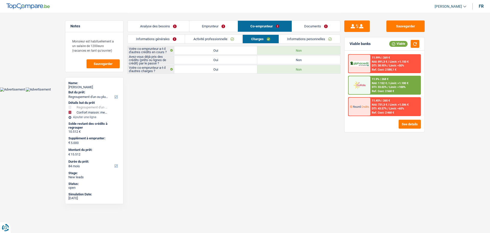
click at [236, 60] on label "Oui" at bounding box center [215, 60] width 83 height 8
click at [236, 60] on input "Oui" at bounding box center [215, 60] width 83 height 8
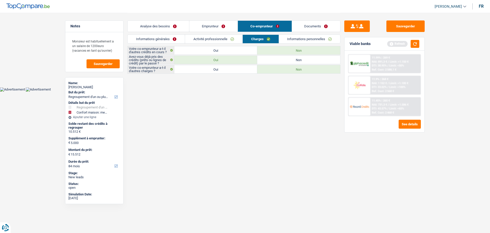
click at [310, 40] on link "Informations personnelles" at bounding box center [310, 39] width 62 height 8
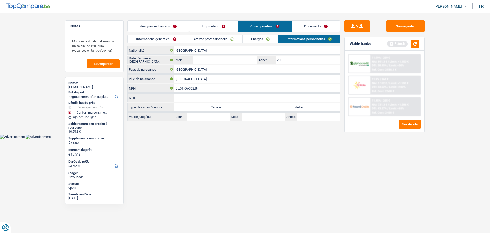
click at [304, 105] on label "Autre" at bounding box center [298, 107] width 83 height 8
click at [304, 105] on input "Autre" at bounding box center [298, 107] width 83 height 8
click at [216, 28] on link "Emprunteur" at bounding box center [214, 26] width 48 height 11
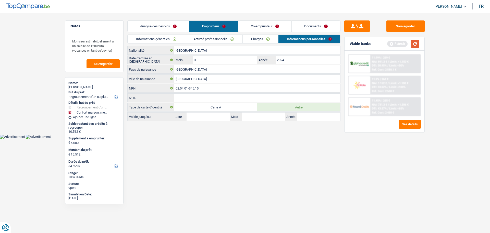
click at [417, 45] on button "button" at bounding box center [415, 44] width 9 height 8
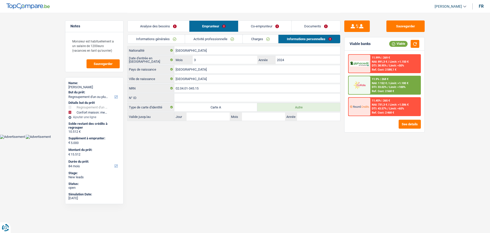
click at [175, 29] on link "Analyse des besoins" at bounding box center [159, 26] width 62 height 11
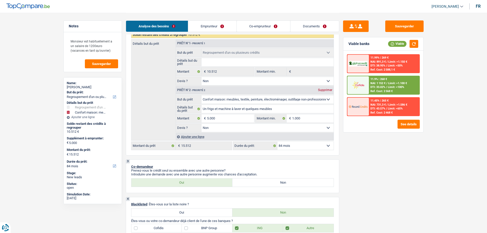
scroll to position [51, 0]
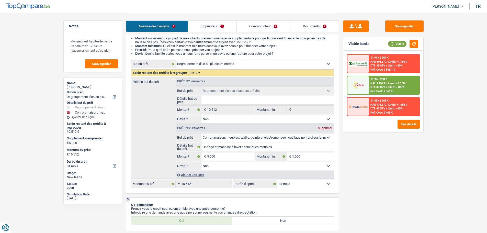
click at [384, 86] on span "DTI: 33.02%" at bounding box center [377, 86] width 15 height 3
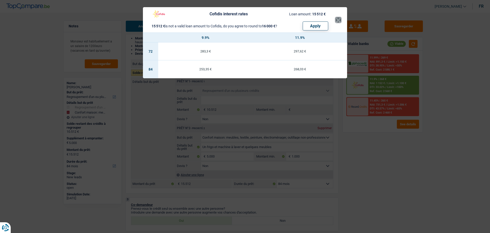
click at [338, 19] on button "×" at bounding box center [338, 19] width 5 height 5
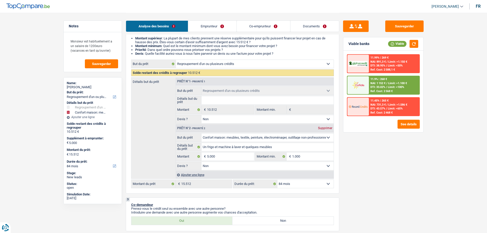
click at [391, 76] on div "11.9% | 268 € NAI: 1 152 € / Limit: >1.100 € DTI: 33.02% / Limit: <100% Ref. Co…" at bounding box center [383, 85] width 73 height 19
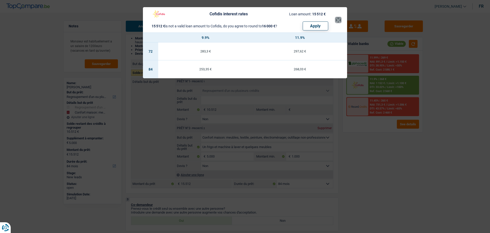
click at [339, 22] on button "×" at bounding box center [338, 19] width 5 height 5
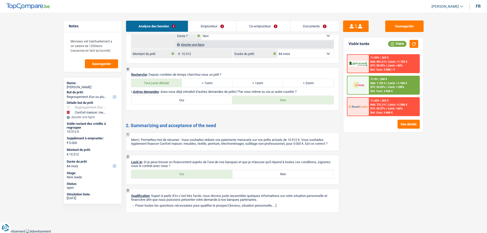
scroll to position [796, 0]
click at [168, 172] on label "Oui" at bounding box center [181, 174] width 101 height 8
click at [168, 172] on input "Oui" at bounding box center [181, 174] width 101 height 8
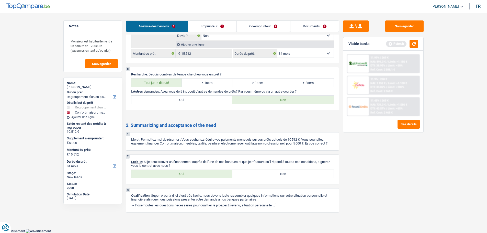
click at [309, 22] on link "Documents" at bounding box center [314, 26] width 49 height 11
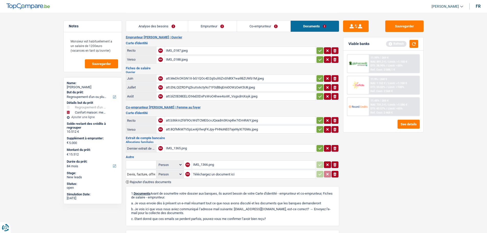
scroll to position [0, 0]
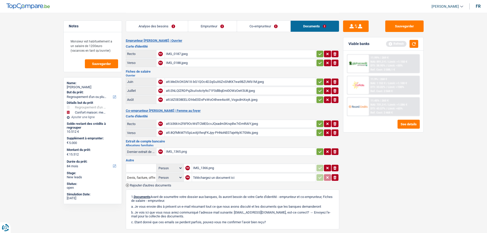
click at [181, 125] on div "att.b36kIn2f6f9OcWdTCMEGcvJQxadm3Knq4lw7rDmRAIY.jpeg" at bounding box center [240, 124] width 149 height 8
click at [190, 132] on div "att.8QfMkM7VSpLwAjVlwqFKJpy-PHNoNE07ajeNyXI7GMs.jpeg" at bounding box center [240, 133] width 149 height 8
click at [183, 152] on div "IMG_1365.png" at bounding box center [240, 152] width 149 height 8
click at [204, 168] on div "IMG_1366.png" at bounding box center [254, 168] width 122 height 8
click at [142, 27] on link "Analyse des besoins" at bounding box center [157, 26] width 62 height 11
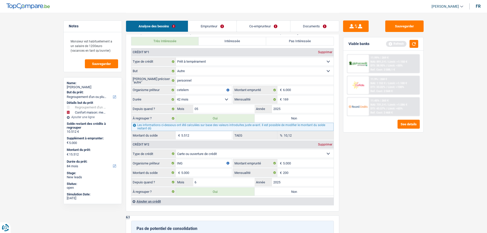
scroll to position [485, 0]
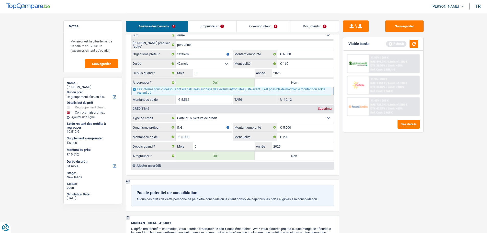
click at [196, 98] on input "5.512" at bounding box center [206, 99] width 51 height 8
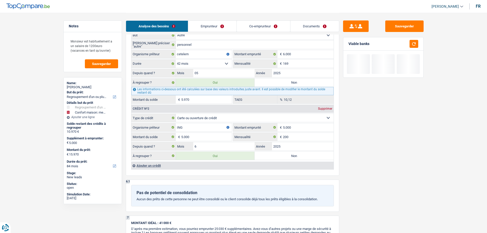
click at [386, 134] on div "Sauvegarder Viable banks" at bounding box center [383, 122] width 88 height 204
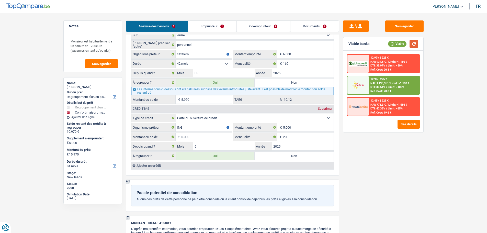
click at [415, 44] on button "button" at bounding box center [413, 44] width 9 height 8
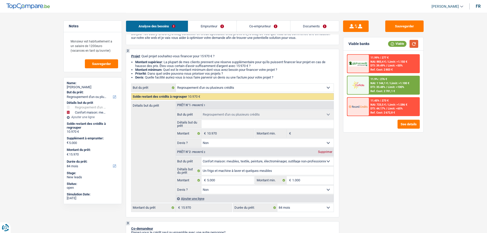
scroll to position [0, 0]
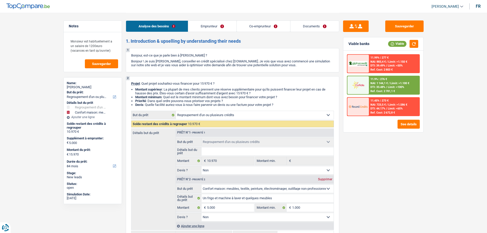
click at [315, 25] on link "Documents" at bounding box center [314, 26] width 49 height 11
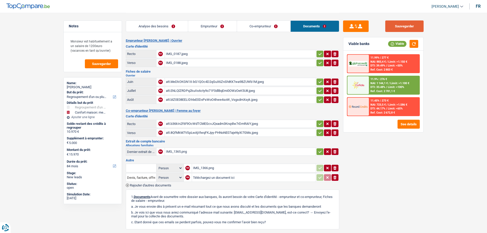
click at [410, 29] on button "Sauvegarder" at bounding box center [404, 25] width 38 height 11
click at [101, 64] on span "Sauvegarder" at bounding box center [101, 63] width 19 height 3
